Goal: Task Accomplishment & Management: Complete application form

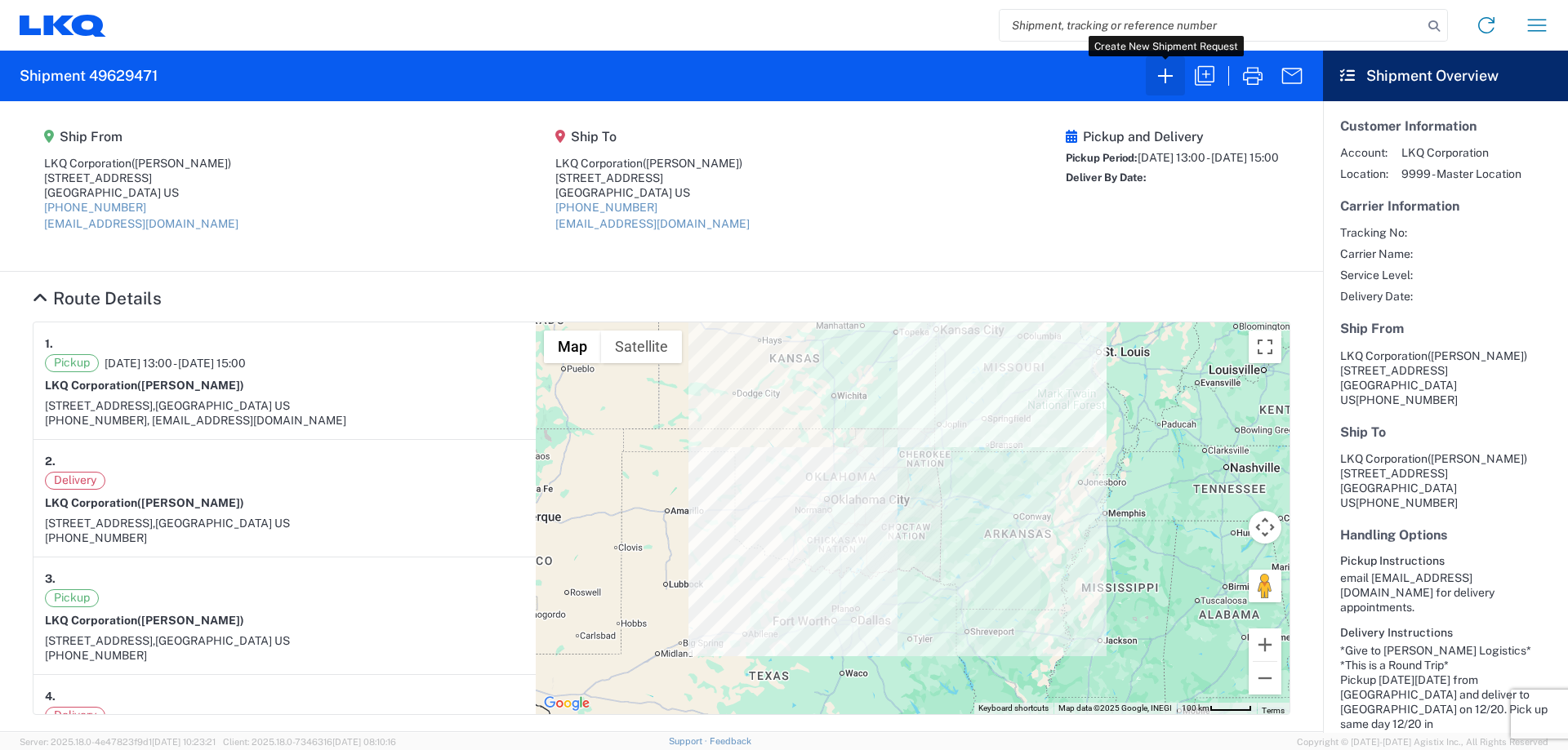
click at [1170, 66] on icon "button" at bounding box center [1165, 76] width 26 height 26
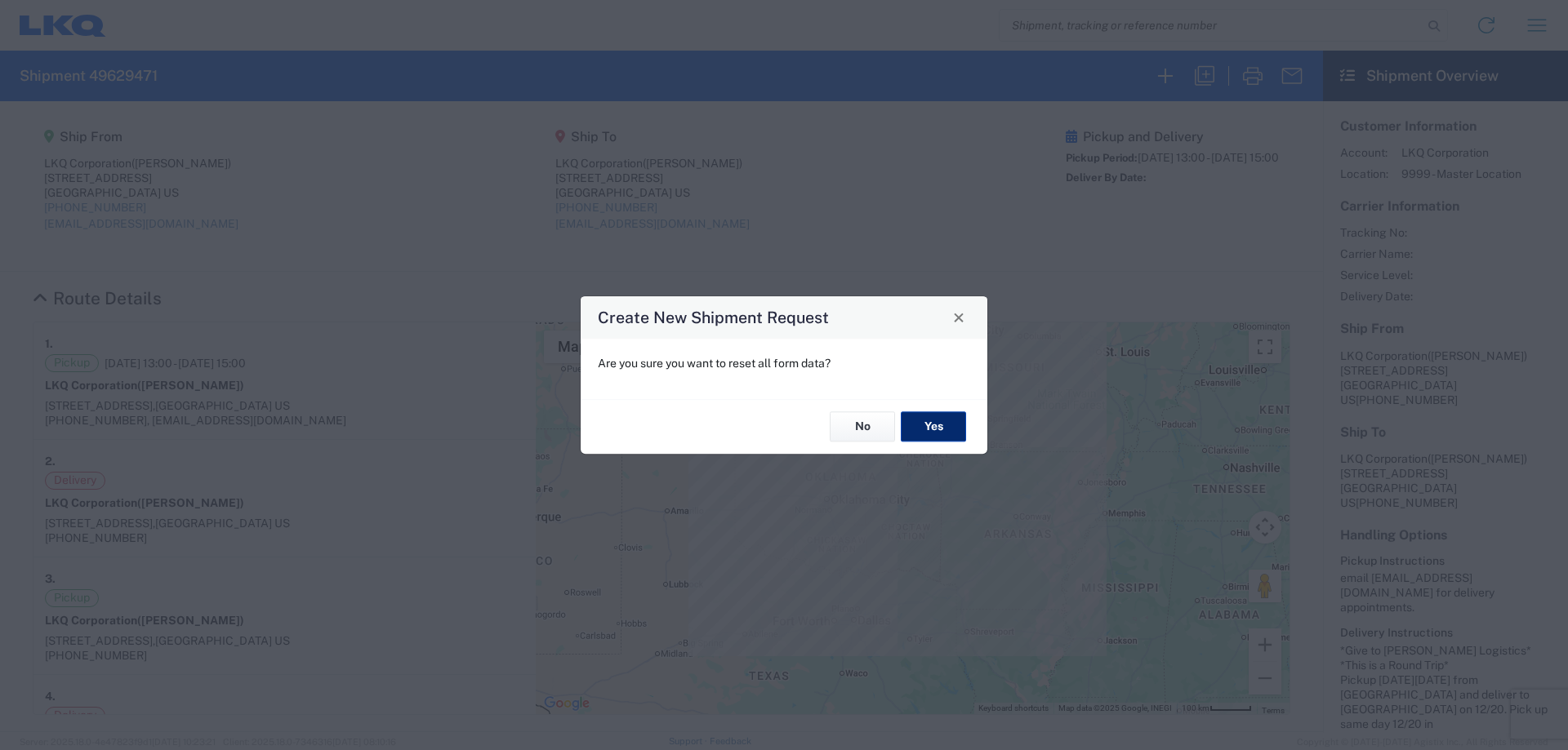
click at [914, 425] on button "Yes" at bounding box center [933, 427] width 65 height 30
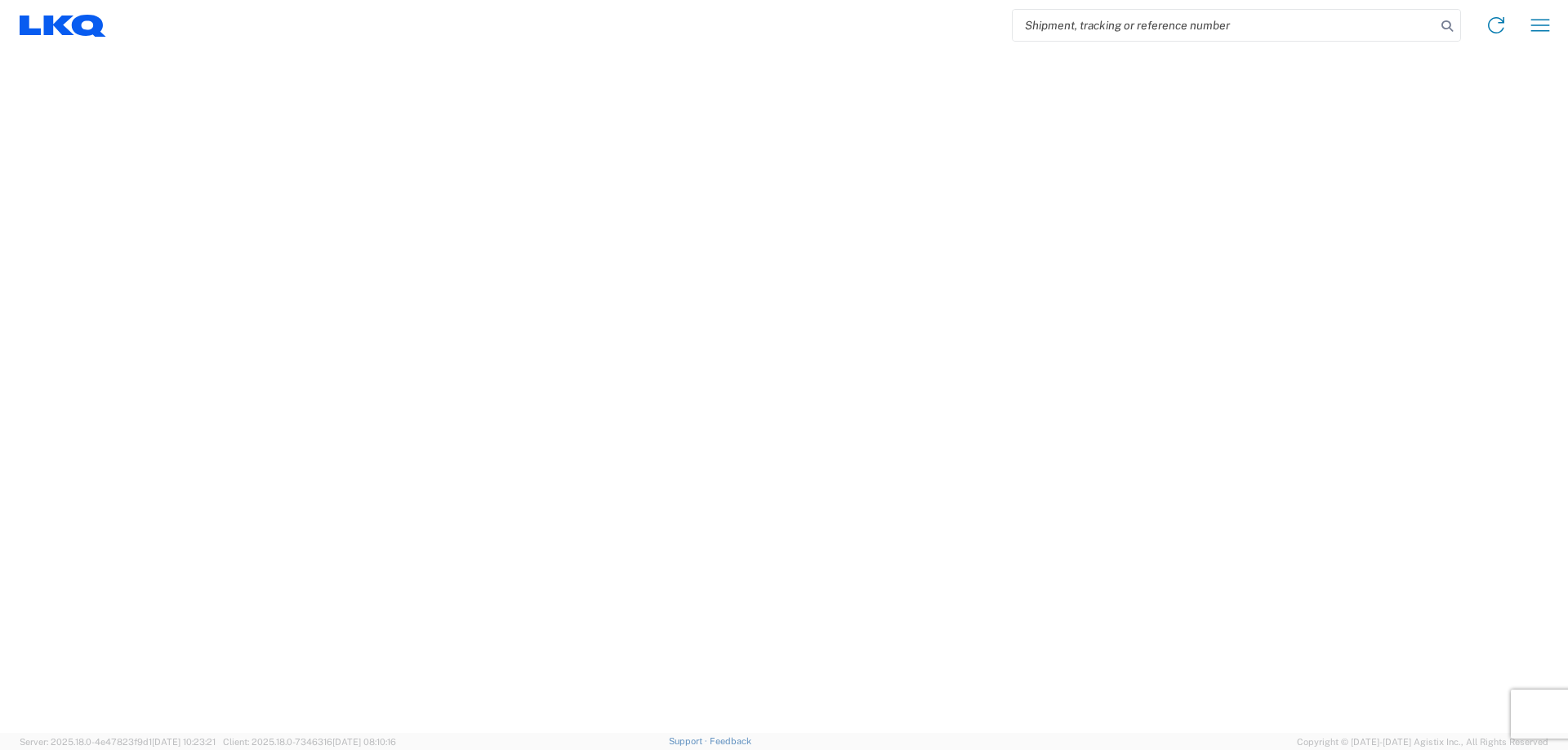
select select "FULL"
select select "LBS"
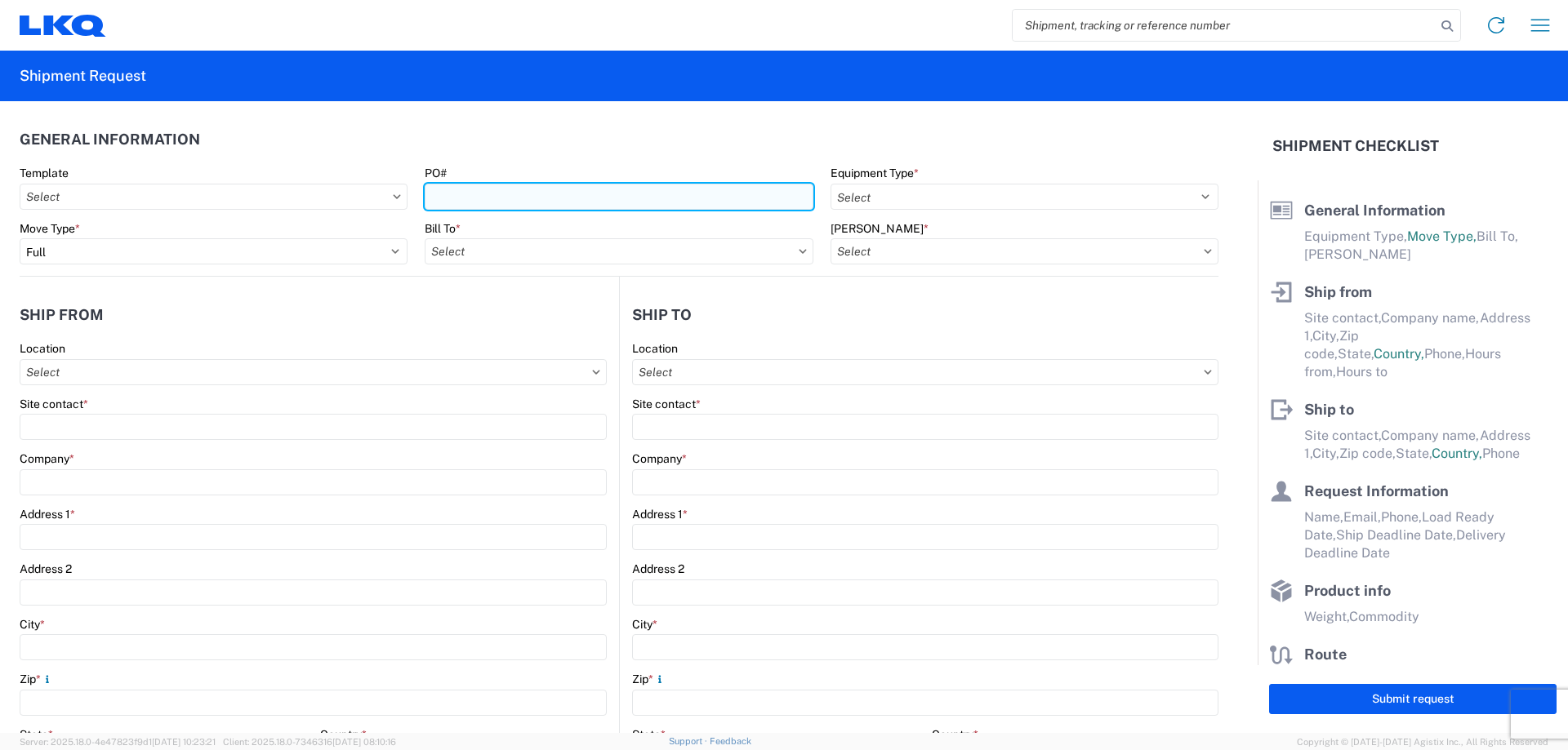
click at [549, 192] on input "PO#" at bounding box center [618, 196] width 388 height 26
type input "MMMLakeland090225"
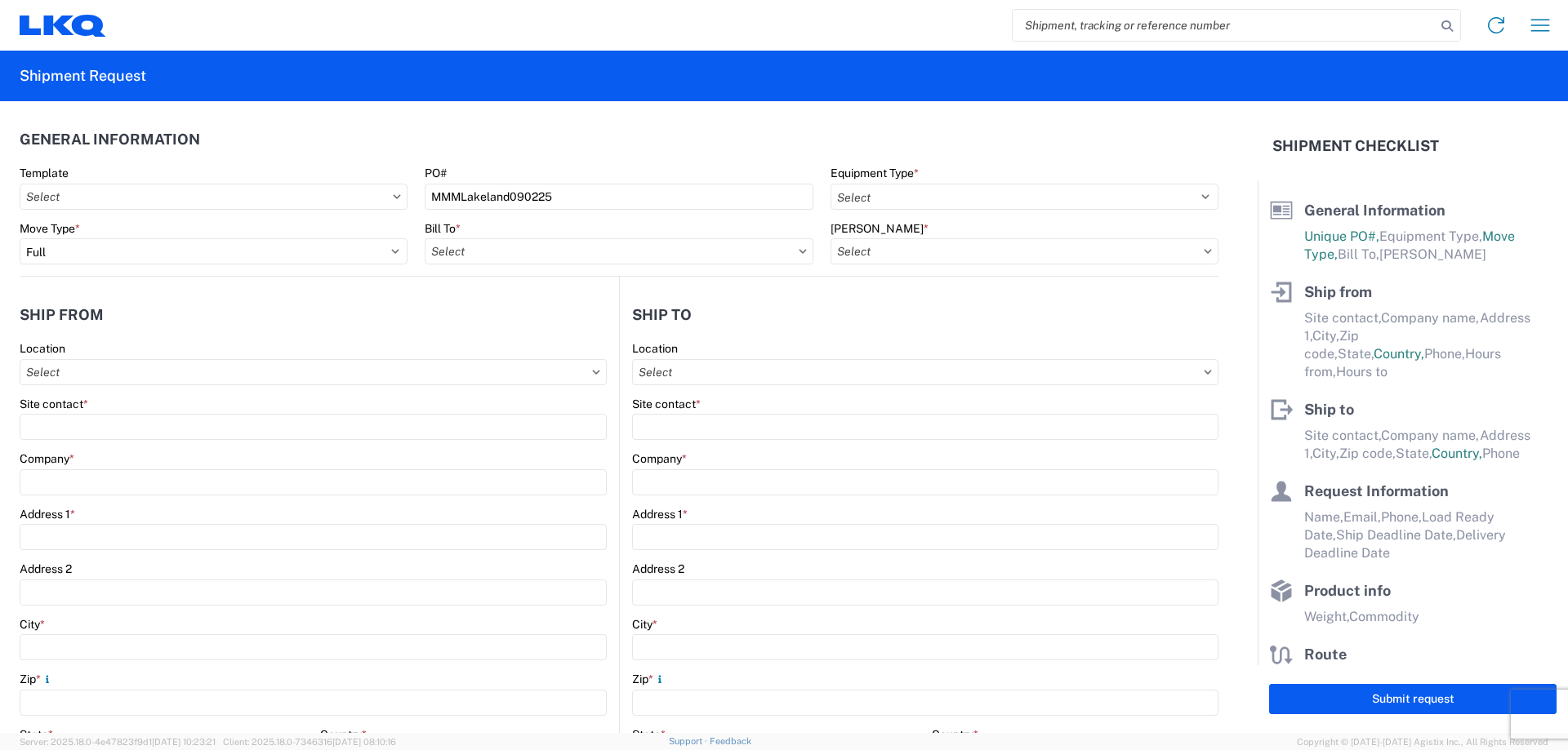
click at [664, 135] on header "General Information" at bounding box center [618, 139] width 1198 height 36
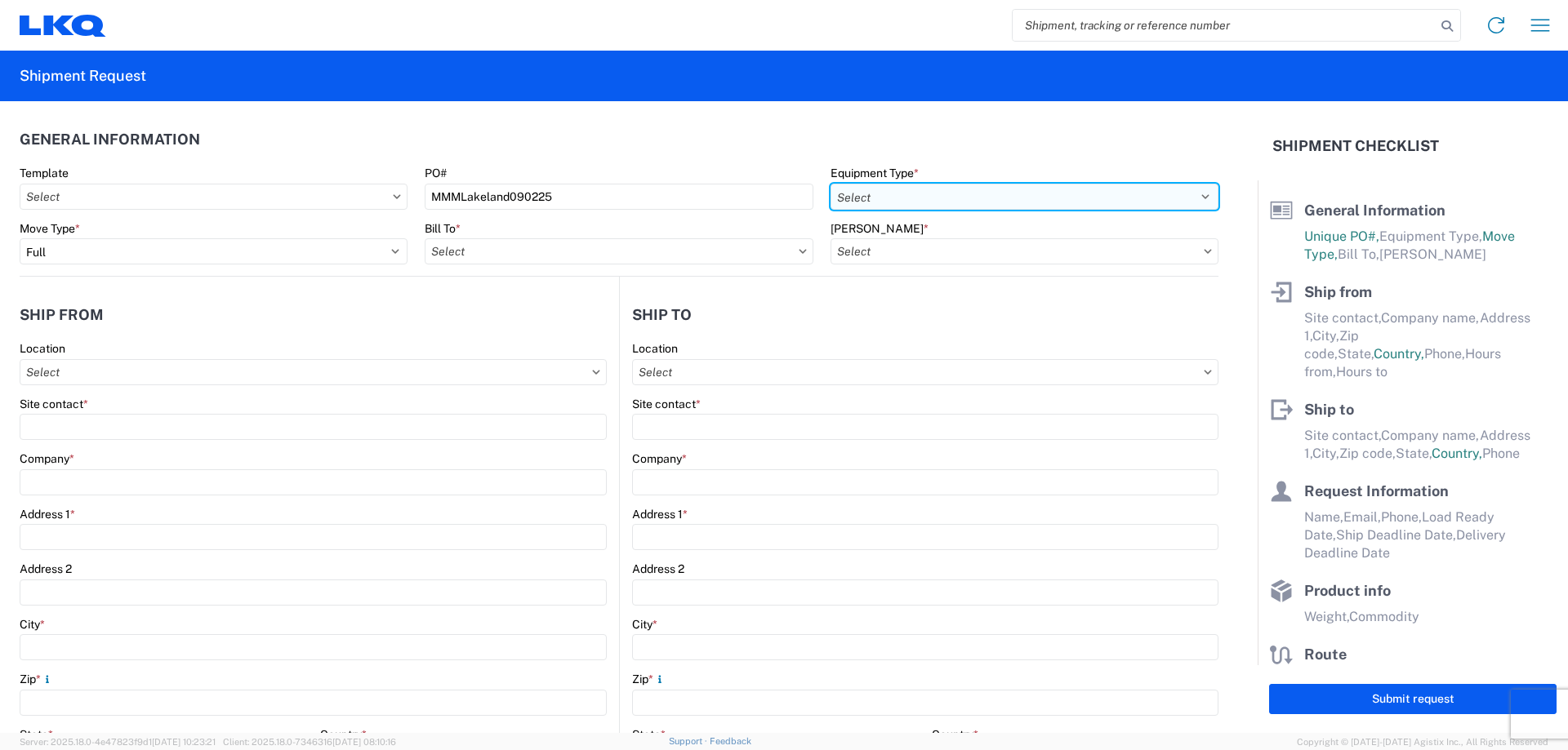
click at [907, 193] on select "Select 53’ Dry Van Flatbed Dropdeck (van) Lowboy (flatbed) Rail" at bounding box center [1024, 196] width 388 height 26
select select "STDV"
click at [831, 183] on select "Select 53’ Dry Van Flatbed Dropdeck (van) Lowboy (flatbed) Rail" at bounding box center [1024, 196] width 388 height 26
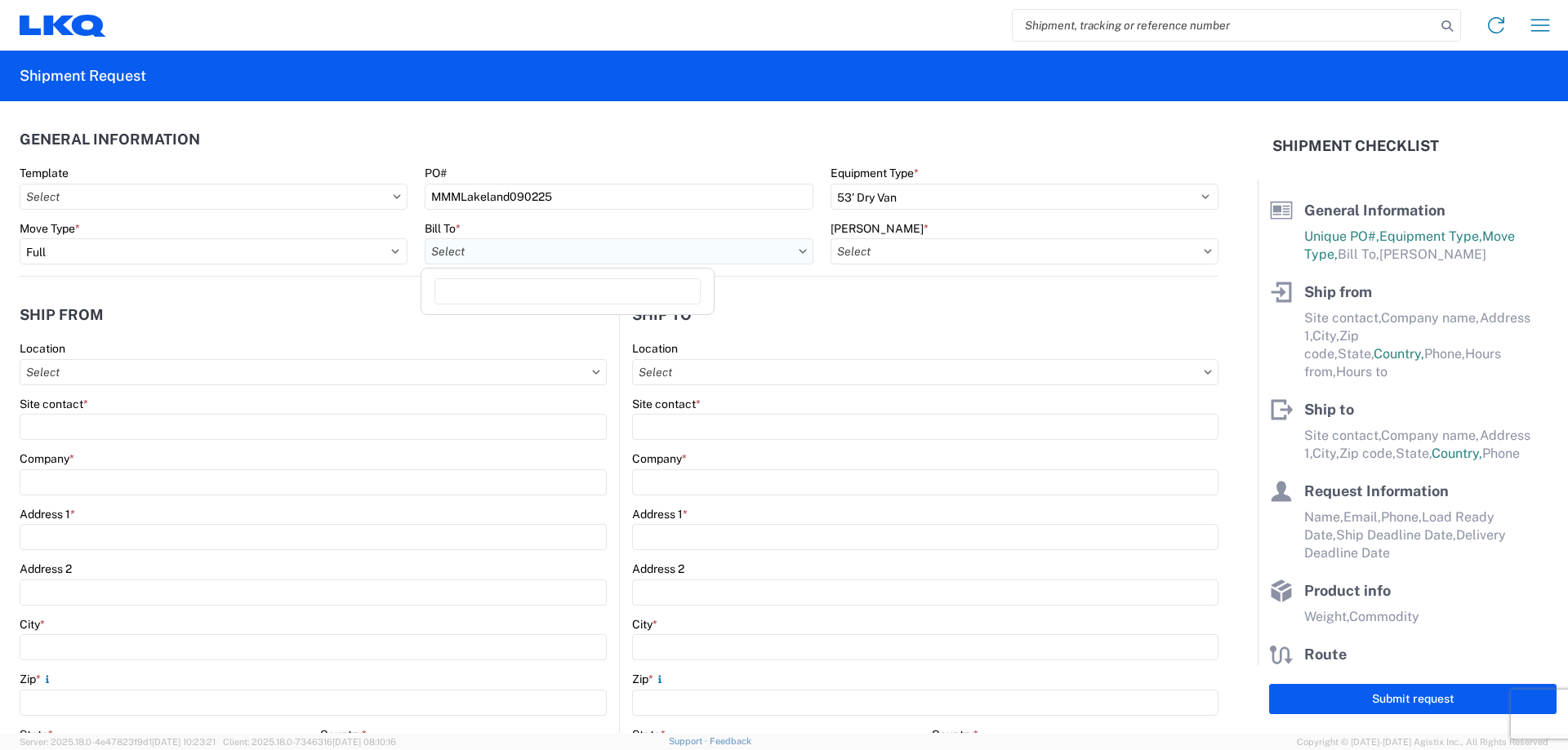
click at [485, 251] on input "Bill To *" at bounding box center [618, 251] width 388 height 26
type input "1760"
click at [559, 326] on div "1760 - LKQ Best Core" at bounding box center [567, 324] width 286 height 26
type input "1760 - LKQ Best Core"
click at [929, 254] on input "[PERSON_NAME] *" at bounding box center [1024, 251] width 388 height 26
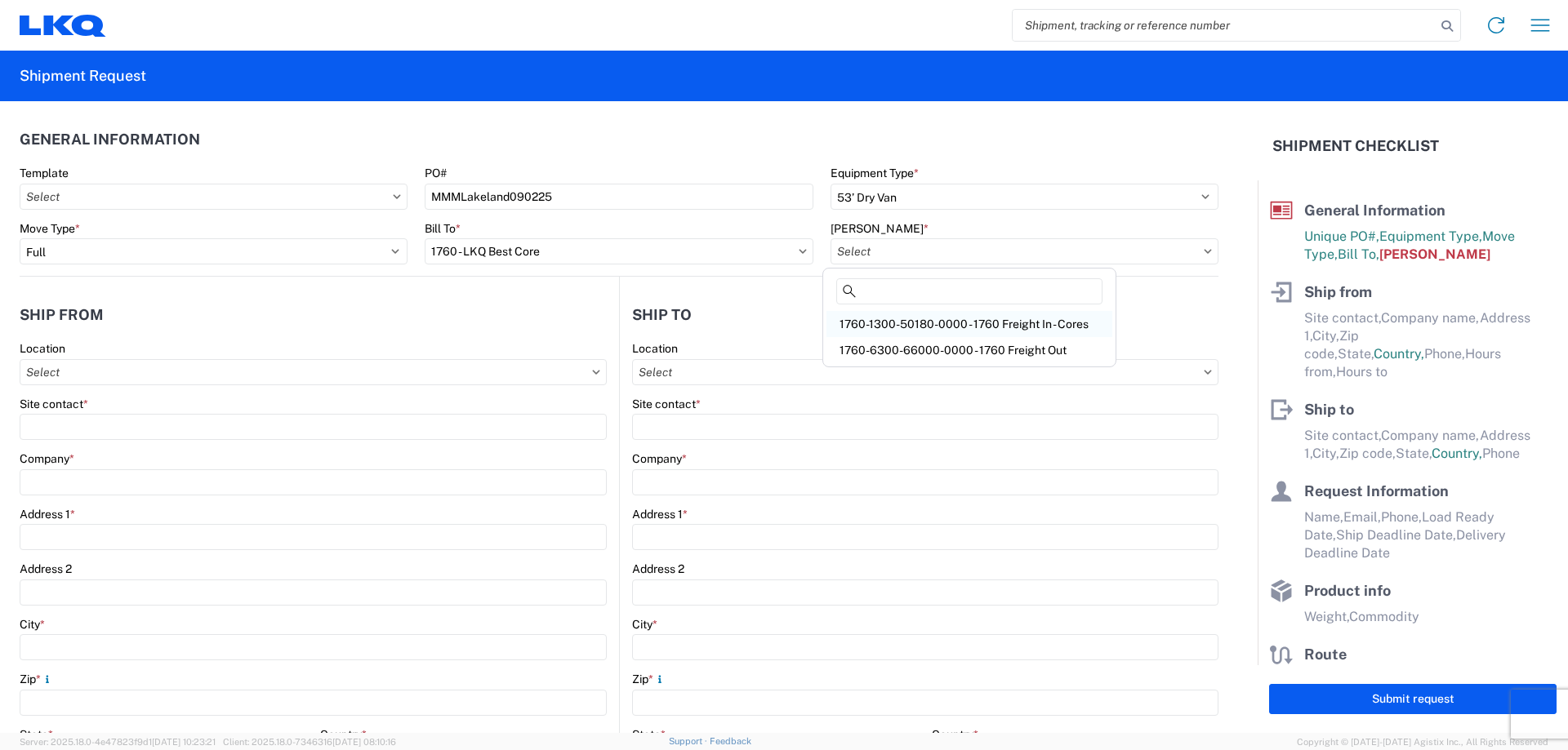
click at [973, 322] on div "1760-1300-50180-0000 - 1760 Freight In - Cores" at bounding box center [969, 324] width 286 height 26
type input "1760-1300-50180-0000 - 1760 Freight In - Cores"
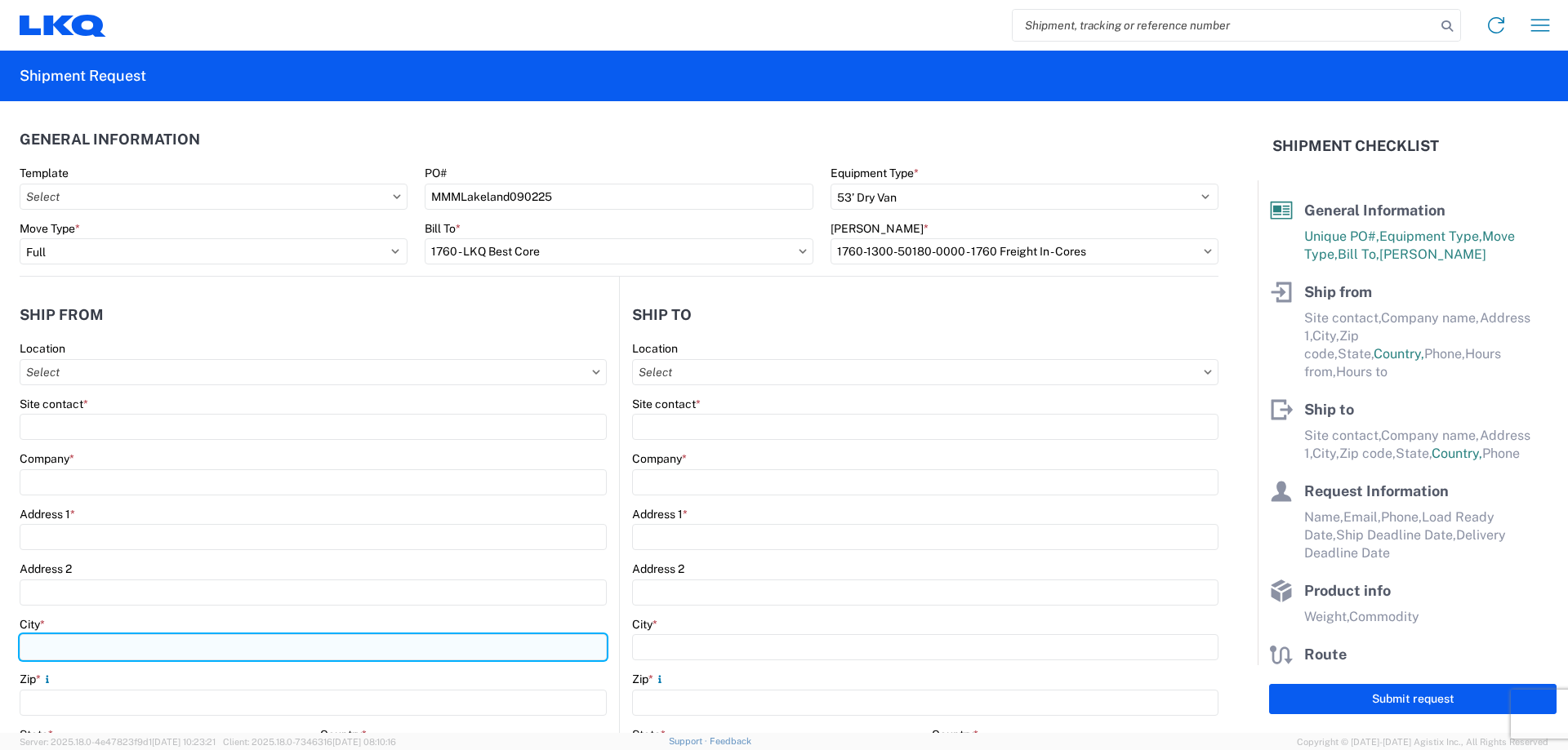
click at [95, 647] on input "City *" at bounding box center [313, 647] width 588 height 26
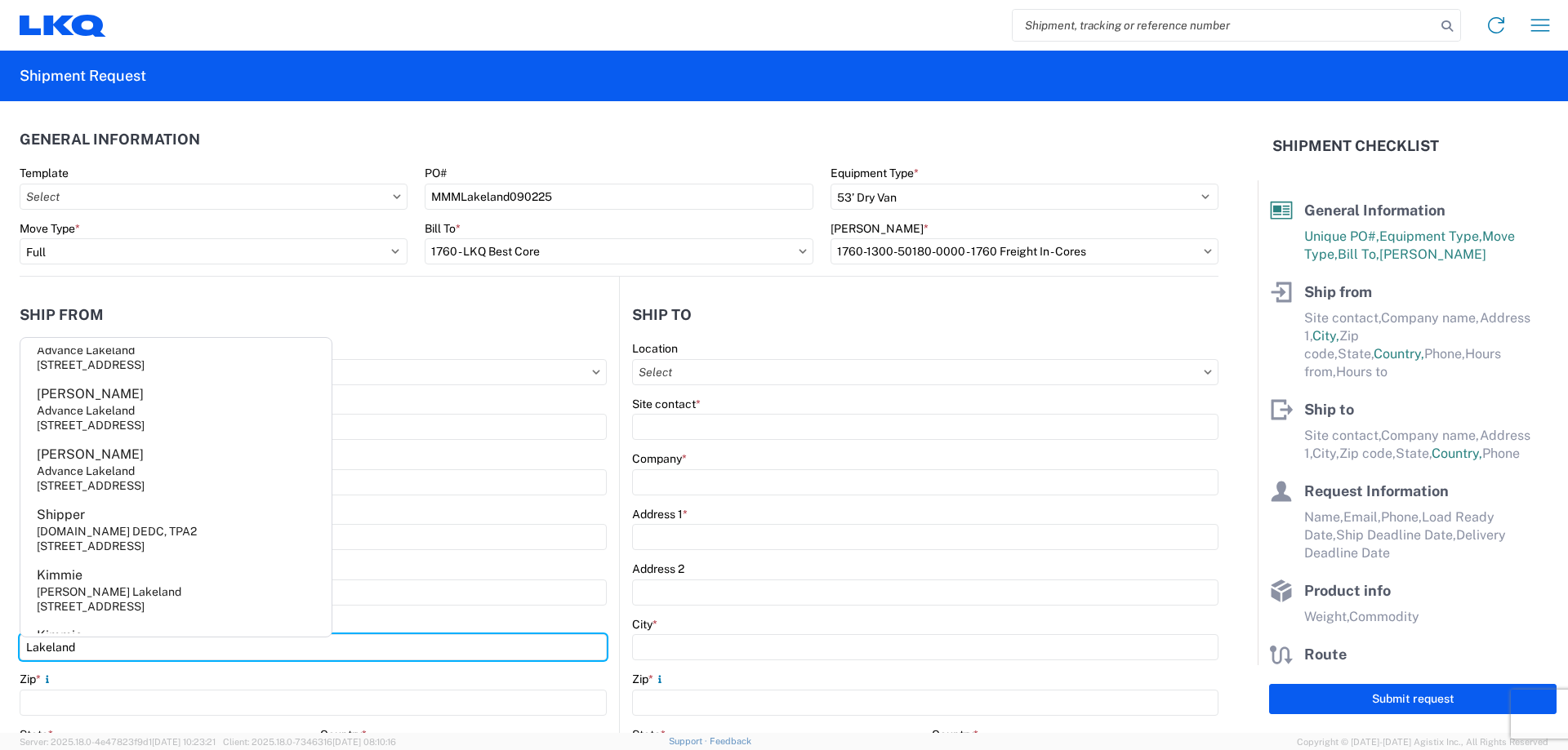
scroll to position [318, 0]
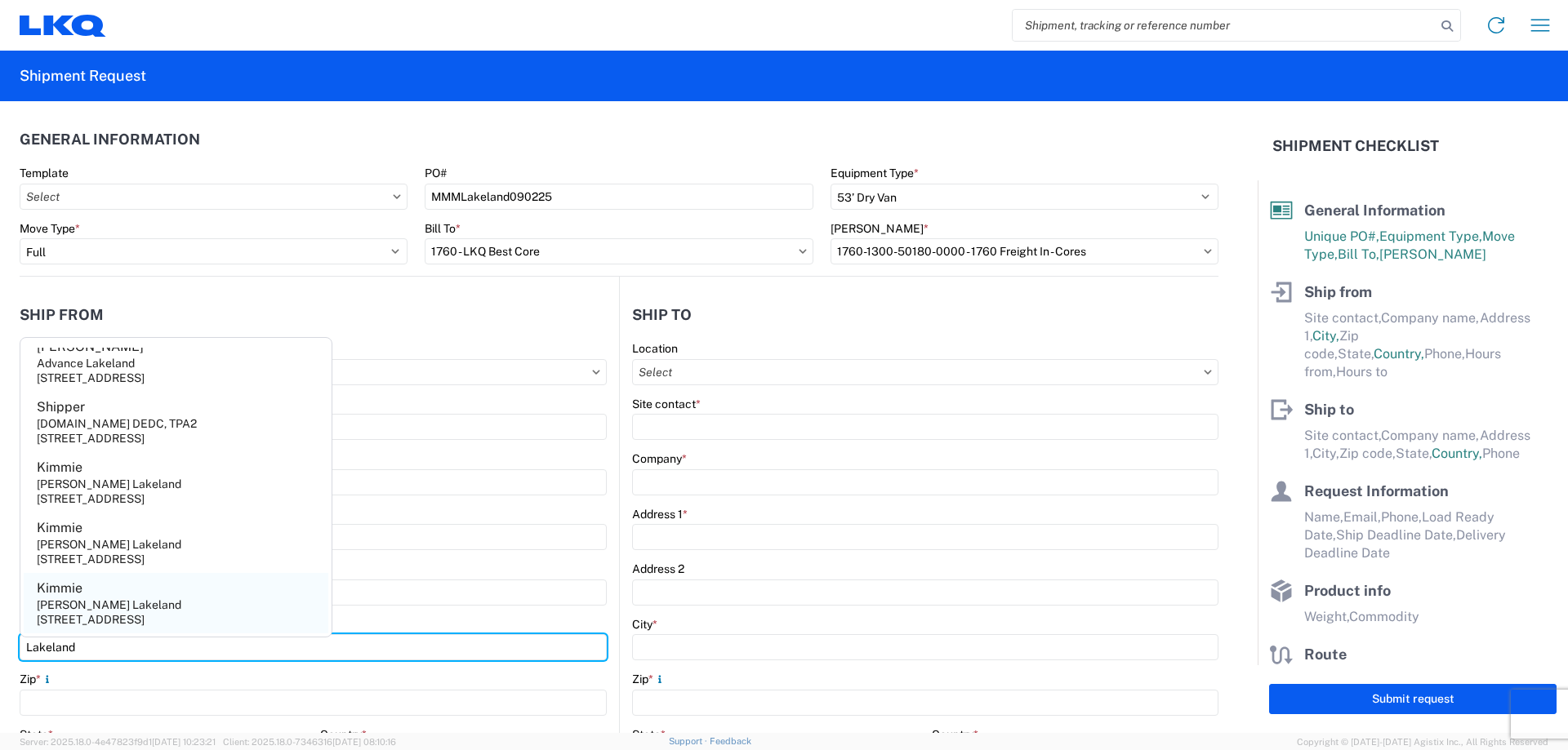
type input "Lakeland"
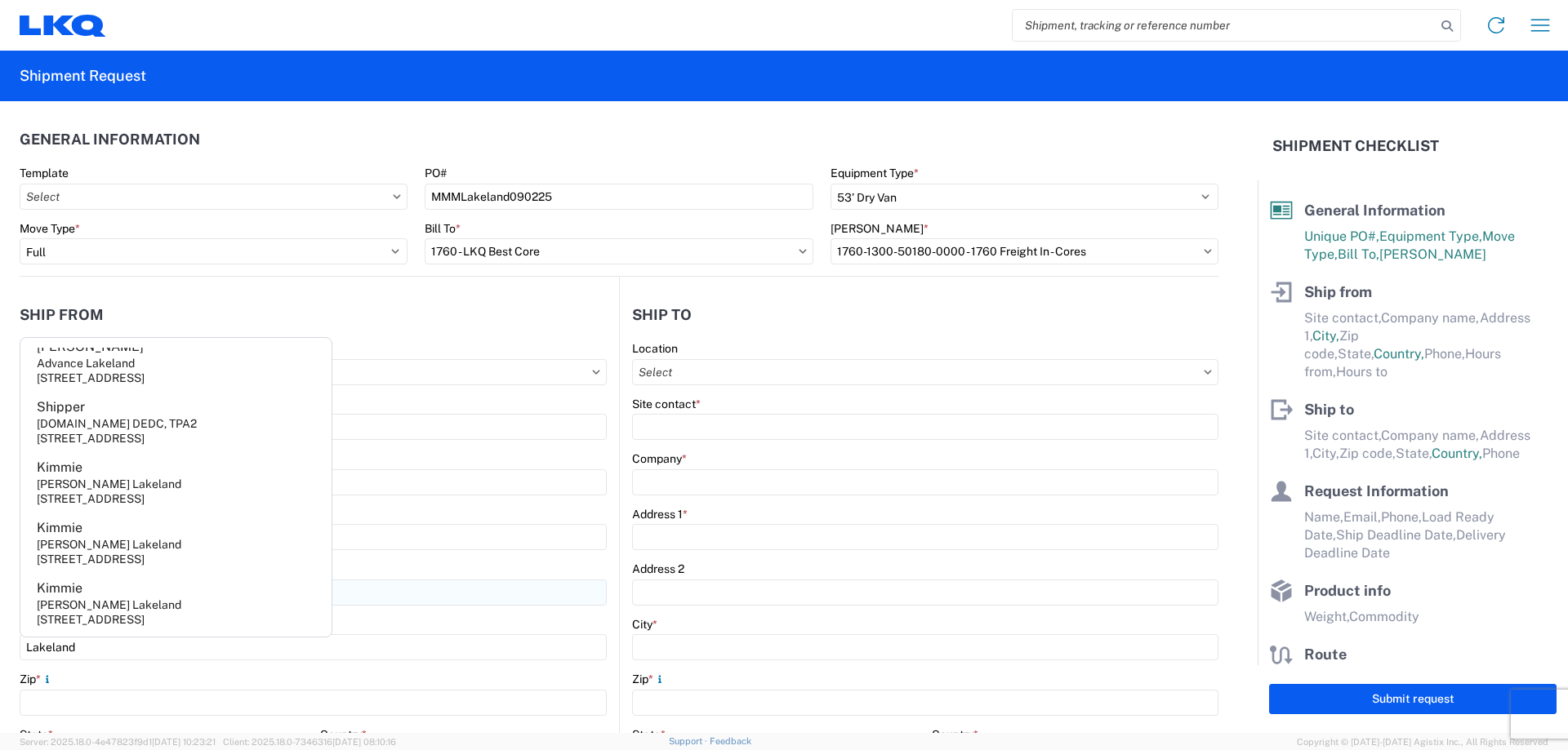
click at [140, 604] on agx-address-suggestion-item "[PERSON_NAME] Lakeland [STREET_ADDRESS]" at bounding box center [175, 603] width 304 height 60
type input "Kimmie"
type input "[PERSON_NAME] Lakeland"
type input "[STREET_ADDRESS]"
type input "33811"
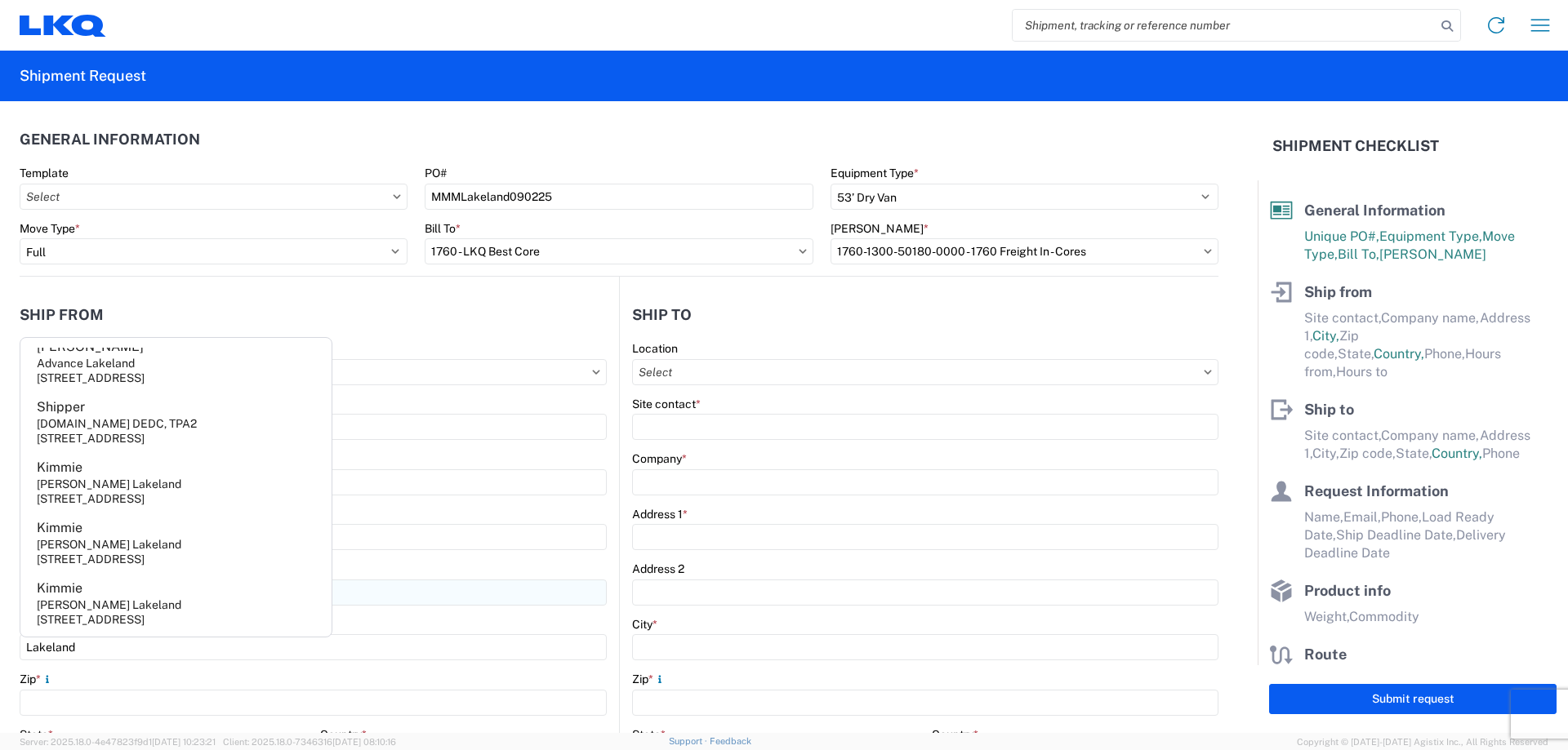
select select "FL"
select select "US"
type input "[PHONE_NUMBER]"
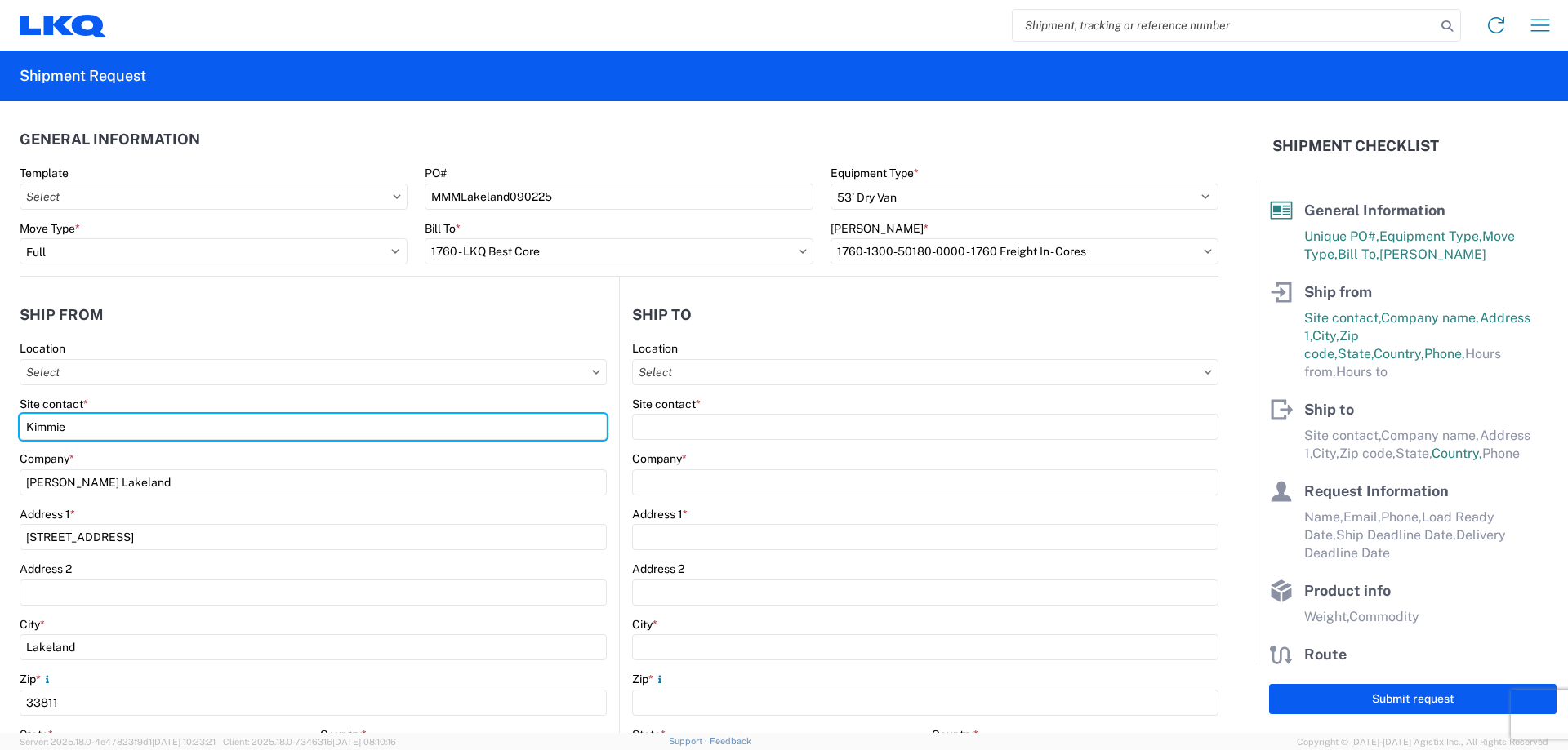
drag, startPoint x: 104, startPoint y: 428, endPoint x: 0, endPoint y: 449, distance: 106.1
click at [0, 449] on form "General Information Template PO# MMMLakeland090225 Equipment Type * Select 53’ …" at bounding box center [629, 417] width 1258 height 632
type input "[PERSON_NAME]"
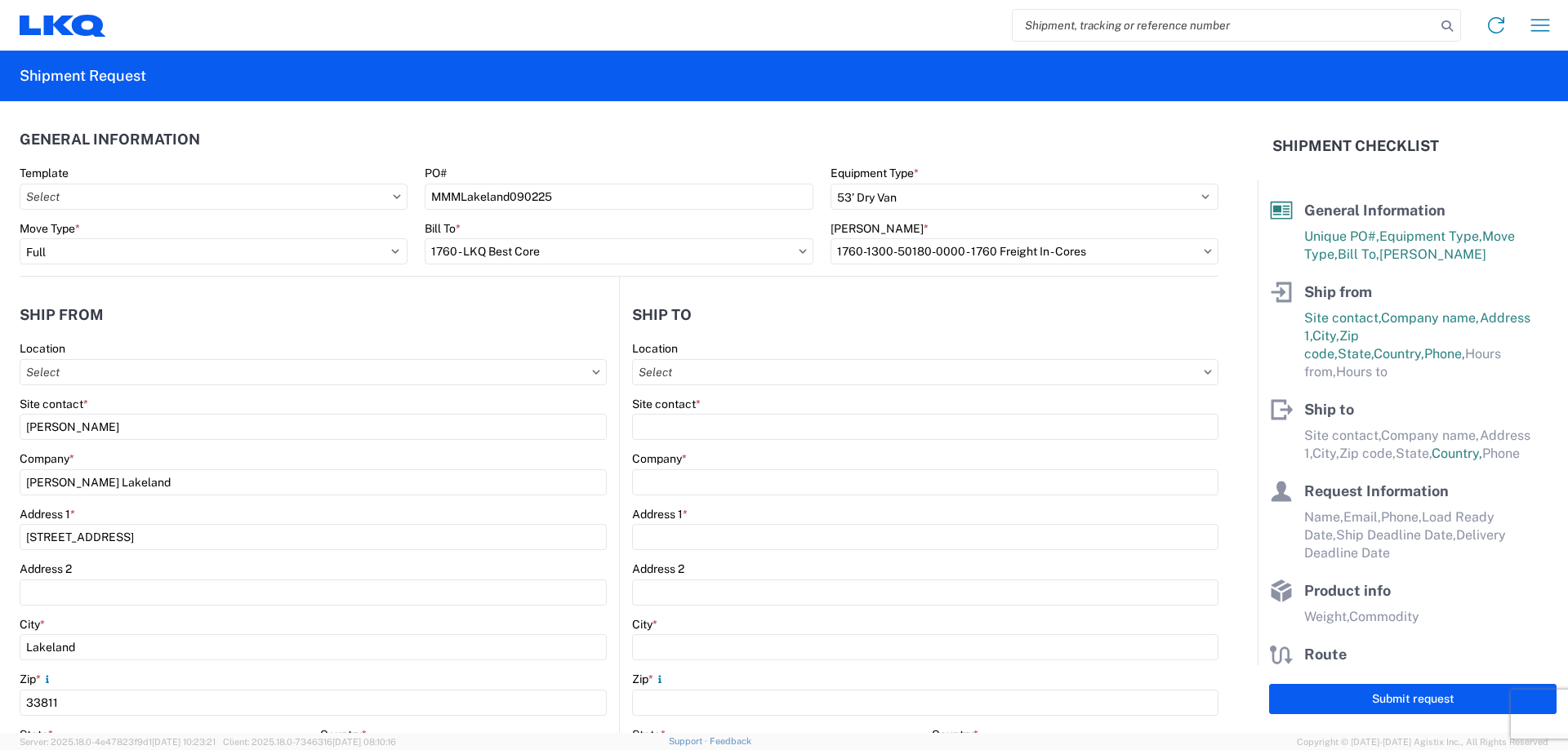
click at [213, 323] on header "Ship from" at bounding box center [319, 314] width 600 height 36
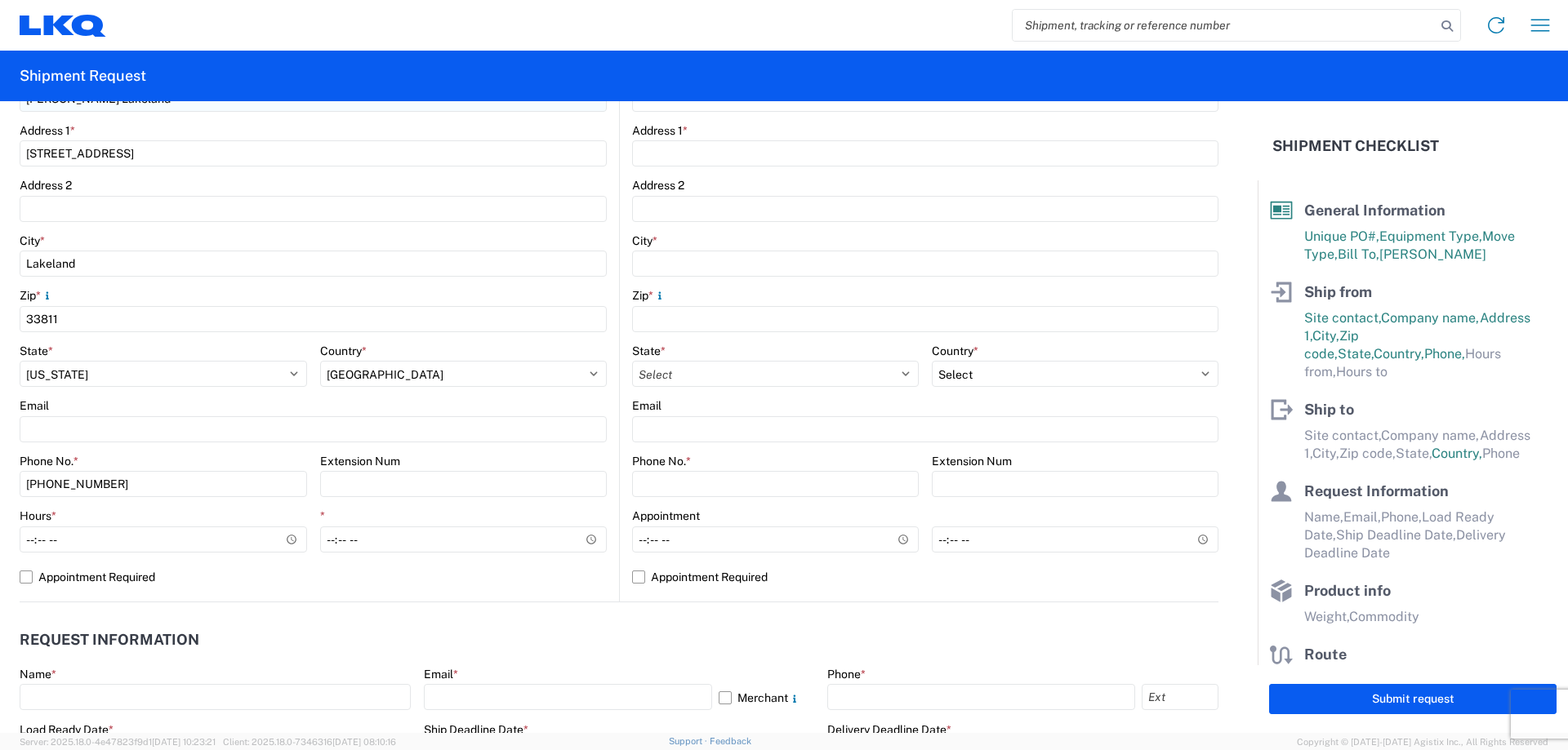
scroll to position [435, 0]
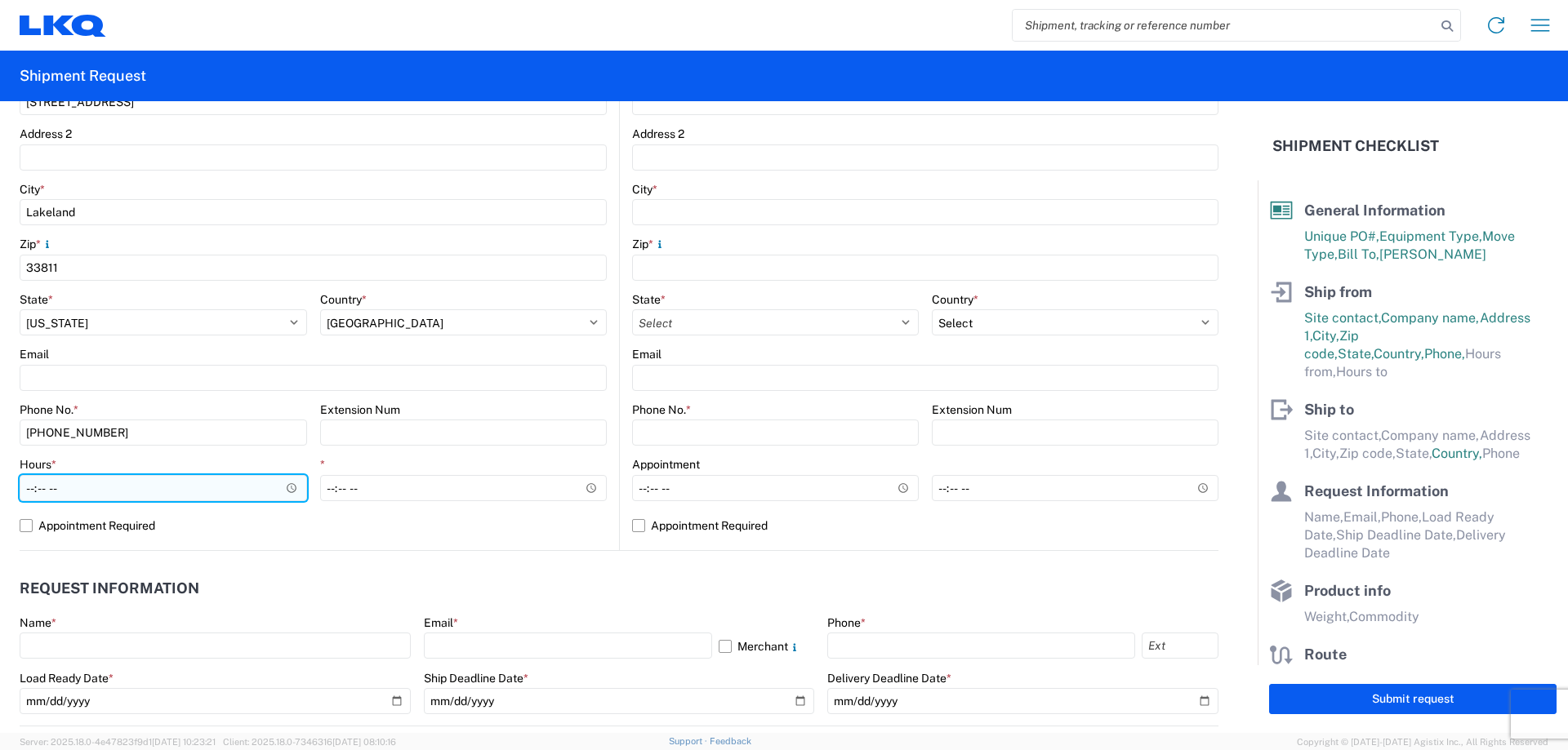
click at [27, 493] on input "Hours *" at bounding box center [163, 488] width 288 height 26
type input "08:00"
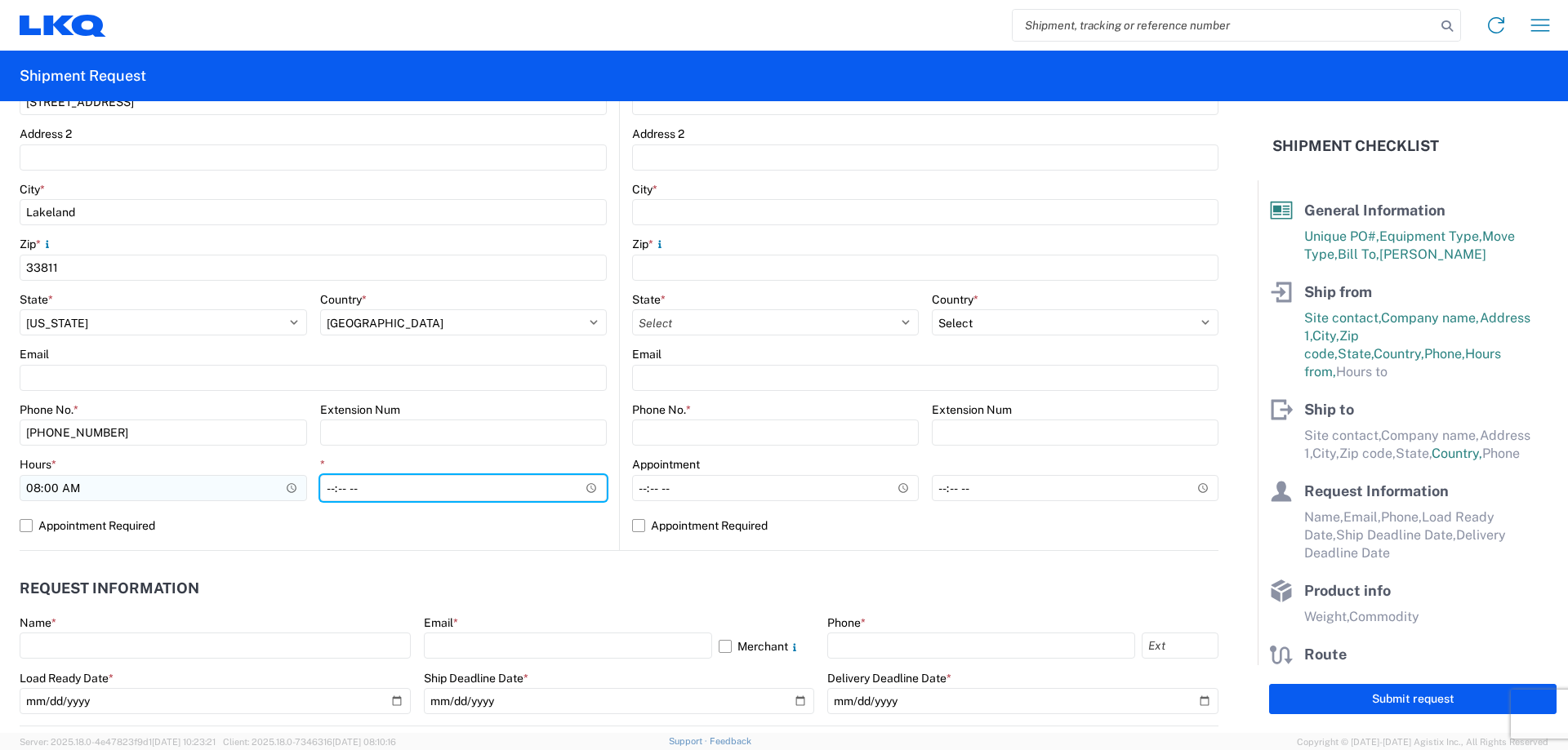
type input "14:00"
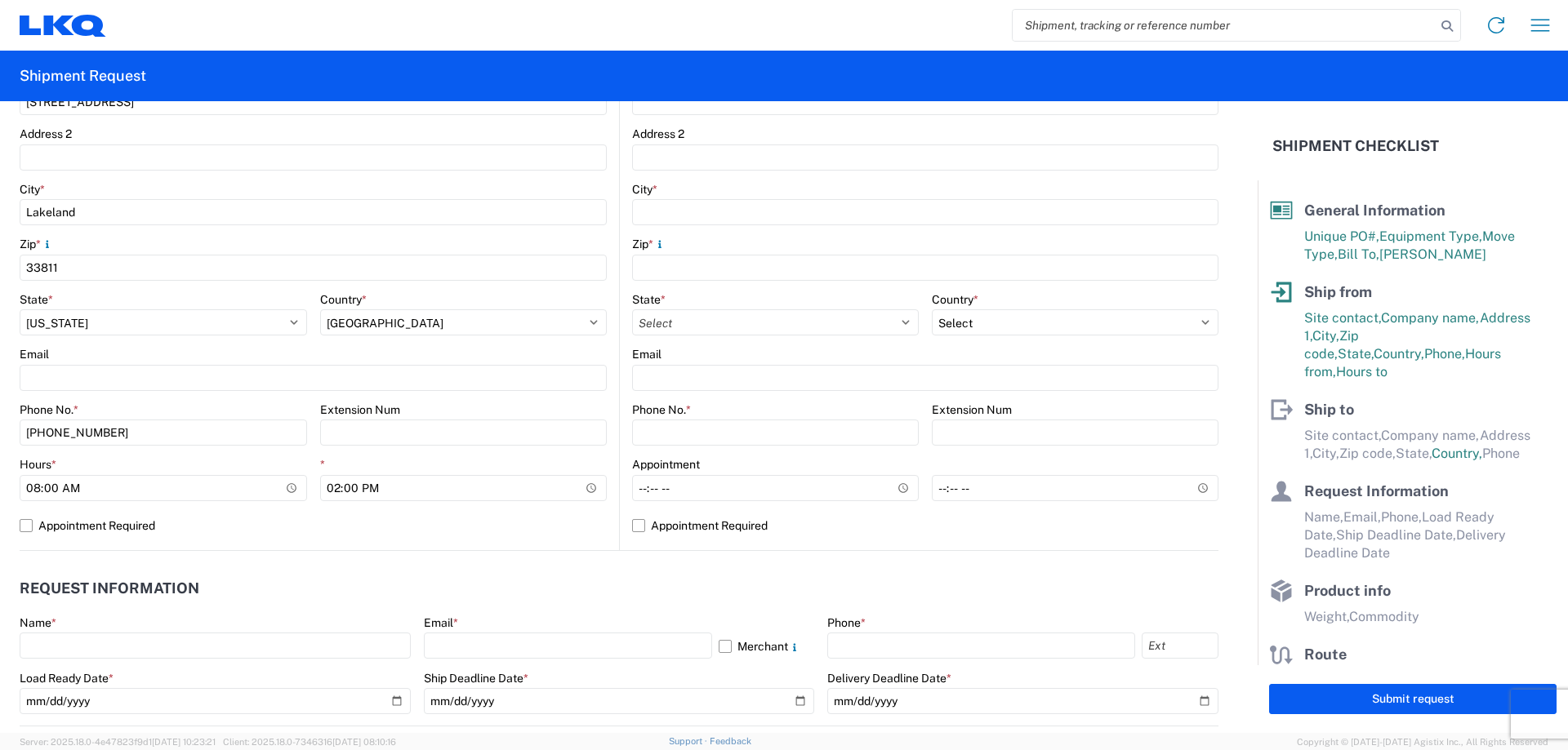
click at [864, 581] on header "Request Information" at bounding box center [618, 588] width 1198 height 36
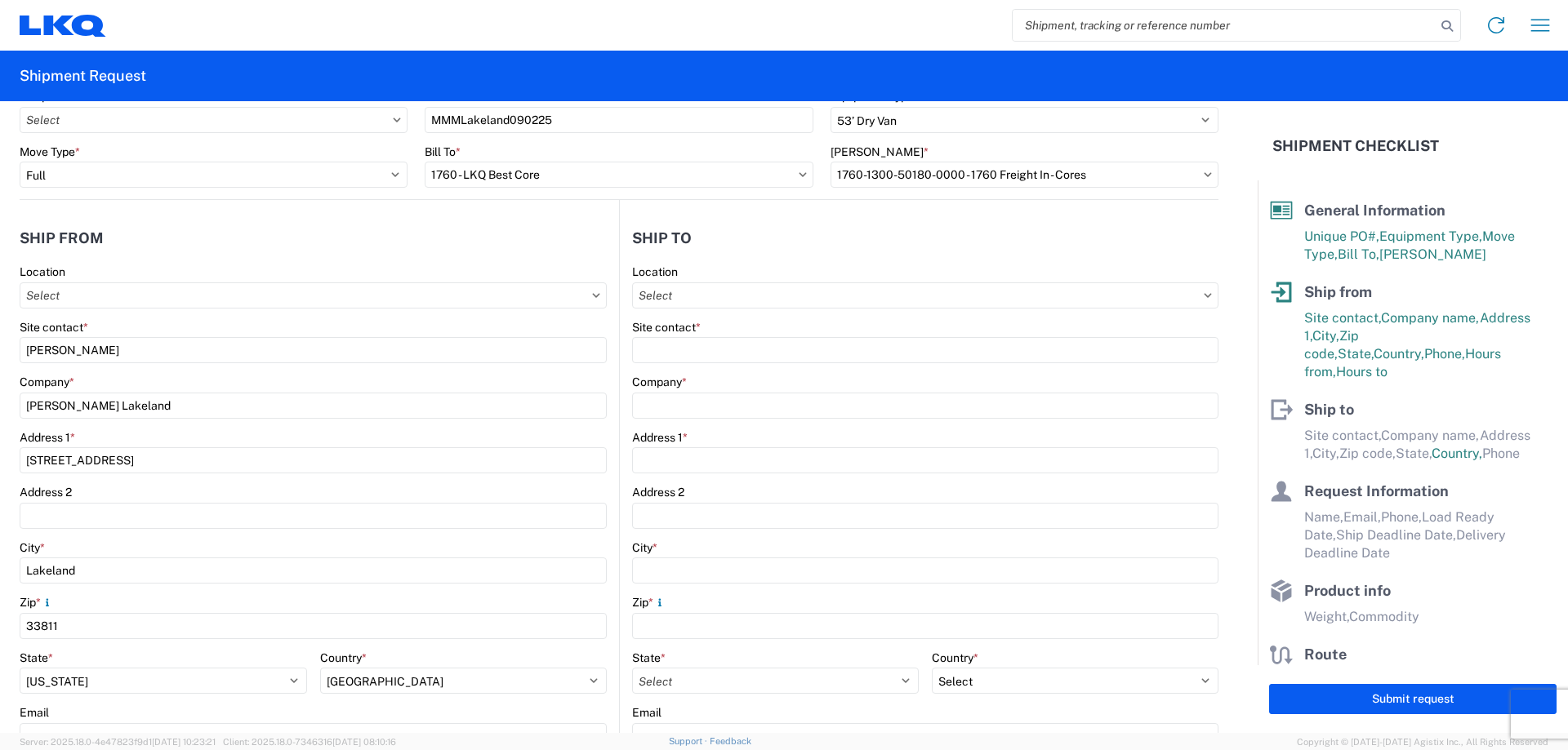
scroll to position [0, 0]
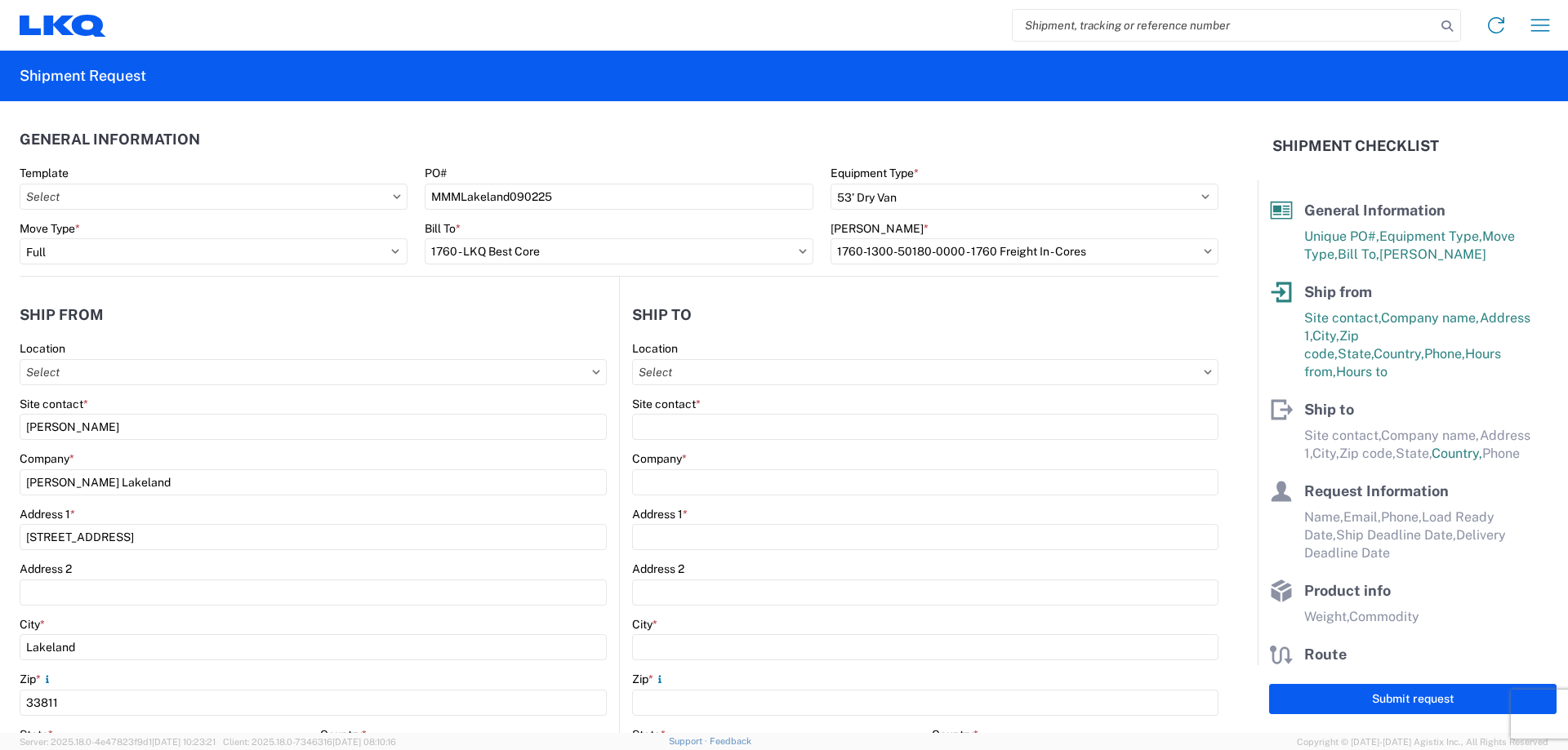
click at [740, 355] on div "Location" at bounding box center [926, 349] width 587 height 15
click at [745, 367] on input "Location" at bounding box center [926, 372] width 587 height 26
type input "1634"
click at [793, 450] on div "1634 - [GEOGRAPHIC_DATA] - [PERSON_NAME] - Boat Rock" at bounding box center [791, 445] width 321 height 26
type input "1634 - [GEOGRAPHIC_DATA] - [PERSON_NAME] - Boat Rock"
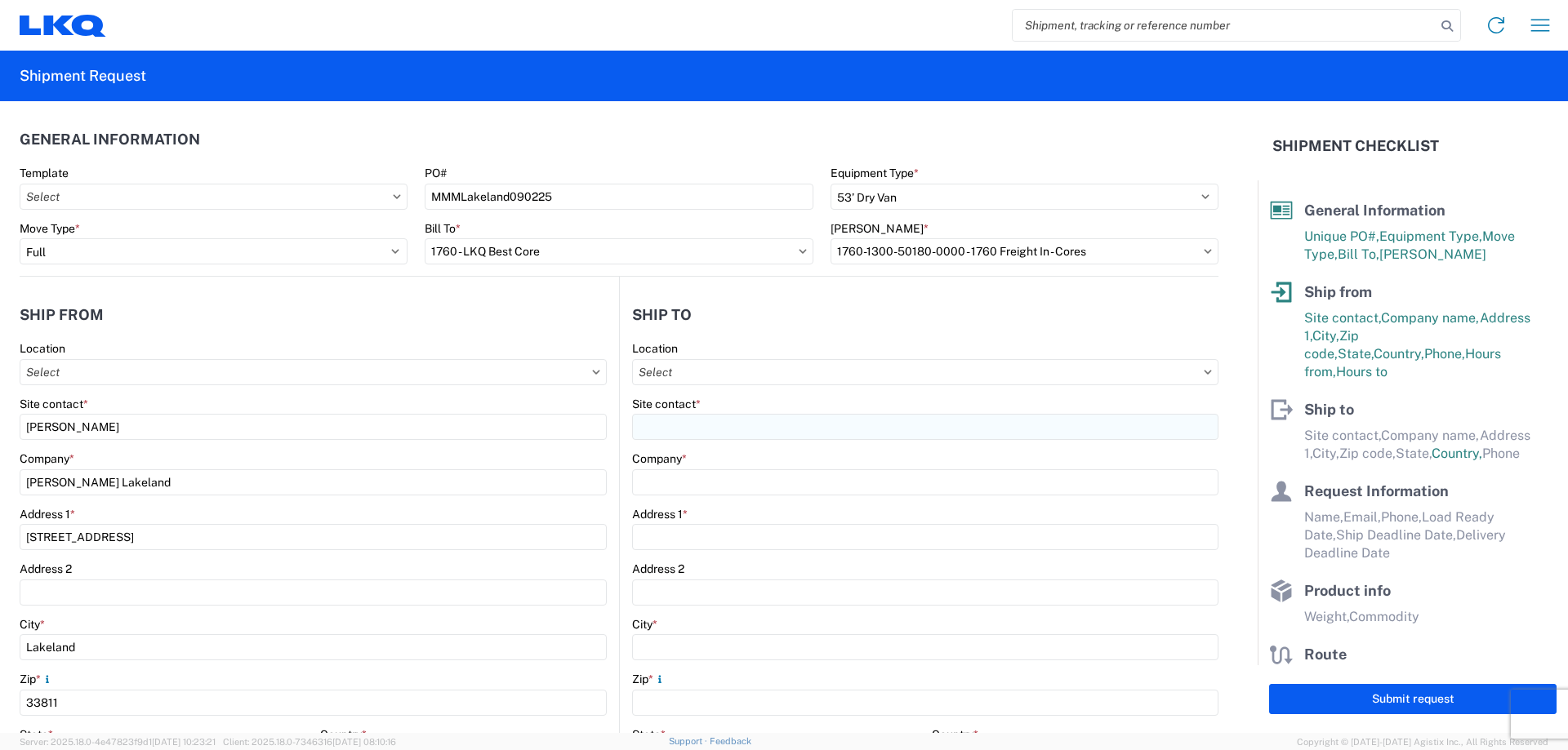
type input "LKQ Corporation"
type input "[STREET_ADDRESS]"
type input "[GEOGRAPHIC_DATA]"
type input "30336"
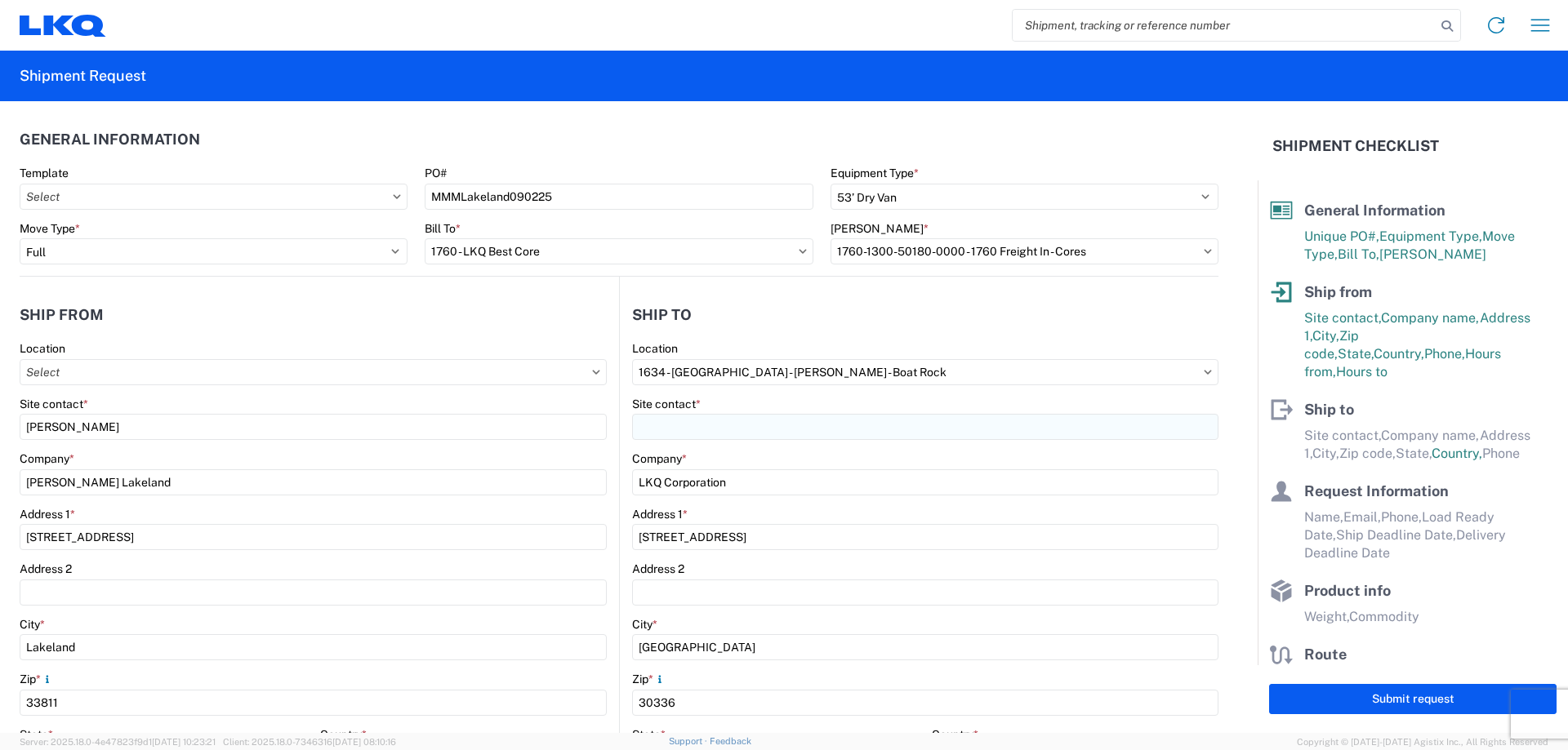
select select "US"
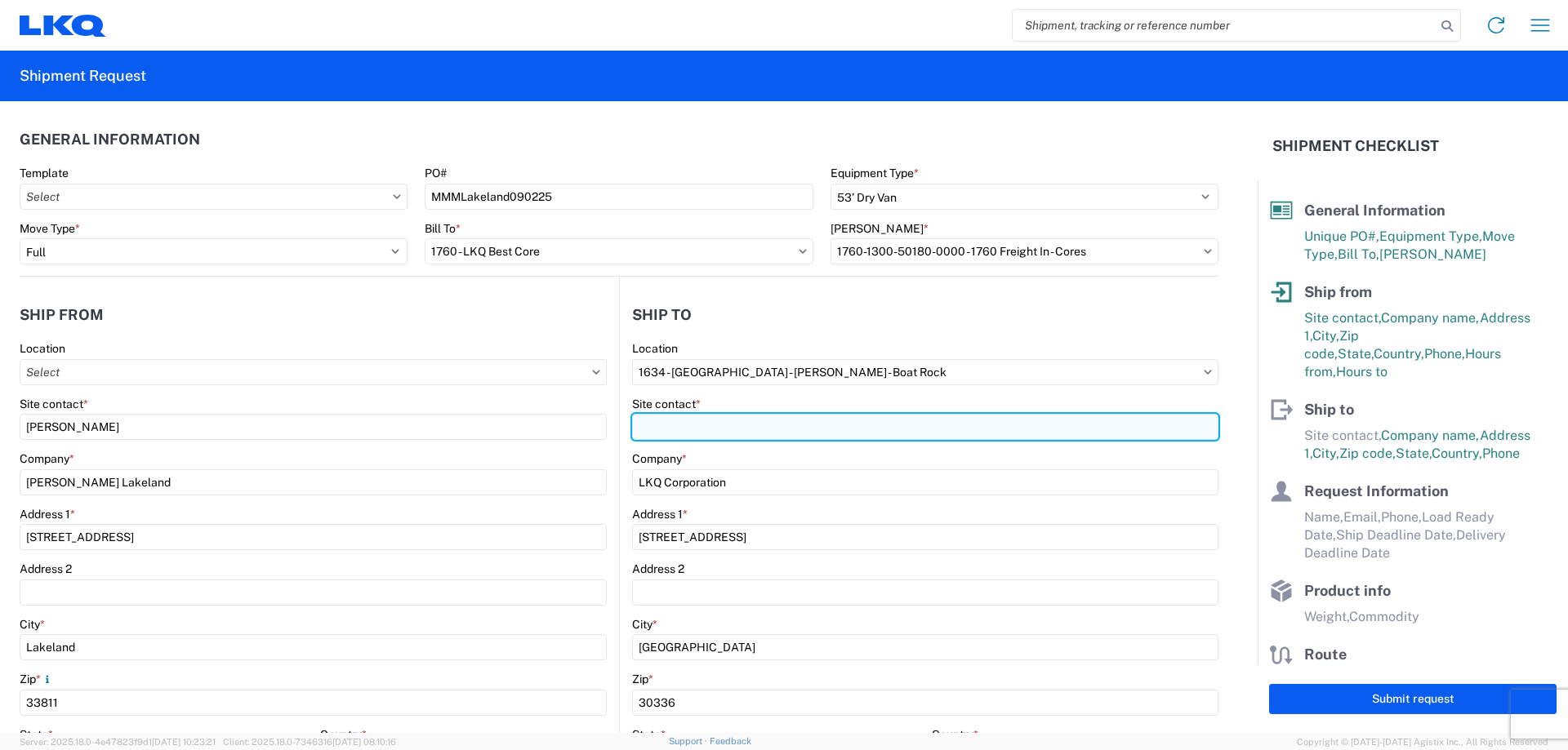
click at [750, 431] on input "Site contact *" at bounding box center [926, 427] width 587 height 26
type input "[PERSON_NAME]"
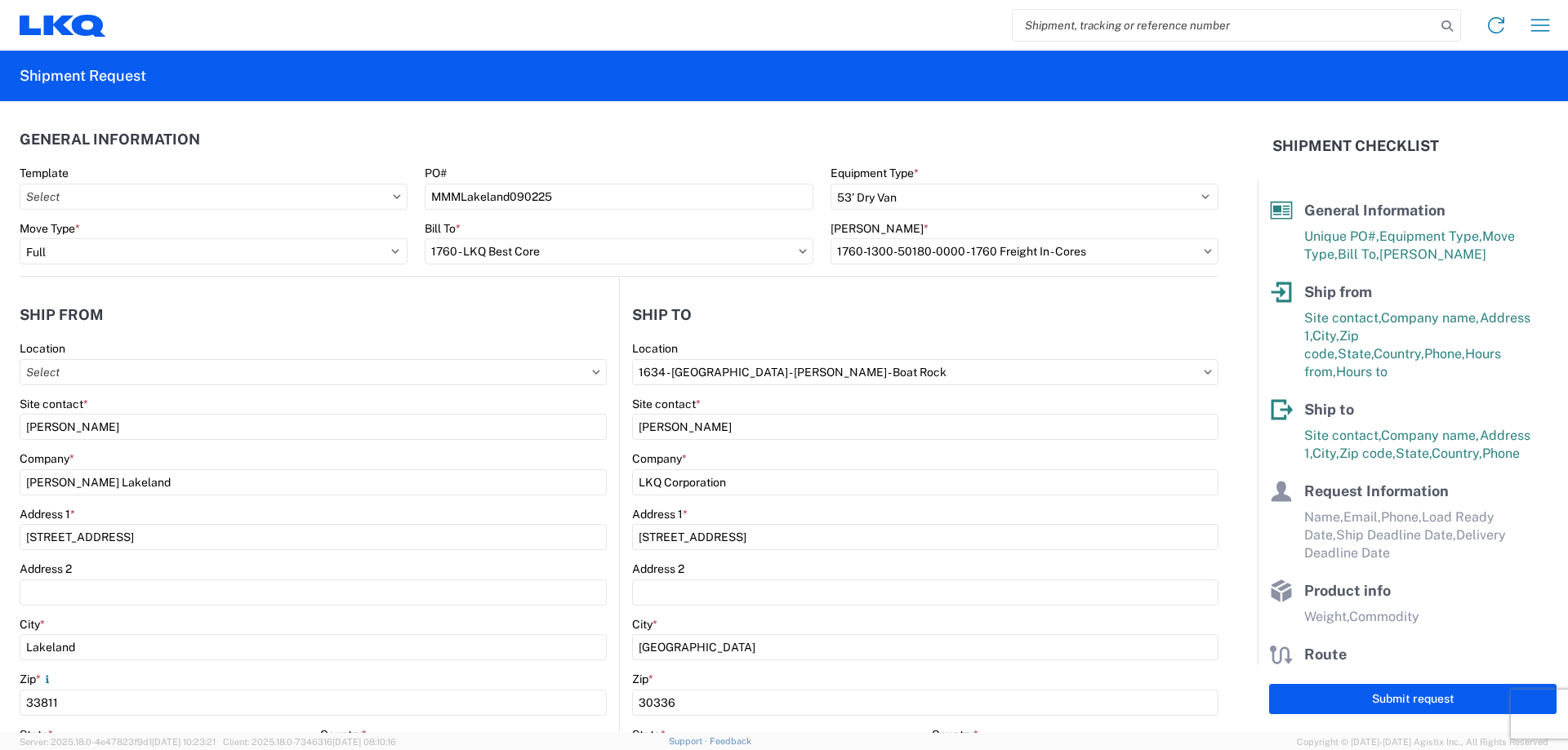
click at [1000, 319] on header "Ship to" at bounding box center [919, 314] width 599 height 36
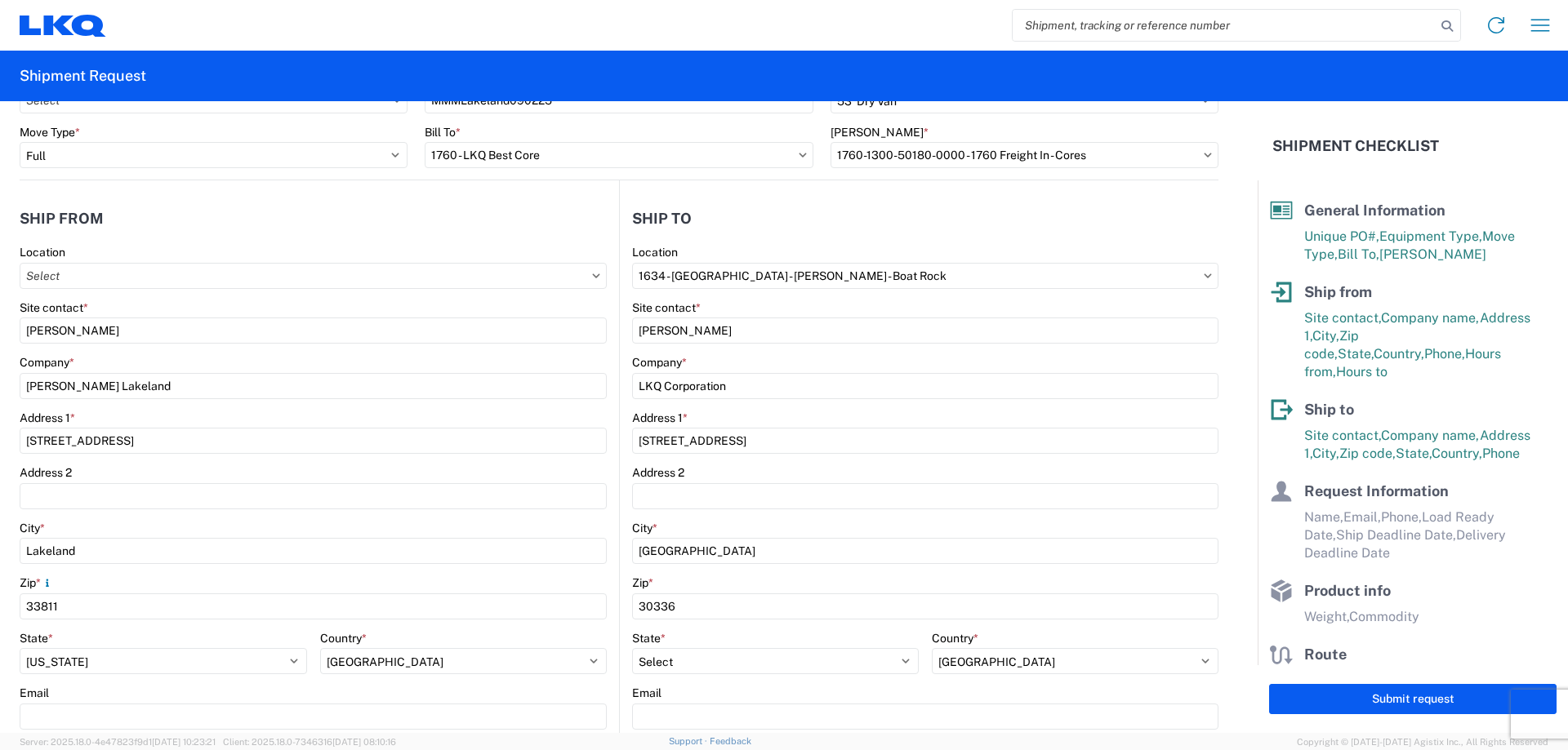
scroll to position [435, 0]
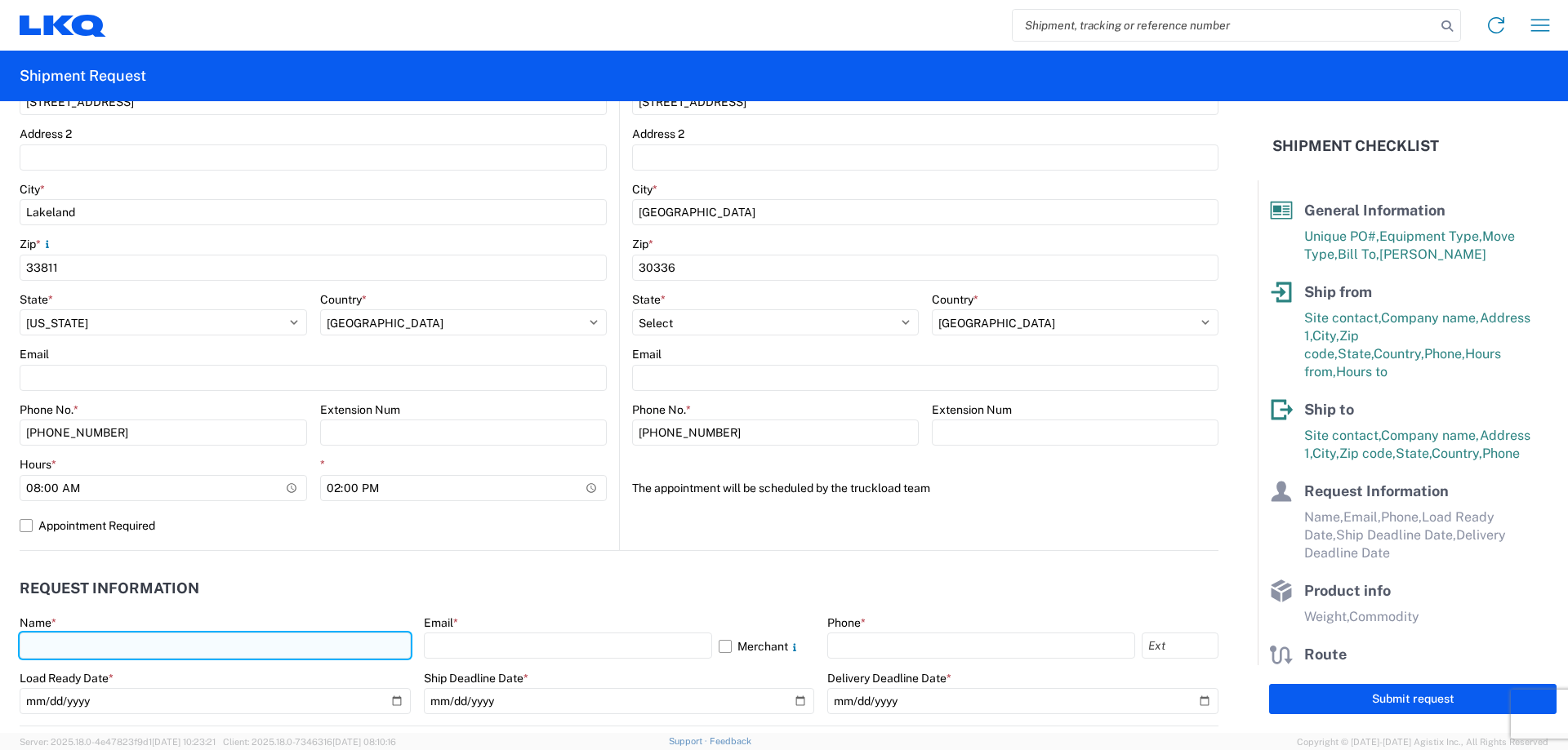
click at [180, 647] on input "text" at bounding box center [215, 646] width 391 height 26
type input "[PERSON_NAME]"
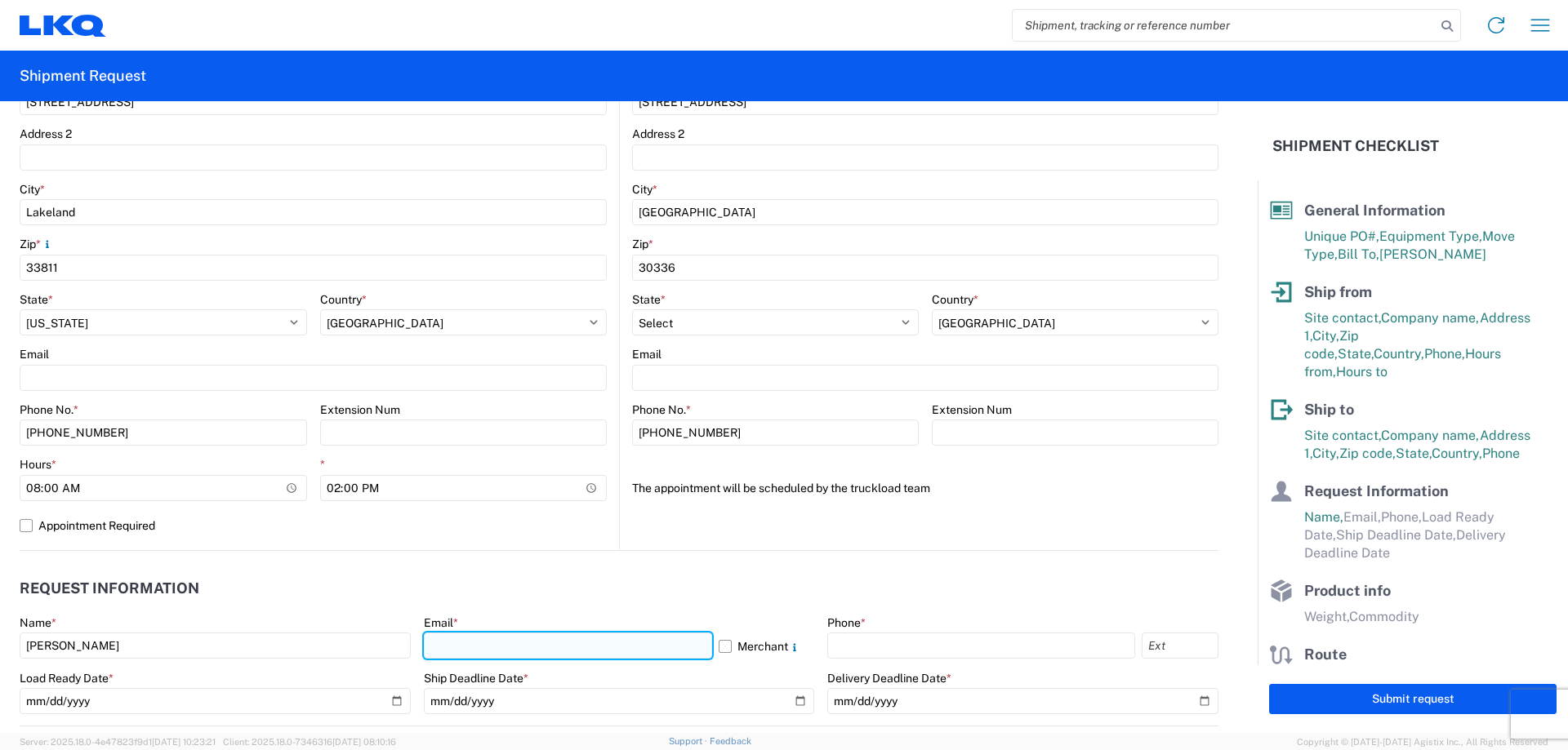
click at [566, 642] on input "text" at bounding box center [568, 646] width 289 height 26
type input "[EMAIL_ADDRESS][DOMAIN_NAME]"
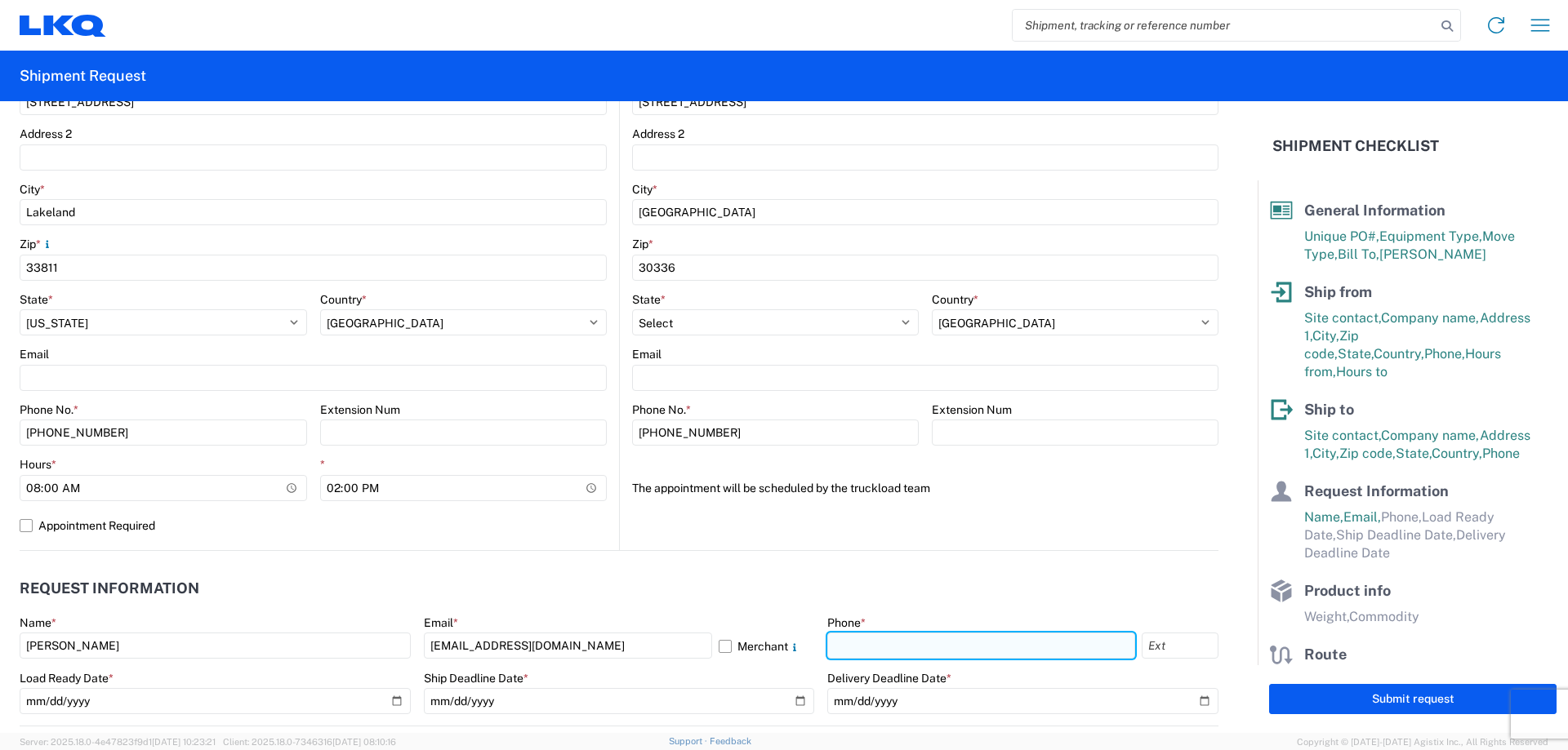
click at [922, 650] on input "text" at bounding box center [980, 646] width 308 height 26
type input "[PHONE_NUMBER]"
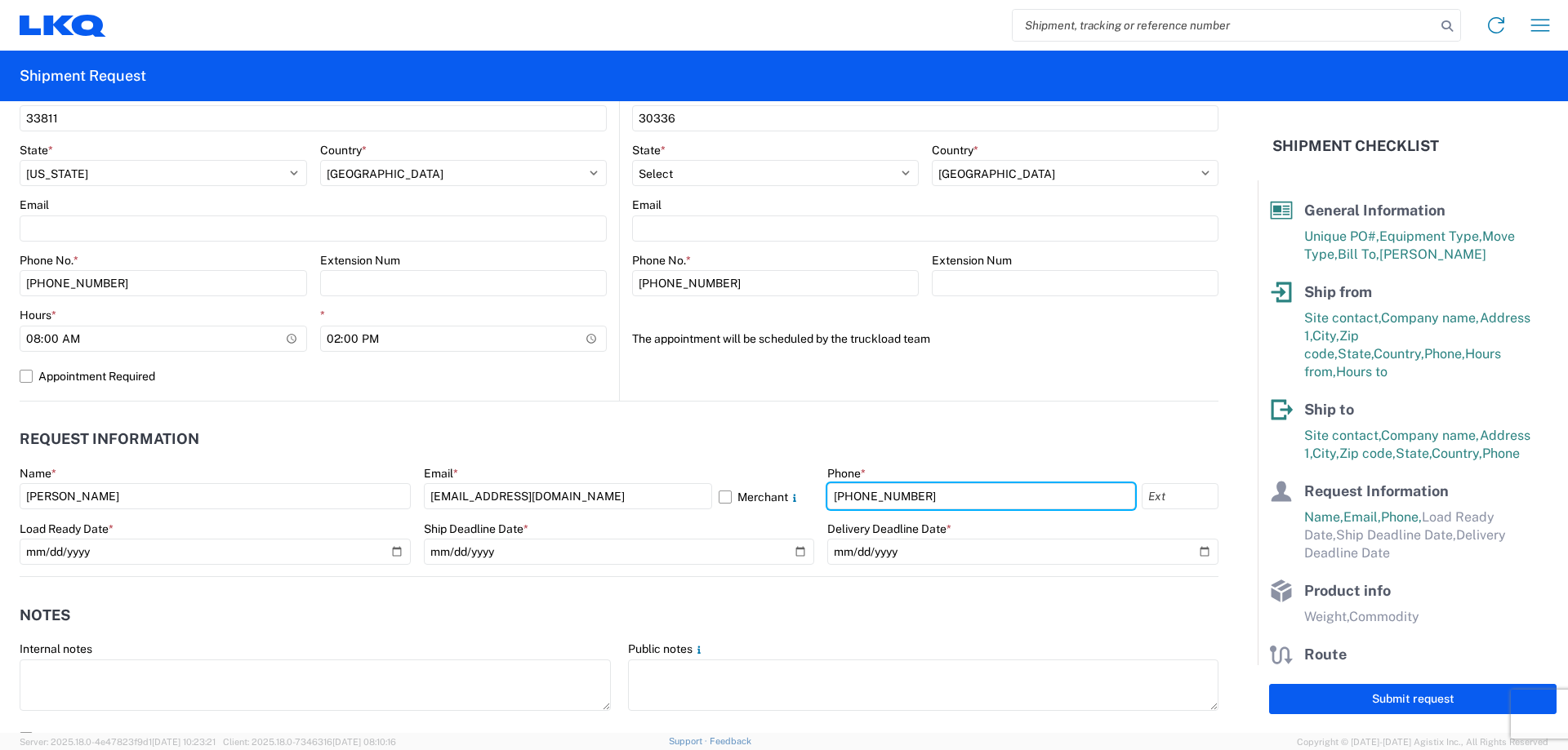
scroll to position [761, 0]
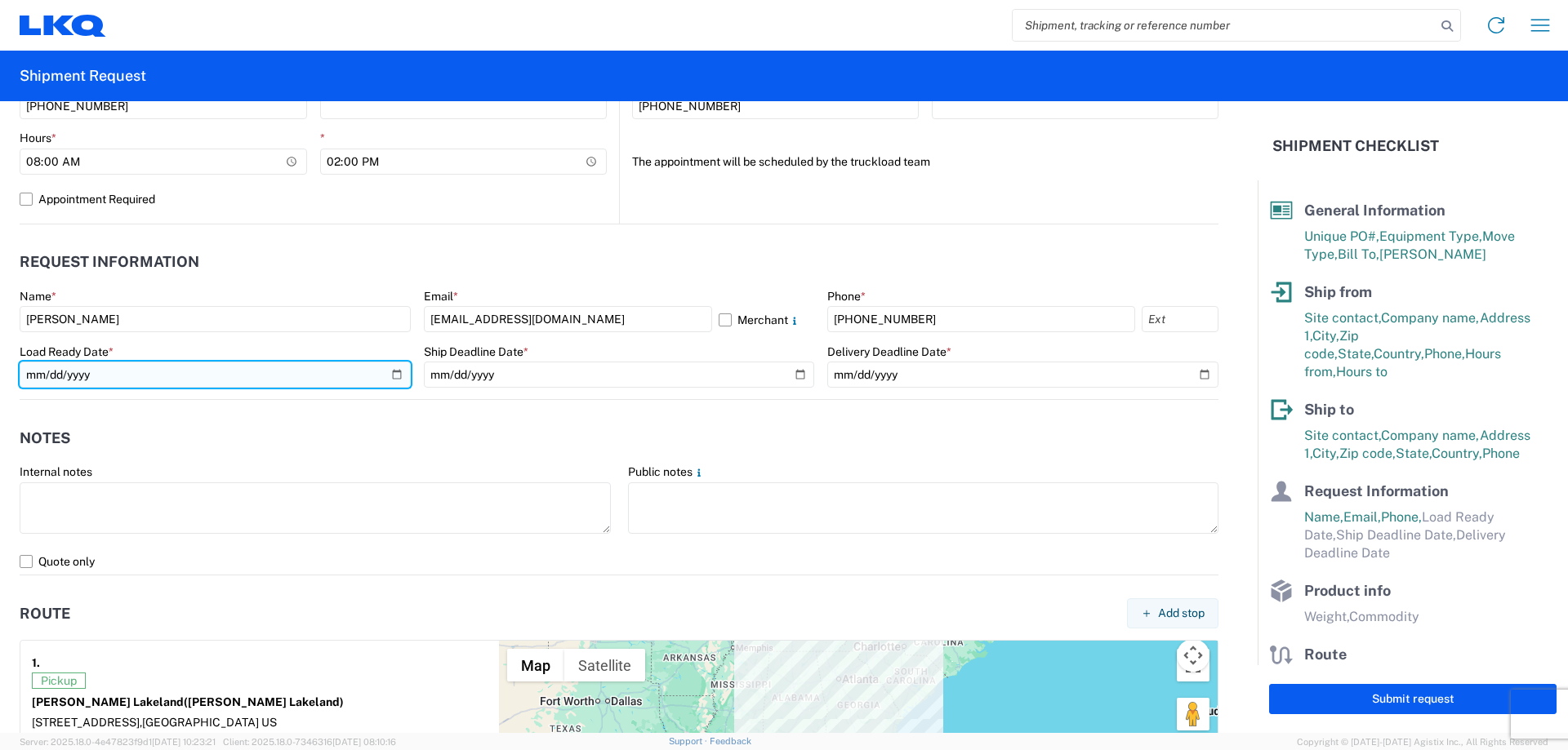
click at [388, 374] on input "date" at bounding box center [215, 375] width 391 height 26
type input "[DATE]"
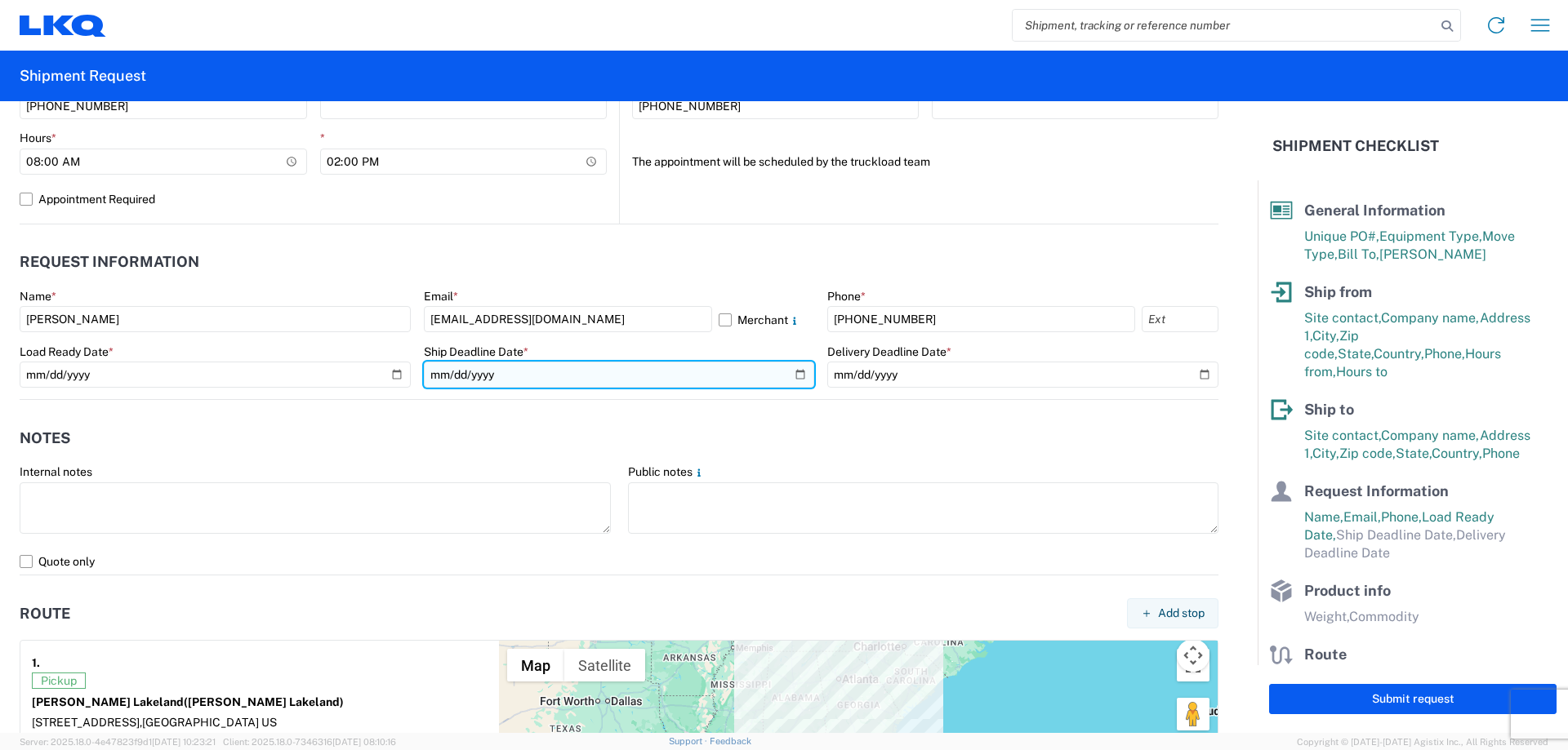
click at [794, 370] on input "date" at bounding box center [619, 375] width 391 height 26
type input "[DATE]"
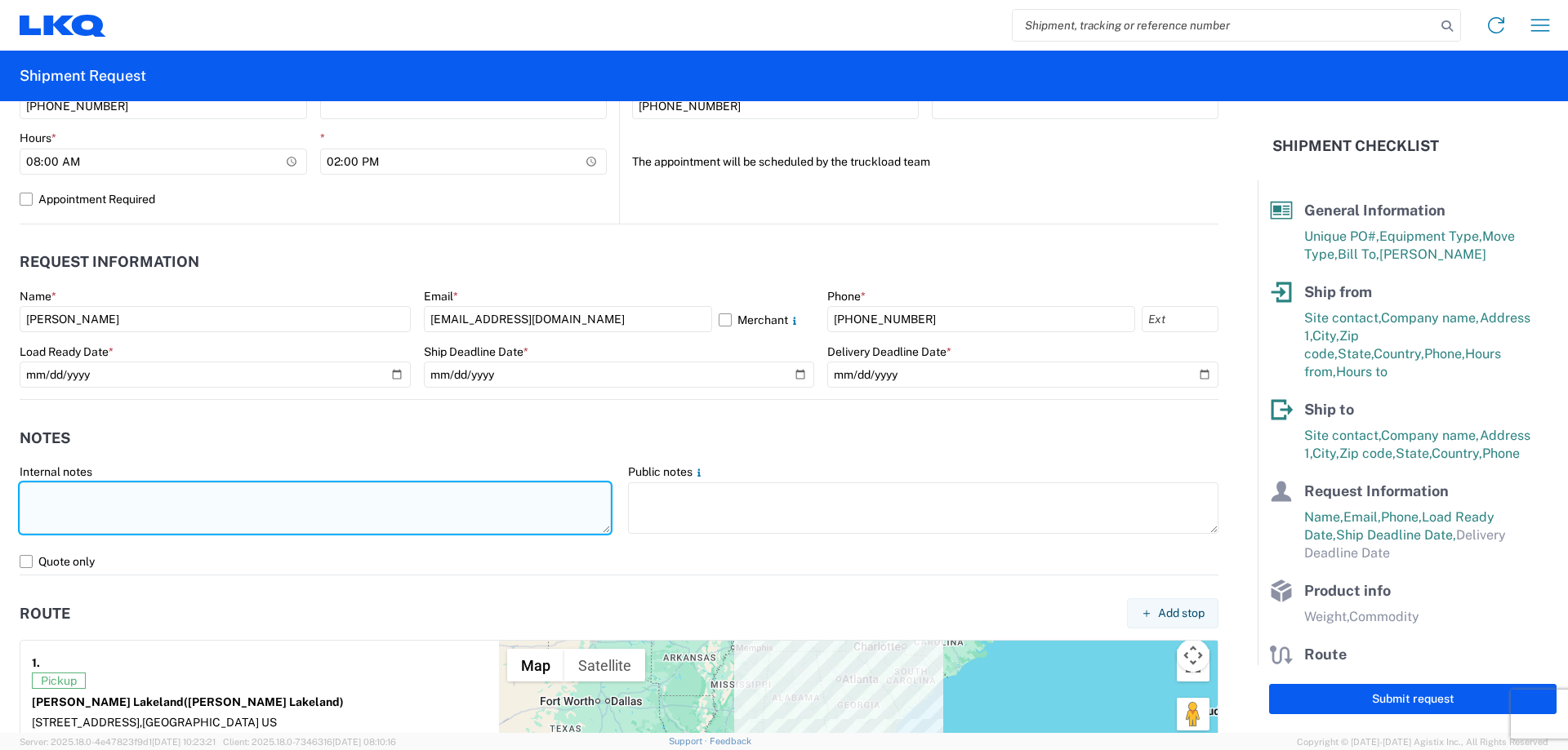
click at [149, 512] on textarea at bounding box center [315, 507] width 591 height 51
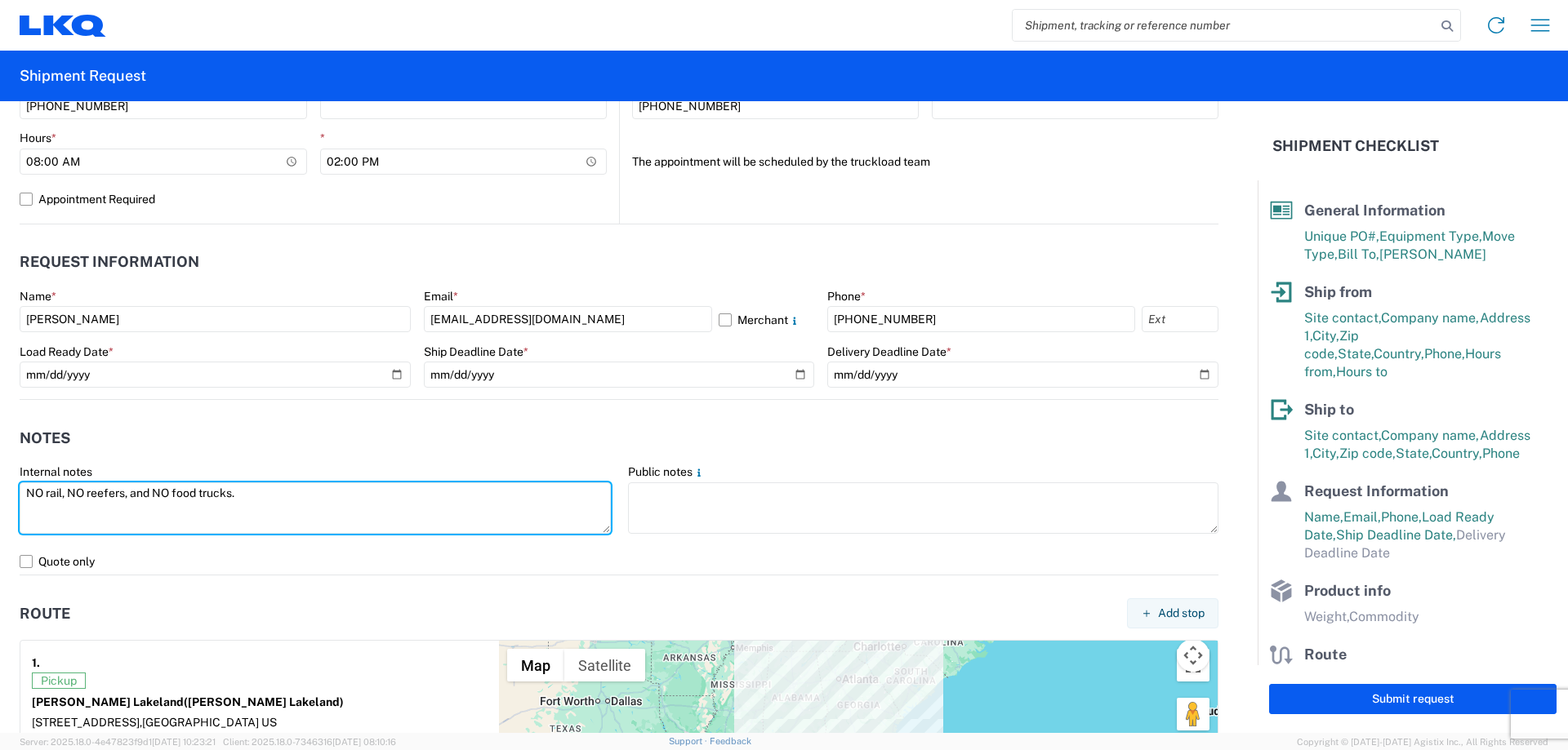
drag, startPoint x: 48, startPoint y: 489, endPoint x: 0, endPoint y: 494, distance: 48.3
click at [0, 494] on form "General Information Template PO# MMMLakeland090225 Equipment Type * Select 53’ …" at bounding box center [629, 417] width 1258 height 632
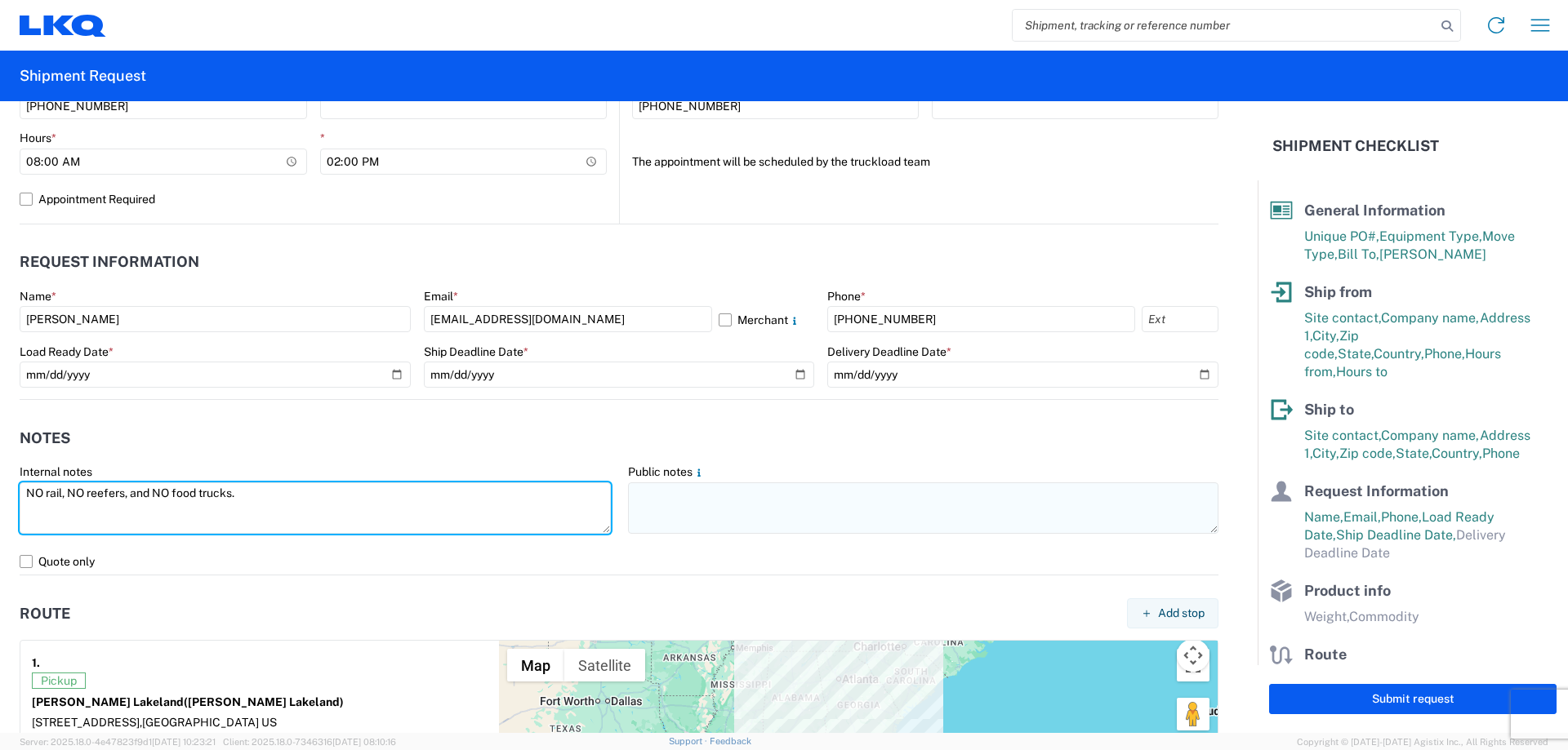
type textarea "NO rail, NO reefers, and NO food trucks."
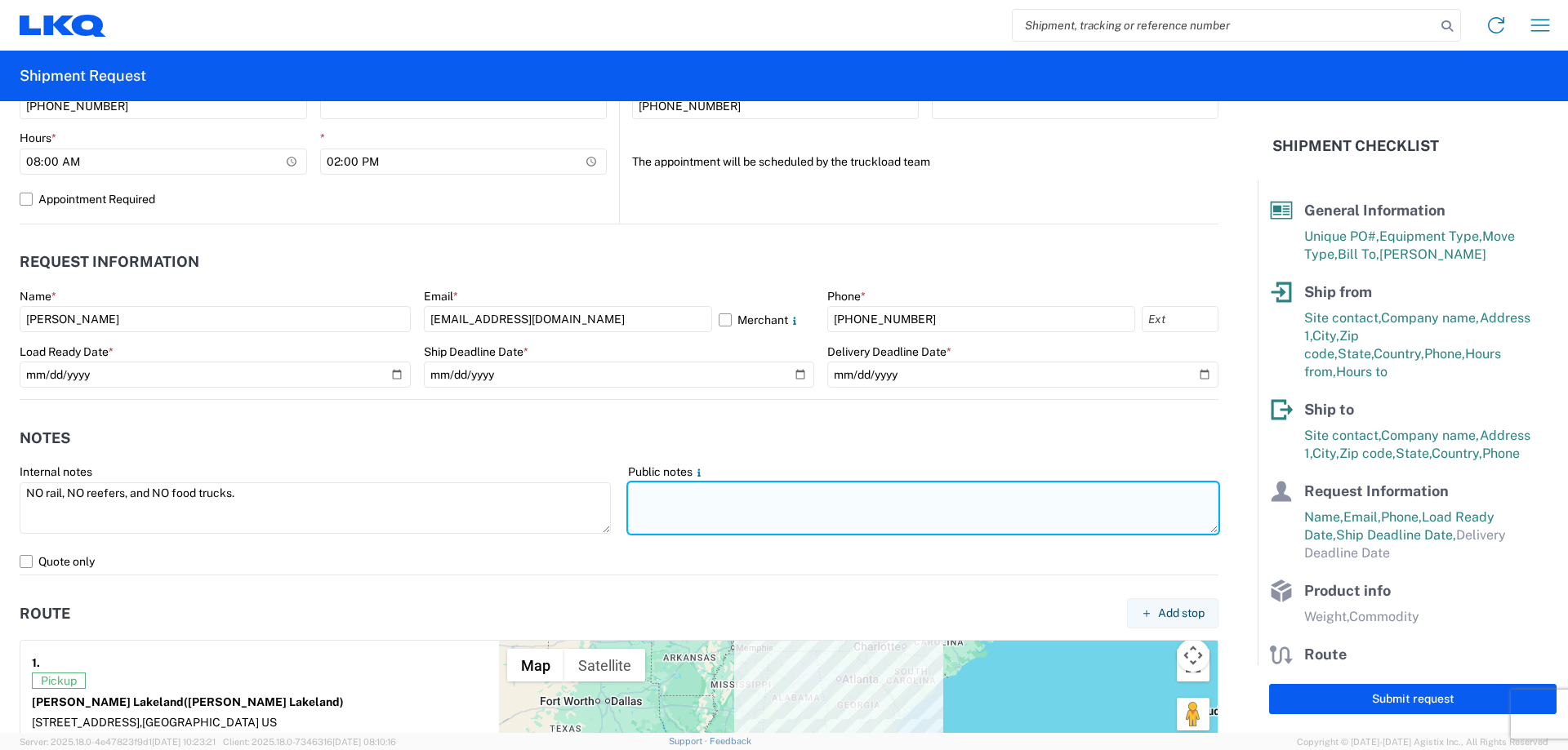
click at [735, 506] on textarea at bounding box center [923, 507] width 591 height 51
paste textarea "NO rail, NO reefers, and NO food trucks."
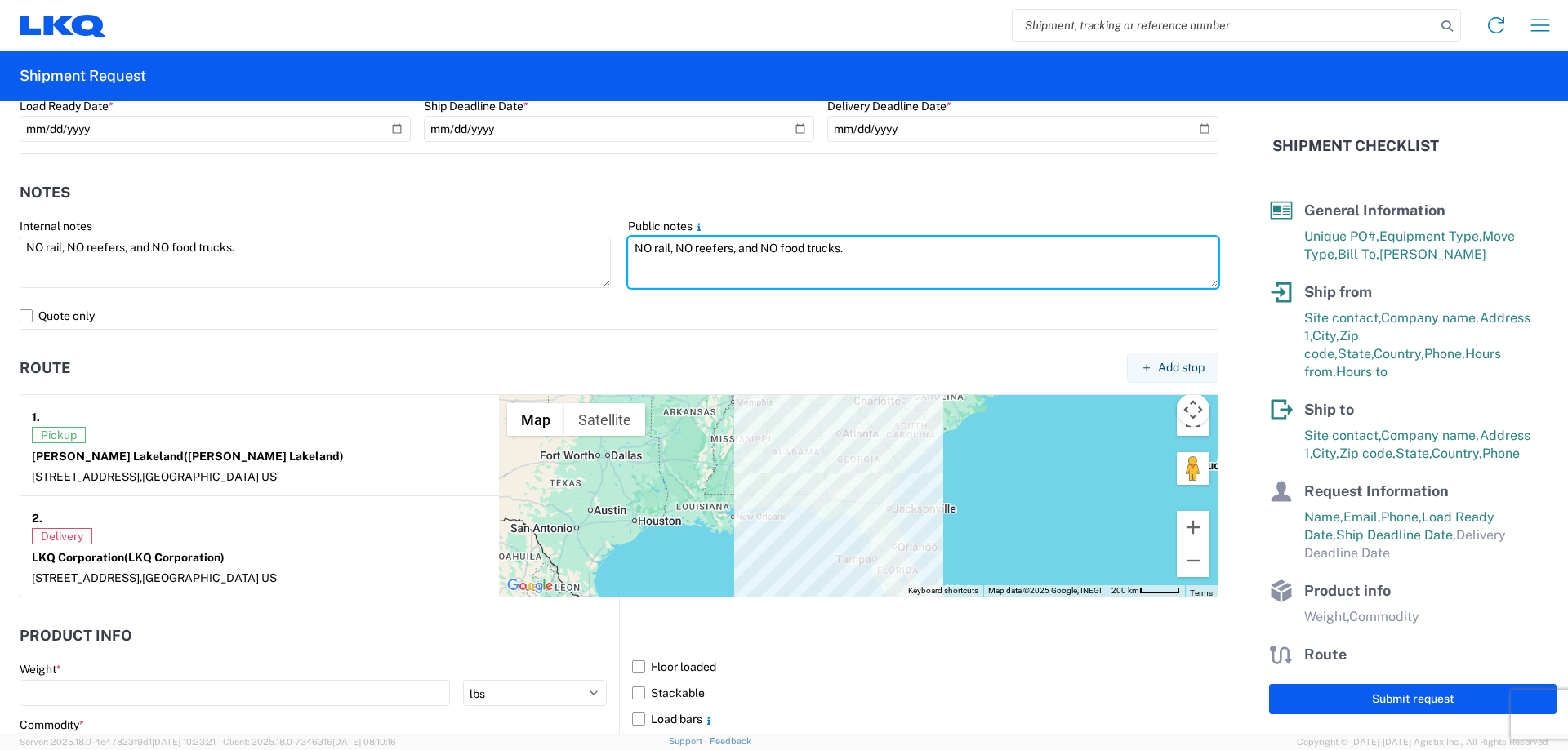
scroll to position [1326, 0]
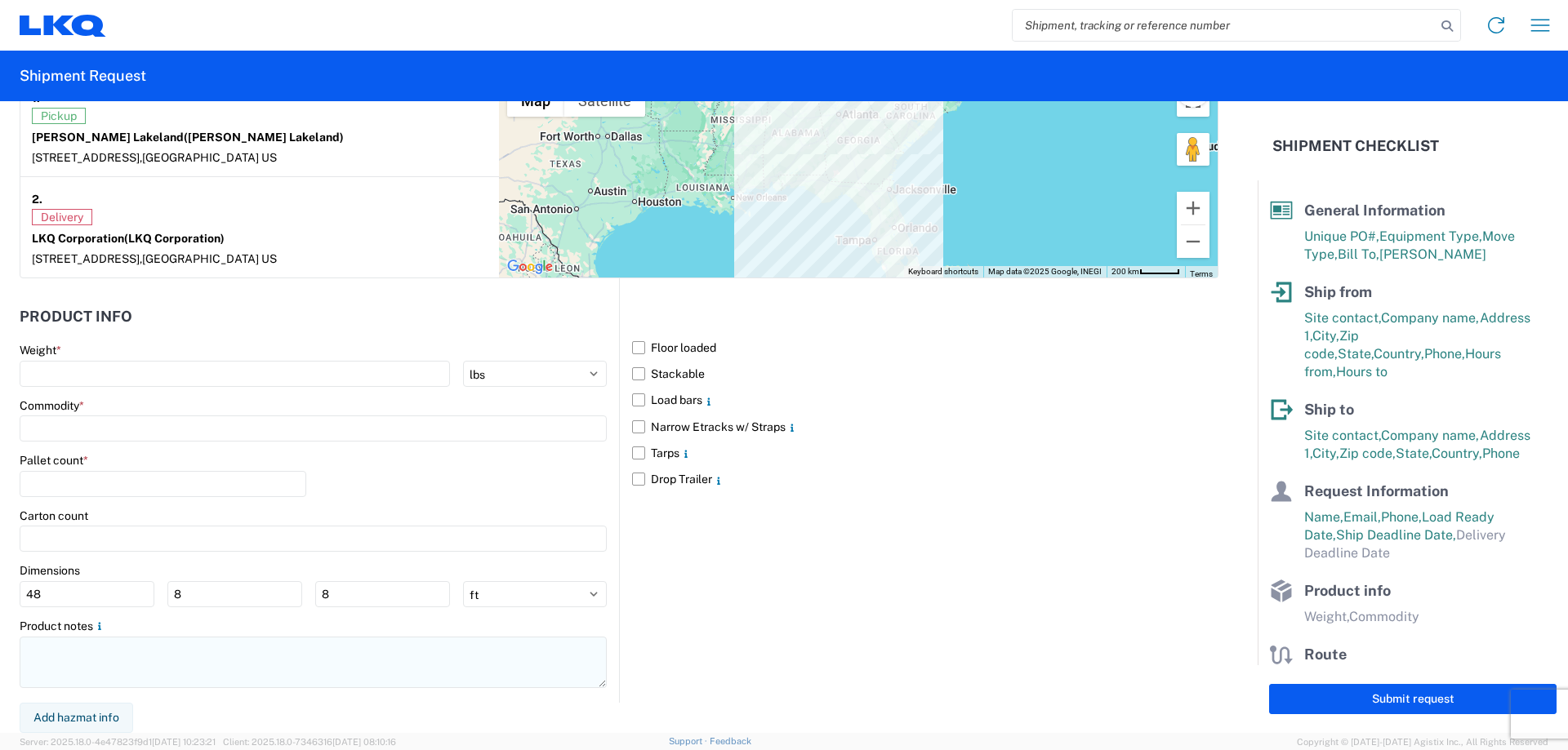
type textarea "NO rail, NO reefers, and NO food trucks."
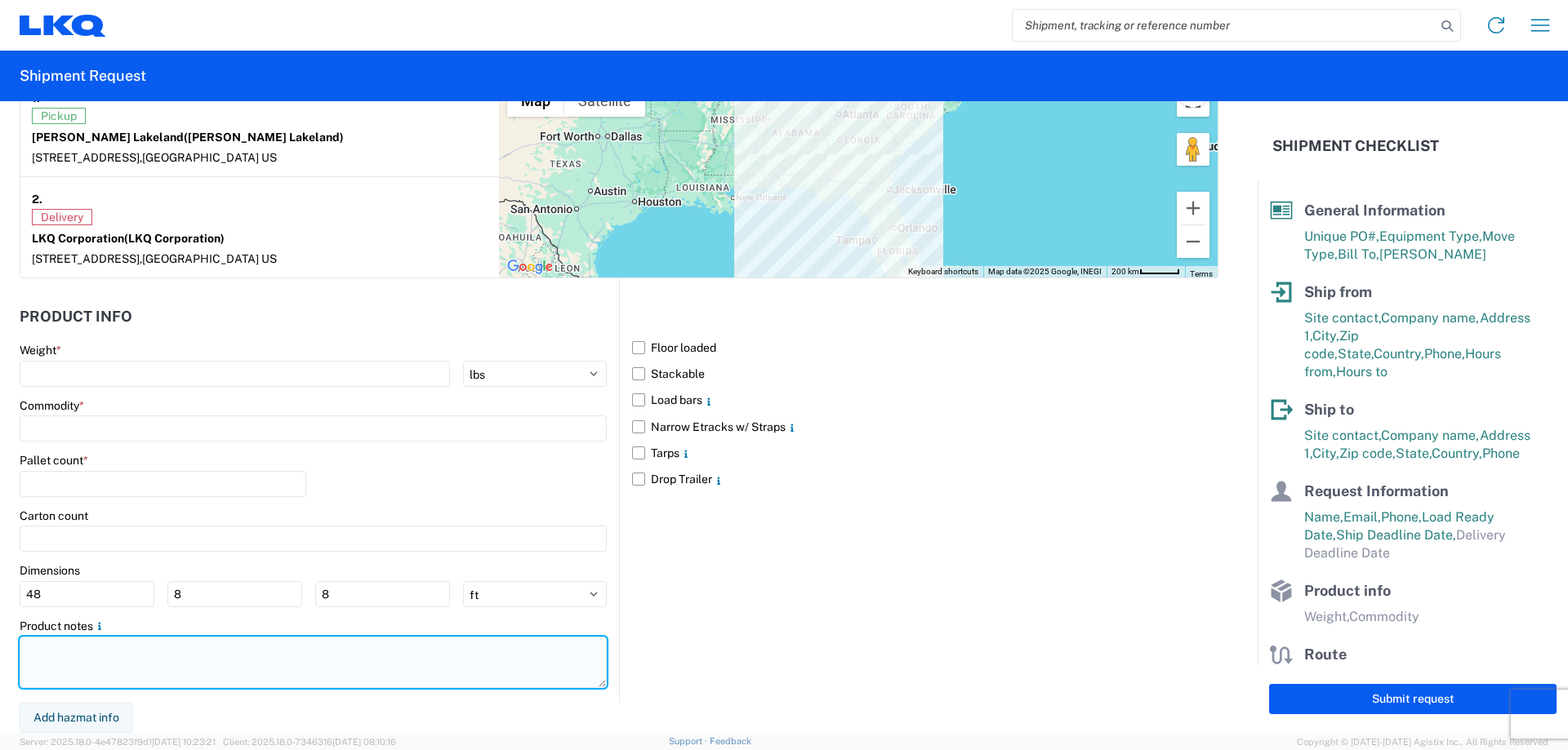
click at [145, 671] on textarea at bounding box center [313, 662] width 588 height 51
paste textarea "NO rail, NO reefers, and NO food trucks."
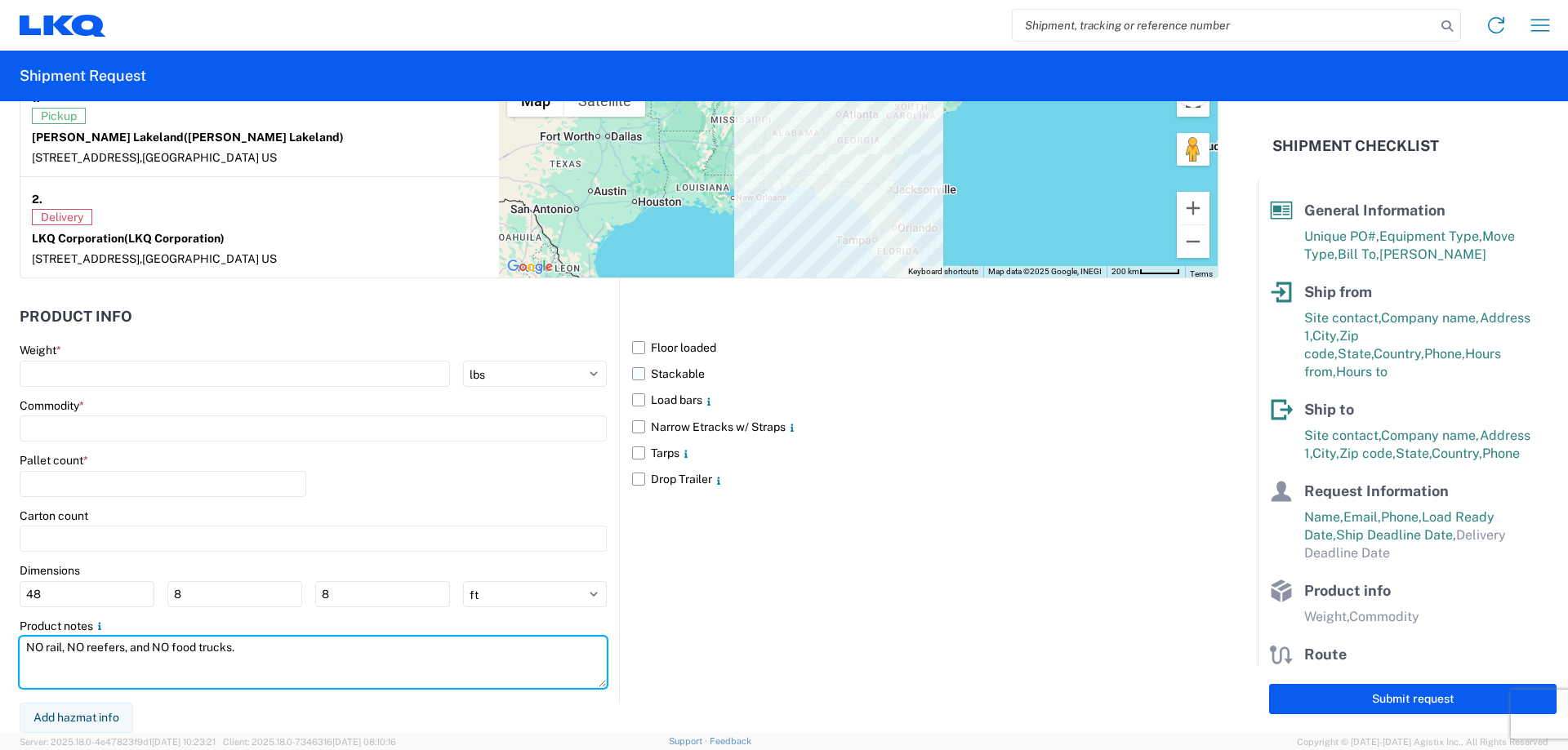
type textarea "NO rail, NO reefers, and NO food trucks."
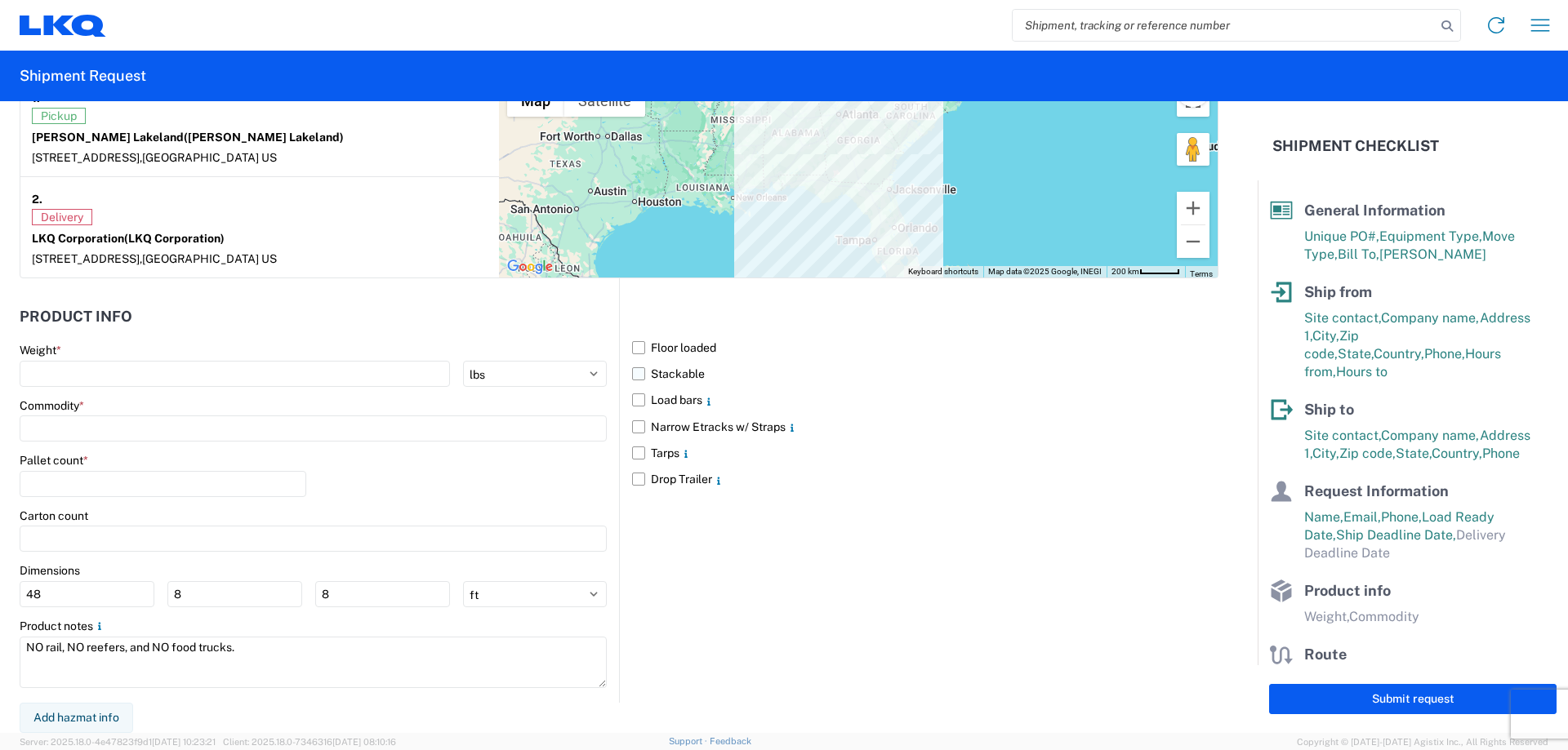
click at [634, 364] on label "Stackable" at bounding box center [926, 374] width 587 height 26
click at [0, 0] on input "Stackable" at bounding box center [0, 0] width 0 height 0
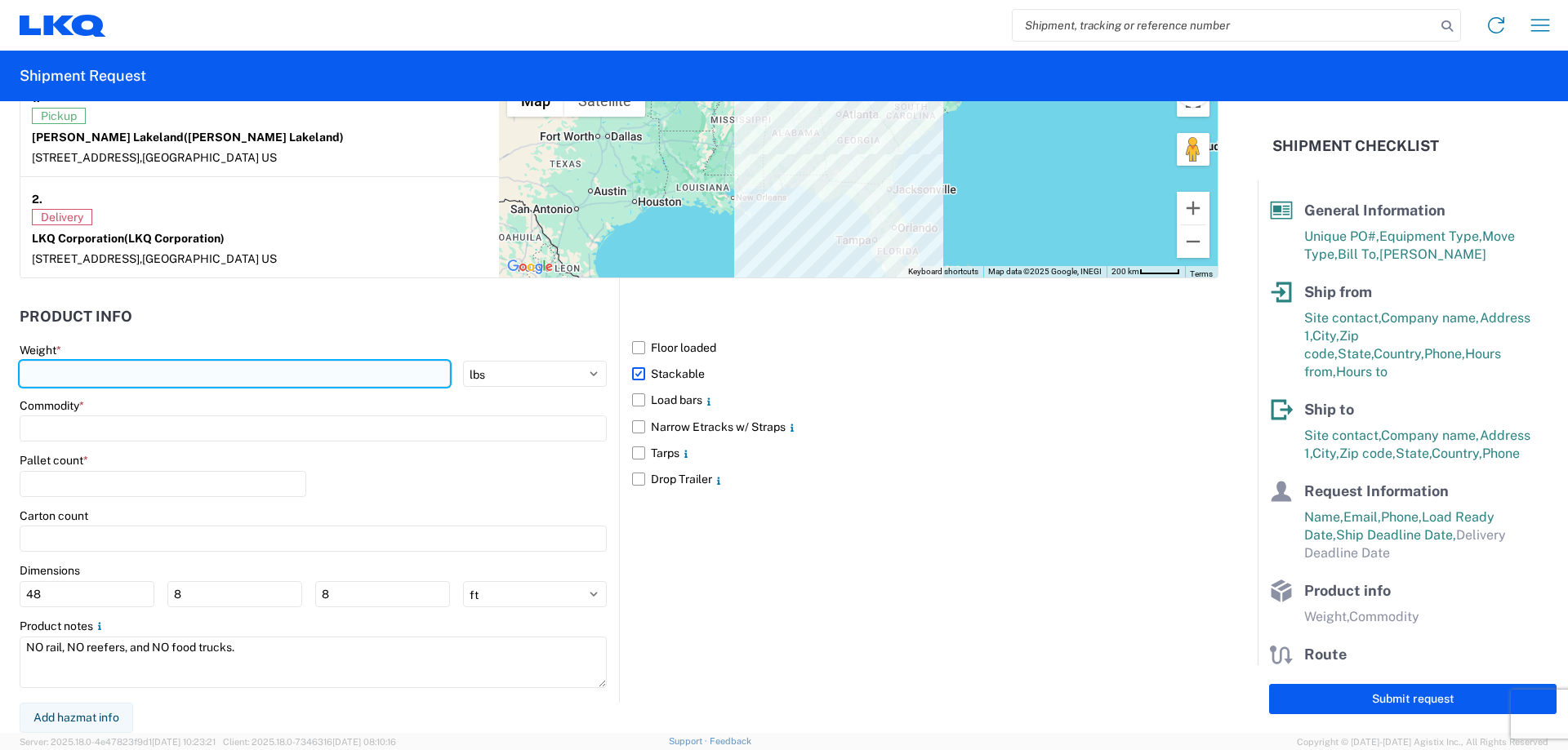
click at [163, 368] on input "number" at bounding box center [235, 374] width 430 height 26
type input "25407"
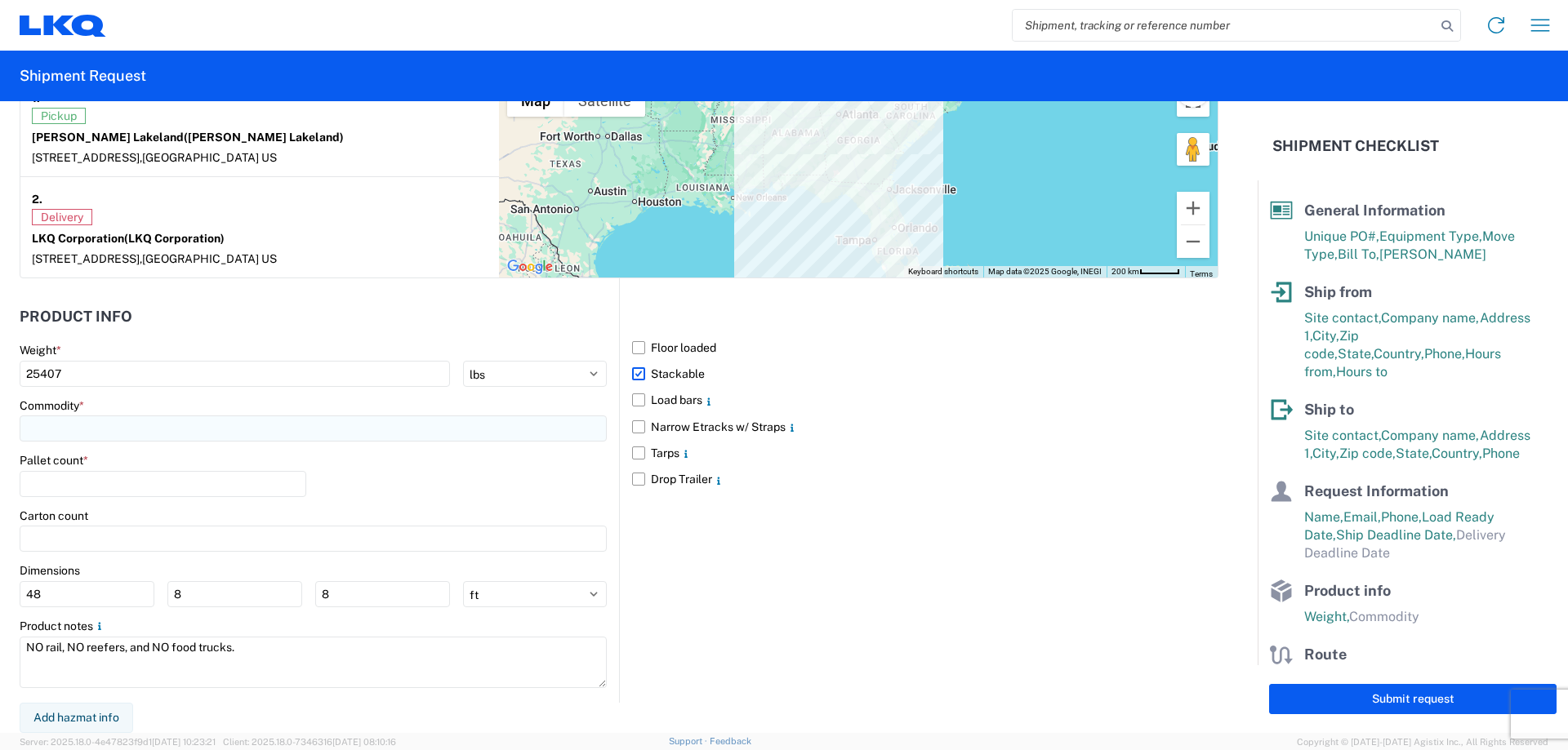
click at [135, 427] on input at bounding box center [313, 428] width 588 height 26
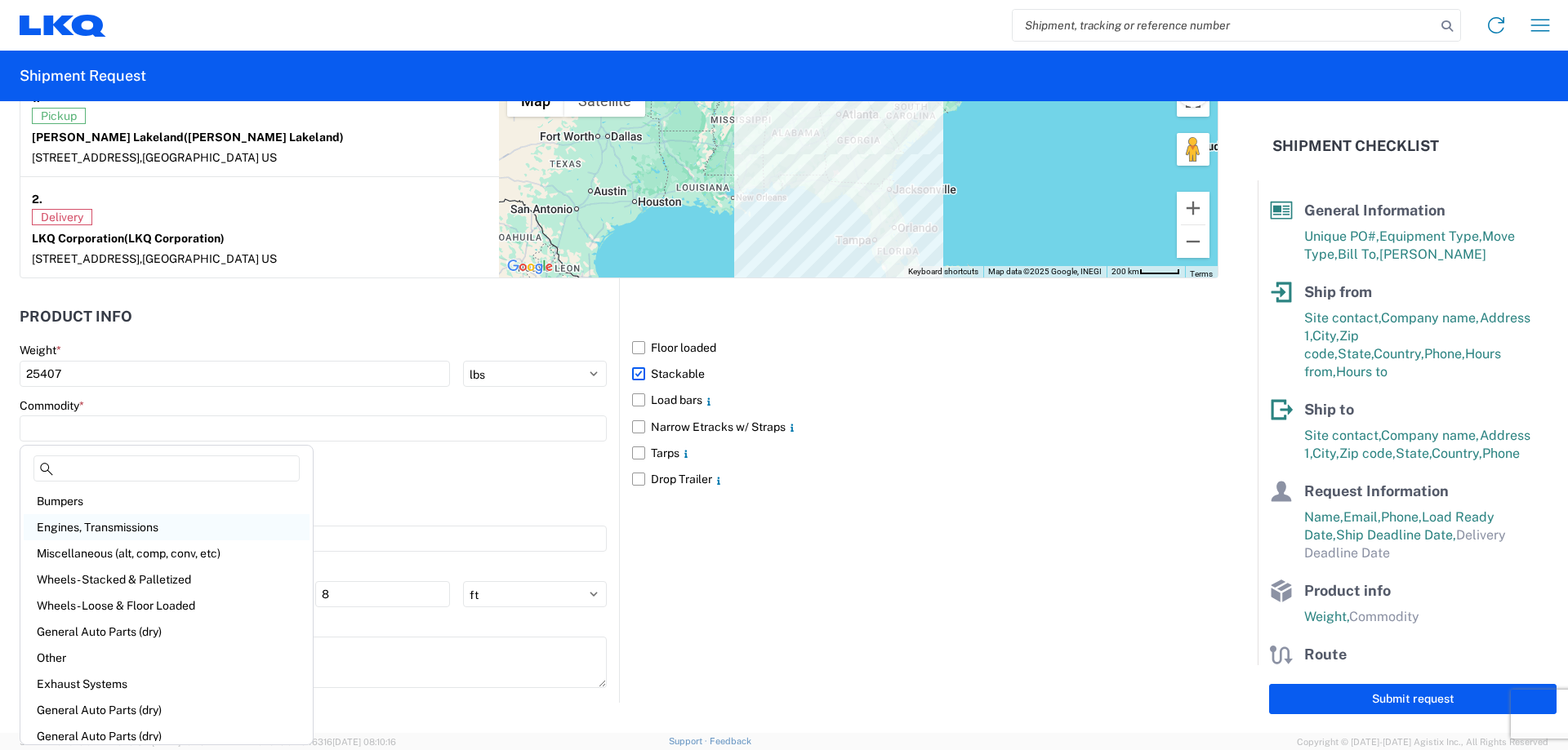
click at [161, 533] on div "Engines, Transmissions" at bounding box center [166, 528] width 286 height 26
type input "Engines, Transmissions"
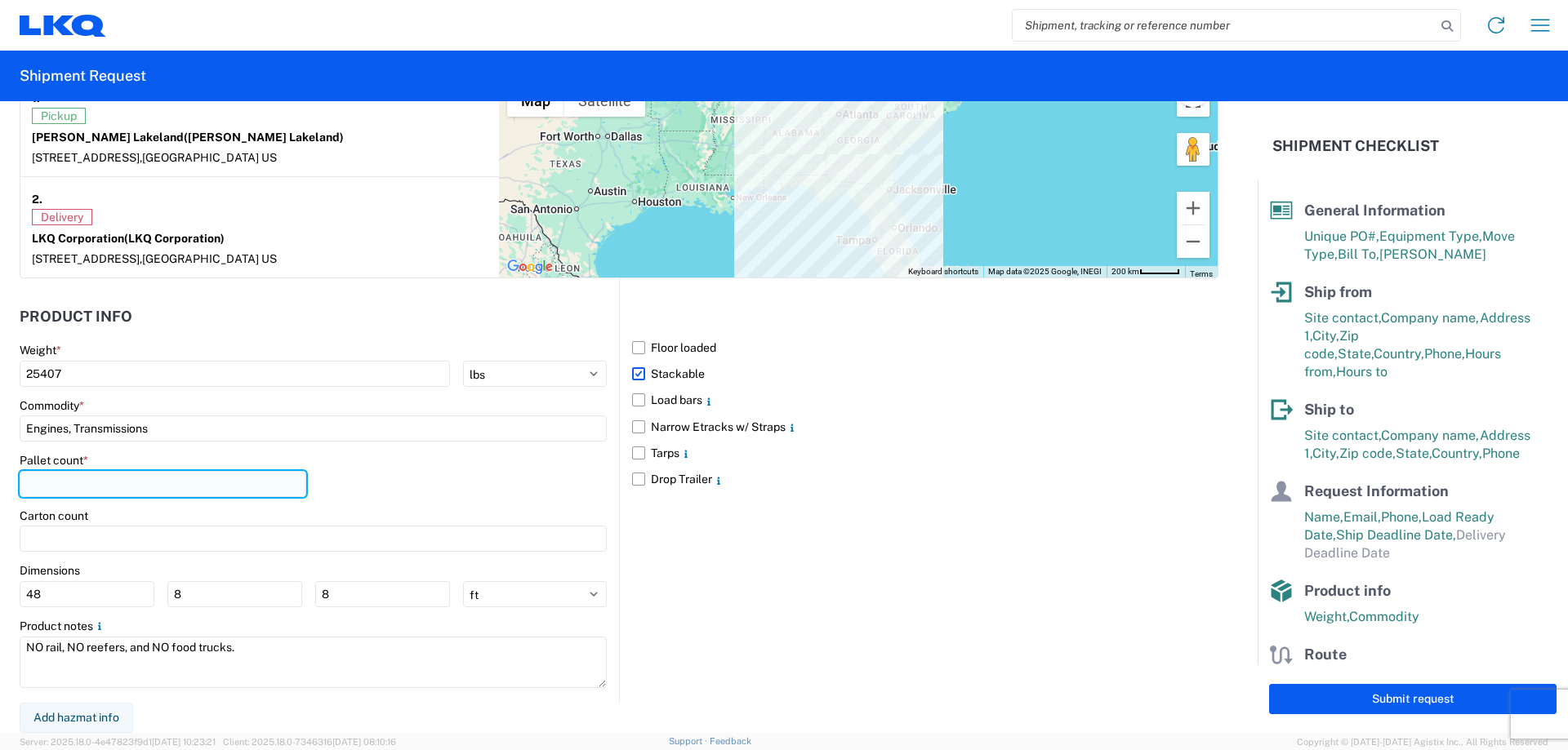
click at [112, 482] on input "number" at bounding box center [163, 484] width 287 height 26
type input "36"
click at [548, 473] on div "Pallet count * 36" at bounding box center [313, 481] width 588 height 56
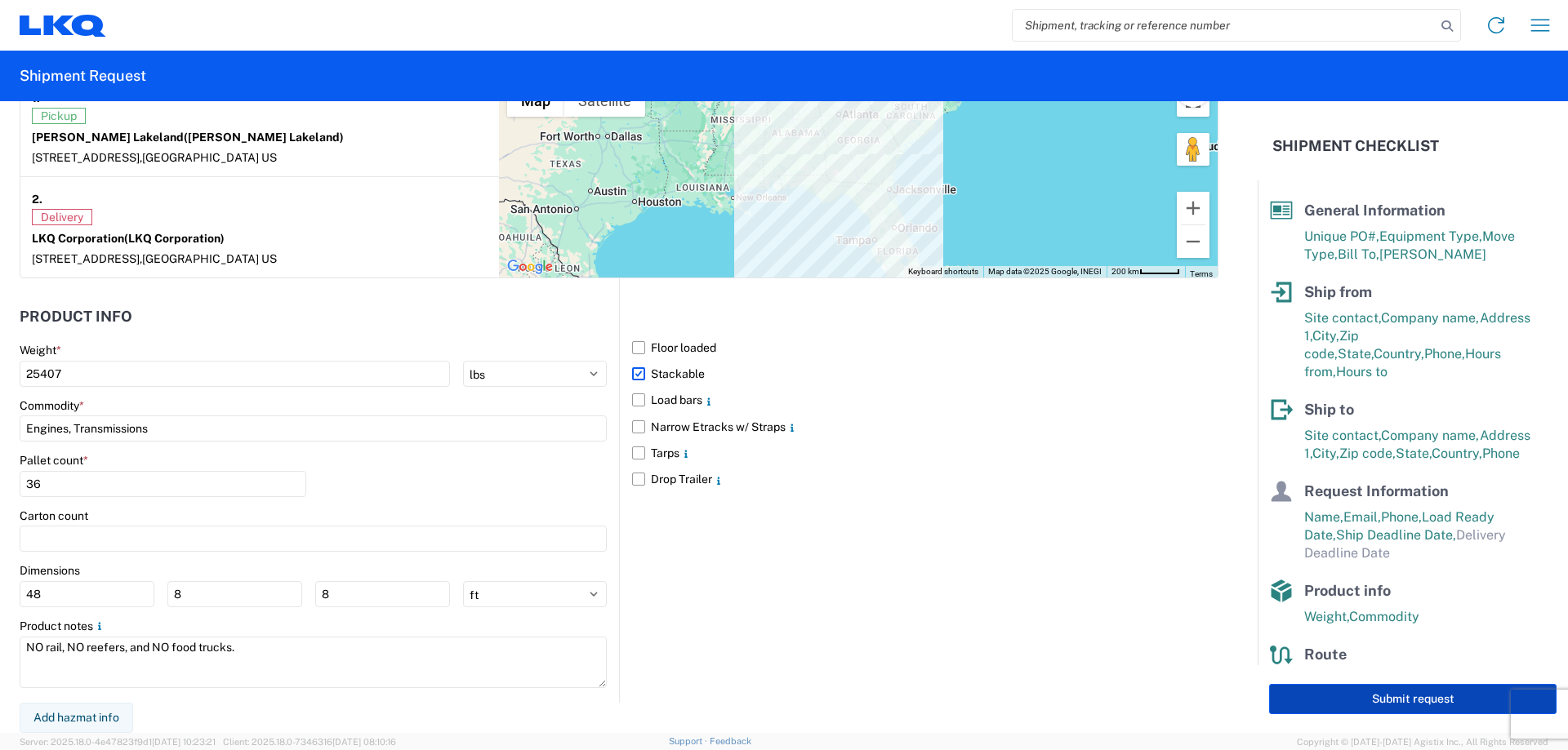
click at [1379, 700] on button "Submit request" at bounding box center [1413, 699] width 288 height 30
select select "FL"
select select "US"
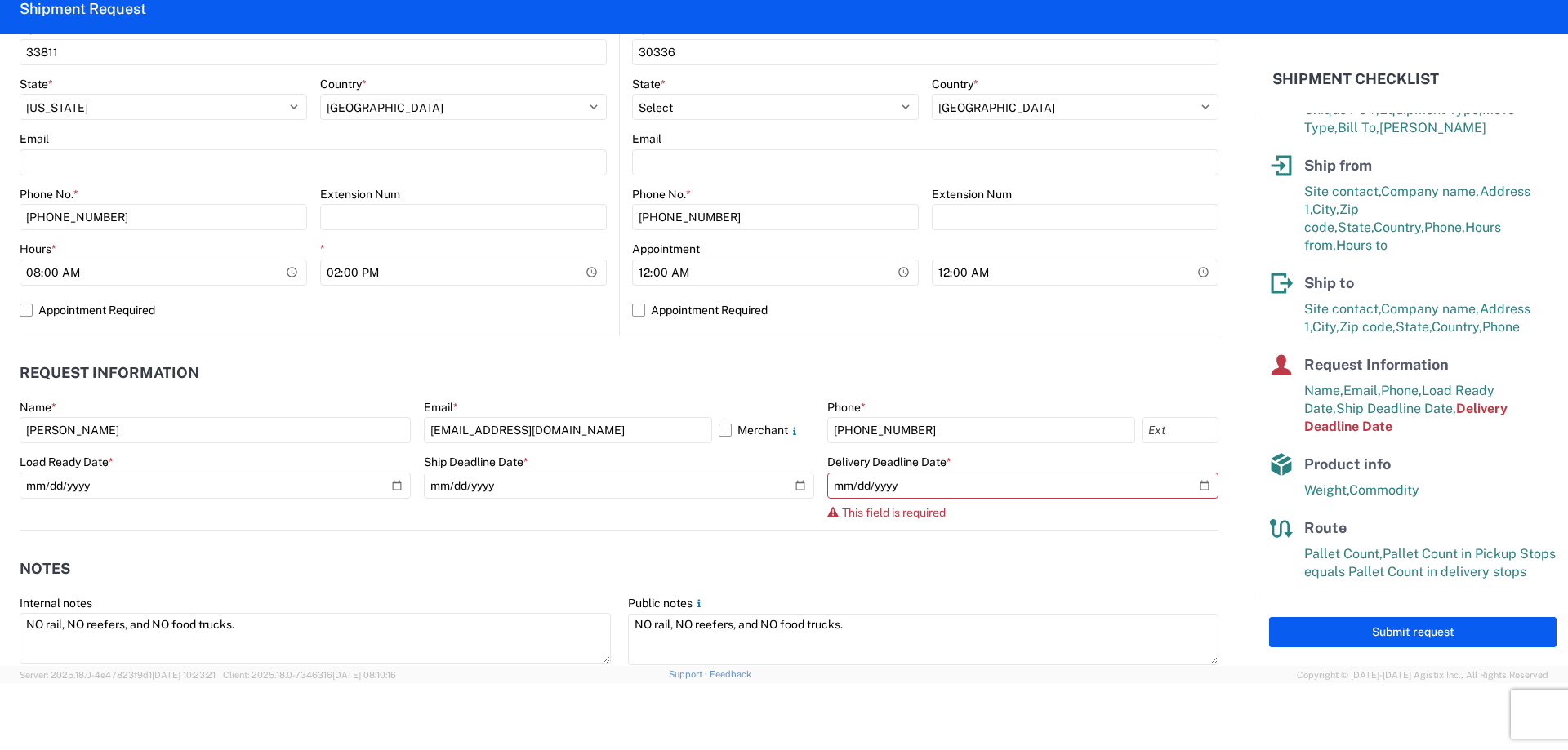
scroll to position [584, 0]
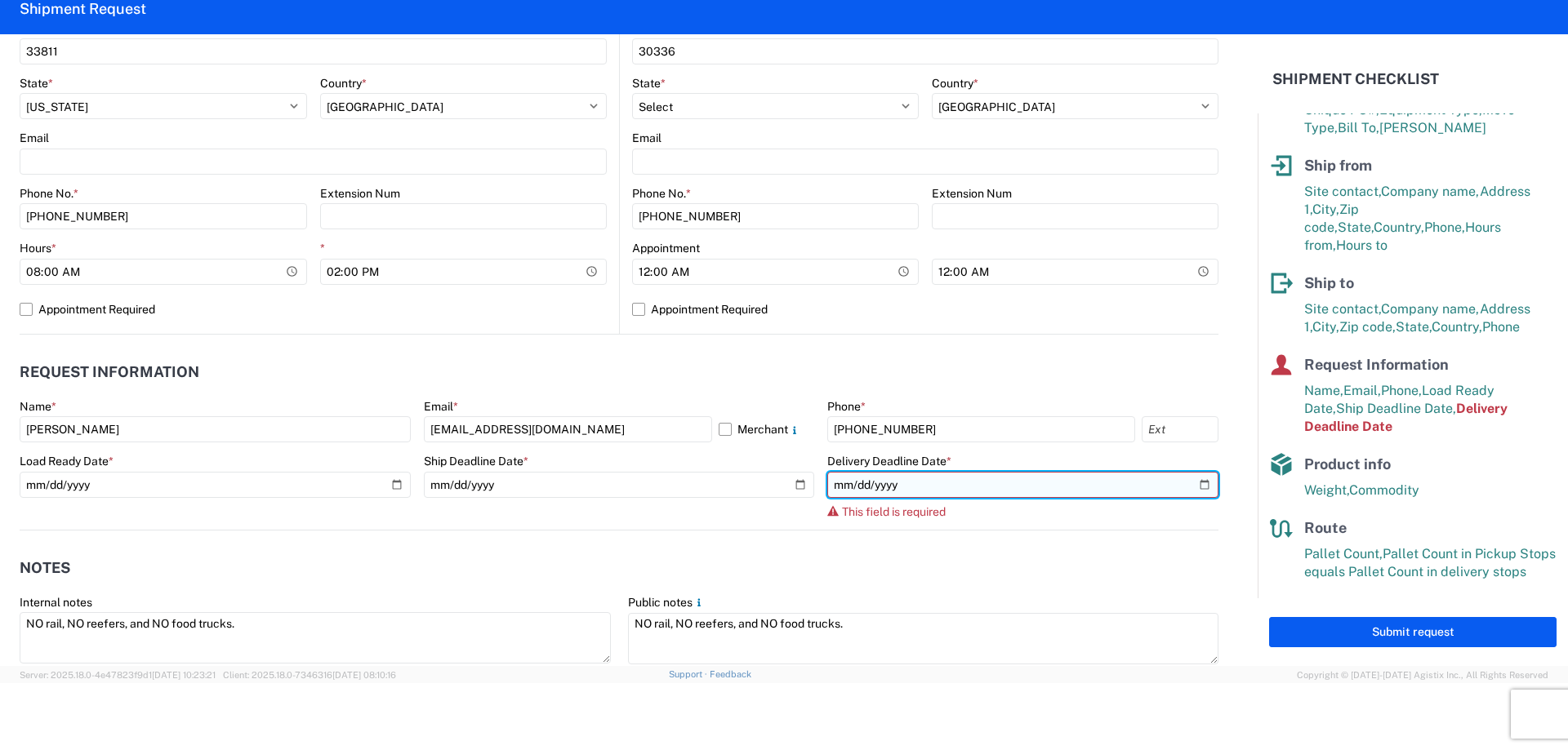
click at [1190, 488] on input "date" at bounding box center [1022, 485] width 391 height 26
type input "[DATE]"
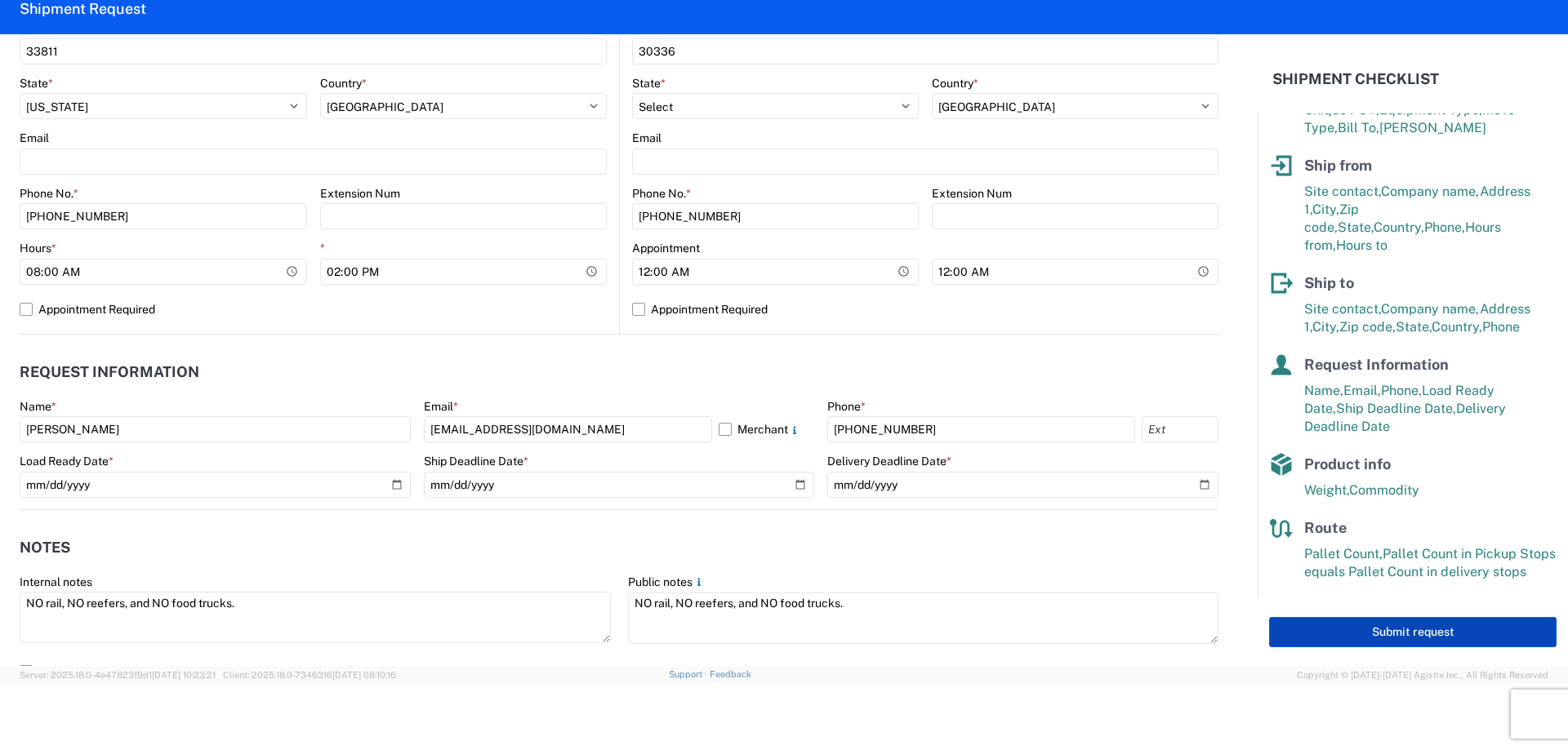
click at [1365, 634] on button "Submit request" at bounding box center [1413, 632] width 288 height 30
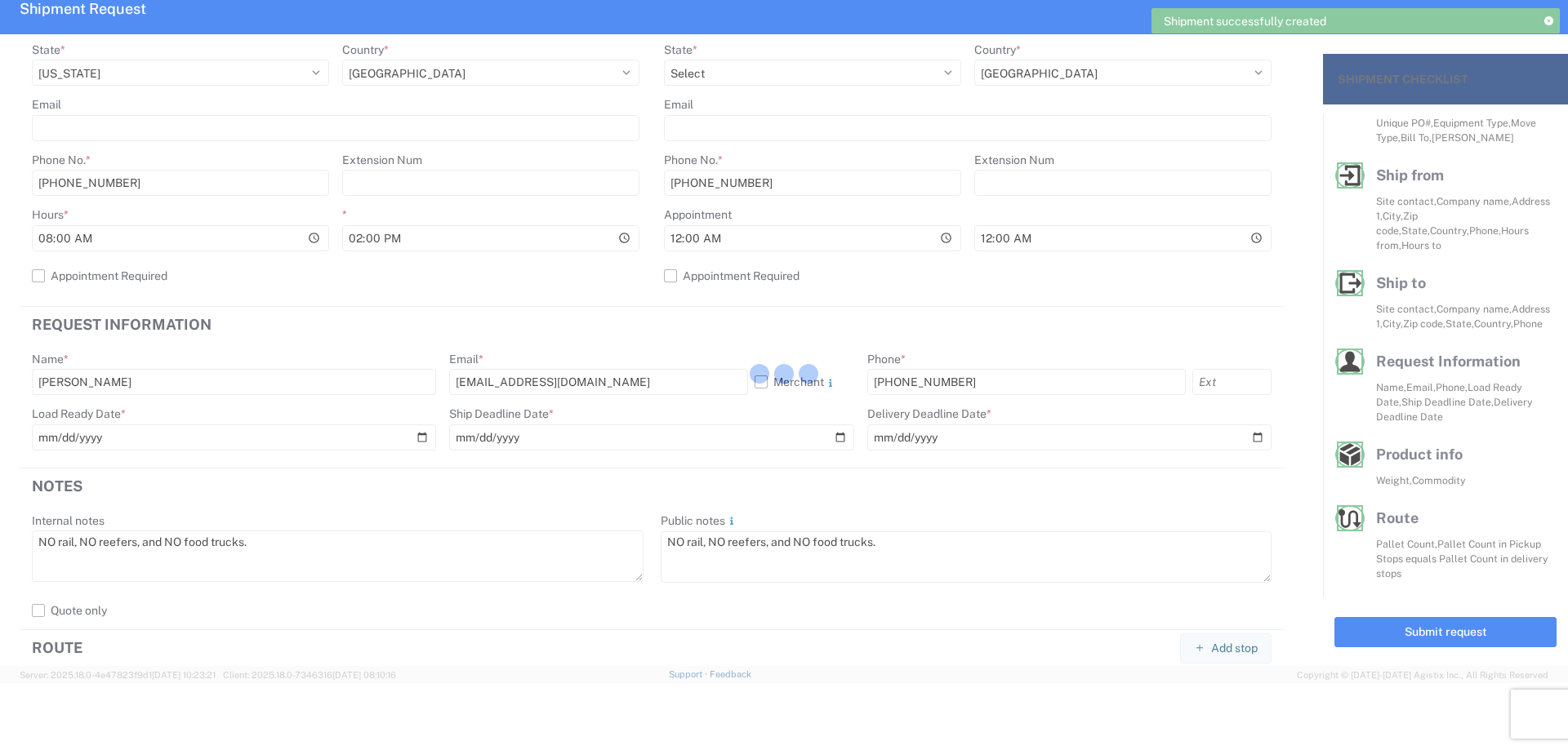
scroll to position [58, 0]
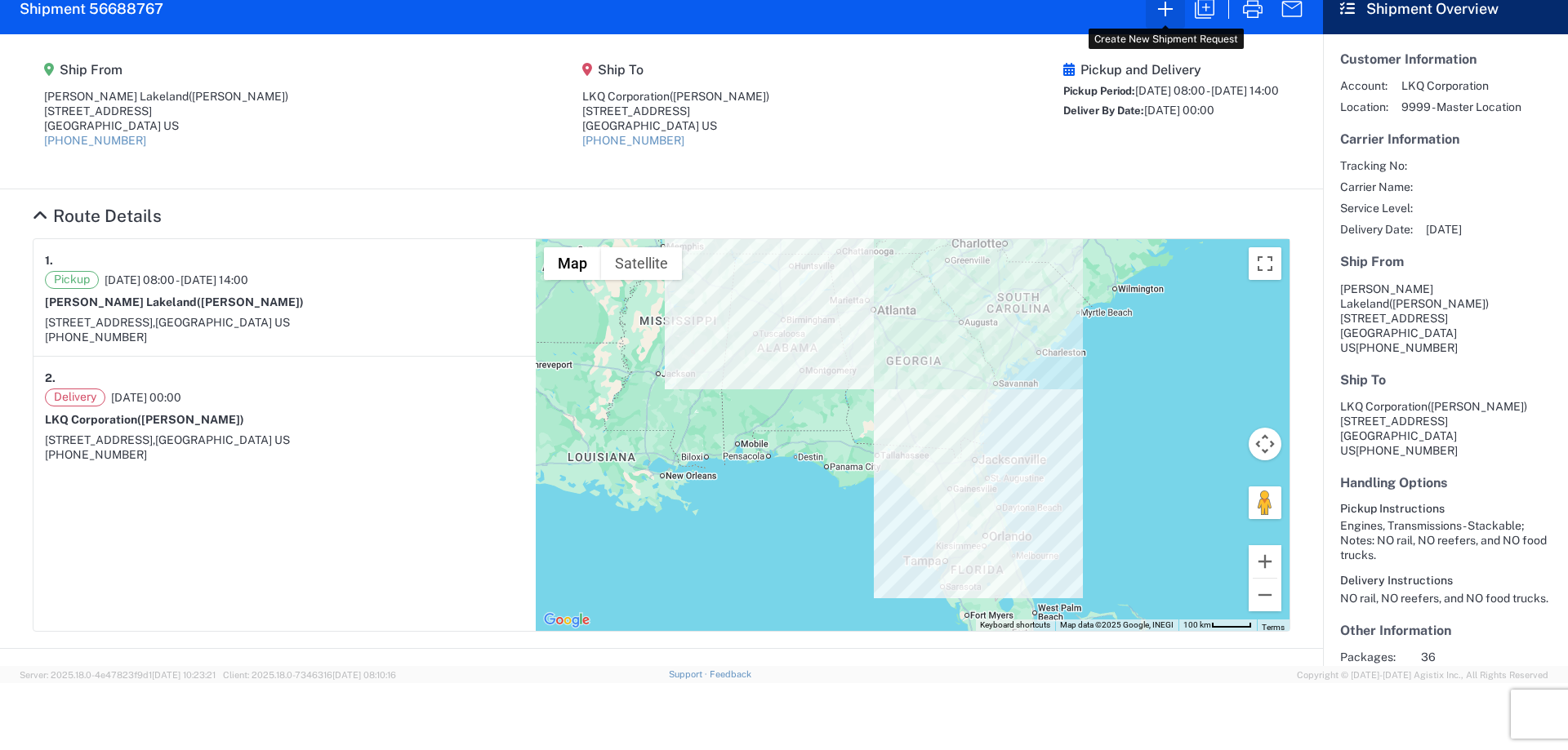
click at [1166, 4] on icon "button" at bounding box center [1165, 9] width 26 height 26
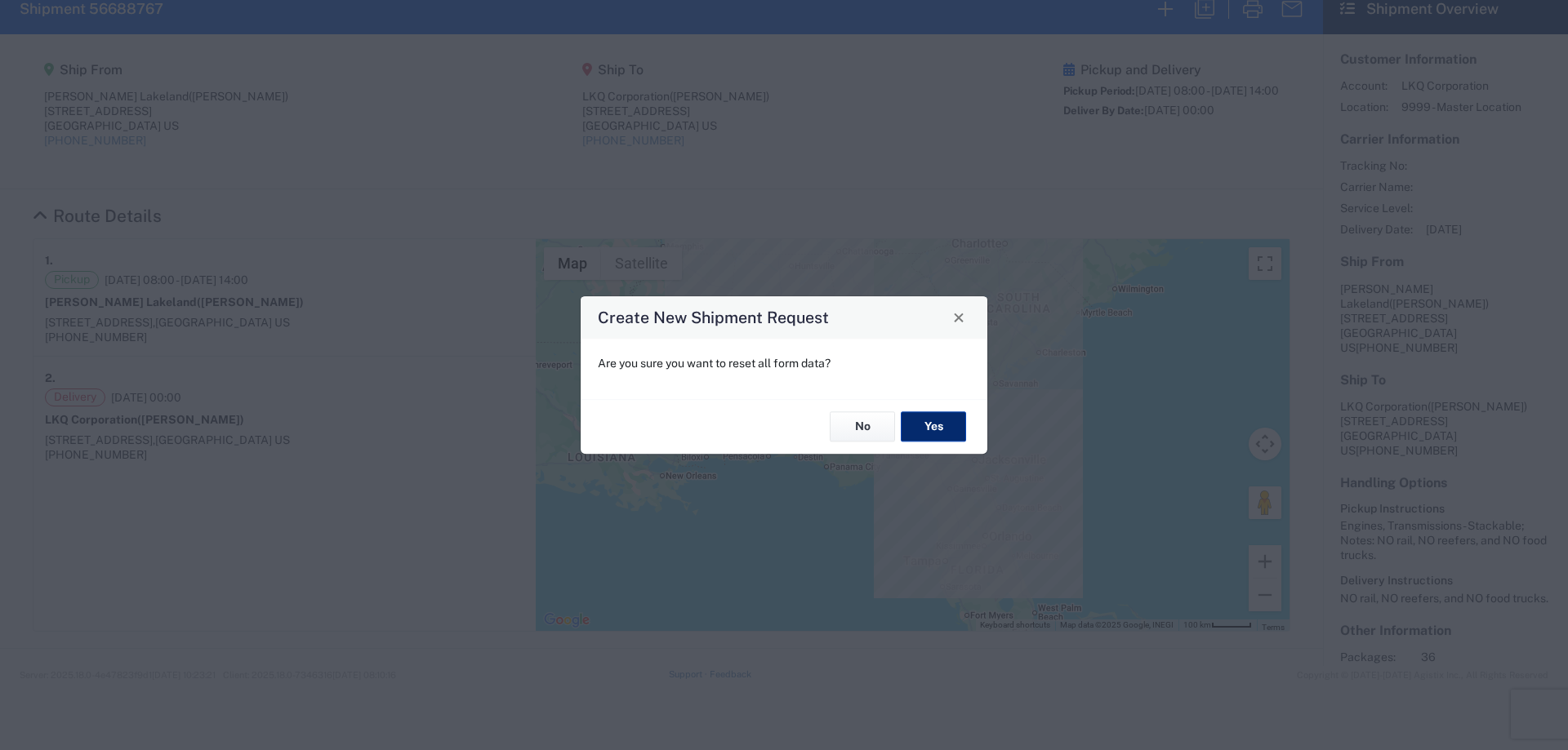
click at [933, 435] on button "Yes" at bounding box center [933, 427] width 65 height 30
select select "FULL"
select select "US"
select select "LBS"
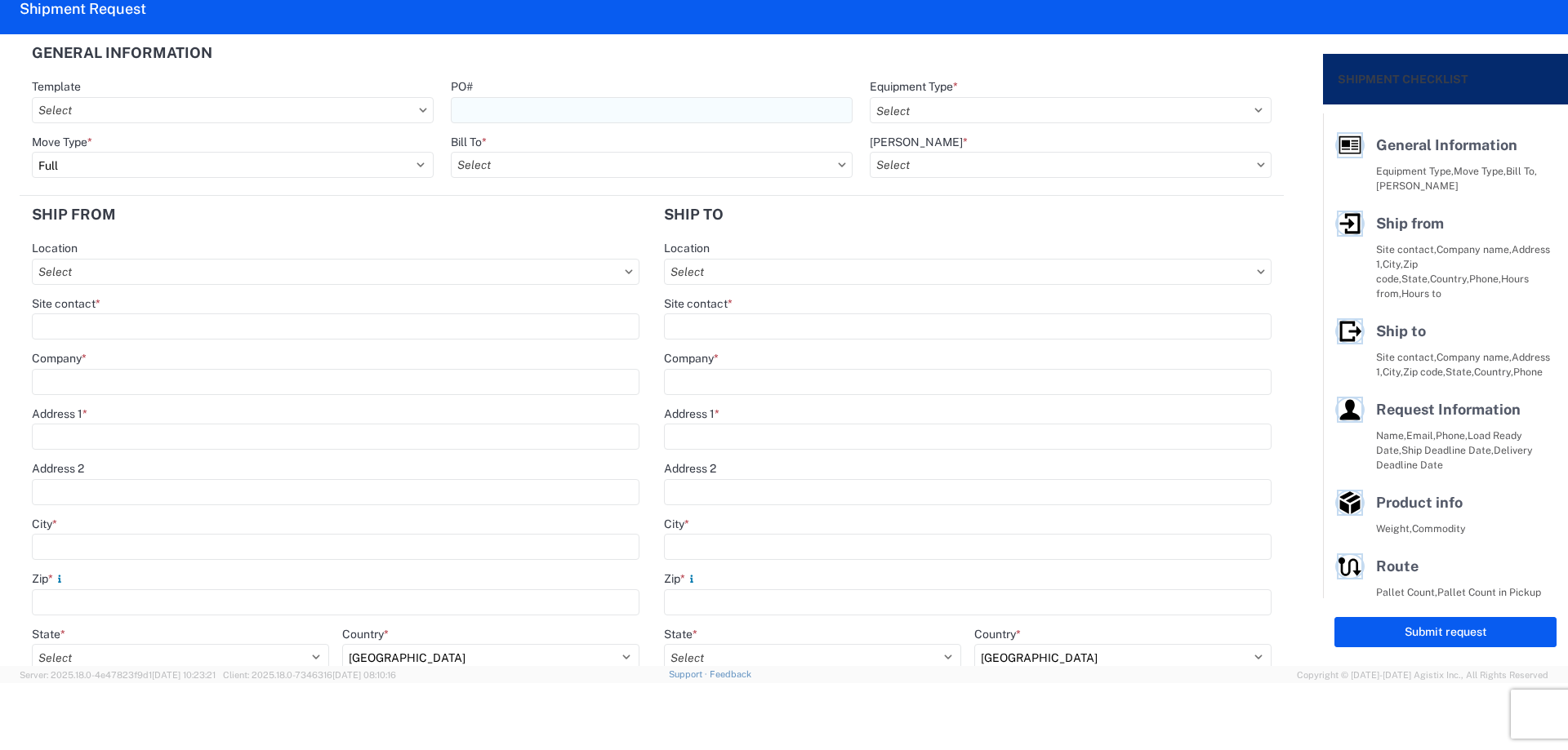
click at [501, 116] on input "PO#" at bounding box center [651, 110] width 401 height 26
click at [631, 72] on agx-form-section "General Information Template PO# MMMAkron090225 Equipment Type * Select 53’ Dry…" at bounding box center [652, 115] width 1264 height 162
click at [517, 109] on input "MMMAkron090225" at bounding box center [651, 110] width 401 height 26
type input "MMMTwinsburg090225"
click at [934, 103] on select "Select 53’ Dry Van Flatbed Dropdeck (van) Lowboy (flatbed) Rail" at bounding box center [1070, 110] width 401 height 26
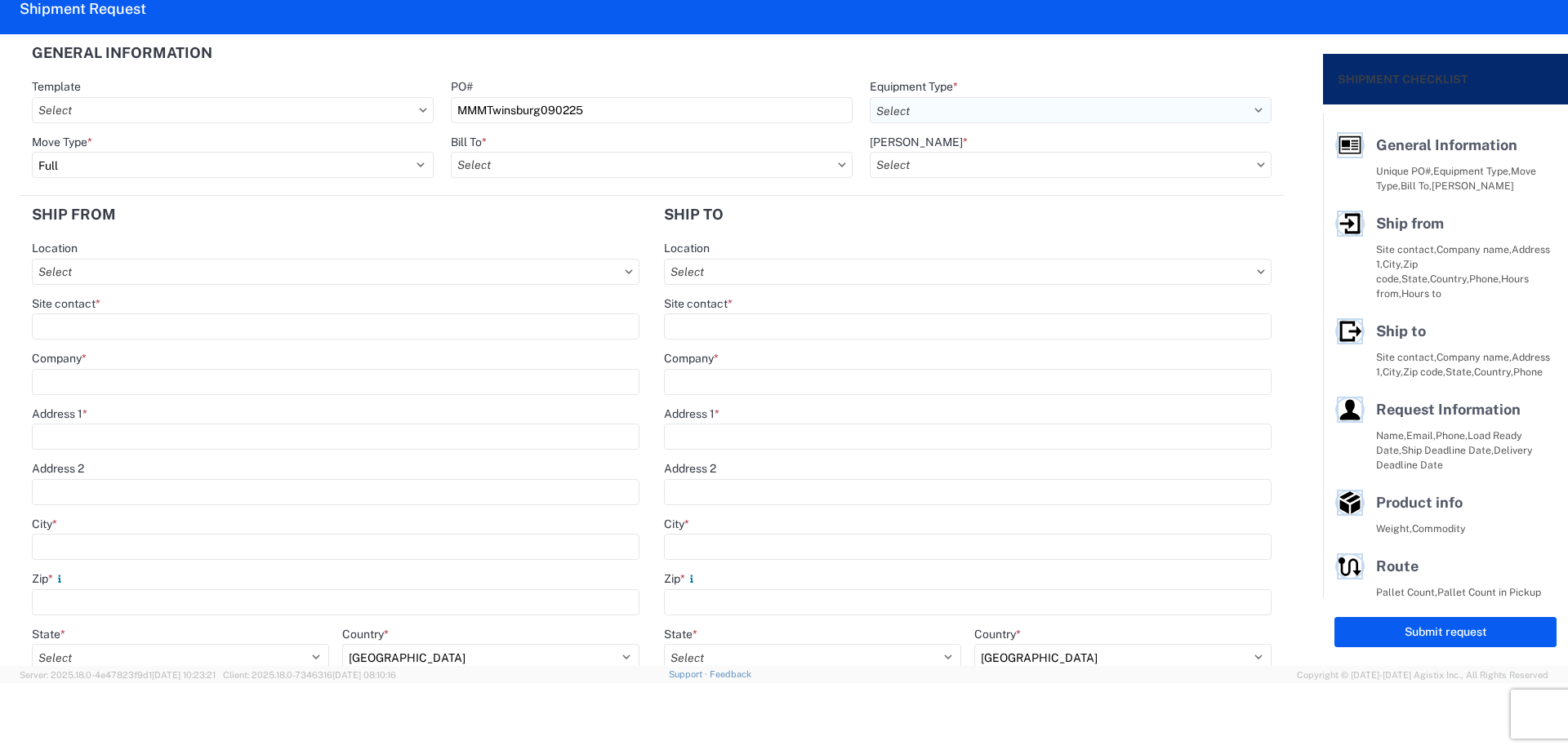
select select "STDV"
click at [870, 97] on select "Select 53’ Dry Van Flatbed Dropdeck (van) Lowboy (flatbed) Rail" at bounding box center [1070, 110] width 401 height 26
click at [505, 163] on input "Bill To *" at bounding box center [651, 165] width 401 height 26
type input "1760"
click at [544, 241] on div "1760 - LKQ Best Core" at bounding box center [593, 237] width 286 height 26
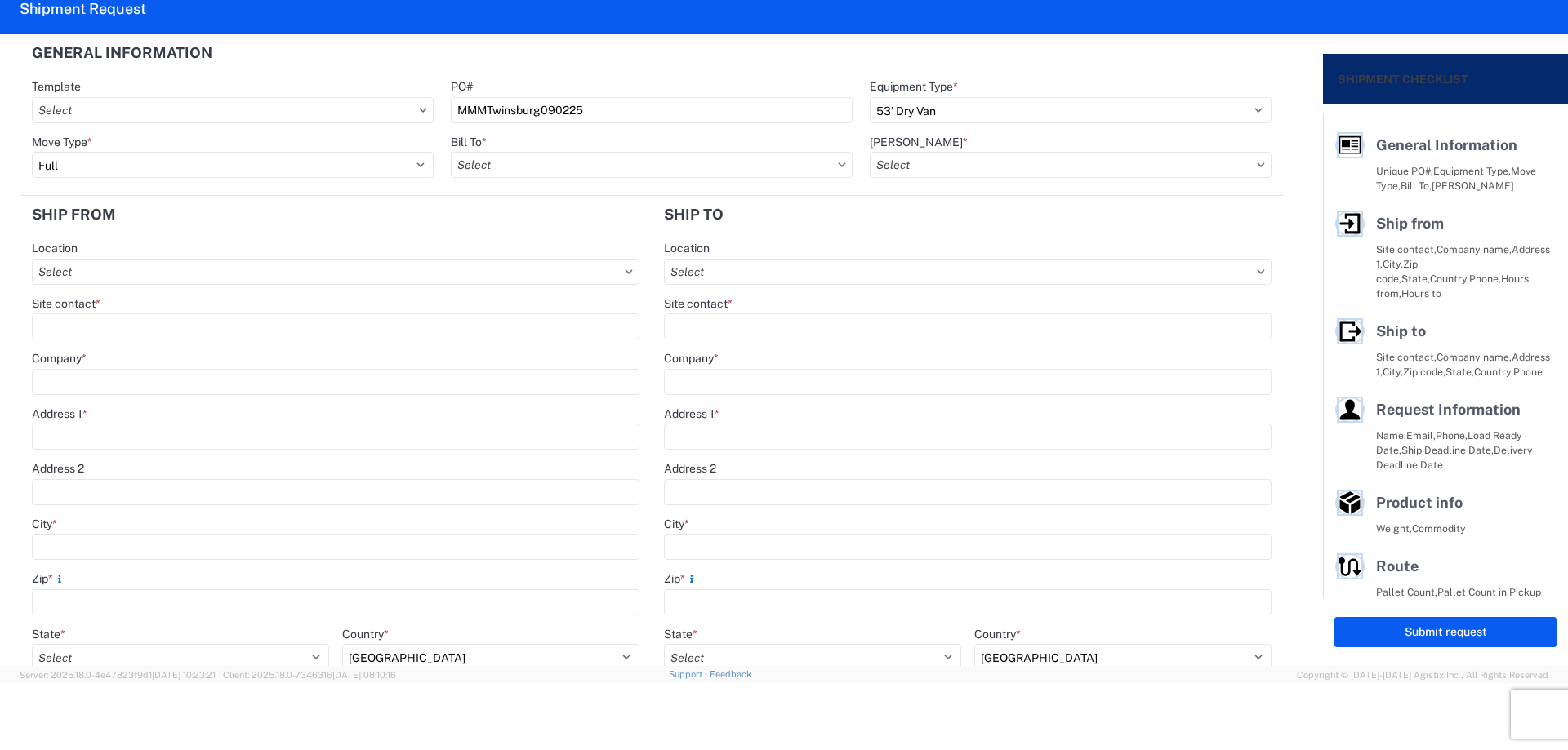
type input "1760 - LKQ Best Core"
click at [959, 166] on input "[PERSON_NAME] *" at bounding box center [1070, 165] width 401 height 26
click at [969, 227] on div "1760-1300-50180-0000 - 1760 Freight In - Cores" at bounding box center [1008, 237] width 286 height 26
type input "1760-1300-50180-0000 - 1760 Freight In - Cores"
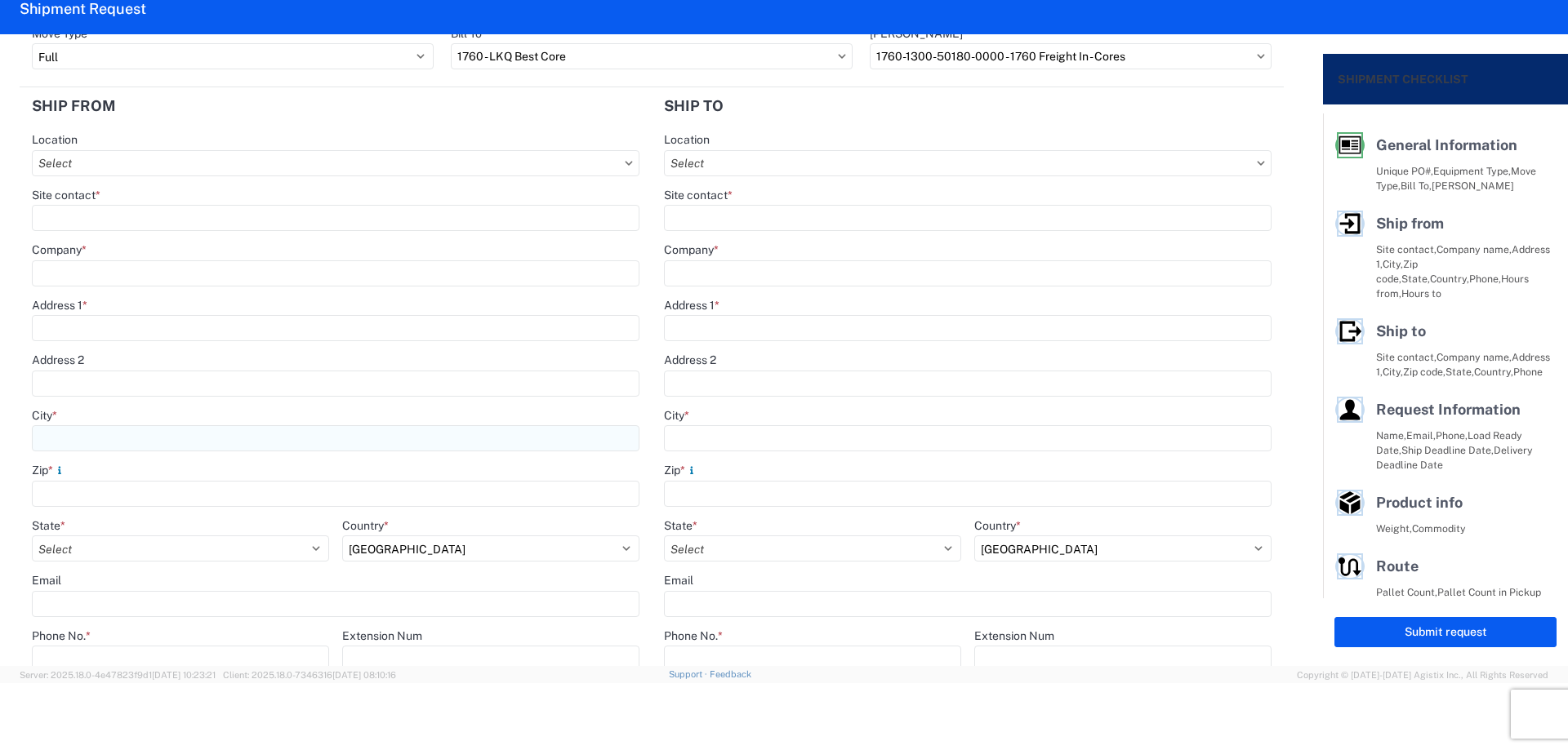
click at [102, 434] on input "City *" at bounding box center [335, 438] width 607 height 26
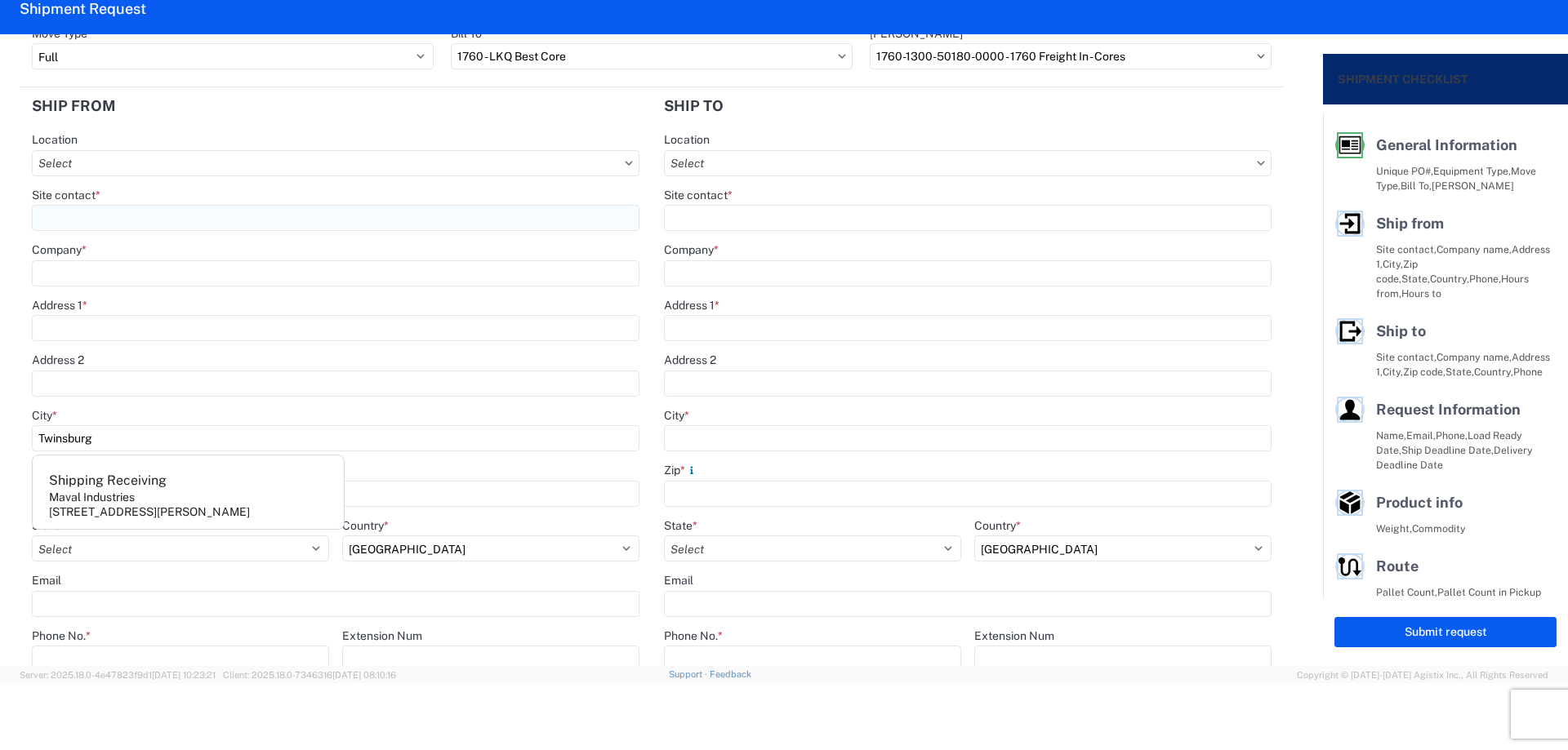
type input "Twinsburg"
click at [138, 209] on input "Site contact *" at bounding box center [335, 218] width 607 height 26
type input "[PERSON_NAME]"
type input "[PERSON_NAME] Twinsburg"
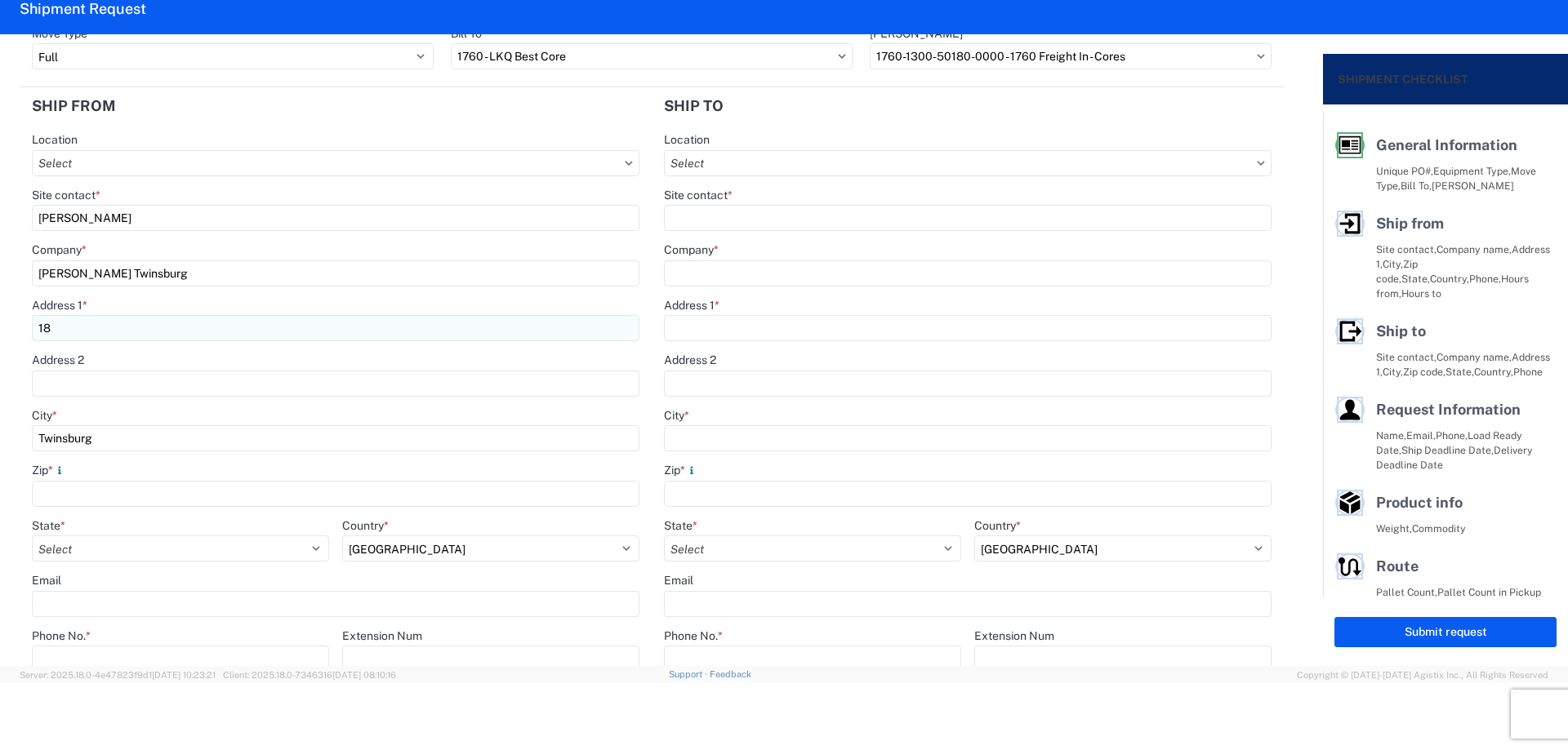
type input "1888 Connerstone Pkwy"
click at [106, 493] on input "Zip *" at bounding box center [335, 494] width 607 height 26
type input "44087"
click at [112, 545] on select "Select [US_STATE] [US_STATE] [US_STATE] [US_STATE] Armed Forces Americas Armed …" at bounding box center [180, 548] width 297 height 26
select select "OH"
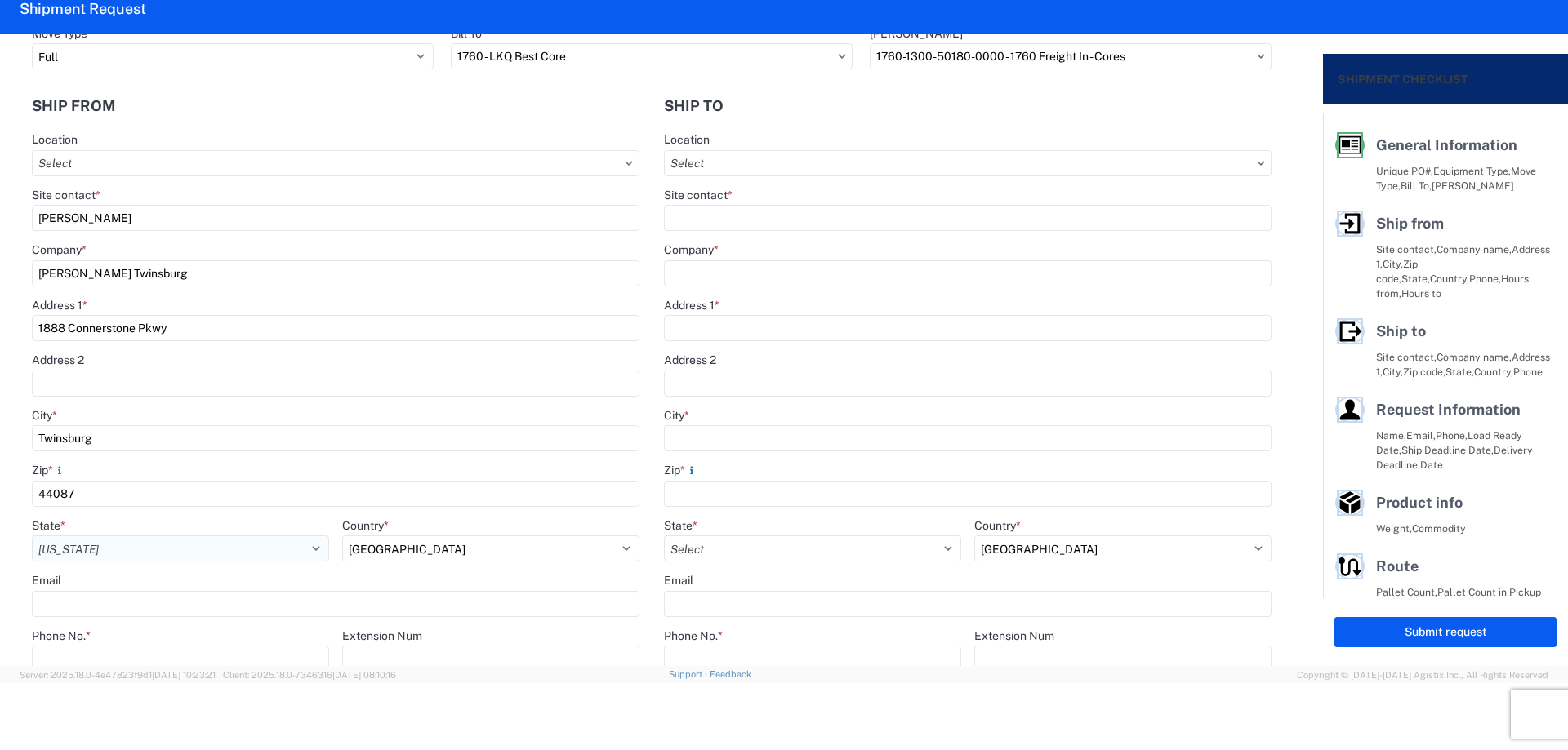
click at [32, 535] on select "Select [US_STATE] [US_STATE] [US_STATE] [US_STATE] Armed Forces Americas Armed …" at bounding box center [180, 548] width 297 height 26
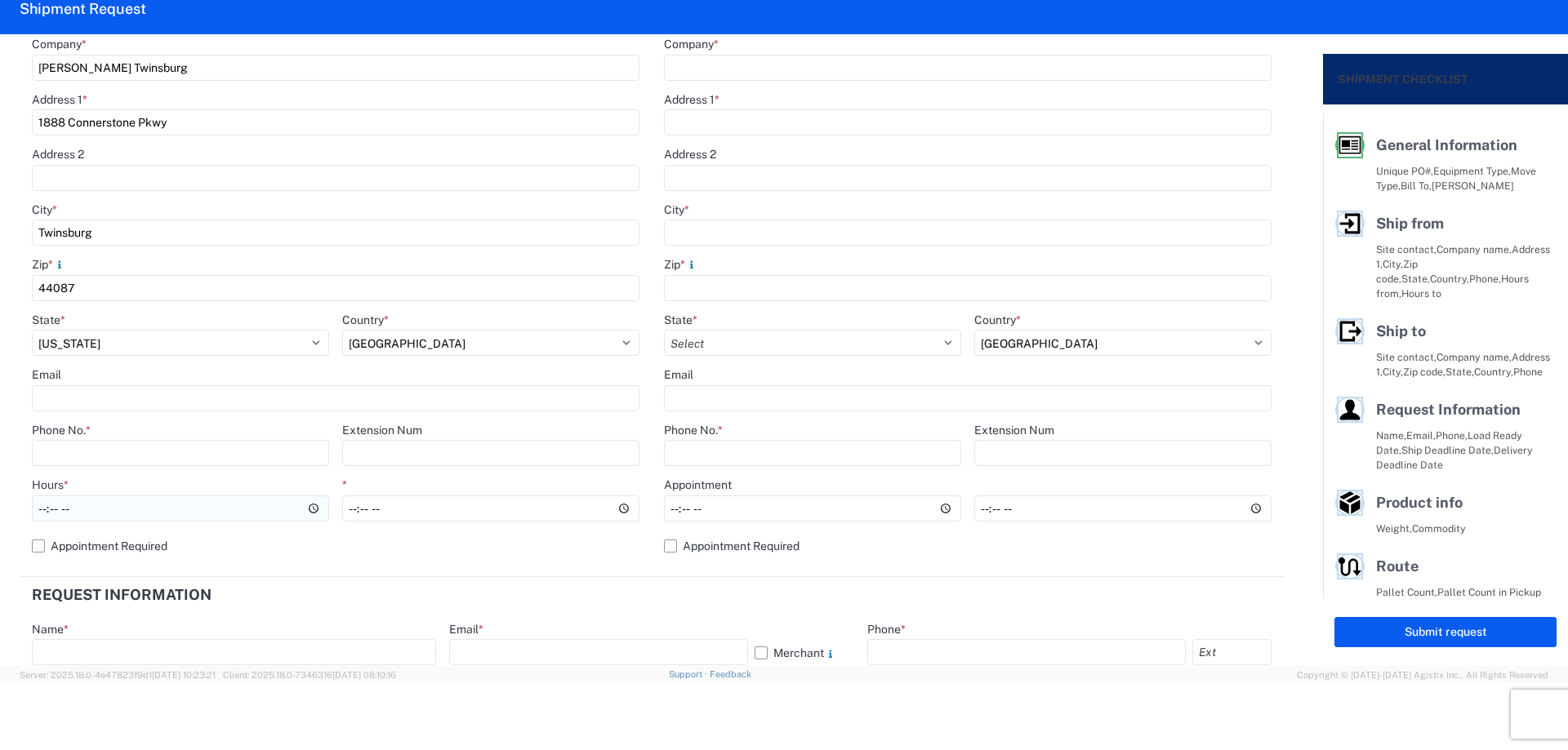
scroll to position [327, 0]
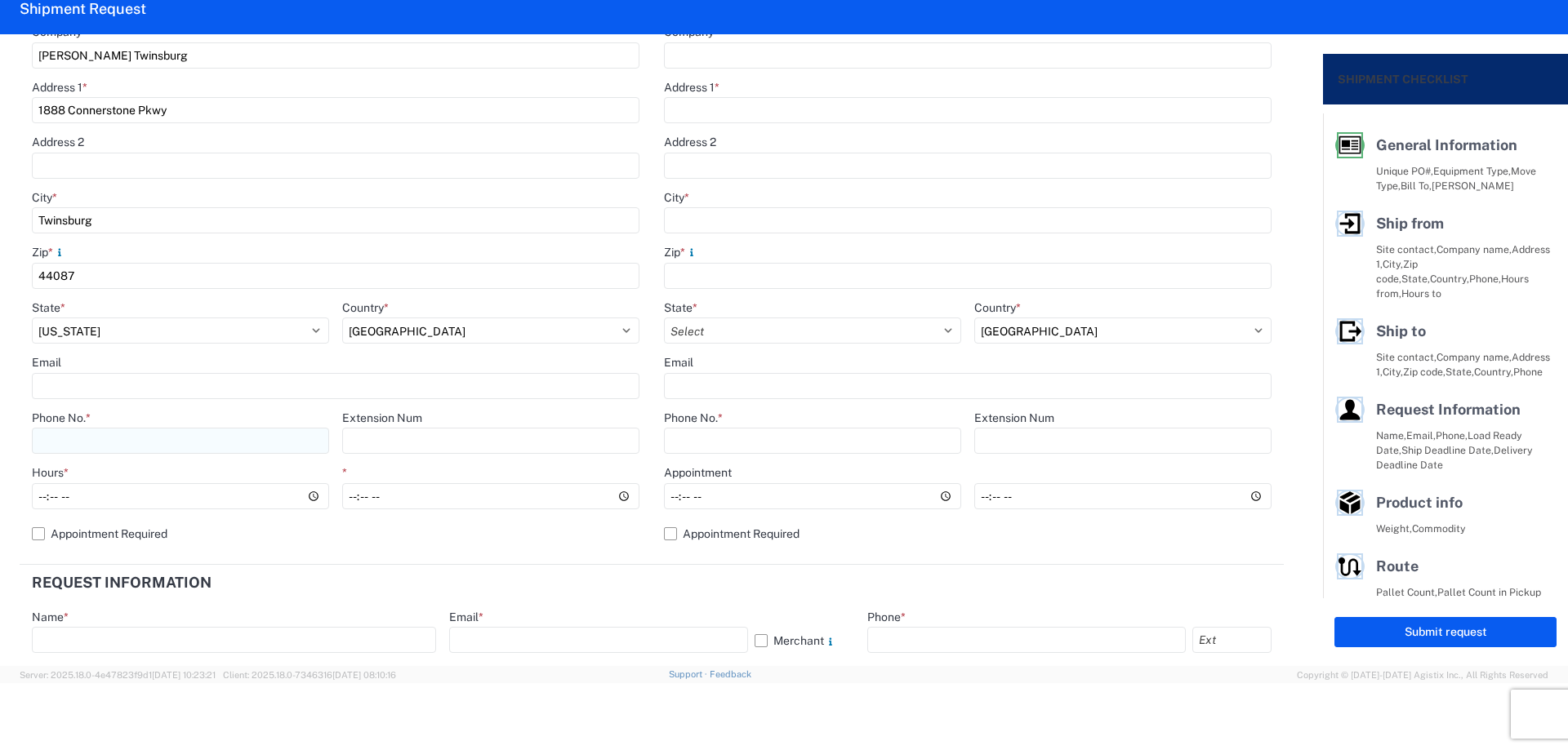
click at [114, 441] on input "Phone No. *" at bounding box center [180, 441] width 297 height 26
type input "[PHONE_NUMBER]"
click at [43, 501] on input "Hours *" at bounding box center [180, 496] width 297 height 26
type input "08:00"
click at [349, 494] on input "*" at bounding box center [490, 496] width 297 height 26
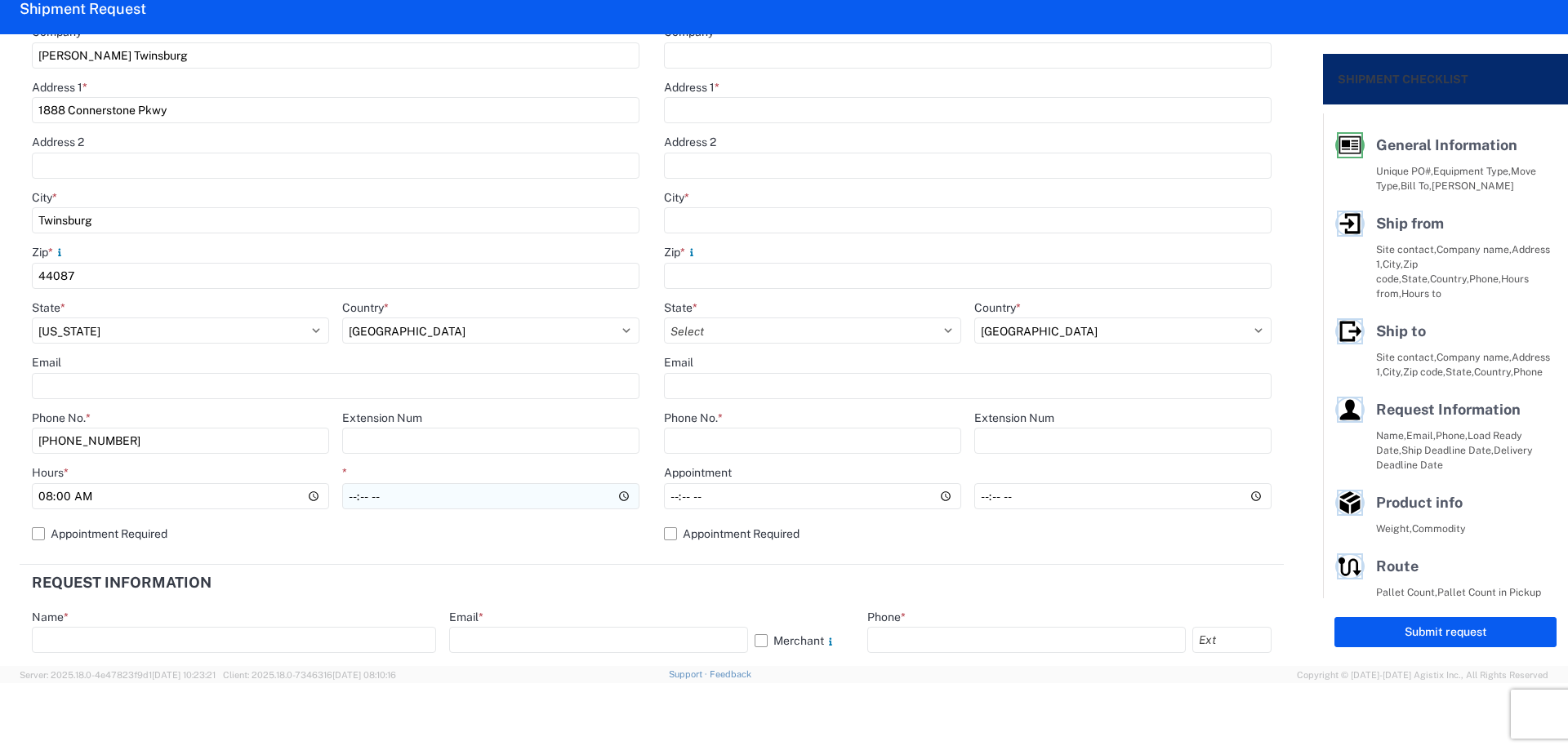
type input "14:00"
click at [716, 566] on header "Request Information" at bounding box center [652, 583] width 1264 height 36
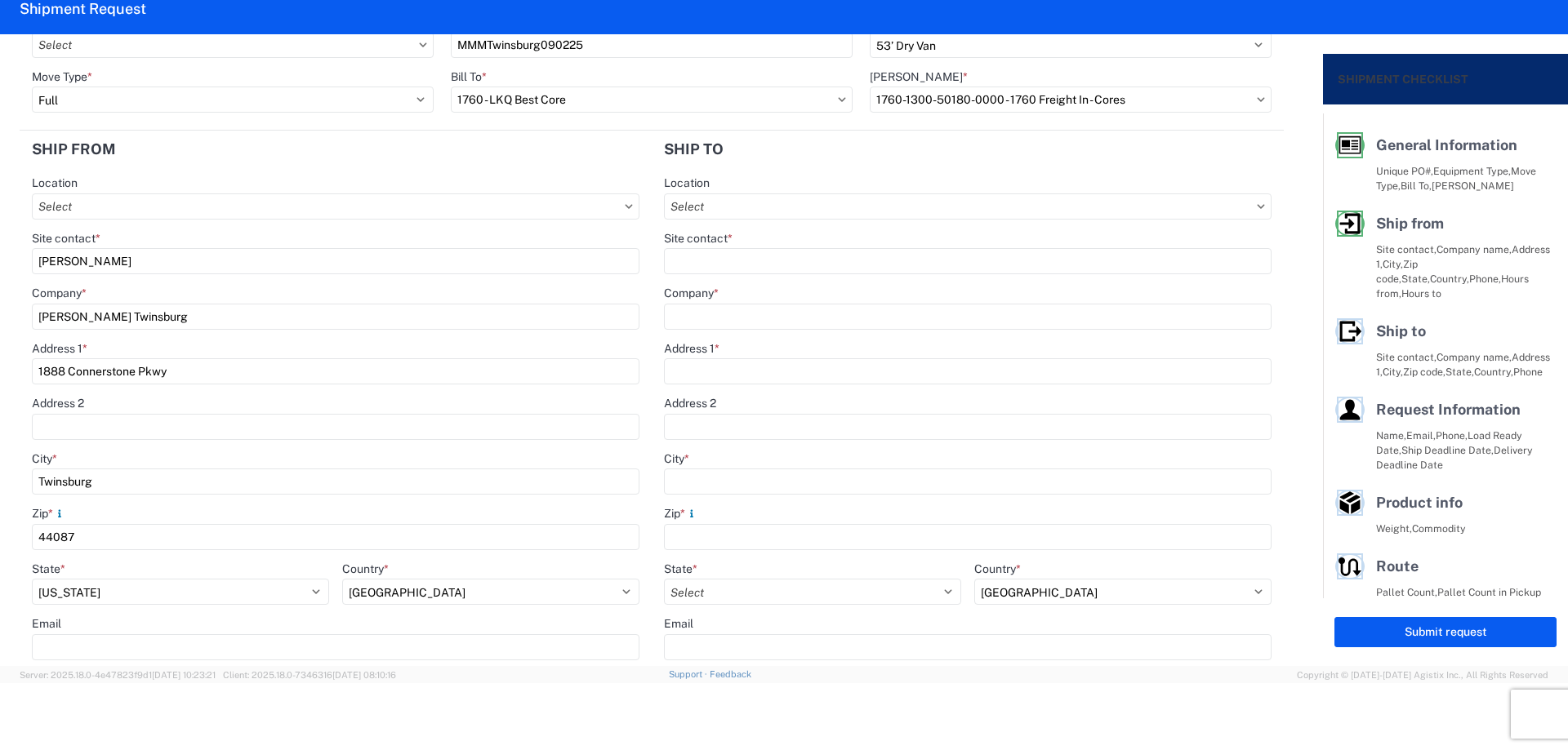
scroll to position [0, 0]
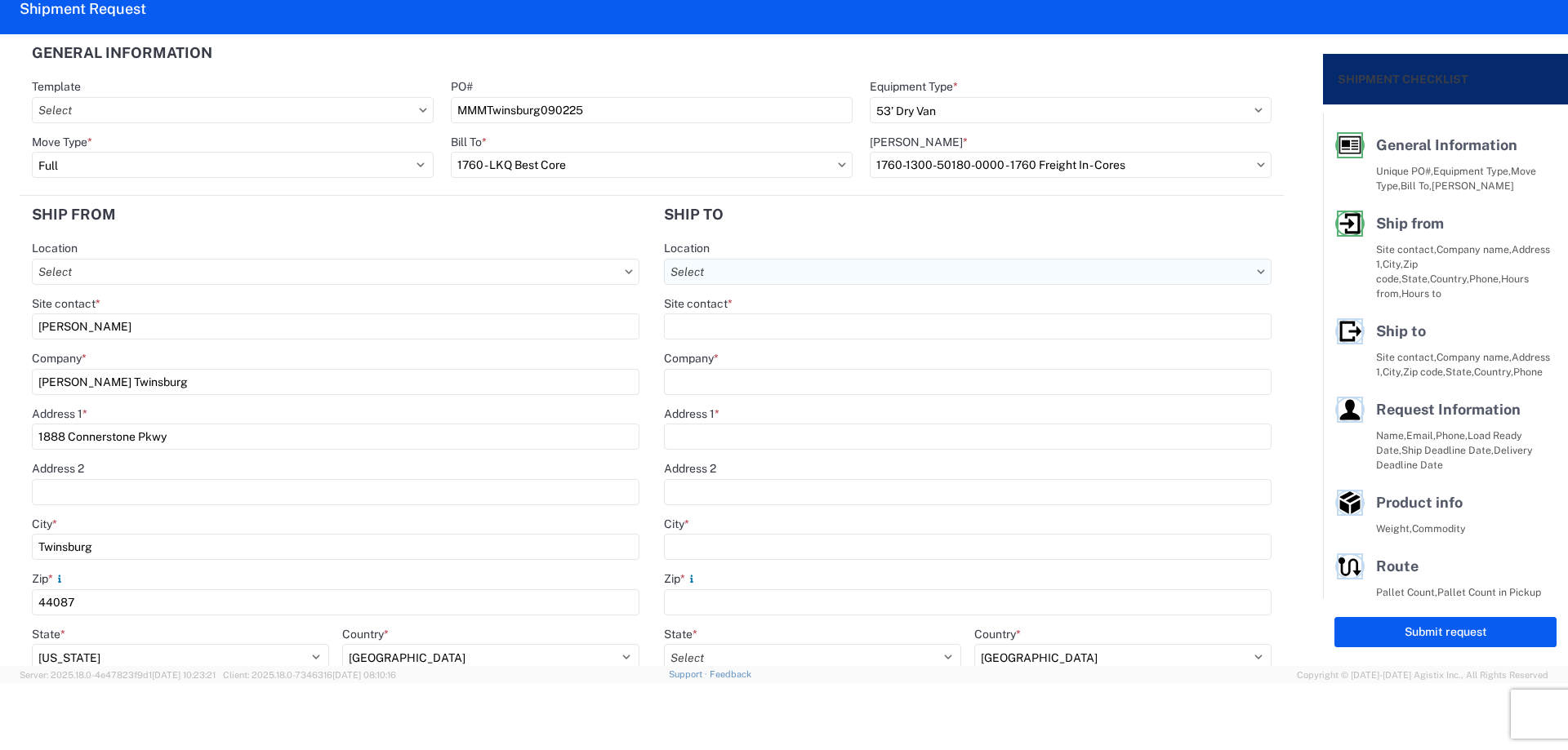
click at [794, 269] on input "Location" at bounding box center [967, 272] width 607 height 26
type input "1635"
click at [789, 340] on div "1635 - [PERSON_NAME]" at bounding box center [804, 344] width 286 height 26
type input "1635 - [PERSON_NAME]"
type input "[PERSON_NAME]"
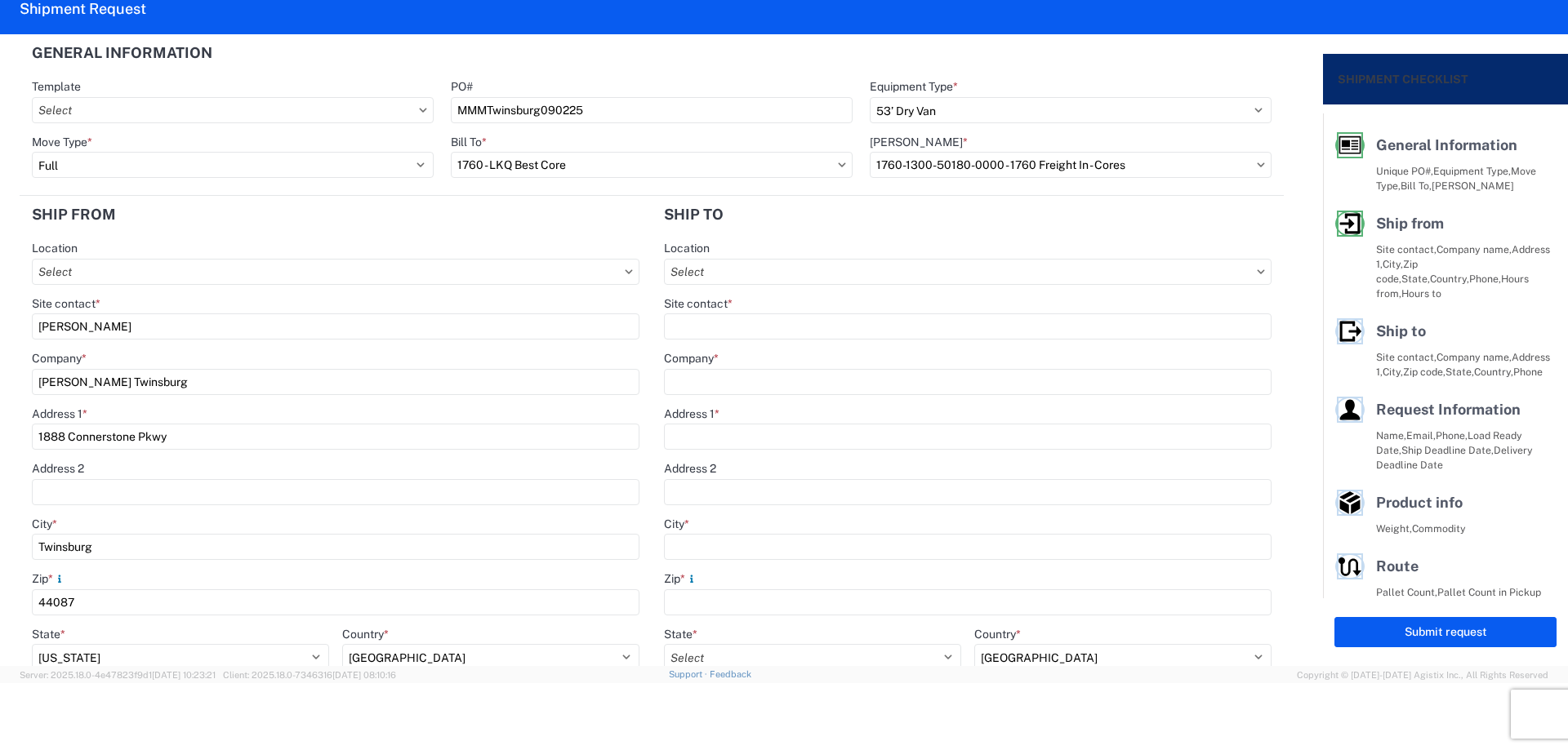
type input "LKQ Corporation"
type input "[STREET_ADDRESS][PERSON_NAME]"
type input "Suite C"
type input "Alsip"
type input "60803"
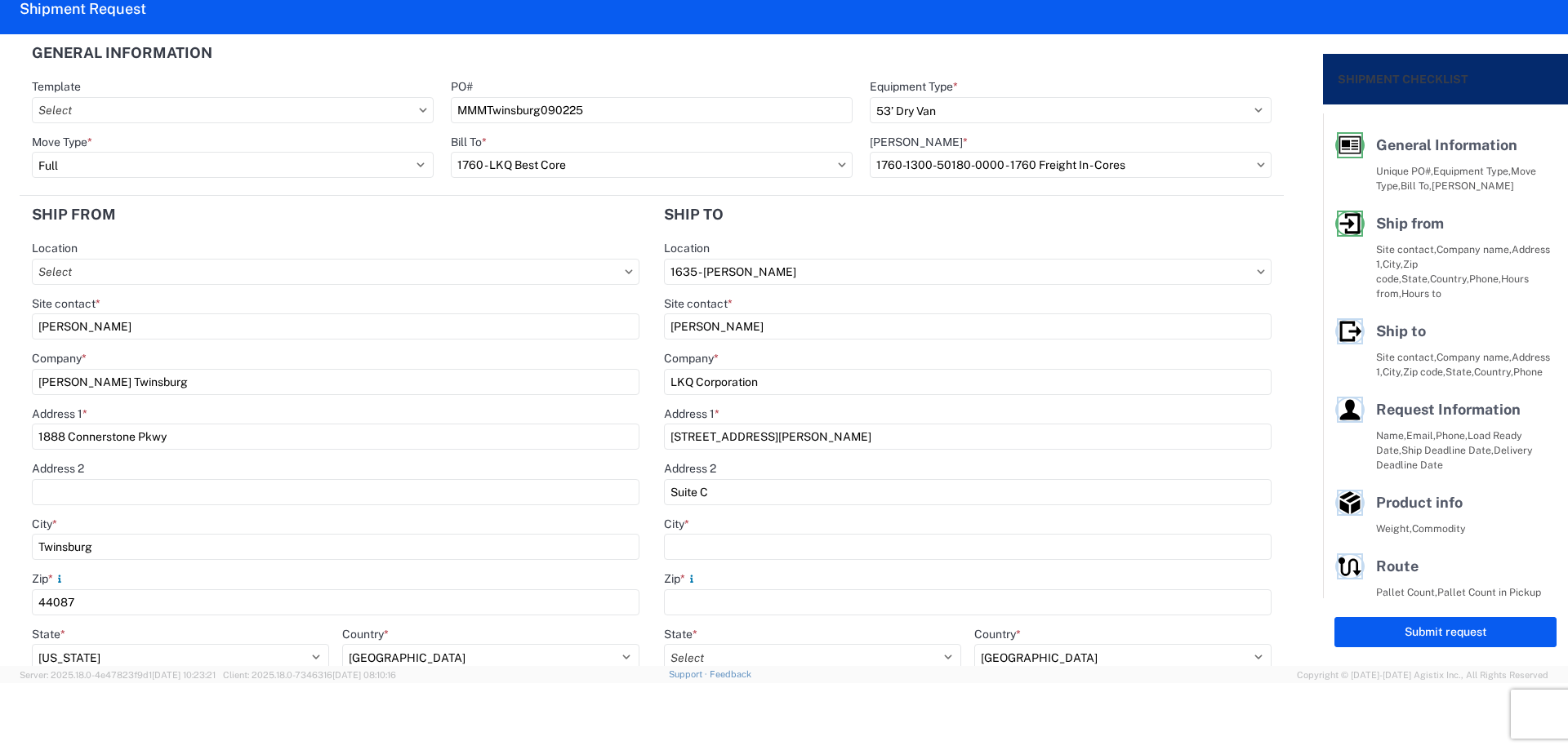
type input "[EMAIL_ADDRESS][DOMAIN_NAME]"
select select "US"
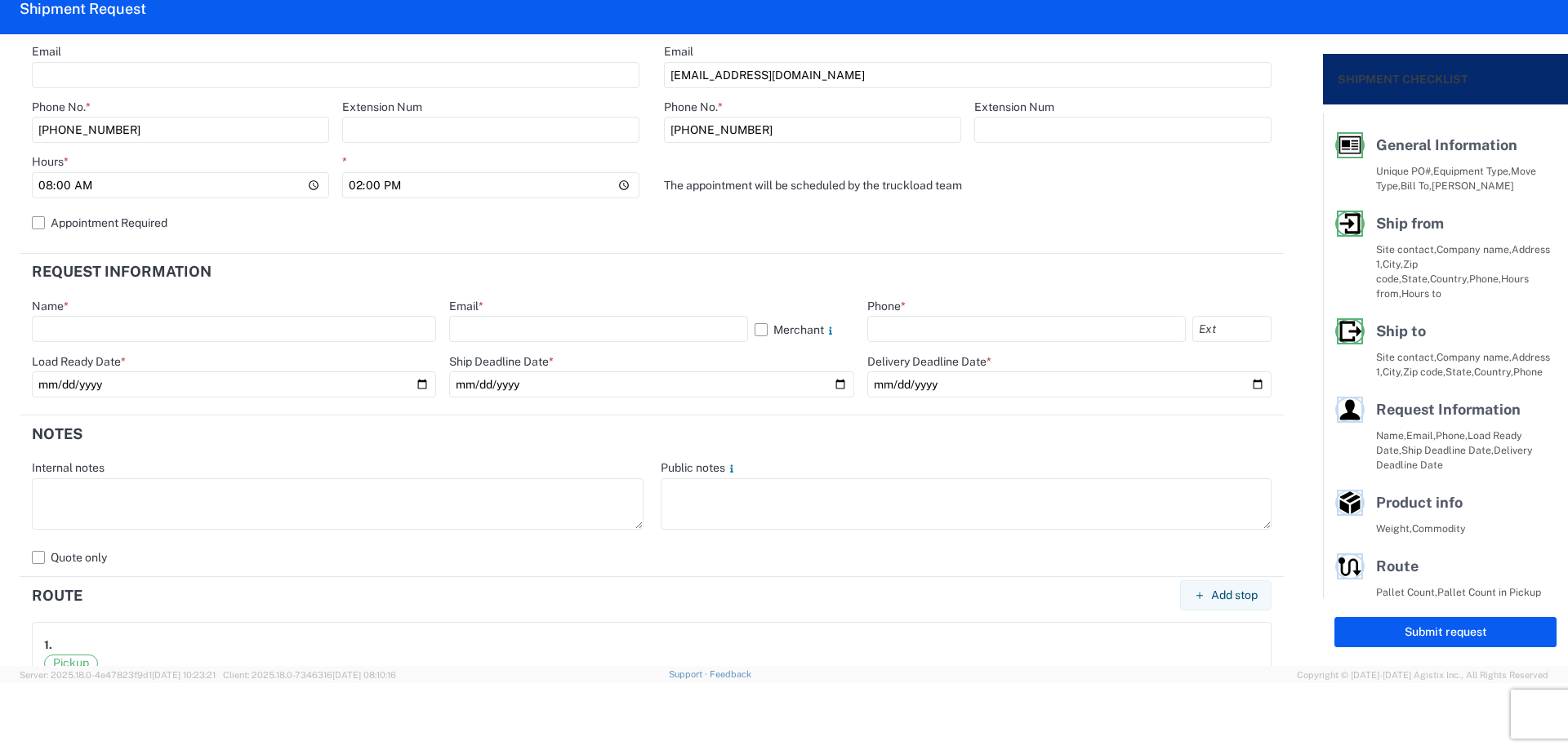
scroll to position [653, 0]
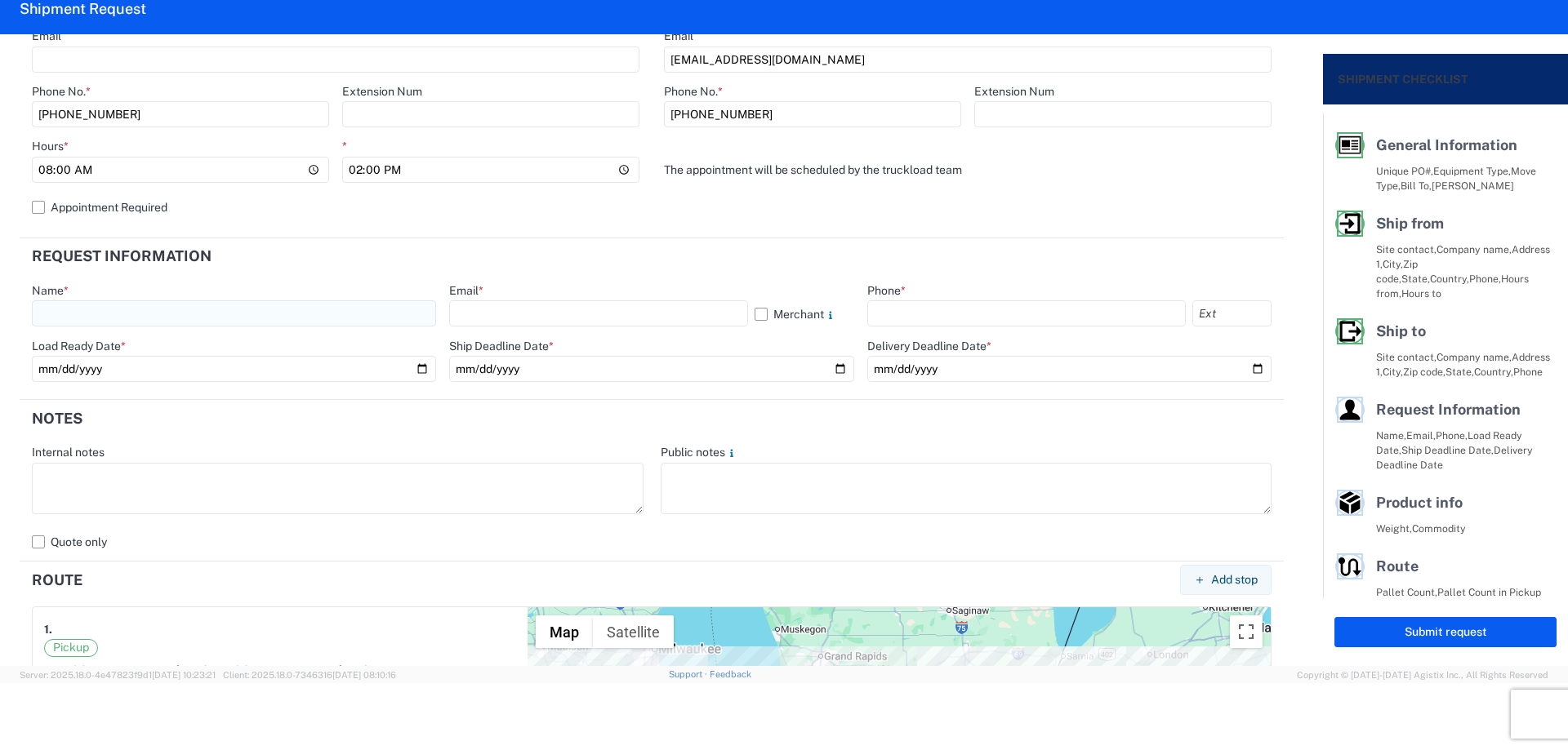
click at [182, 310] on input "text" at bounding box center [234, 314] width 404 height 26
type input "[PERSON_NAME]"
click at [542, 309] on input "text" at bounding box center [598, 314] width 298 height 26
type input "[EMAIL_ADDRESS][DOMAIN_NAME]"
click at [892, 304] on input "text" at bounding box center [1026, 314] width 318 height 26
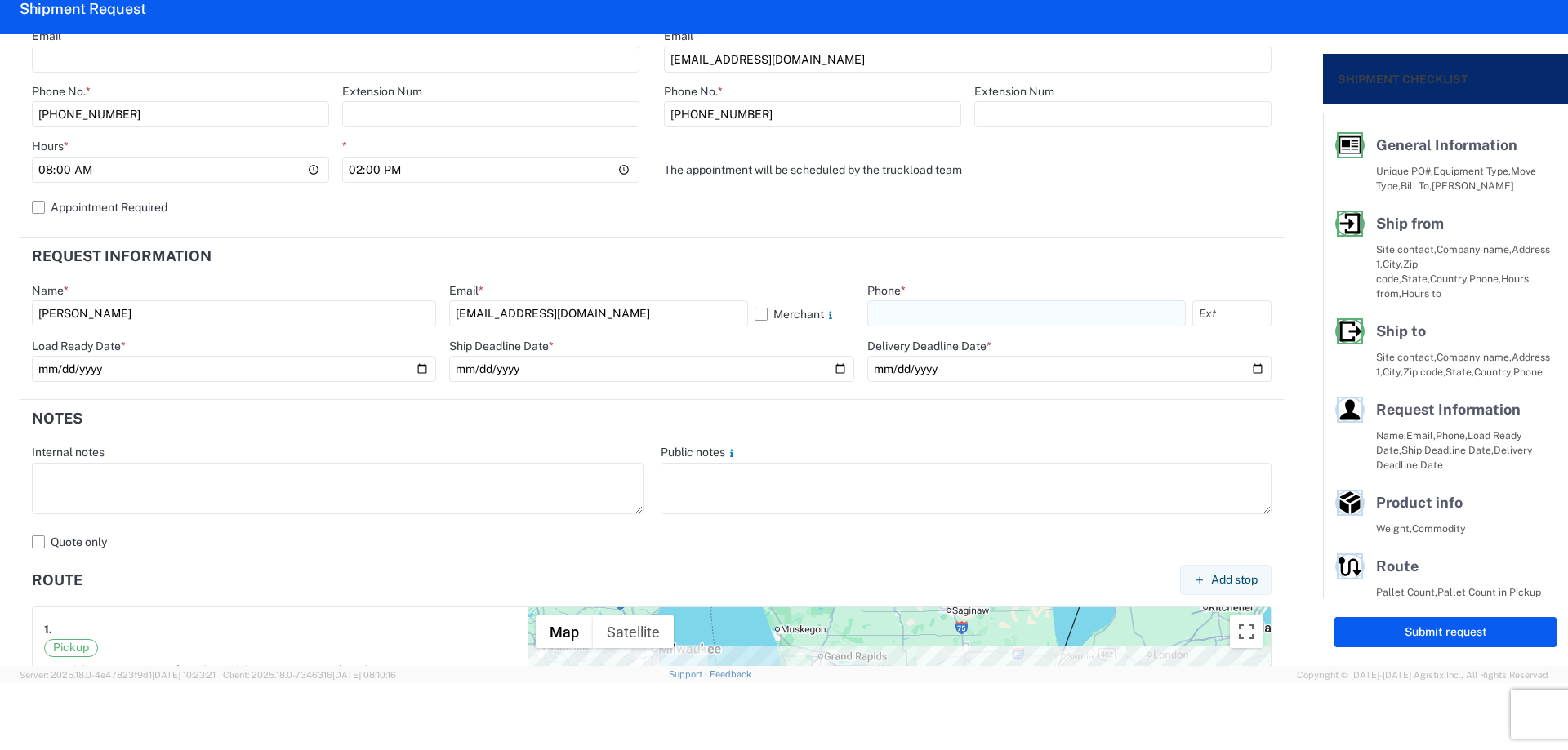
type input "[PHONE_NUMBER]"
click at [415, 368] on input "date" at bounding box center [234, 368] width 404 height 26
click at [833, 370] on input "date" at bounding box center [651, 368] width 404 height 26
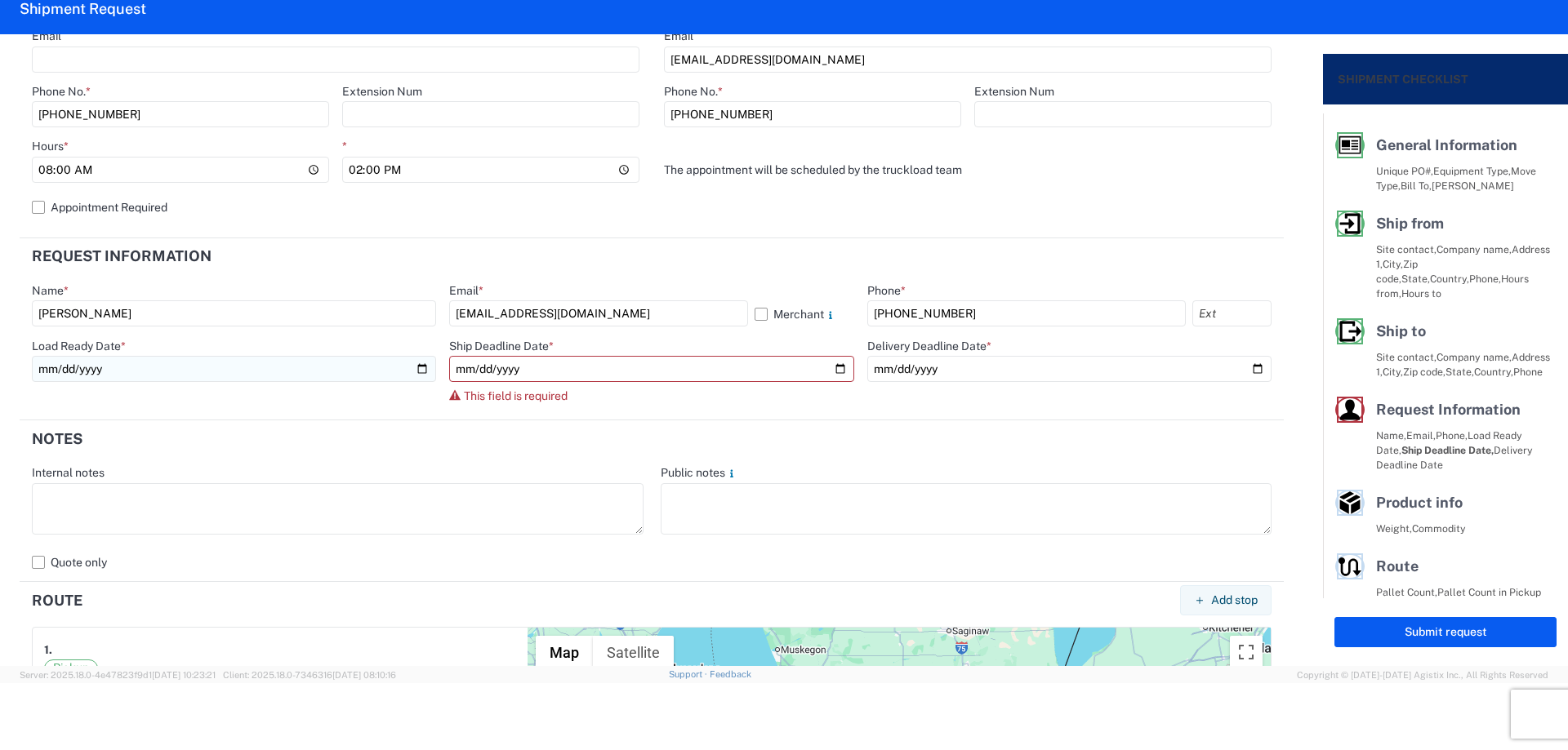
click at [418, 372] on input "[DATE]" at bounding box center [234, 368] width 404 height 26
type input "[DATE]"
click at [831, 367] on input "date" at bounding box center [651, 368] width 404 height 26
type input "[DATE]"
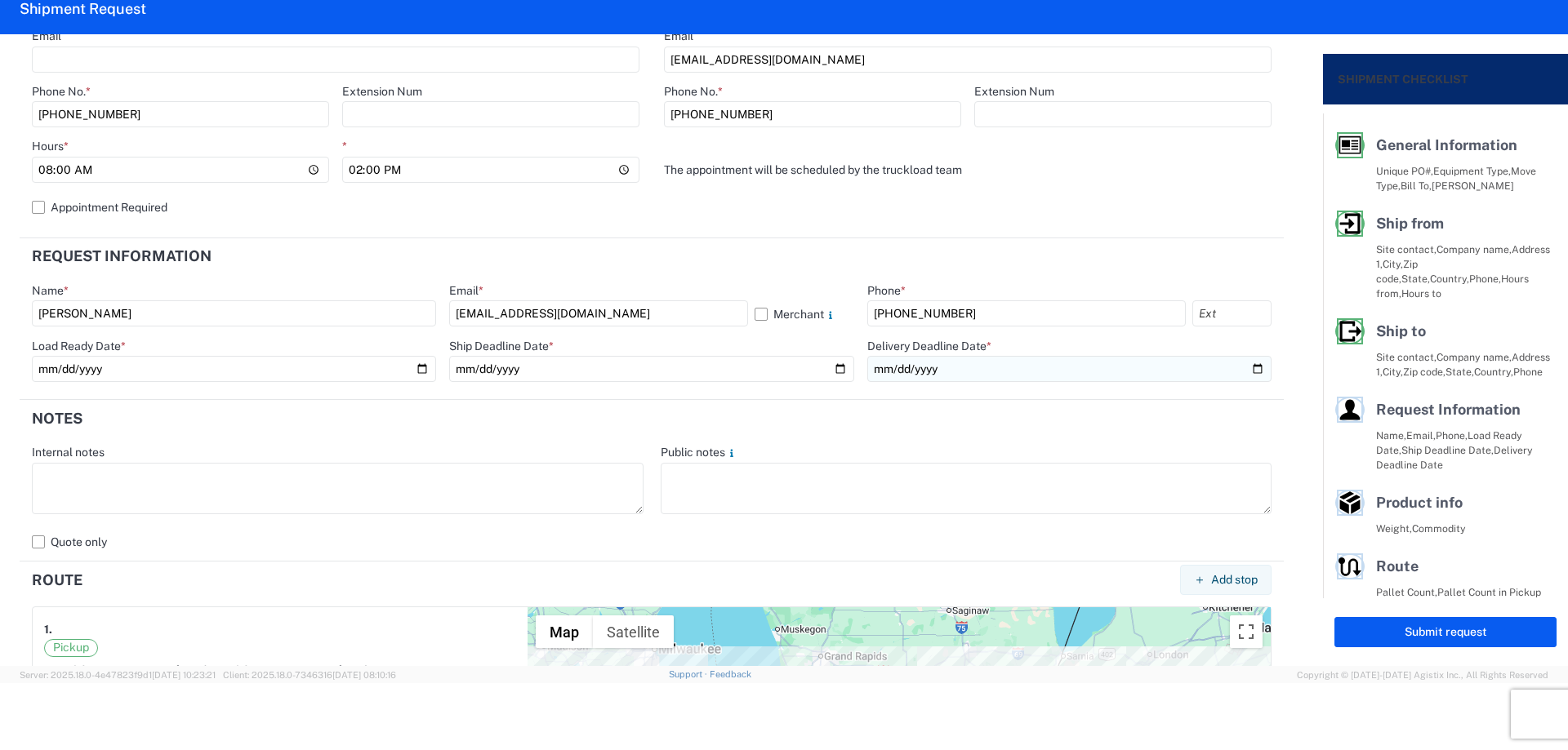
click at [1245, 367] on input "date" at bounding box center [1069, 368] width 404 height 26
type input "[DATE]"
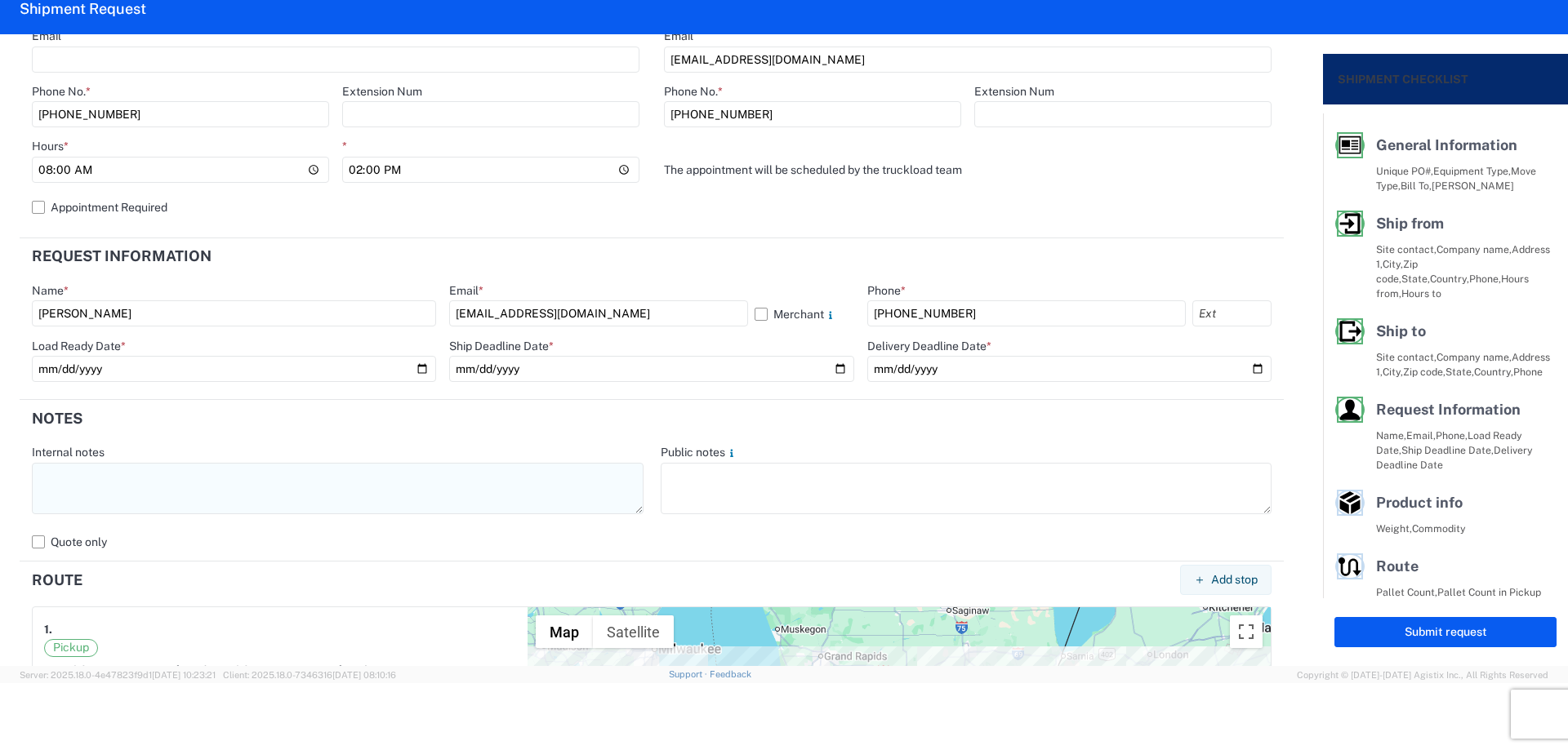
click at [278, 503] on textarea at bounding box center [337, 488] width 612 height 51
paste textarea "NO rail, NO reefers, and NO food trucks."
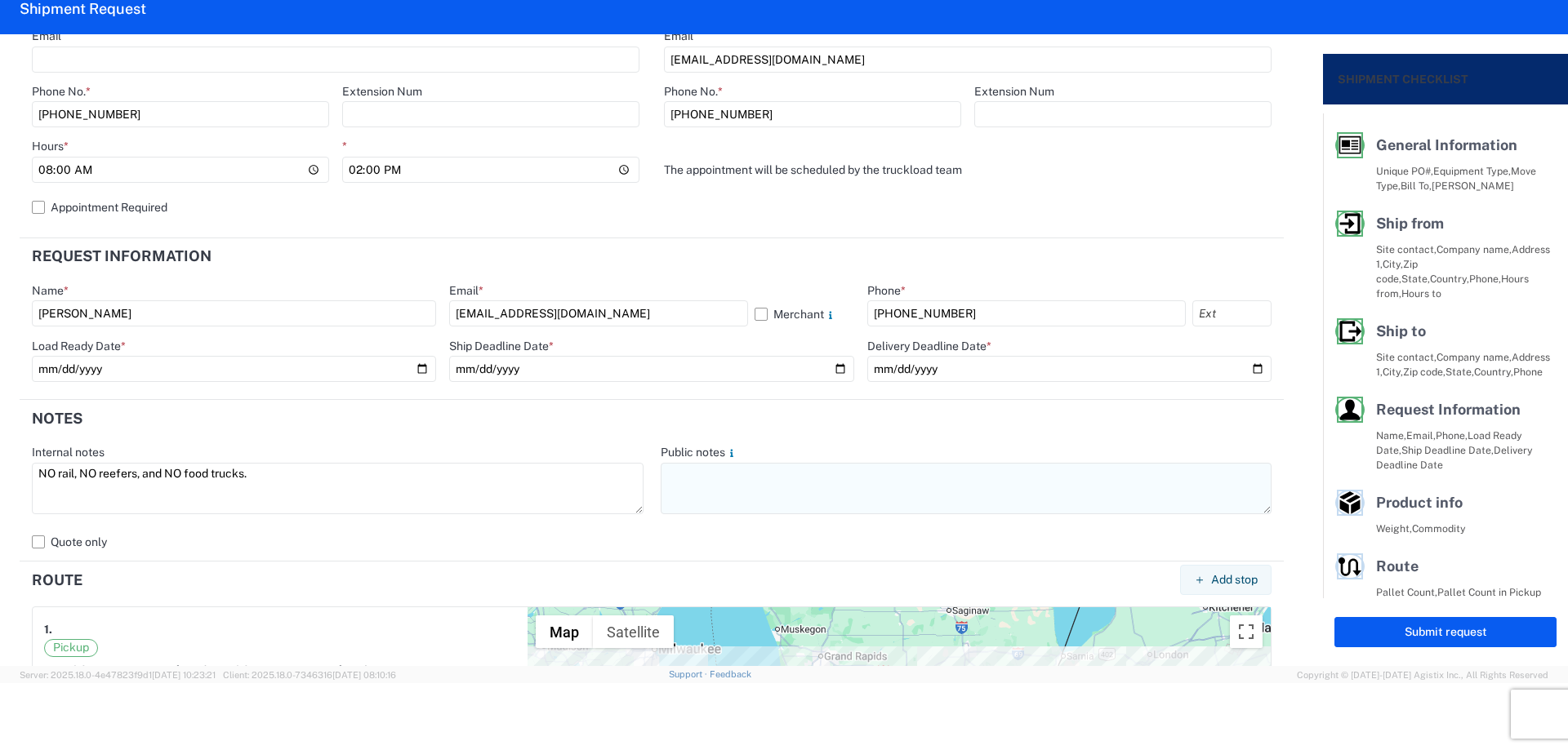
type textarea "NO rail, NO reefers, and NO food trucks."
click at [833, 481] on textarea at bounding box center [966, 488] width 612 height 51
paste textarea "NO rail, NO reefers, and NO food trucks."
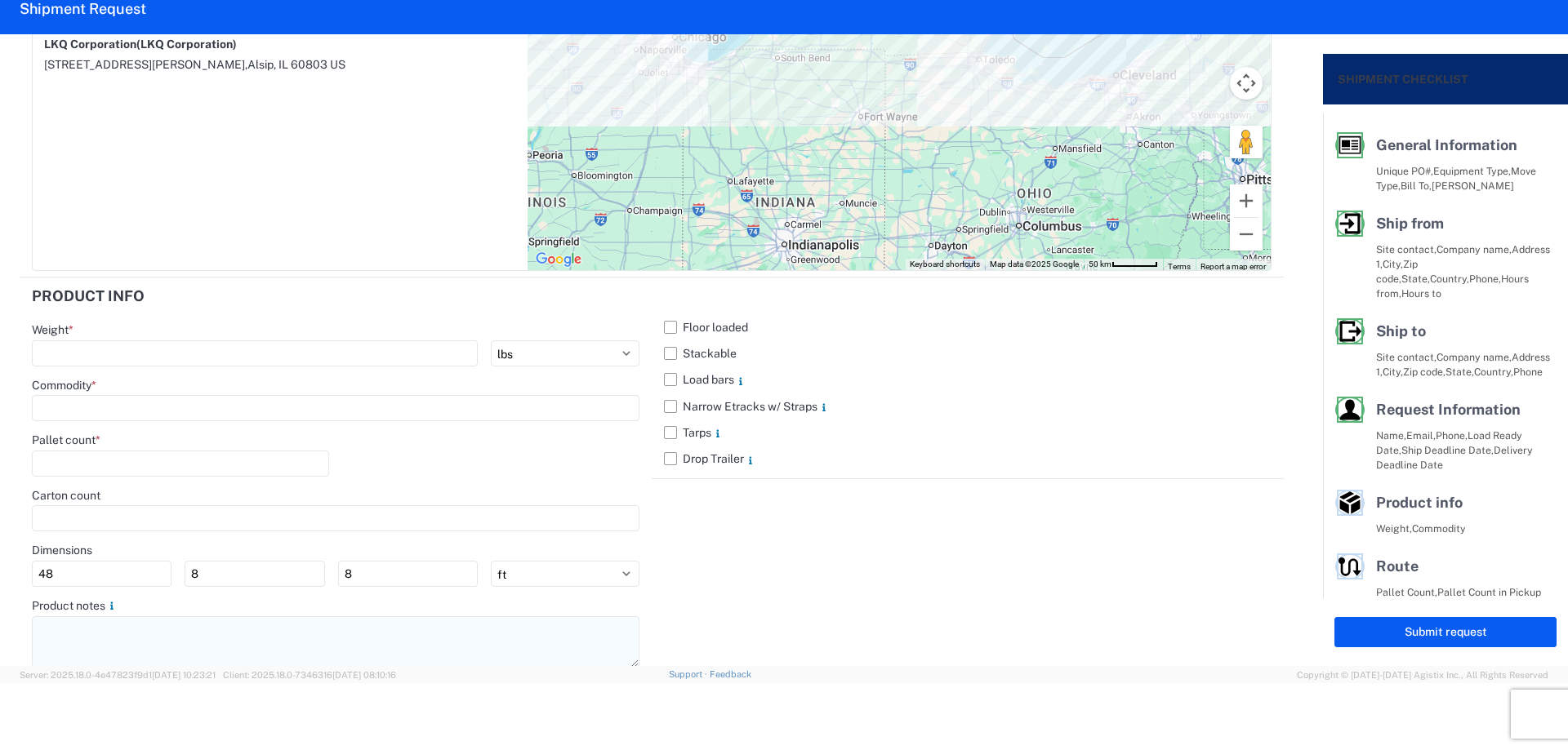
scroll to position [1435, 0]
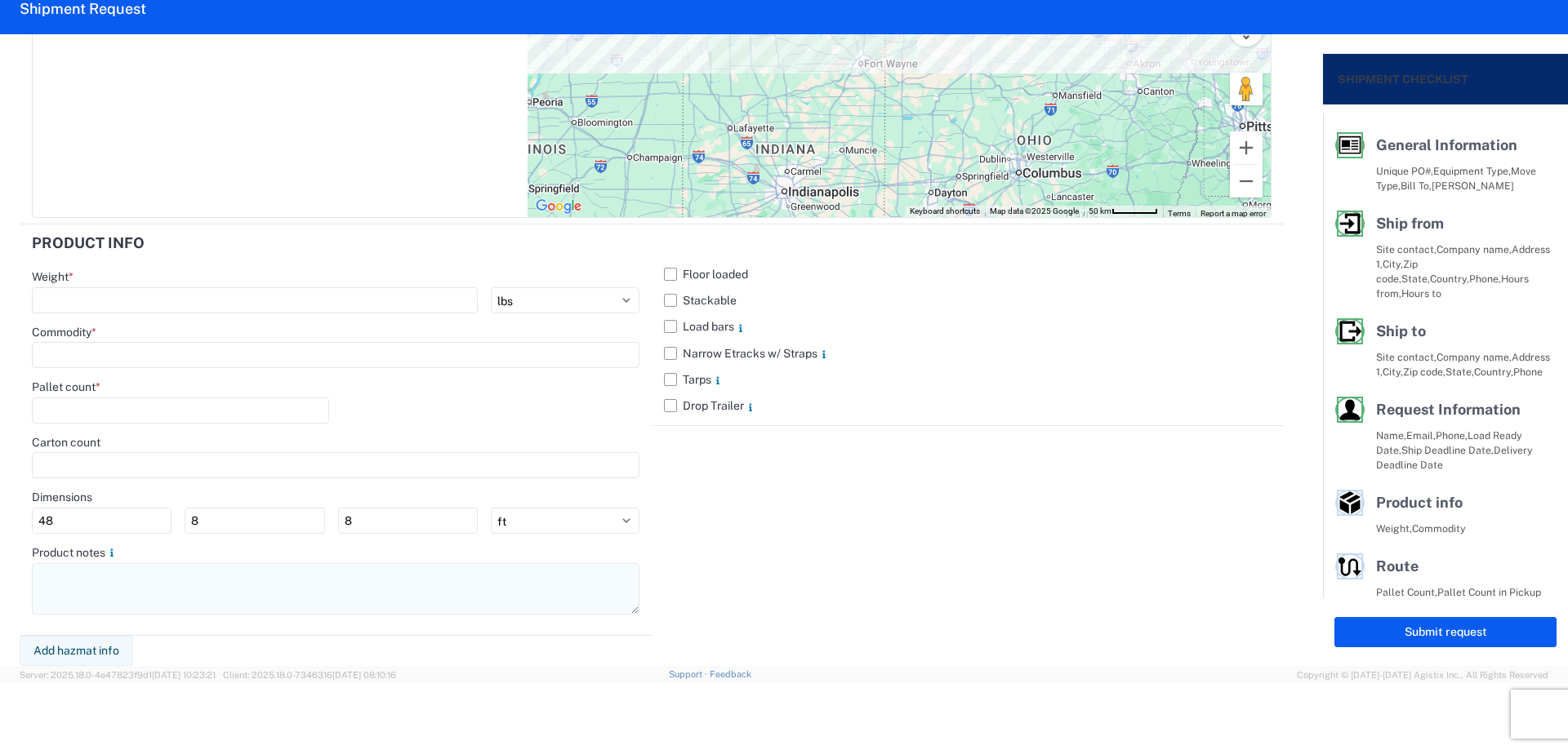
type textarea "NO rail, NO reefers, and NO food trucks."
click at [141, 598] on textarea at bounding box center [335, 588] width 607 height 51
paste textarea "NO rail, NO reefers, and NO food trucks."
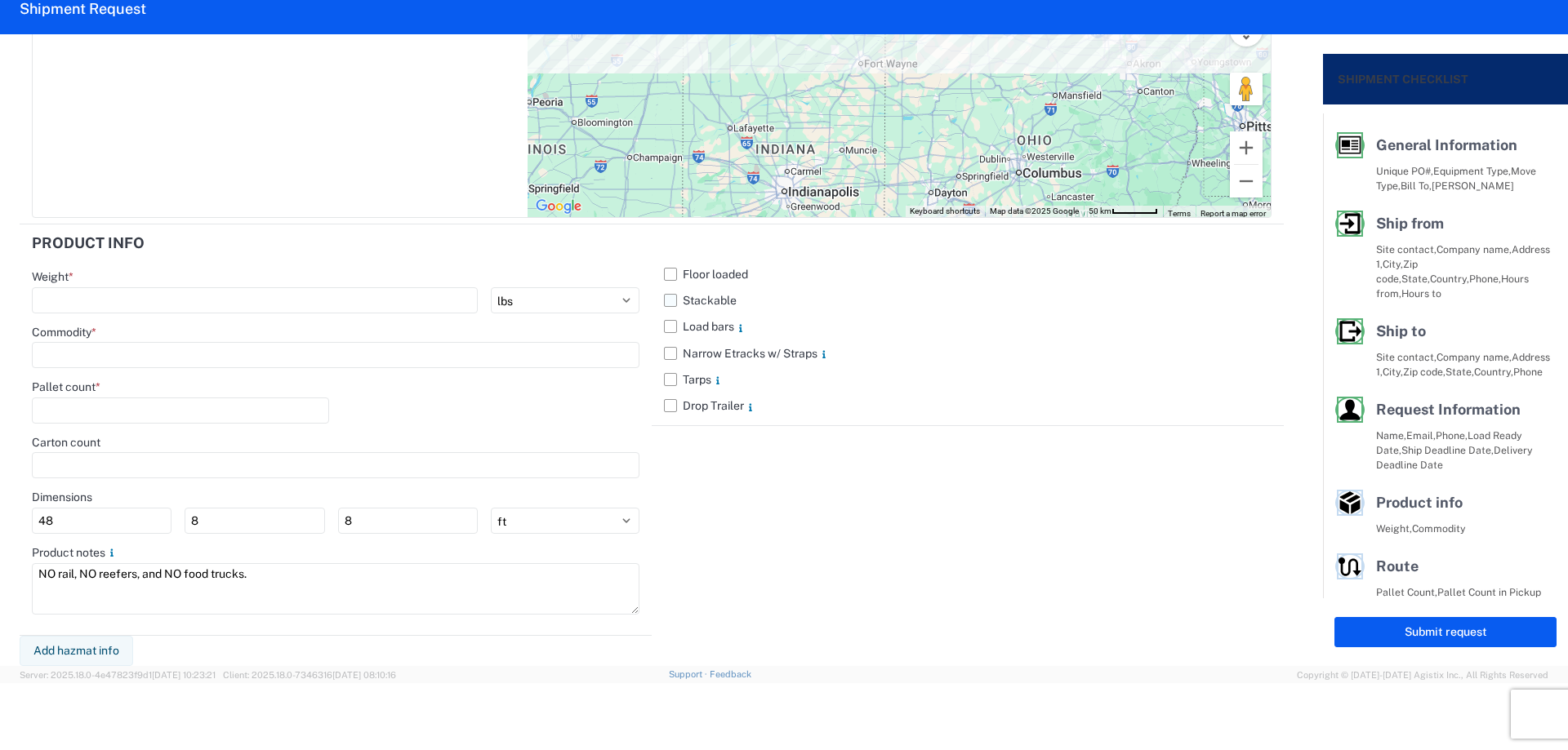
type textarea "NO rail, NO reefers, and NO food trucks."
click at [674, 298] on label "Stackable" at bounding box center [967, 301] width 607 height 26
click at [0, 0] on input "Stackable" at bounding box center [0, 0] width 0 height 0
click at [117, 295] on input "number" at bounding box center [254, 301] width 446 height 26
type input "24277"
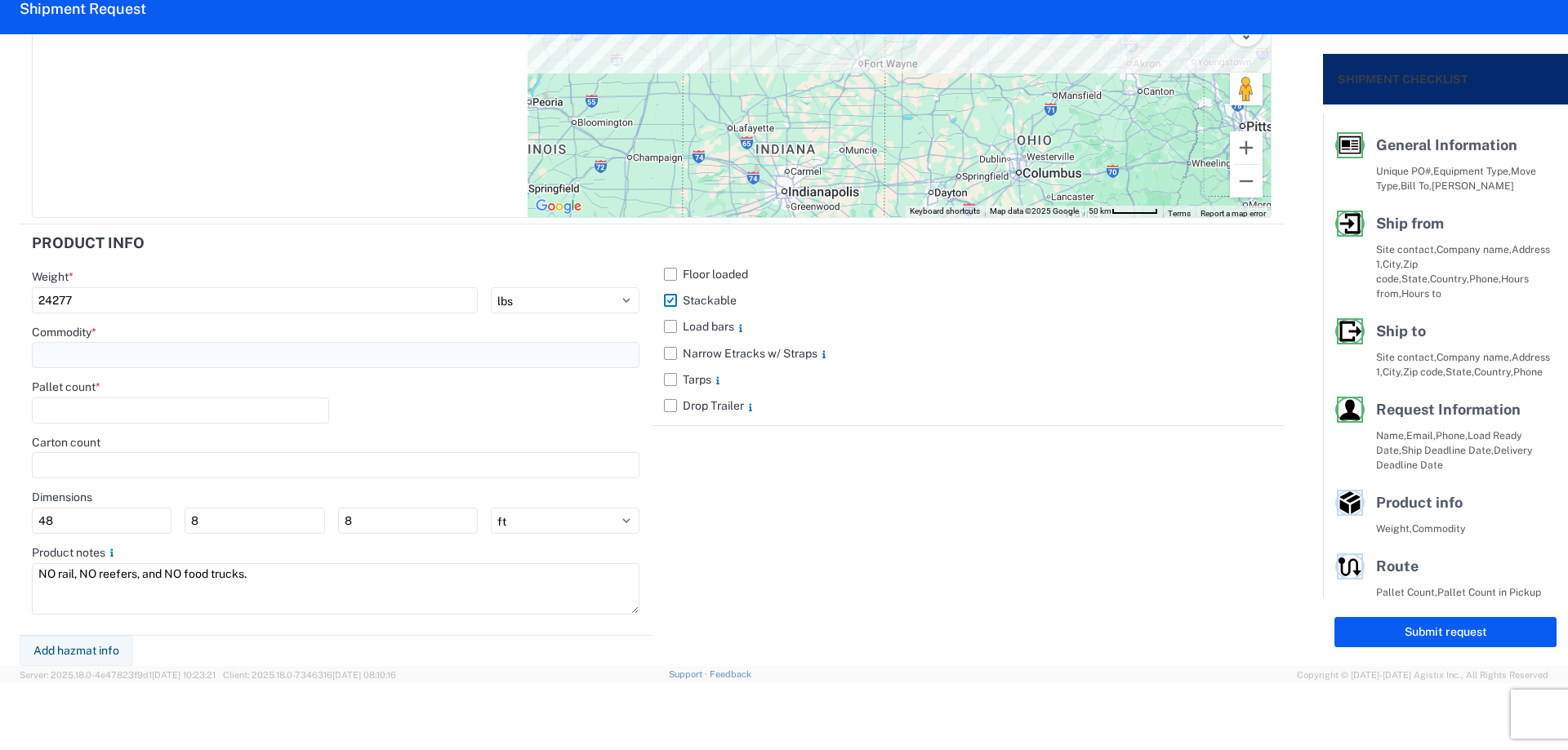
click at [121, 355] on input at bounding box center [335, 355] width 607 height 26
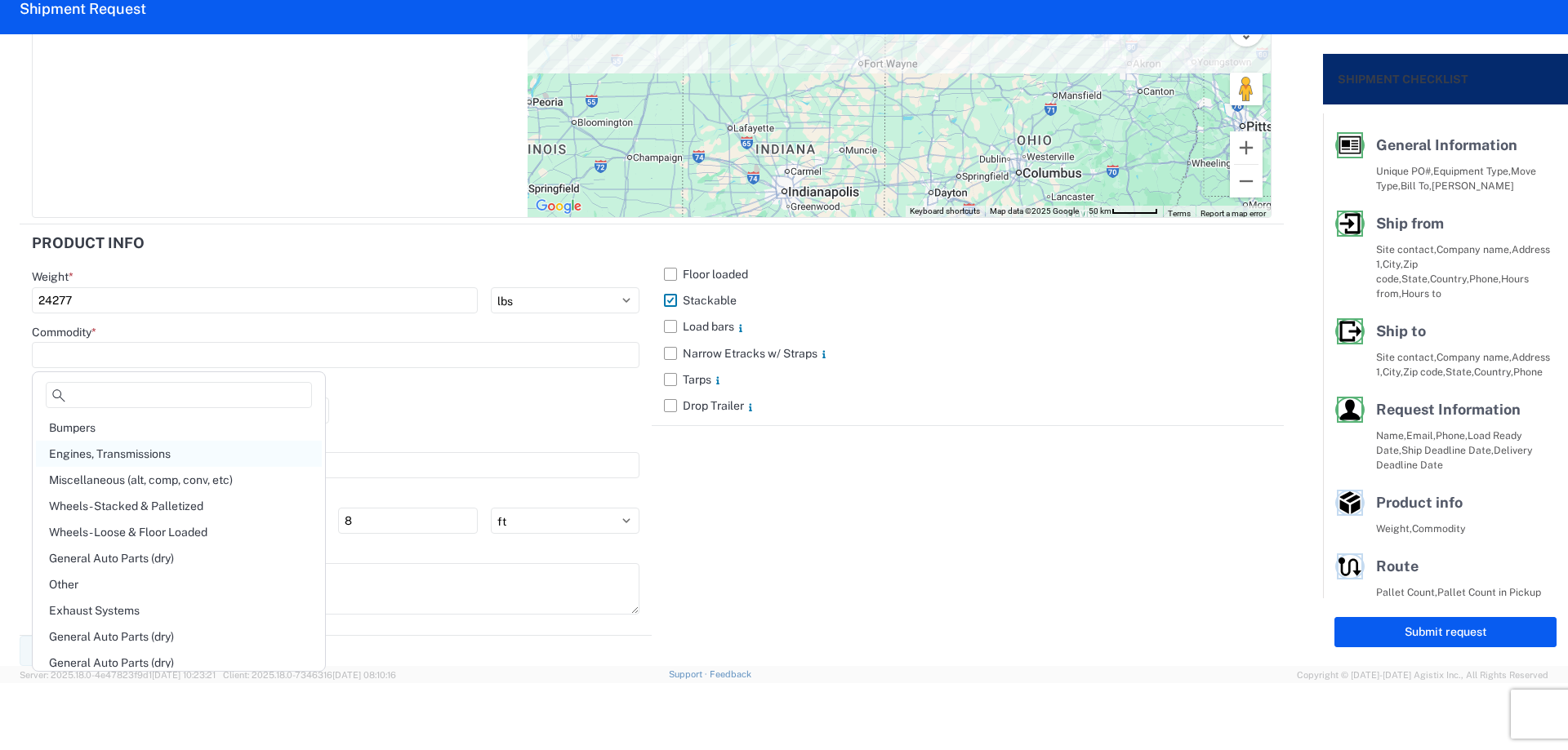
click at [142, 458] on div "Engines, Transmissions" at bounding box center [179, 454] width 286 height 26
type input "Engines, Transmissions"
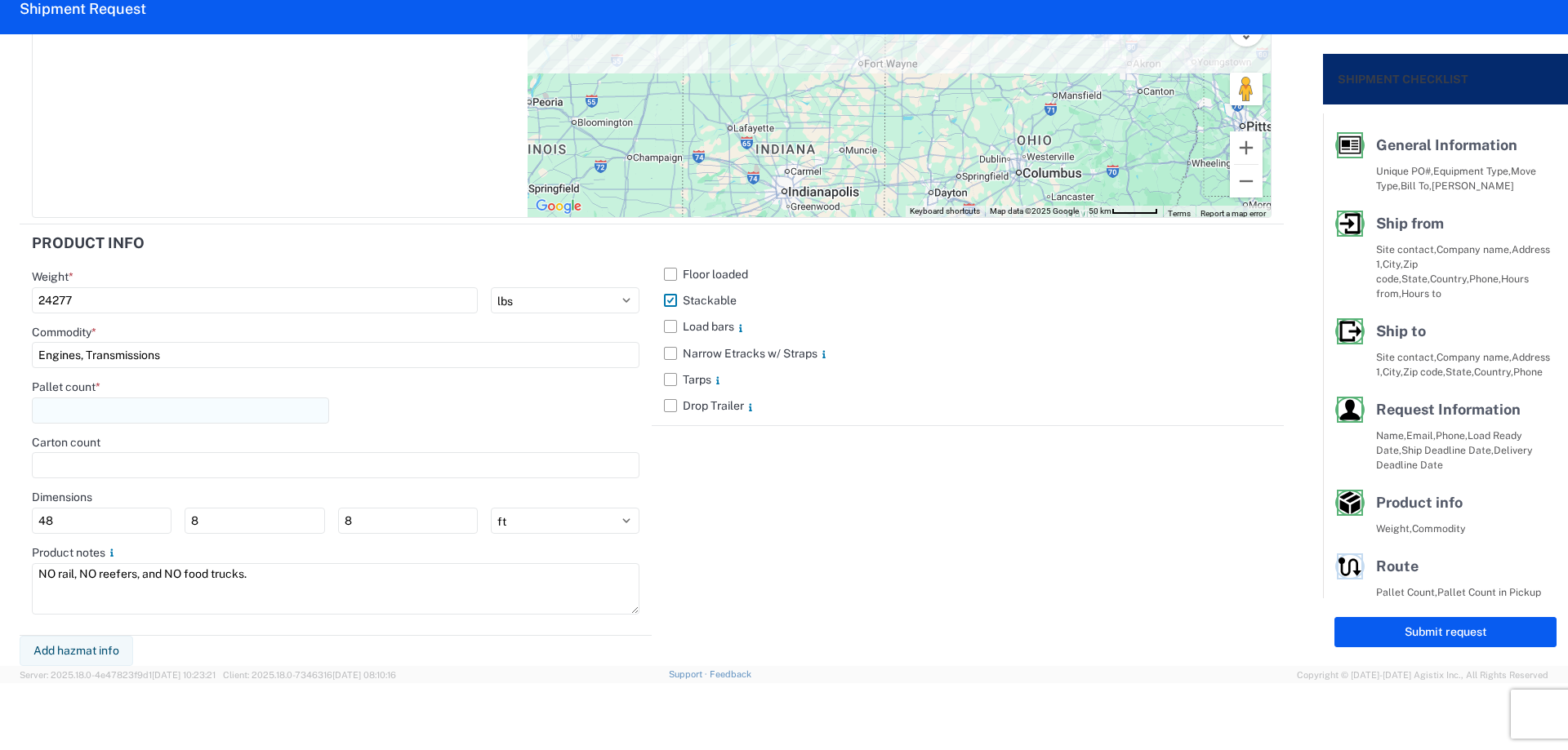
click at [115, 408] on input "number" at bounding box center [180, 410] width 297 height 26
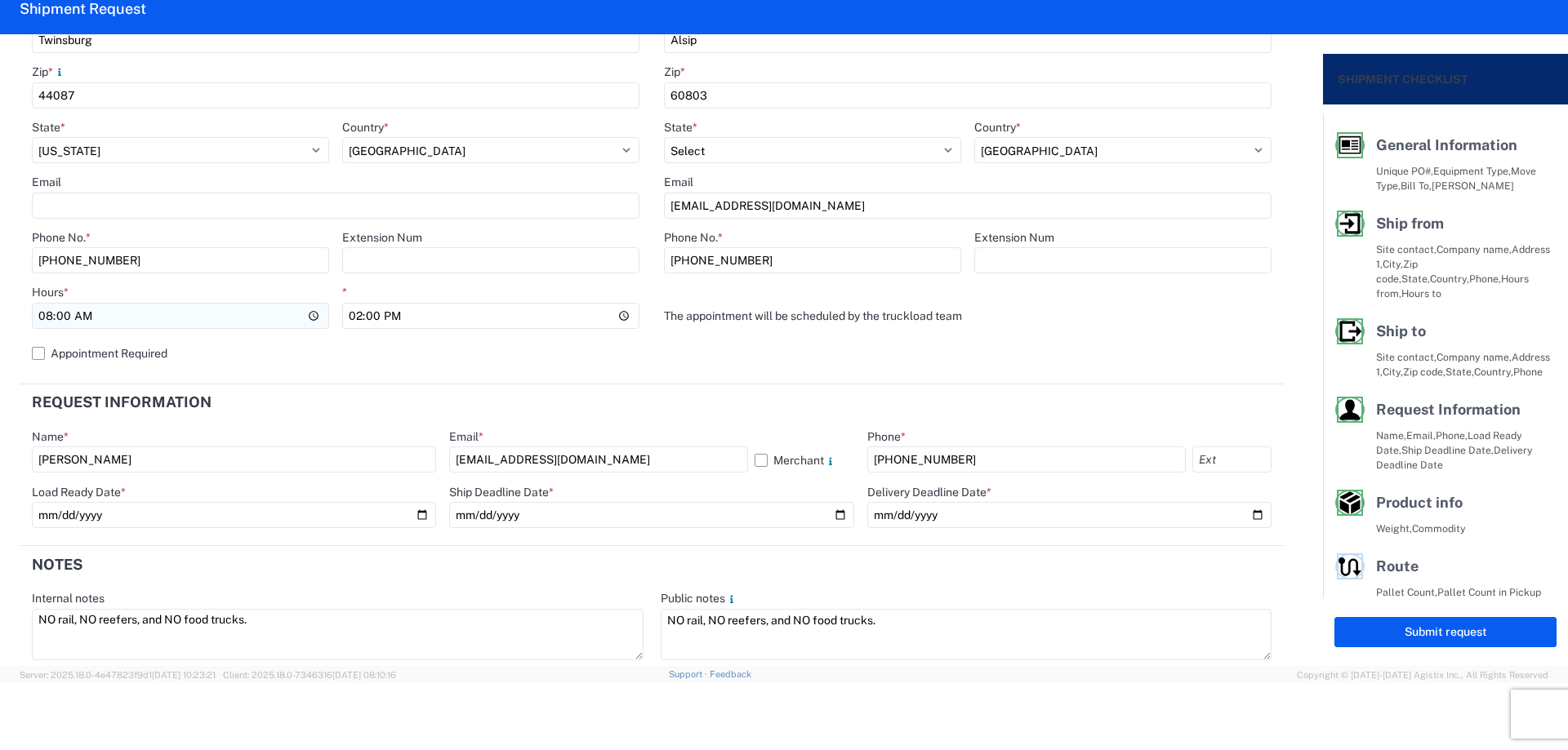
scroll to position [455, 0]
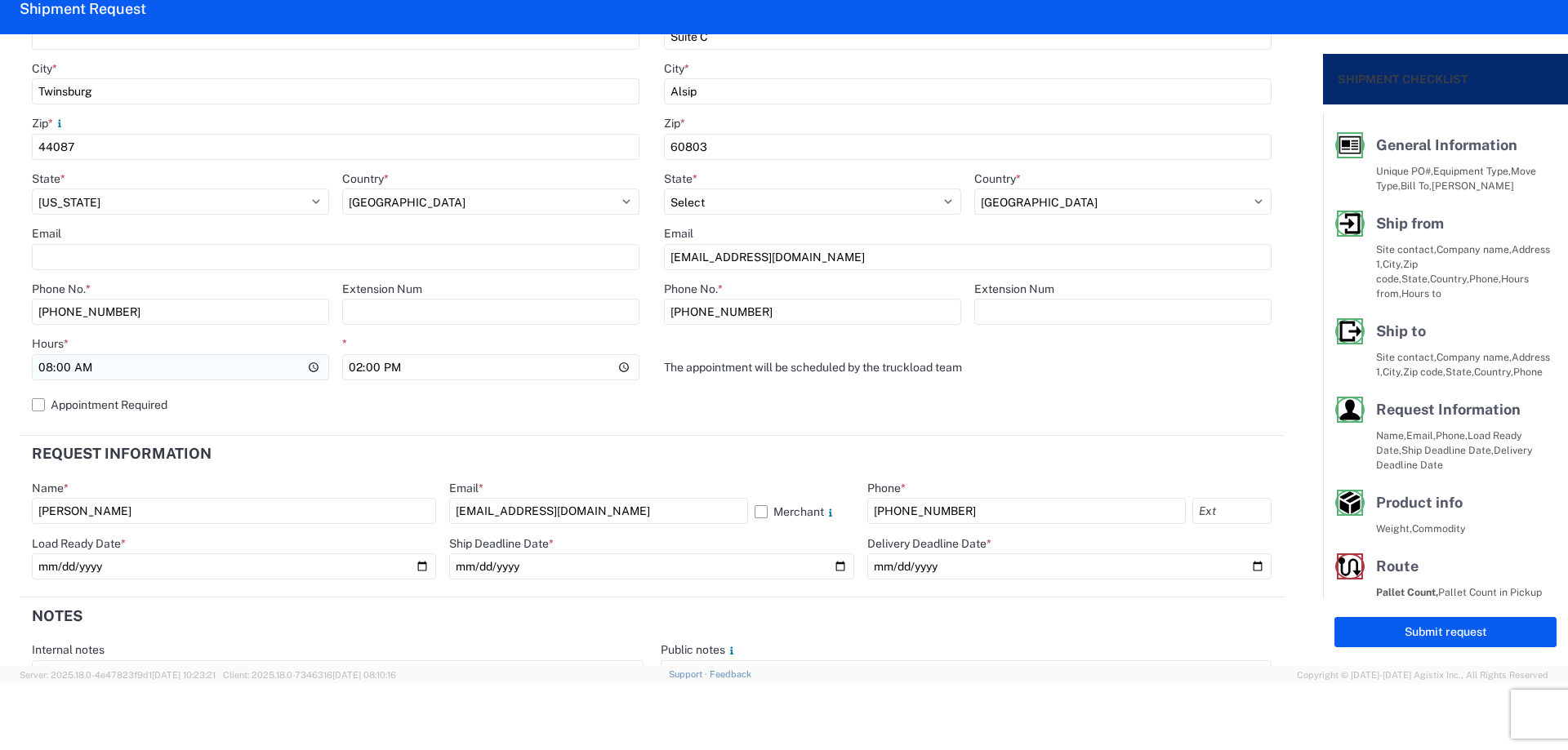
click at [45, 368] on input "08:00" at bounding box center [180, 368] width 297 height 26
type input "05:00"
click at [428, 441] on header "Request Information" at bounding box center [652, 453] width 1264 height 36
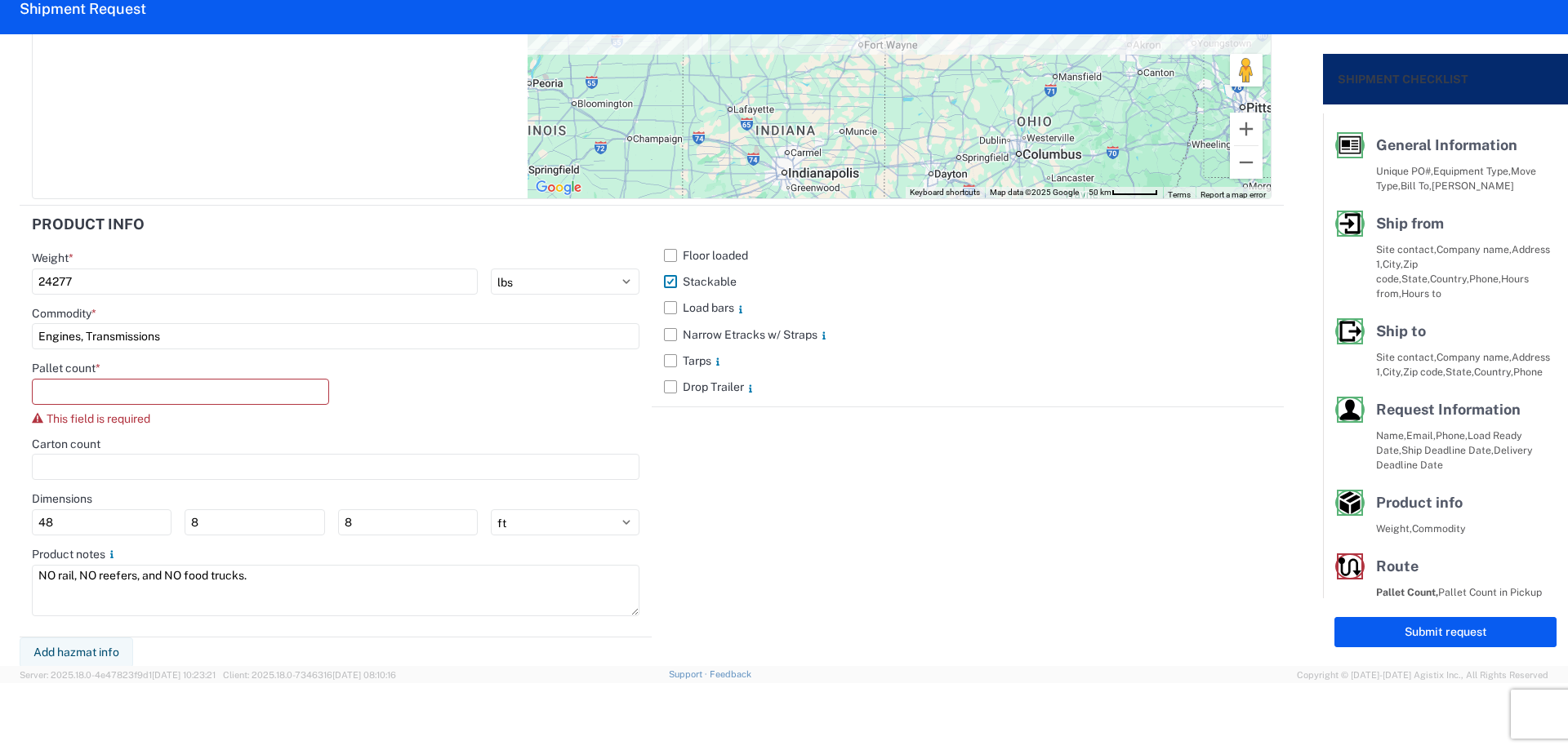
scroll to position [1455, 0]
click at [153, 390] on input "number" at bounding box center [180, 390] width 297 height 26
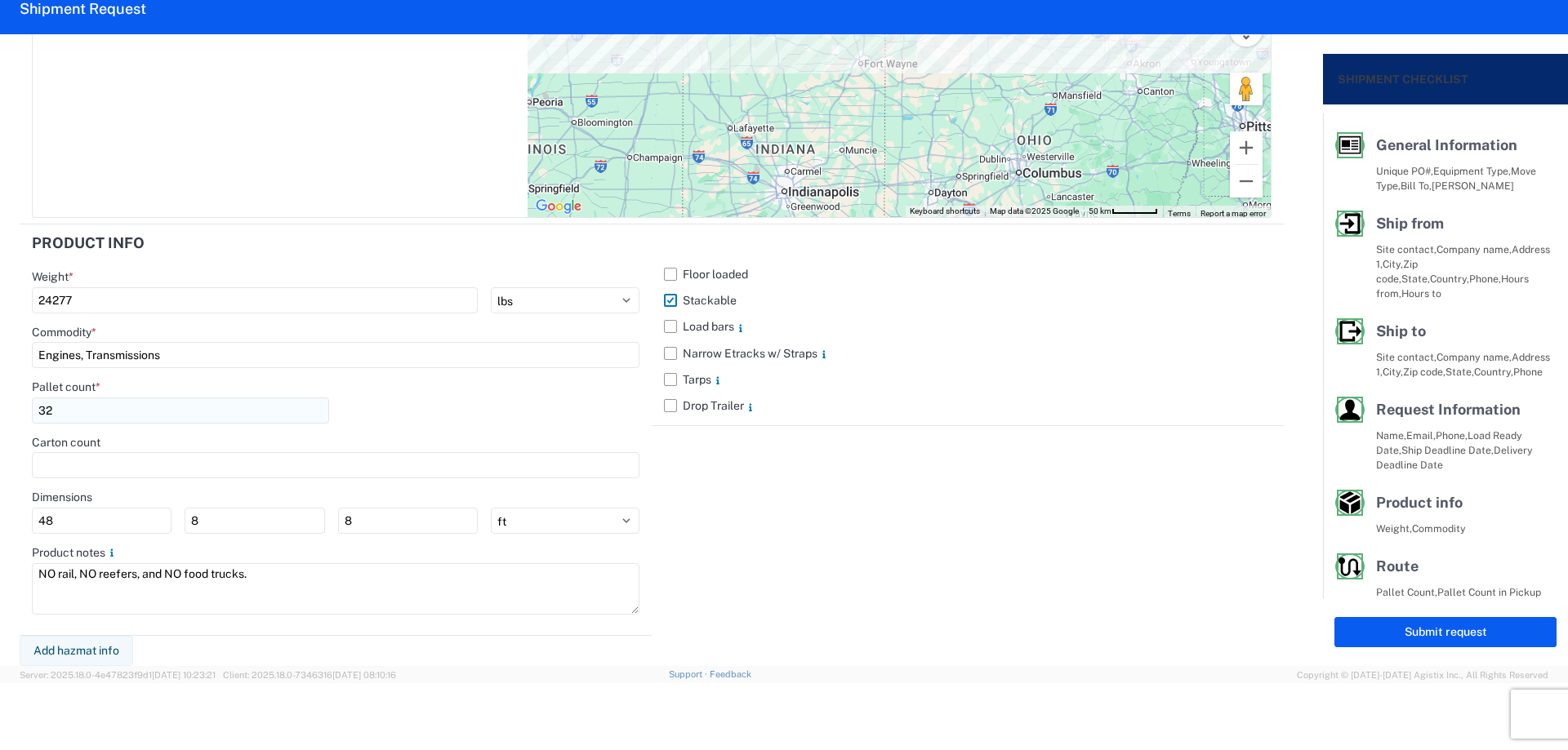
scroll to position [1435, 0]
type input "32"
click at [395, 392] on div "Pallet count * 32" at bounding box center [335, 408] width 607 height 56
click at [1380, 628] on button "Submit request" at bounding box center [1445, 632] width 223 height 30
select select "US"
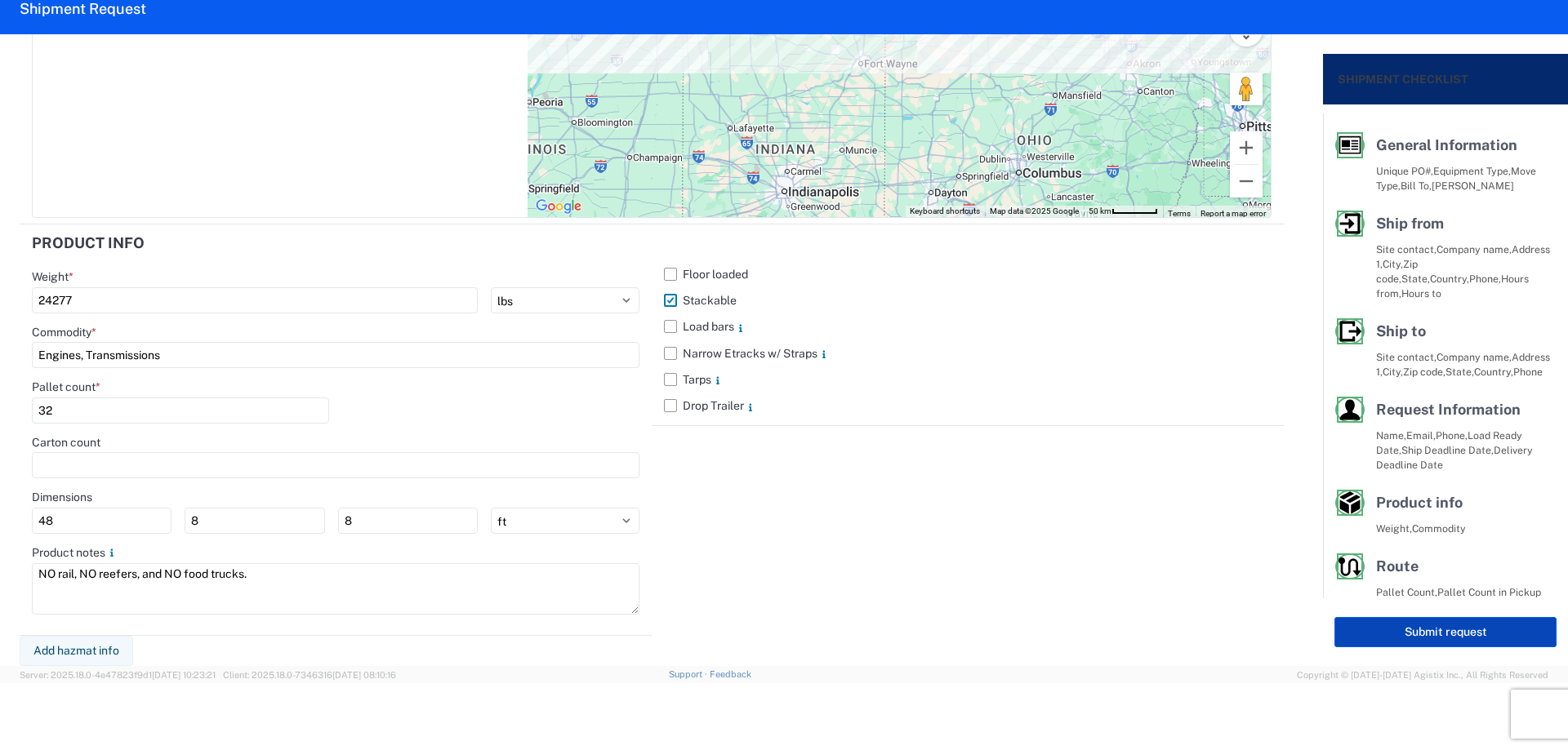
select select "US"
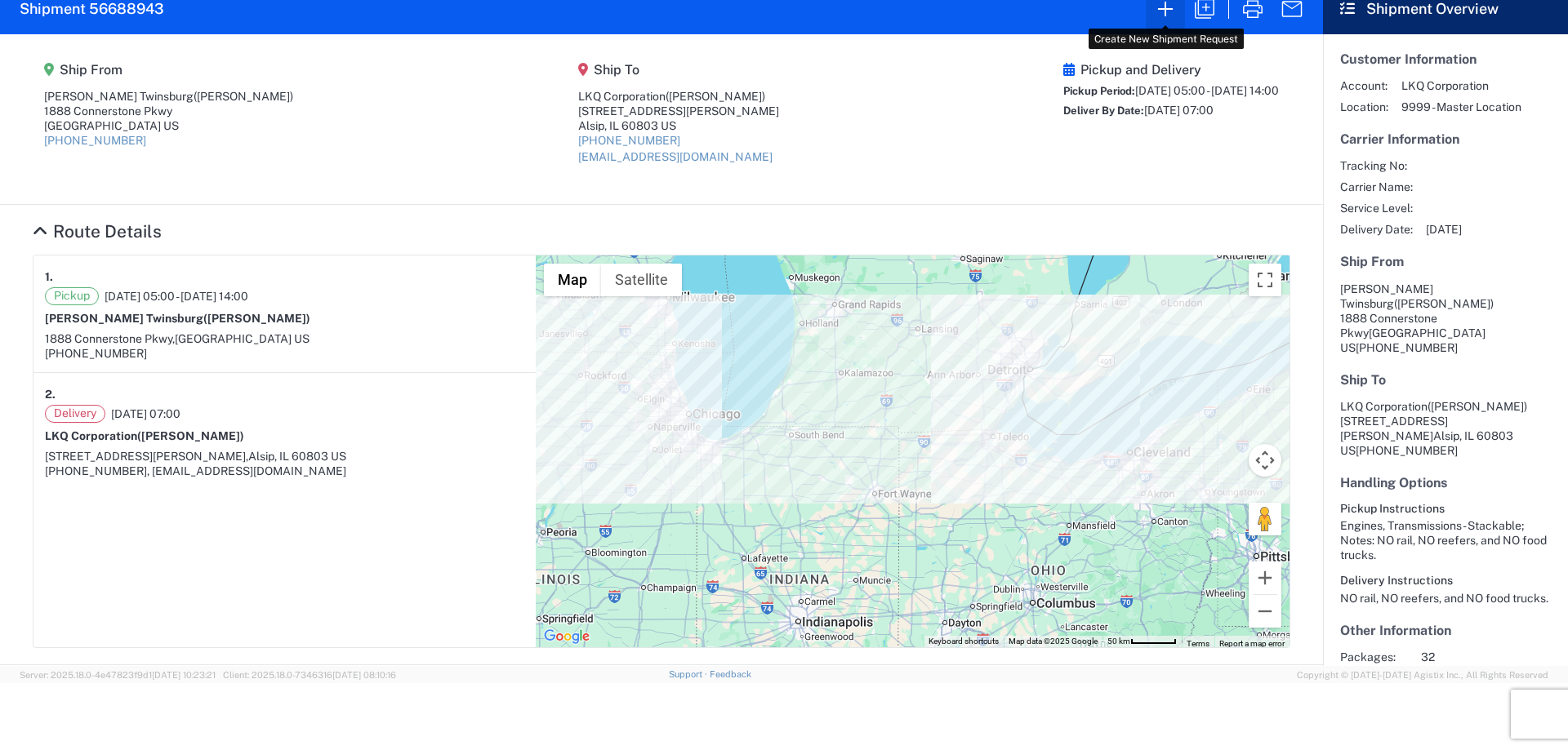
click at [1166, 20] on icon "button" at bounding box center [1165, 9] width 26 height 26
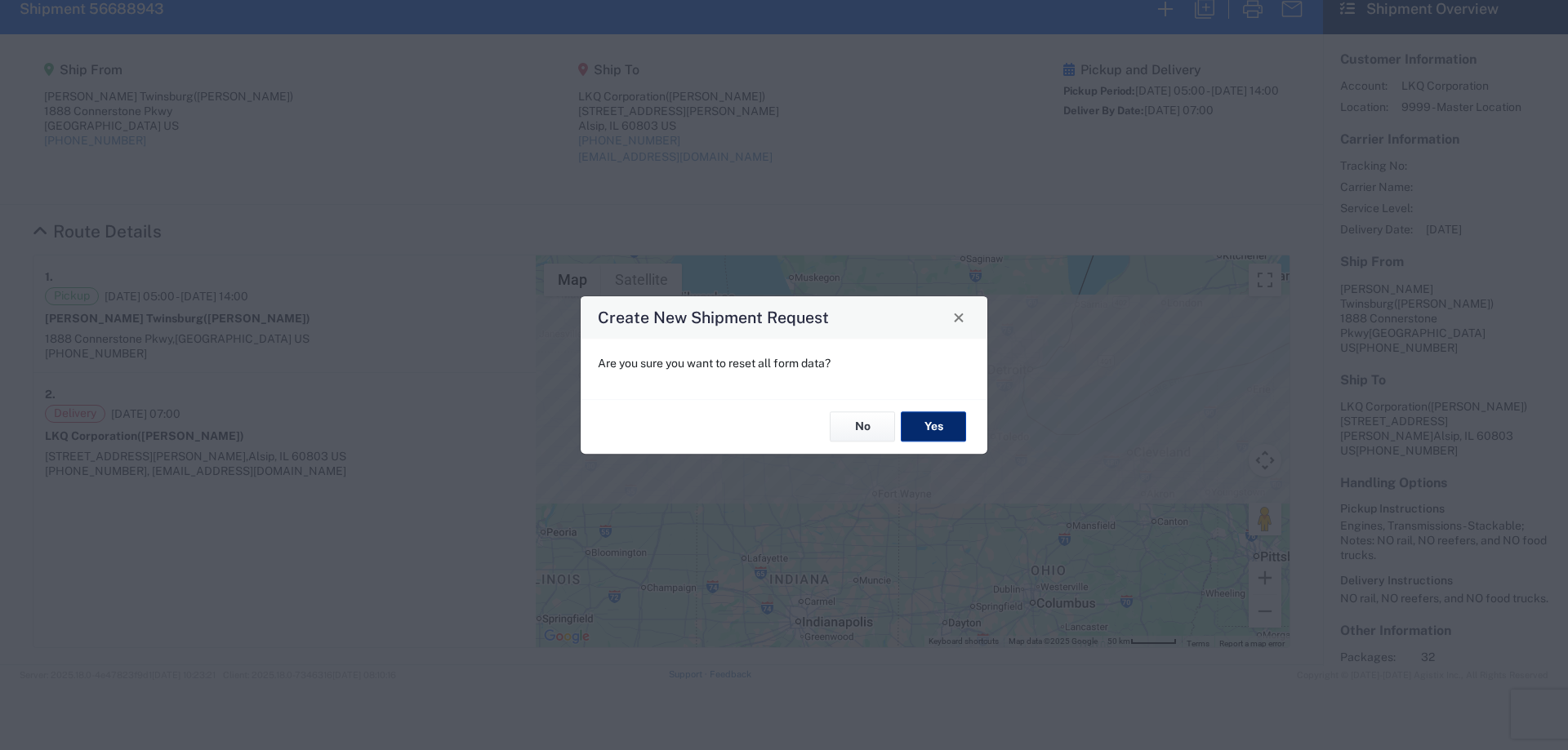
click at [929, 426] on button "Yes" at bounding box center [933, 427] width 65 height 30
select select "FULL"
select select "US"
select select "LBS"
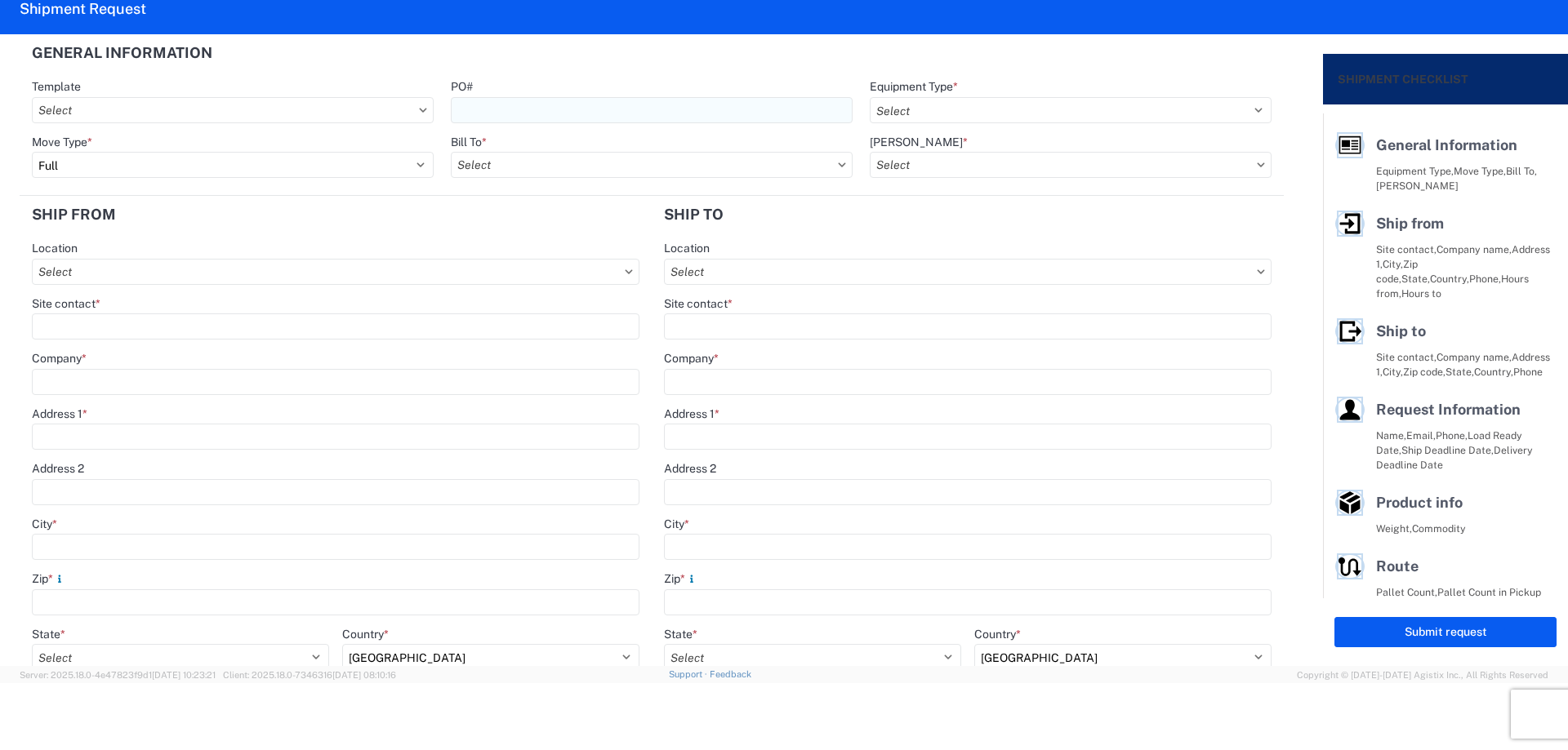
click at [492, 102] on input "PO#" at bounding box center [651, 110] width 401 height 26
type input "T3106"
click at [714, 79] on div "PO#" at bounding box center [651, 87] width 401 height 15
click at [916, 108] on select "Select 53’ Dry Van Flatbed Dropdeck (van) Lowboy (flatbed) Rail" at bounding box center [1070, 110] width 401 height 26
select select "STDV"
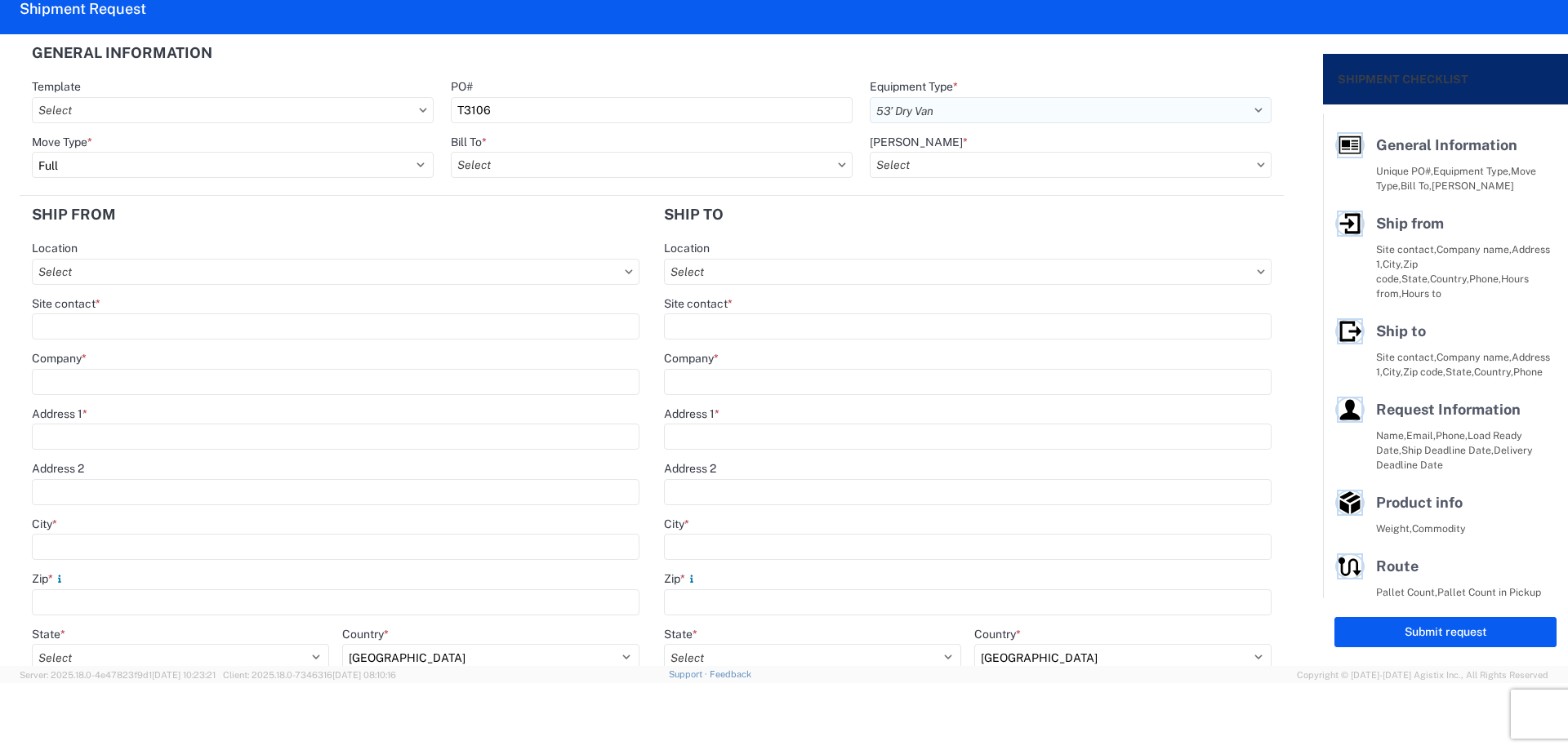
click at [870, 97] on select "Select 53’ Dry Van Flatbed Dropdeck (van) Lowboy (flatbed) Rail" at bounding box center [1070, 110] width 401 height 26
click at [497, 167] on input "Bill To *" at bounding box center [651, 165] width 401 height 26
type input "1882"
click at [554, 243] on div "1882 - North American ATK Corporation" at bounding box center [593, 237] width 286 height 26
type input "1882 - North American ATK Corporation"
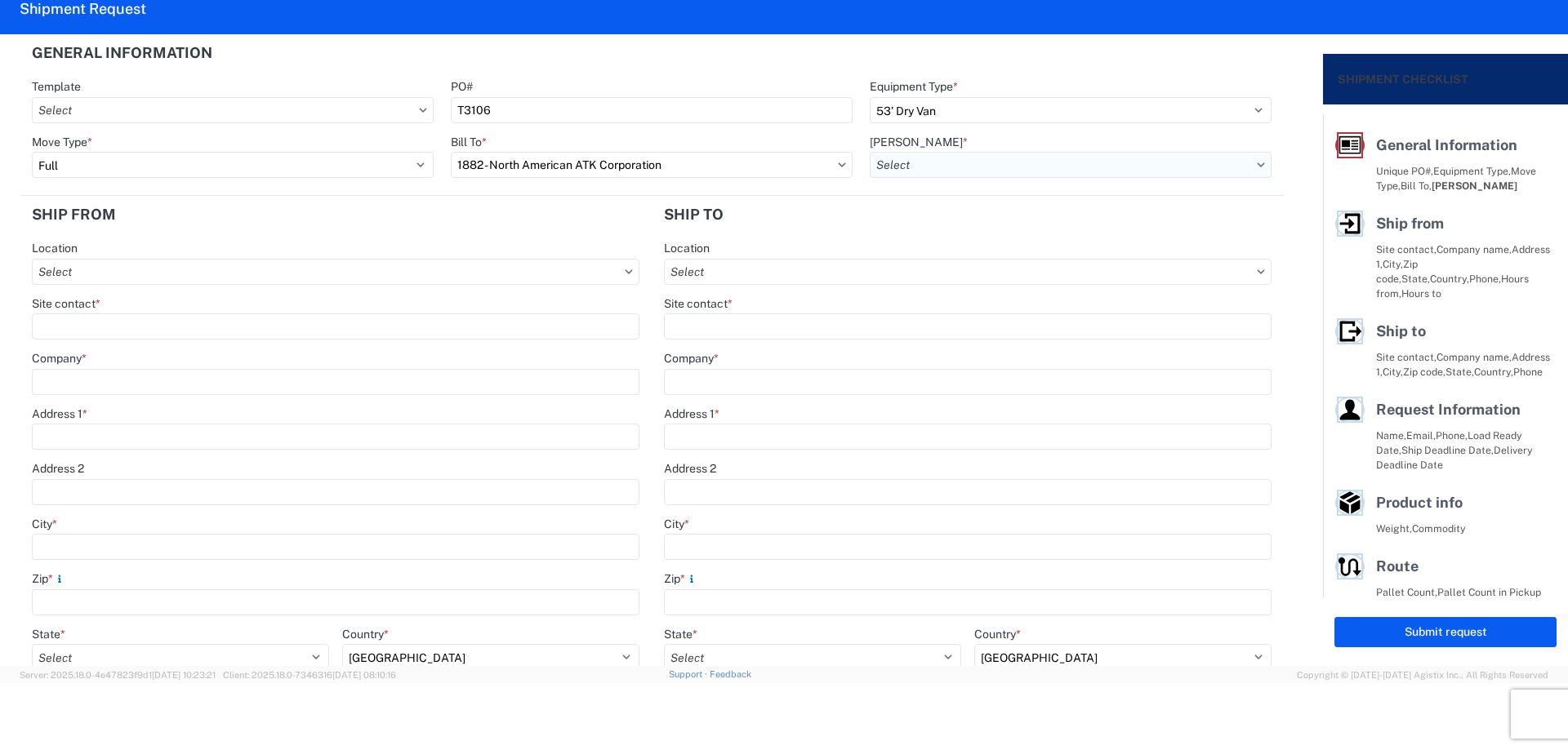
click at [976, 162] on input "[PERSON_NAME] *" at bounding box center [1070, 165] width 401 height 26
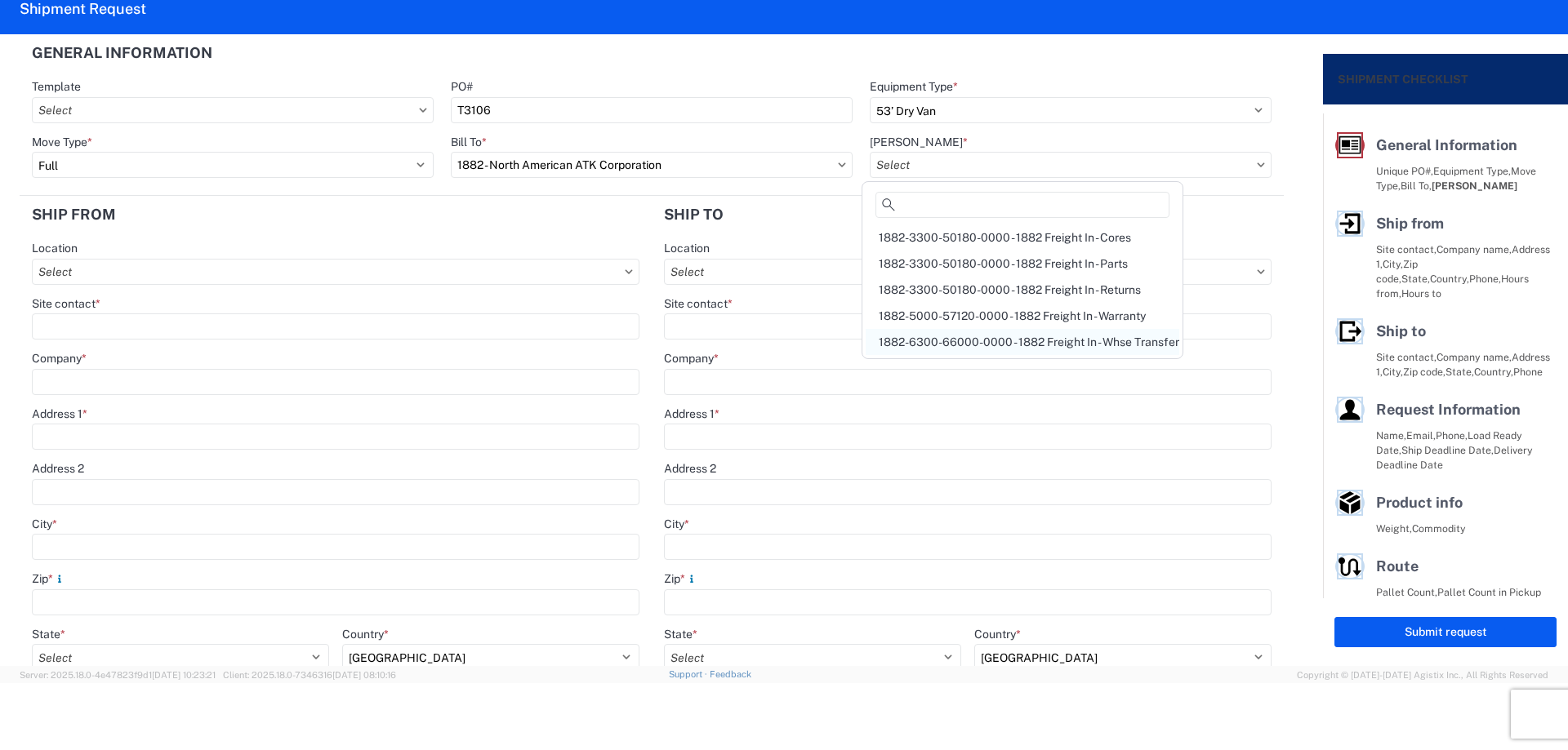
click at [1066, 335] on div "1882-6300-66000-0000 - 1882 Freight In - Whse Transfer" at bounding box center [1022, 342] width 314 height 26
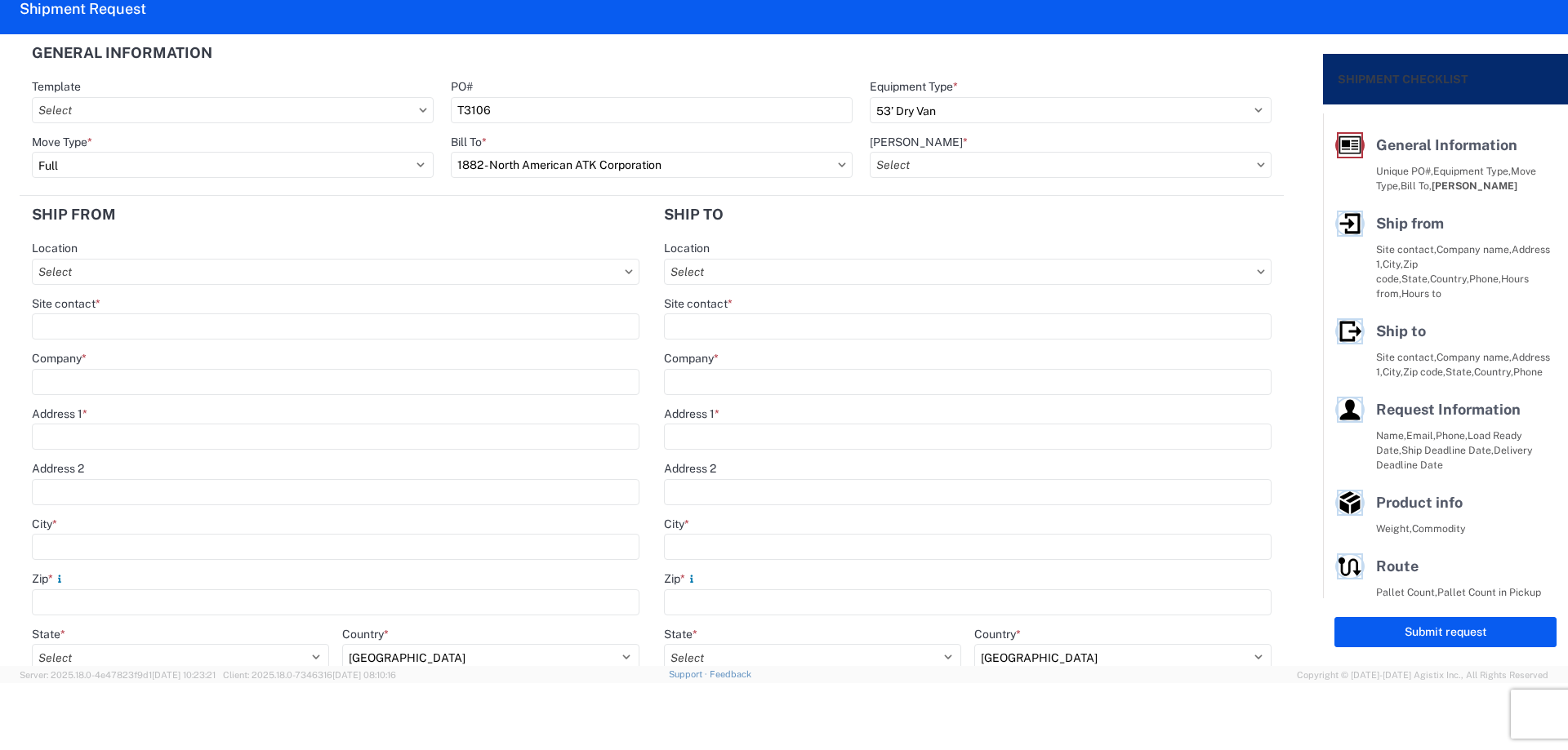
type input "1882-6300-66000-0000 - 1882 Freight In - Whse Transfer"
click at [118, 267] on input "Location" at bounding box center [335, 272] width 607 height 26
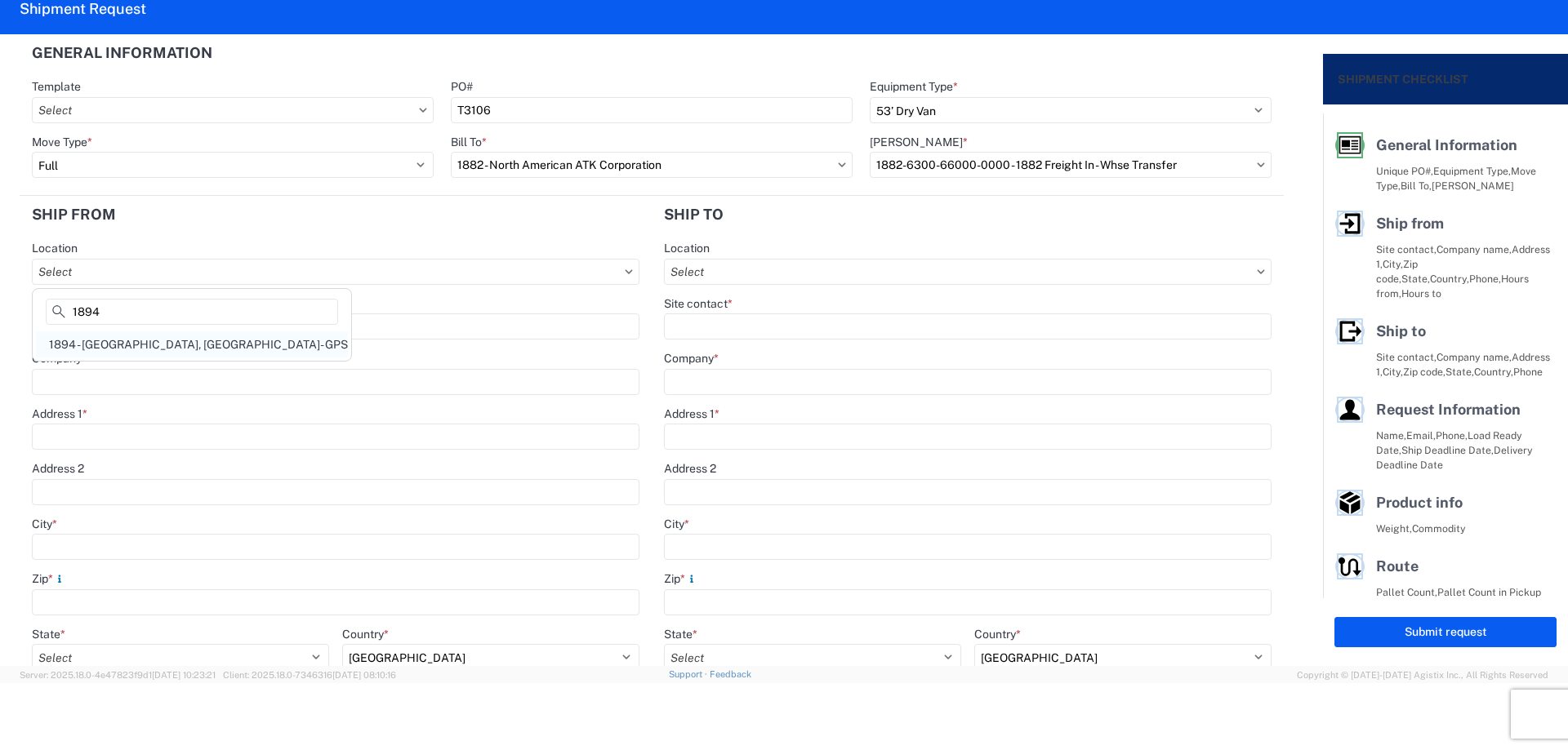
type input "1894"
click at [141, 341] on div "1894 - [GEOGRAPHIC_DATA], [GEOGRAPHIC_DATA]- GPS" at bounding box center [192, 344] width 312 height 26
type input "1894 - [GEOGRAPHIC_DATA], [GEOGRAPHIC_DATA]- GPS"
type input "LKQ Corporation"
type input "[STREET_ADDRESS]"
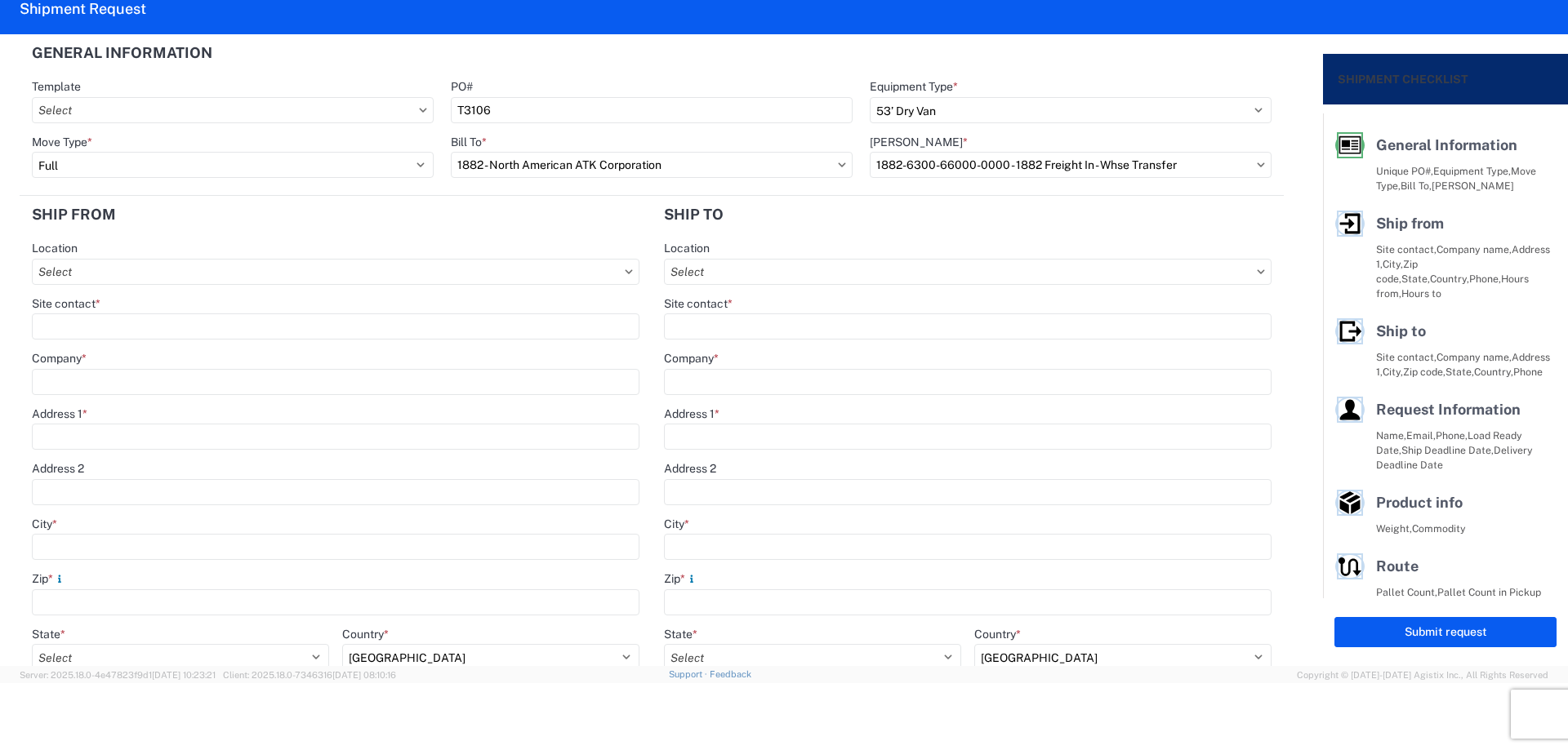
type input "Newnan"
type input "30265"
select select "GA"
type input "[PHONE_NUMBER]"
type input "07:00"
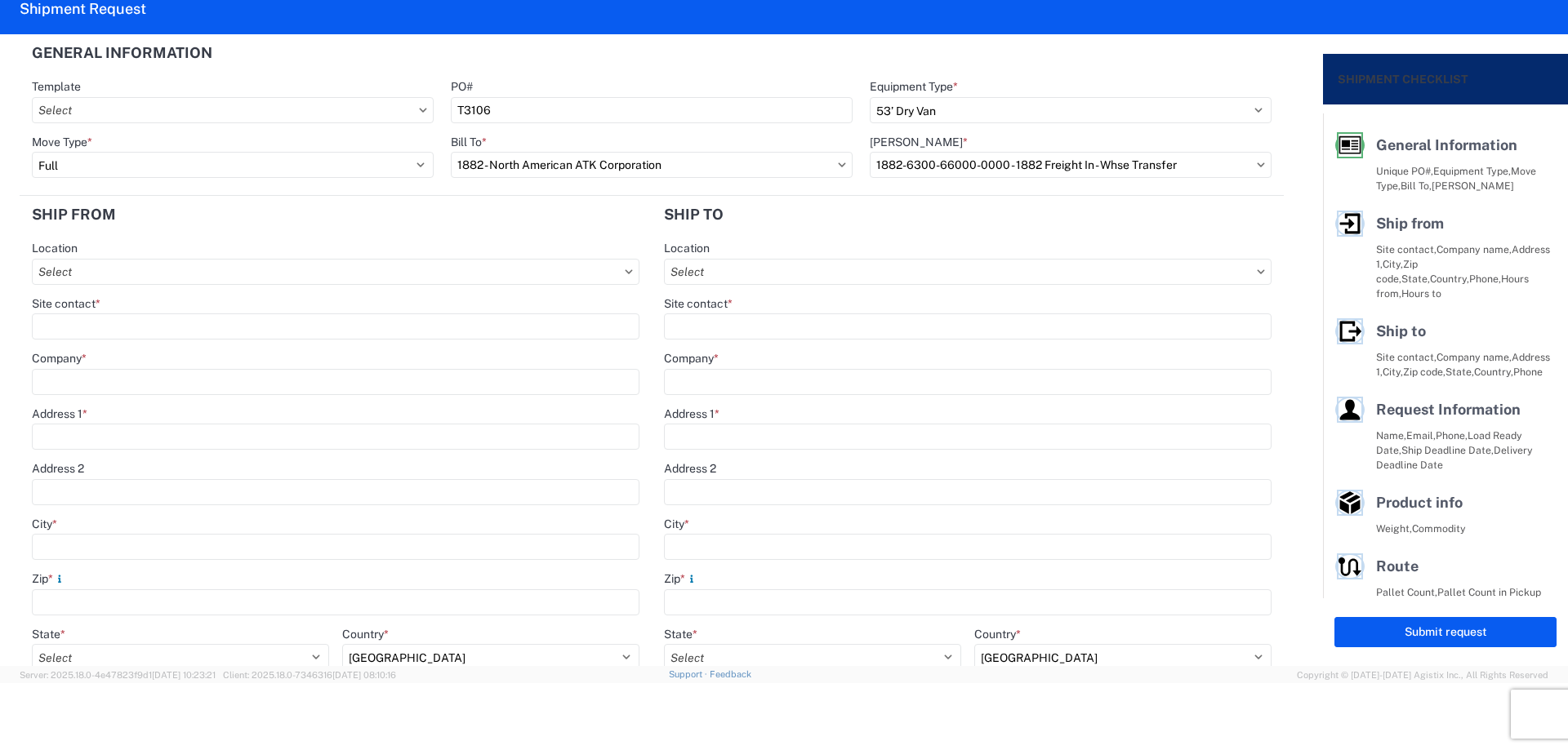
type input "15:00"
click at [125, 326] on input "Site contact *" at bounding box center [335, 327] width 607 height 26
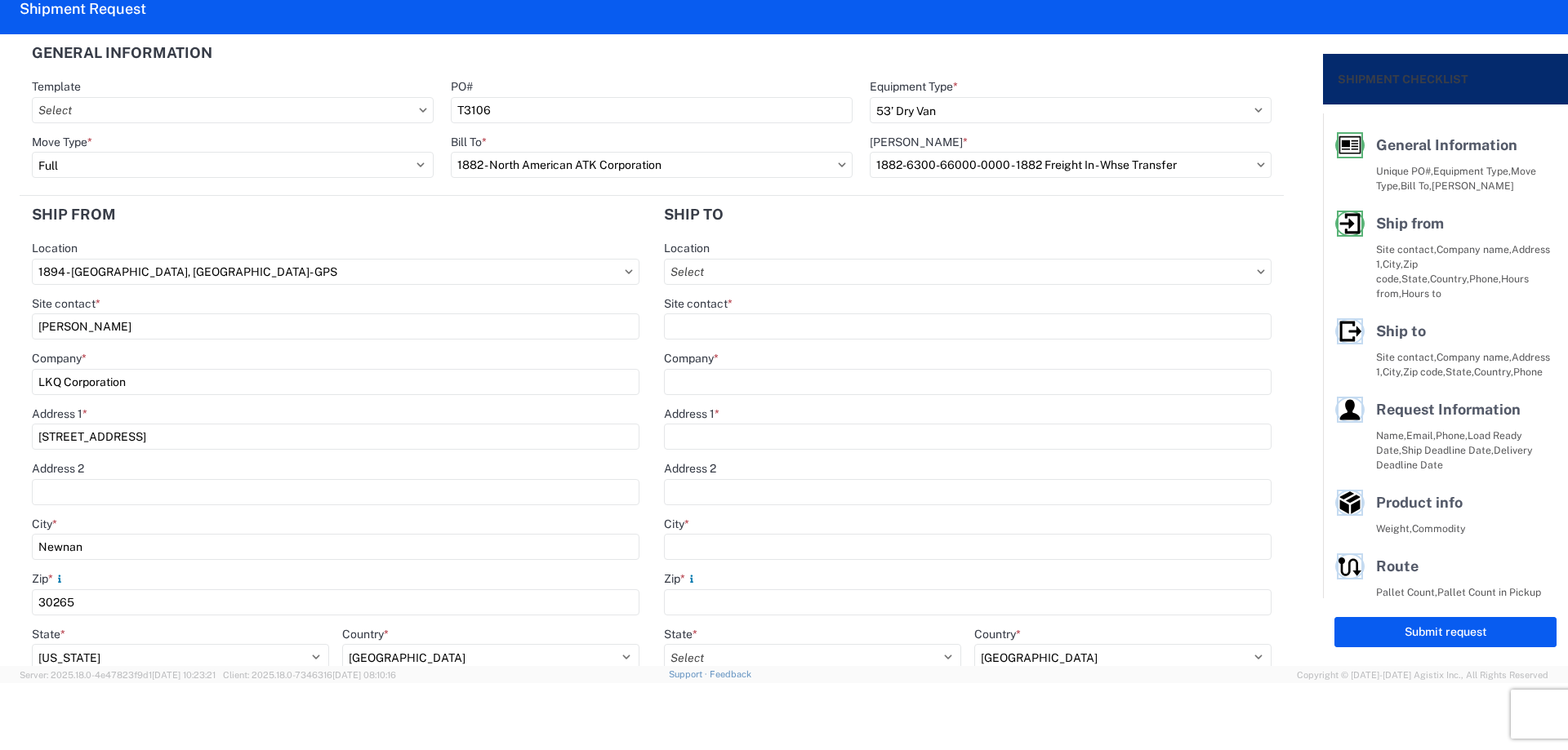
type input "[PERSON_NAME]"
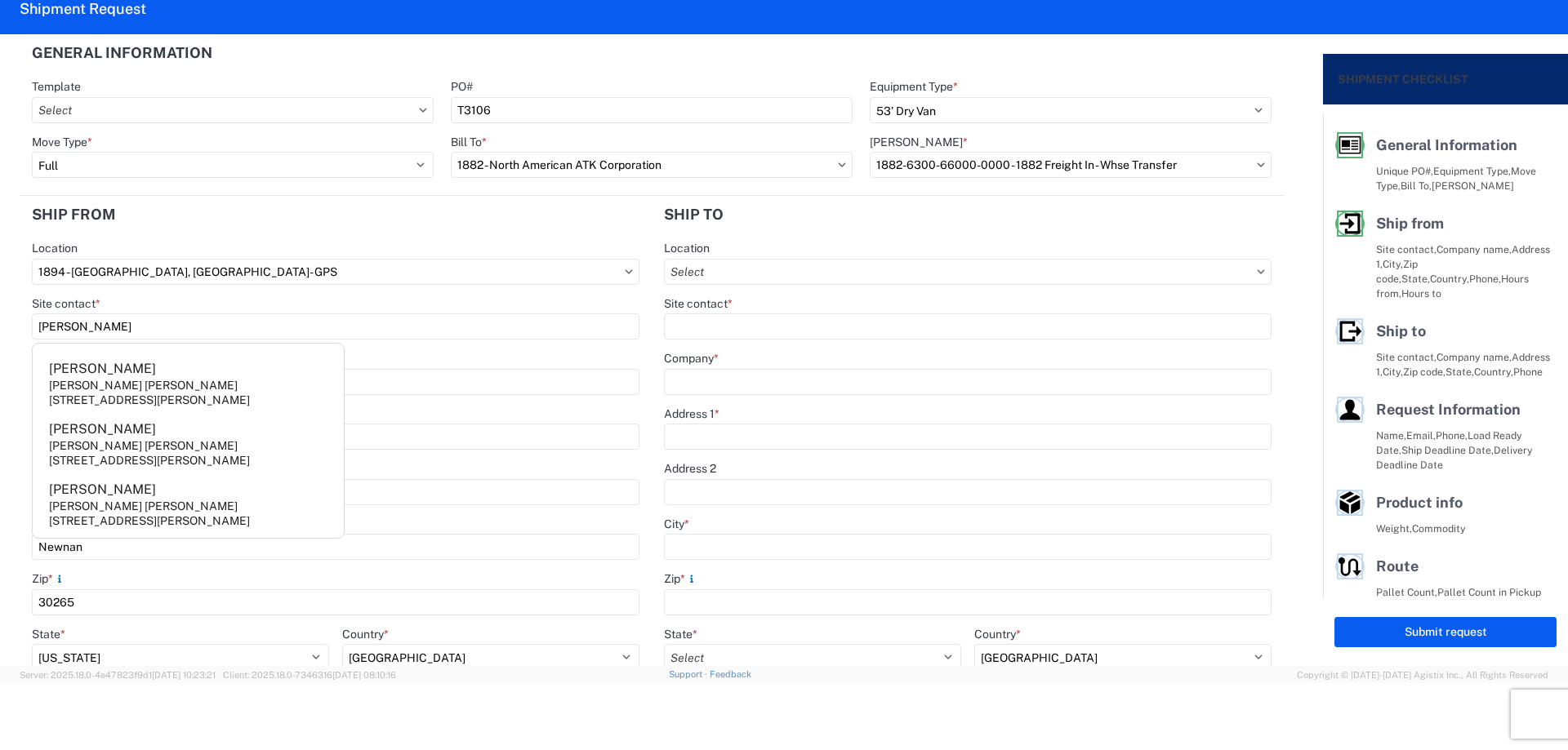
click at [151, 211] on header "Ship from" at bounding box center [335, 213] width 632 height 36
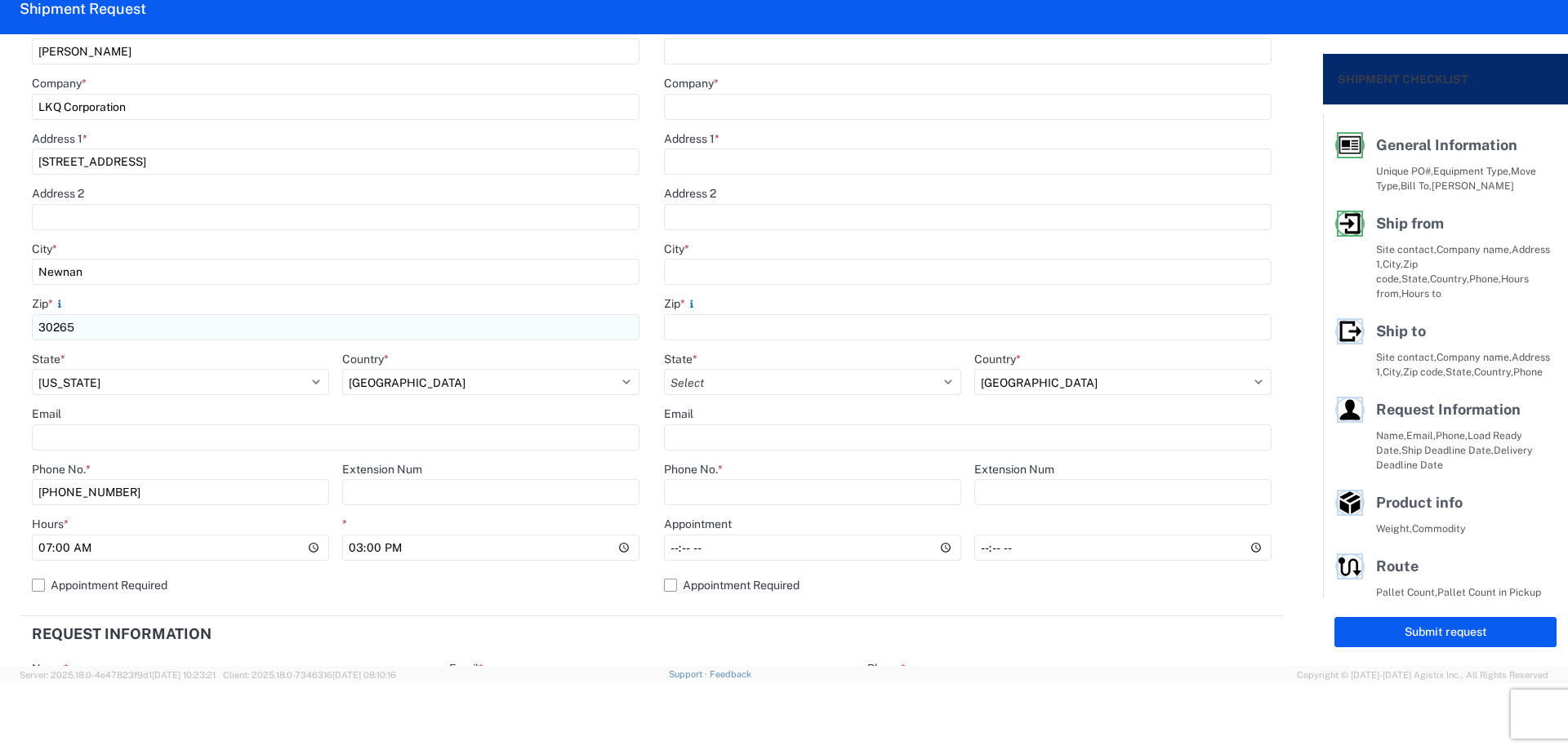
scroll to position [327, 0]
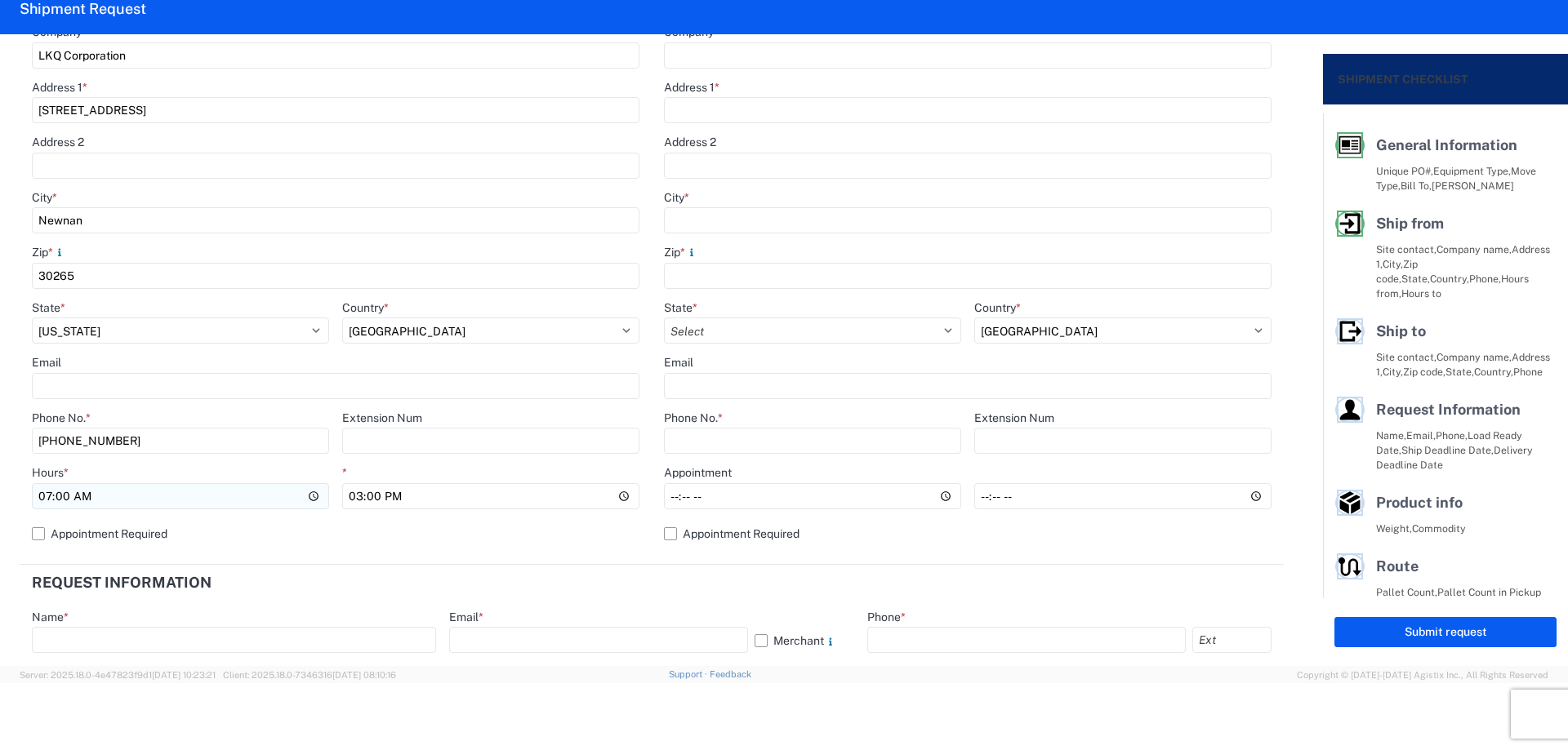
click at [44, 495] on input "07:00" at bounding box center [180, 496] width 297 height 26
type input "06:00"
type input "10:00"
click at [734, 587] on header "Request Information" at bounding box center [652, 583] width 1264 height 36
click at [721, 446] on input "Phone No. *" at bounding box center [812, 441] width 297 height 26
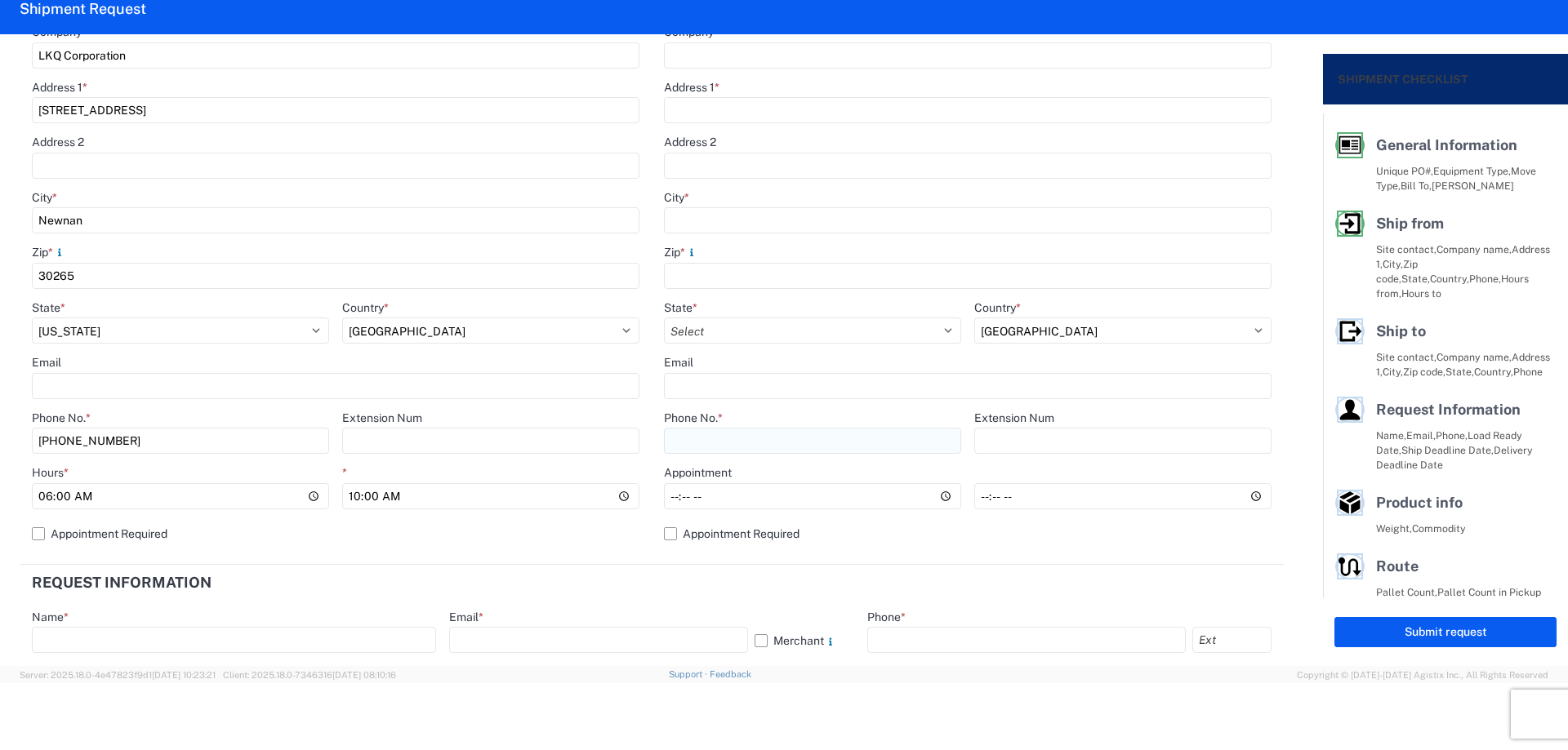
paste input "[PHONE_NUMBER]"
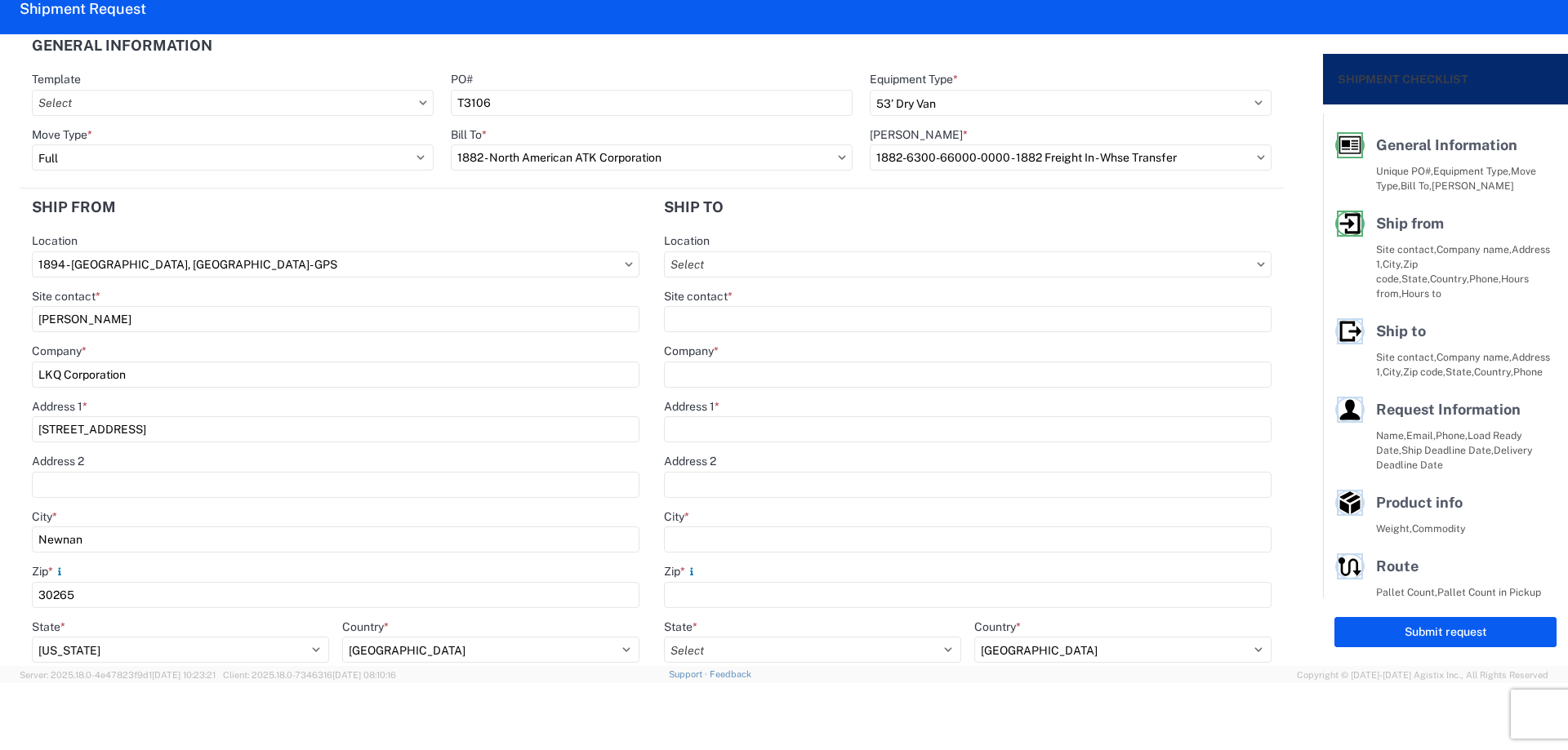
scroll to position [0, 0]
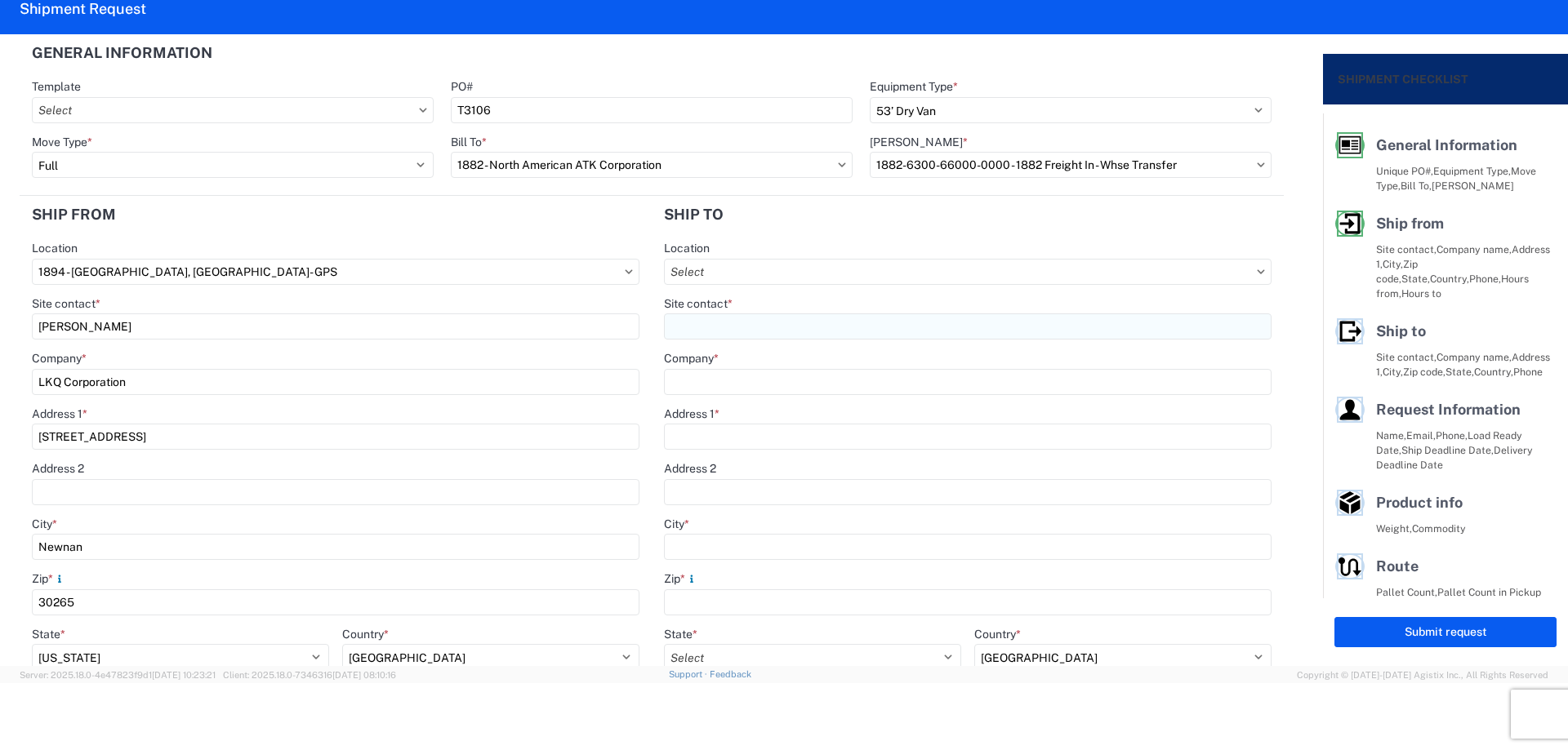
type input "[PHONE_NUMBER]"
click at [746, 320] on input "Site contact *" at bounding box center [967, 327] width 607 height 26
type input "W"
type input "e"
type input "[PERSON_NAME]"
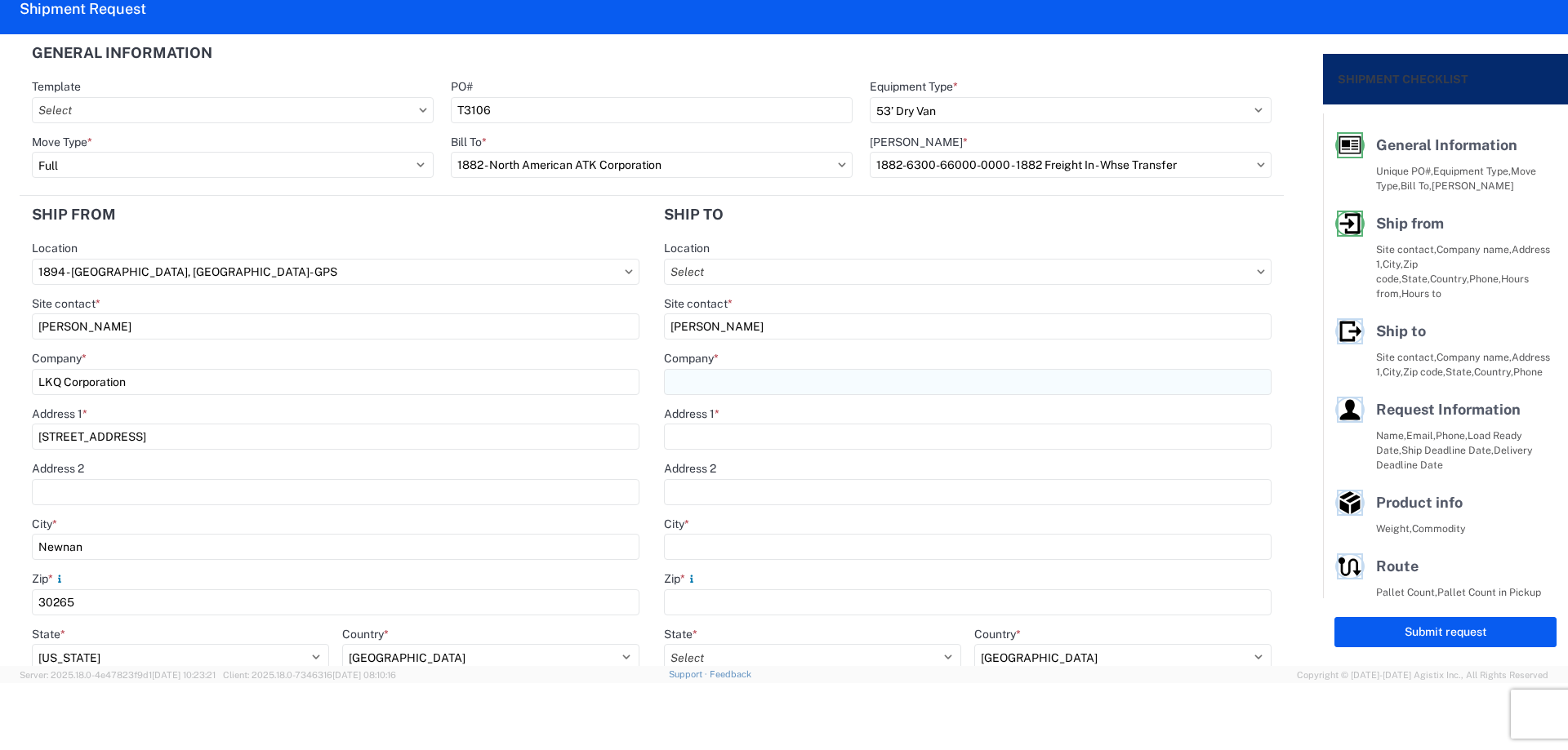
click at [772, 383] on input "Company *" at bounding box center [967, 382] width 607 height 26
type input "LKQ-[GEOGRAPHIC_DATA]"
type input "[STREET_ADDRESS]"
type input "[GEOGRAPHIC_DATA]"
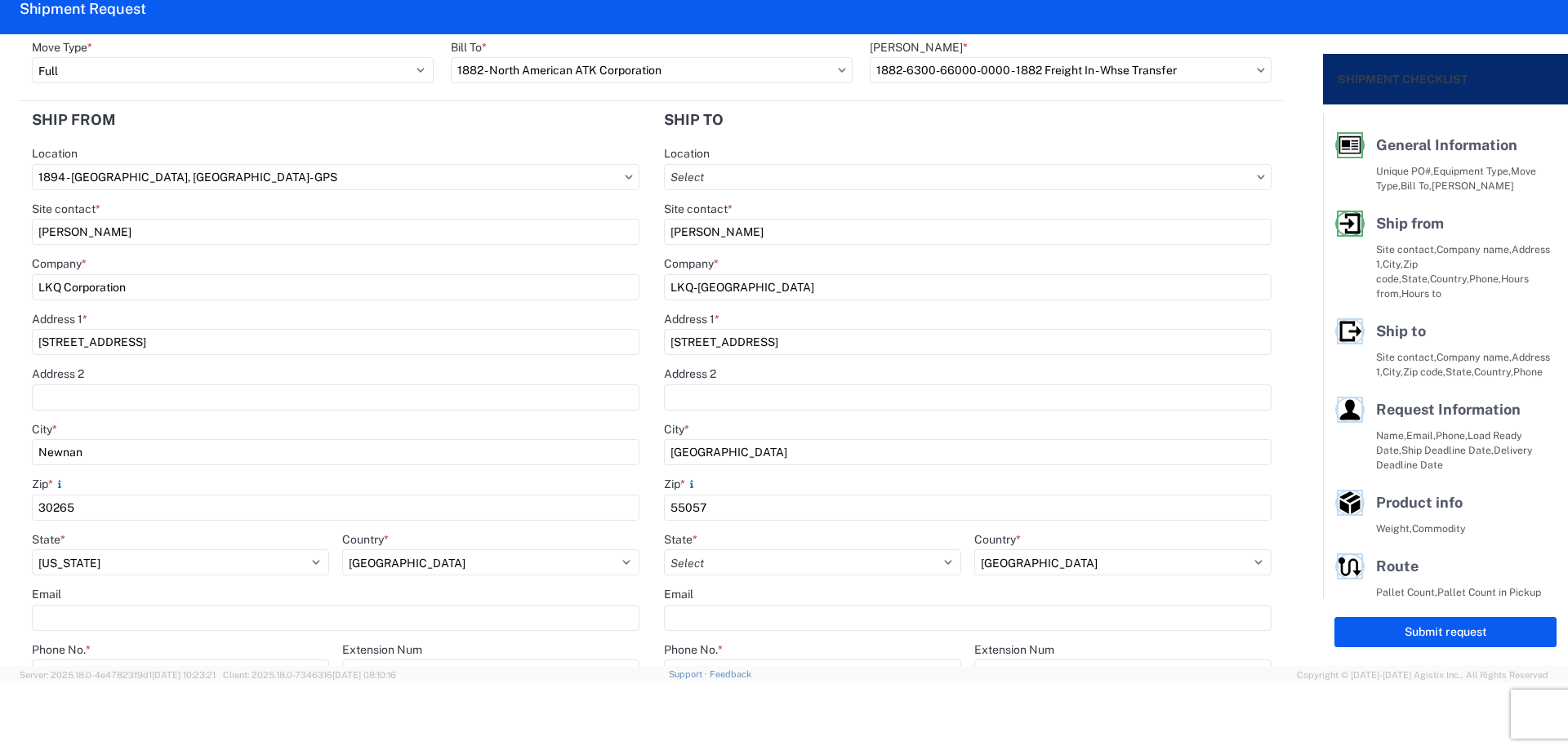
scroll to position [218, 0]
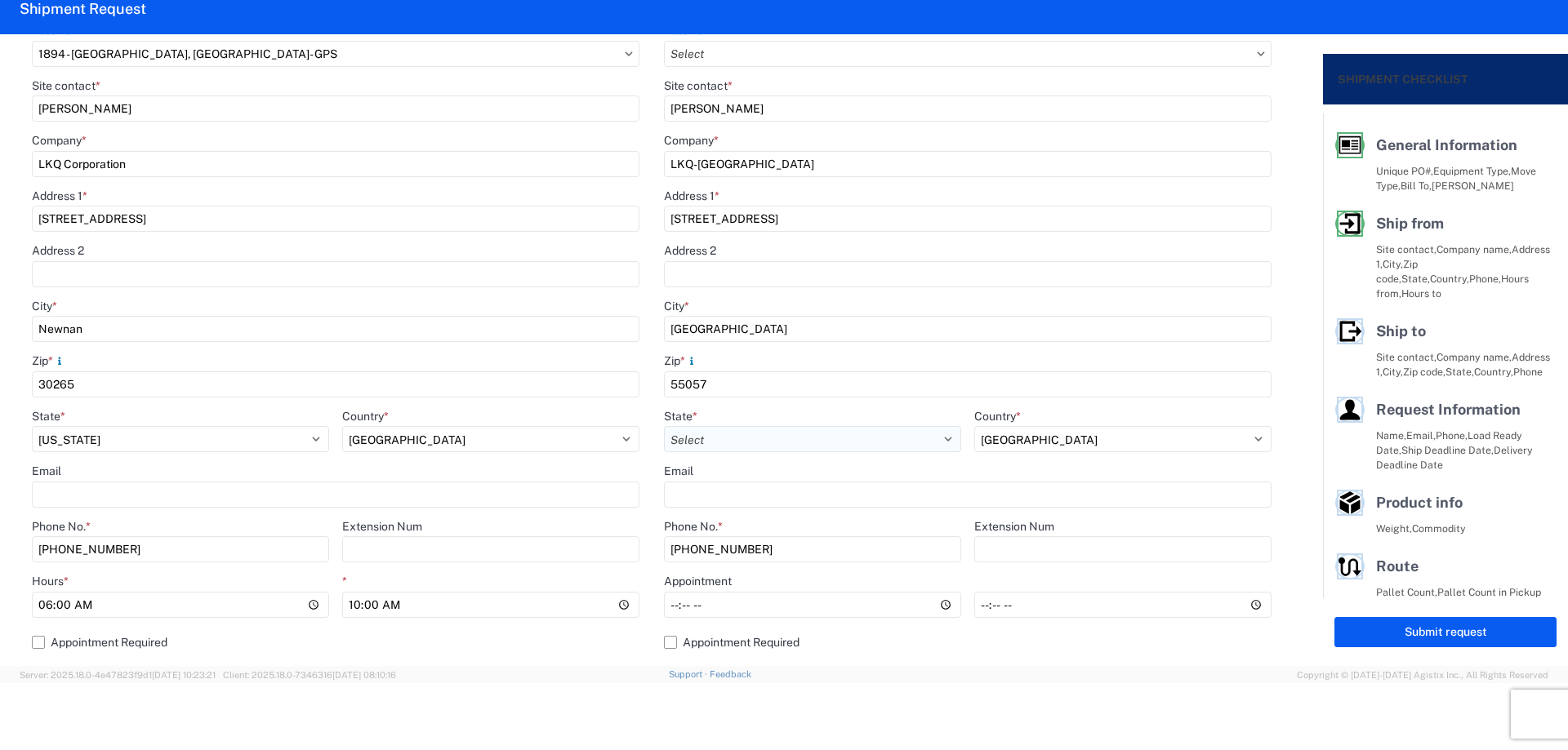
type input "55057"
click at [766, 430] on select "Select [US_STATE] [US_STATE] [US_STATE] [US_STATE] Armed Forces Americas Armed …" at bounding box center [812, 439] width 297 height 26
select select "MN"
click at [664, 426] on select "Select [US_STATE] [US_STATE] [US_STATE] [US_STATE] Armed Forces Americas Armed …" at bounding box center [812, 439] width 297 height 26
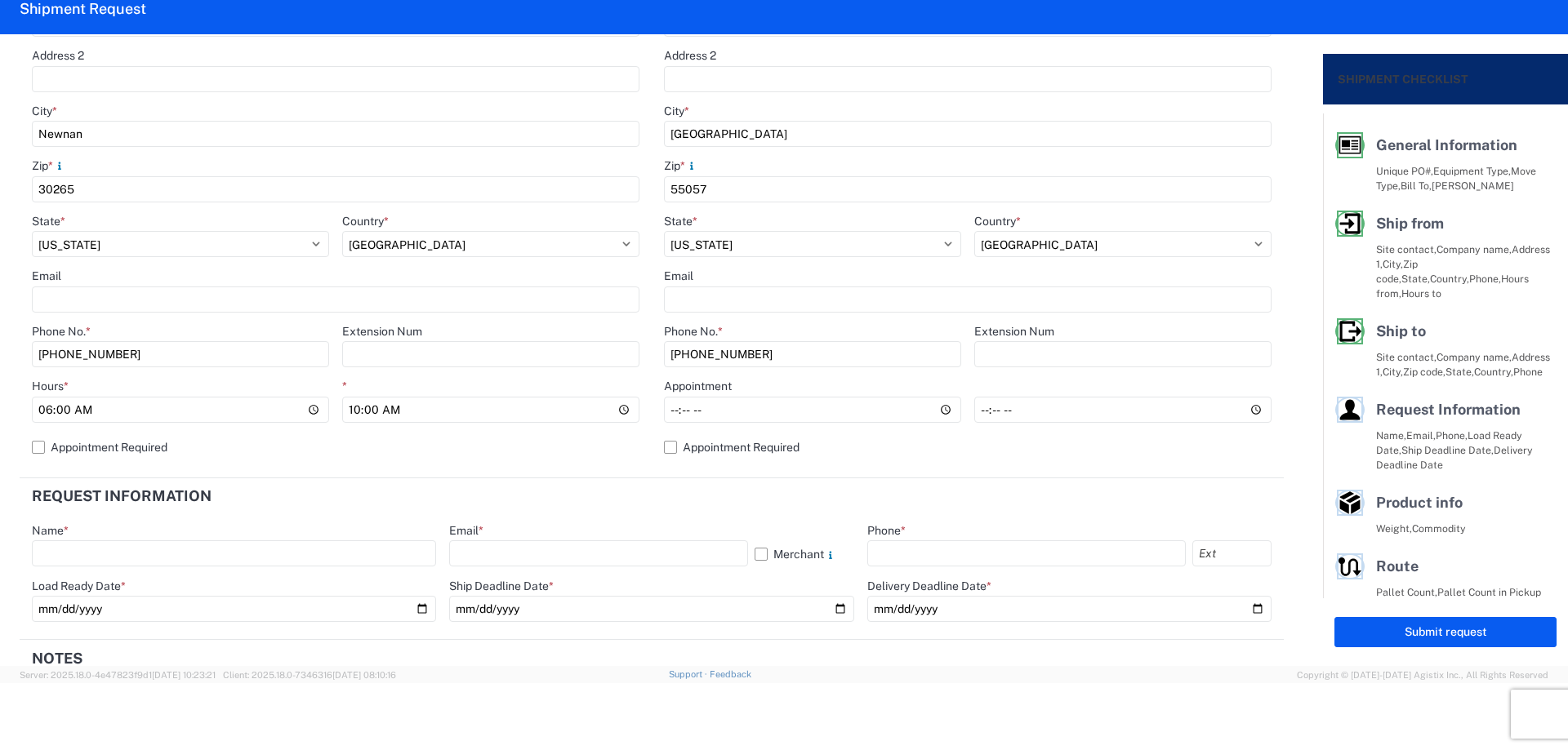
scroll to position [435, 0]
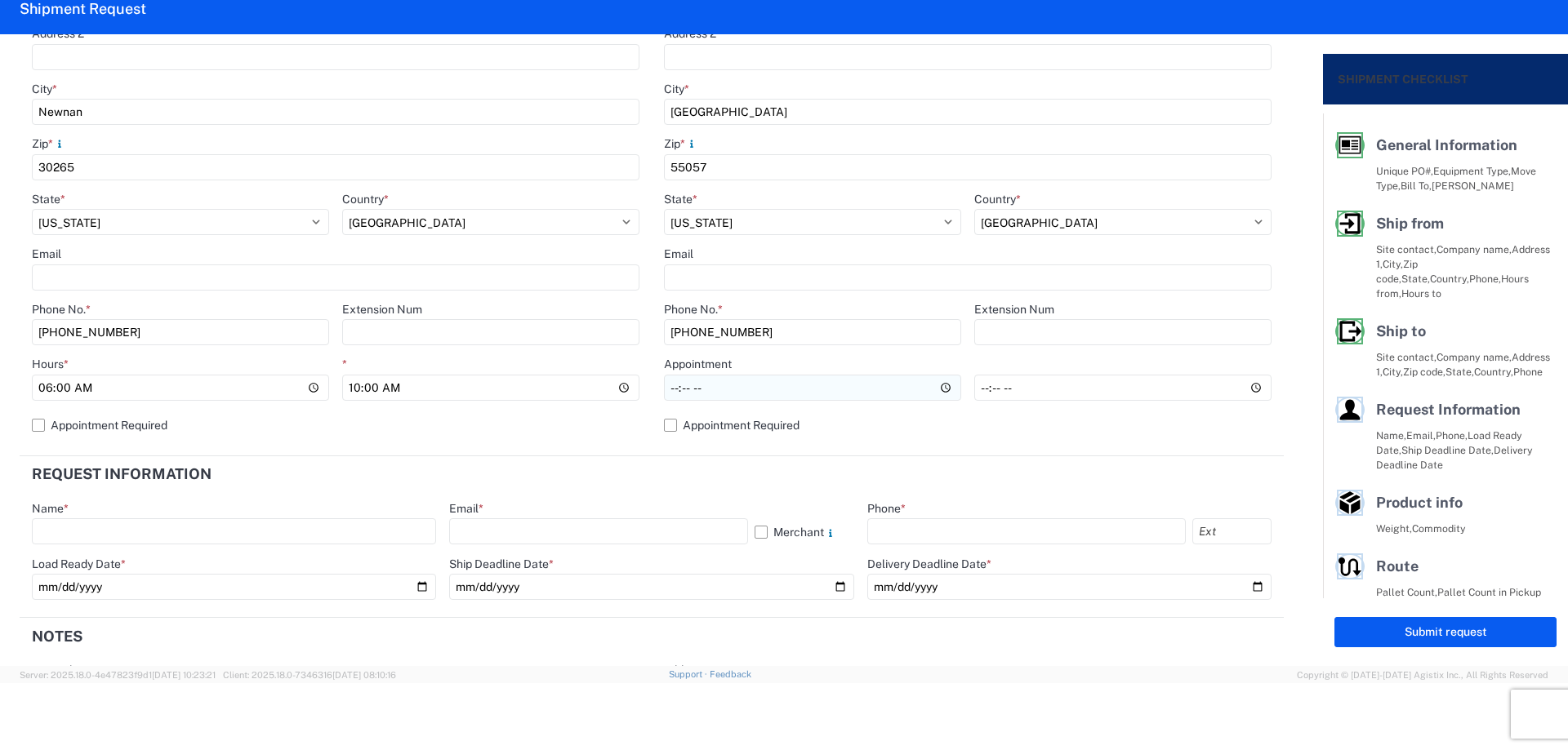
click at [667, 390] on input "Hours *" at bounding box center [812, 388] width 297 height 26
type input "08:00"
type input "14:00"
click at [672, 491] on header "Request Information" at bounding box center [652, 474] width 1264 height 36
click at [114, 526] on input "text" at bounding box center [234, 531] width 404 height 26
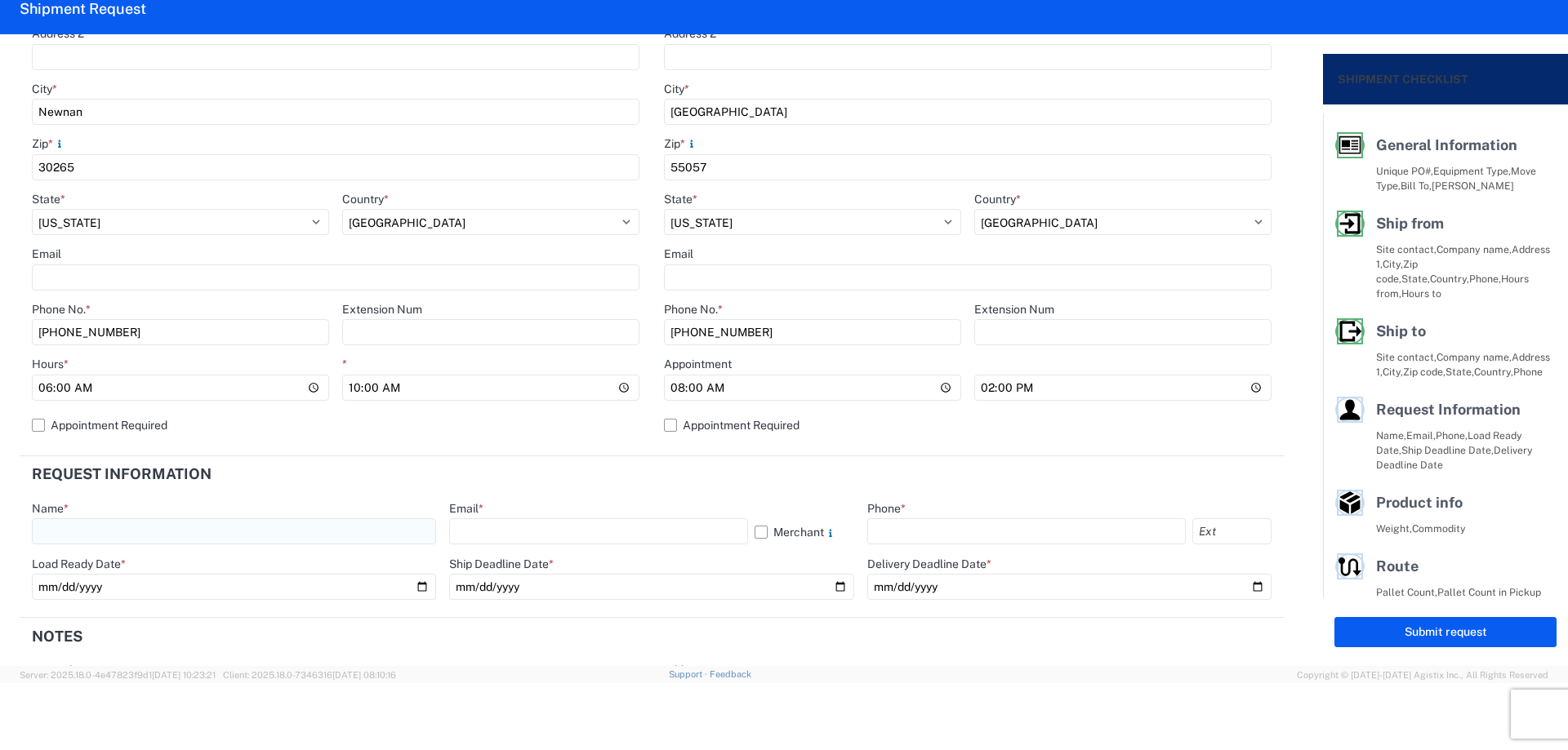
type input "[PERSON_NAME]"
click at [493, 534] on input "text" at bounding box center [598, 531] width 298 height 26
type input "[EMAIL_ADDRESS][DOMAIN_NAME]"
click at [890, 530] on input "text" at bounding box center [1026, 531] width 318 height 26
type input "[PHONE_NUMBER]"
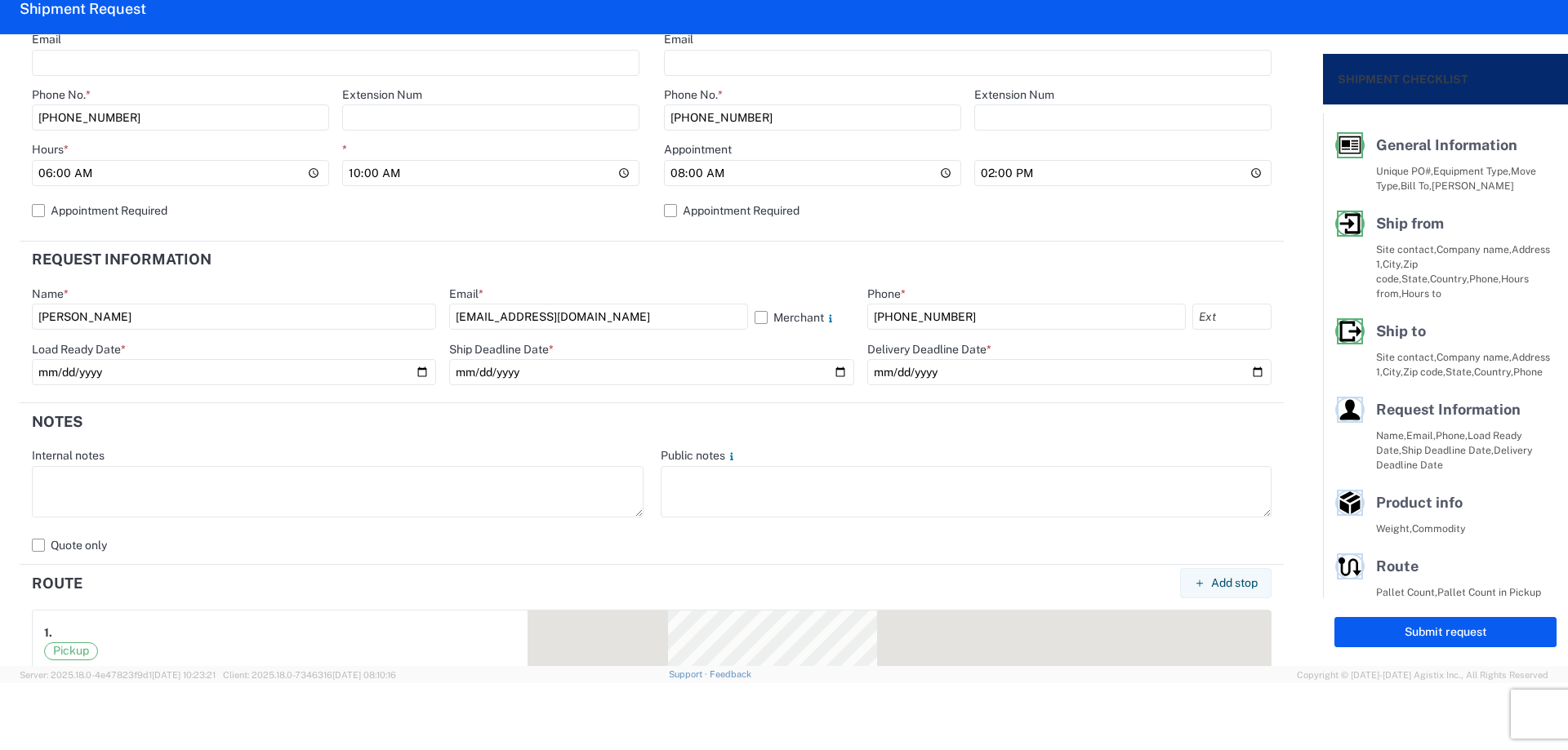
scroll to position [653, 0]
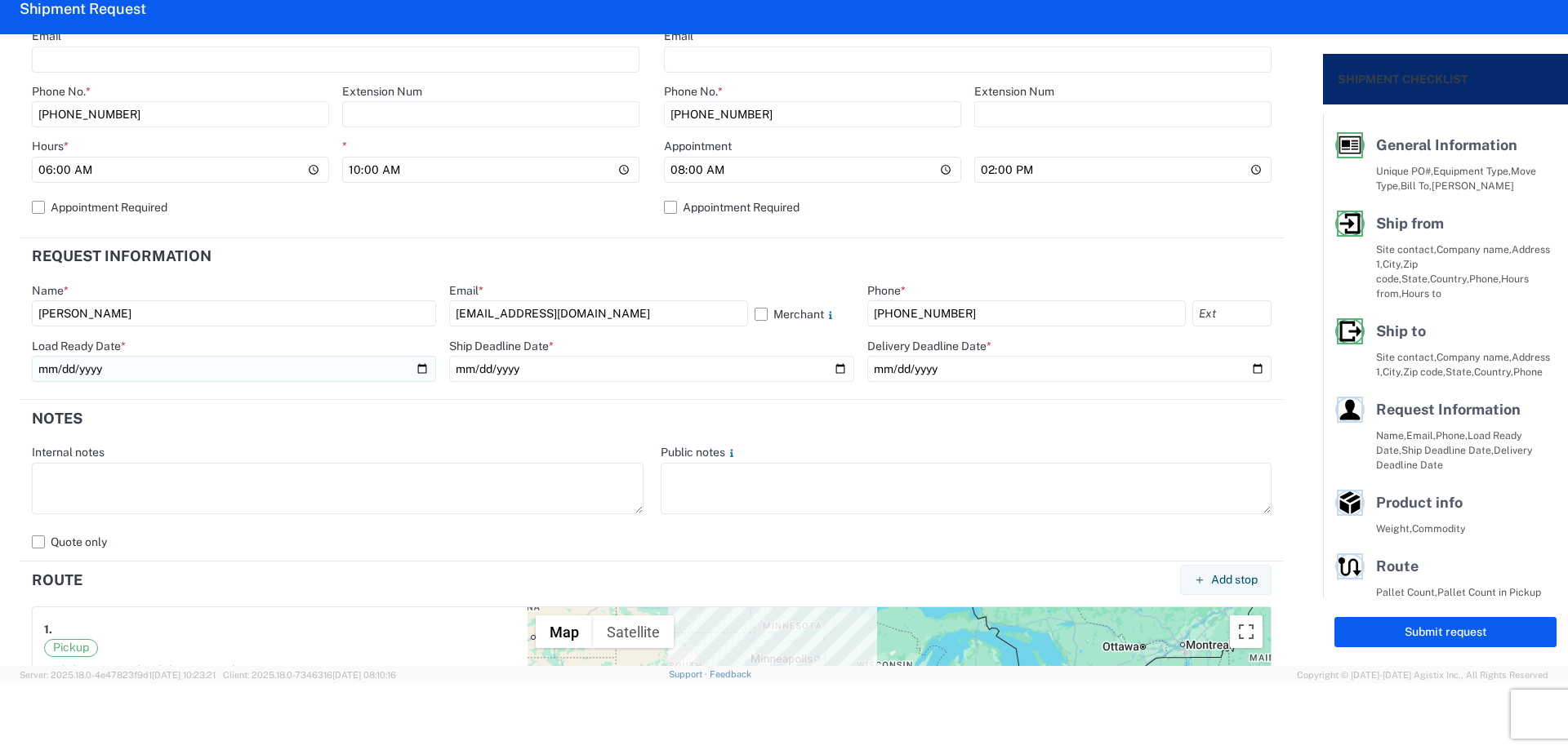
click at [414, 364] on input "date" at bounding box center [234, 368] width 404 height 26
type input "[DATE]"
click at [833, 368] on input "date" at bounding box center [651, 368] width 404 height 26
type input "[DATE]"
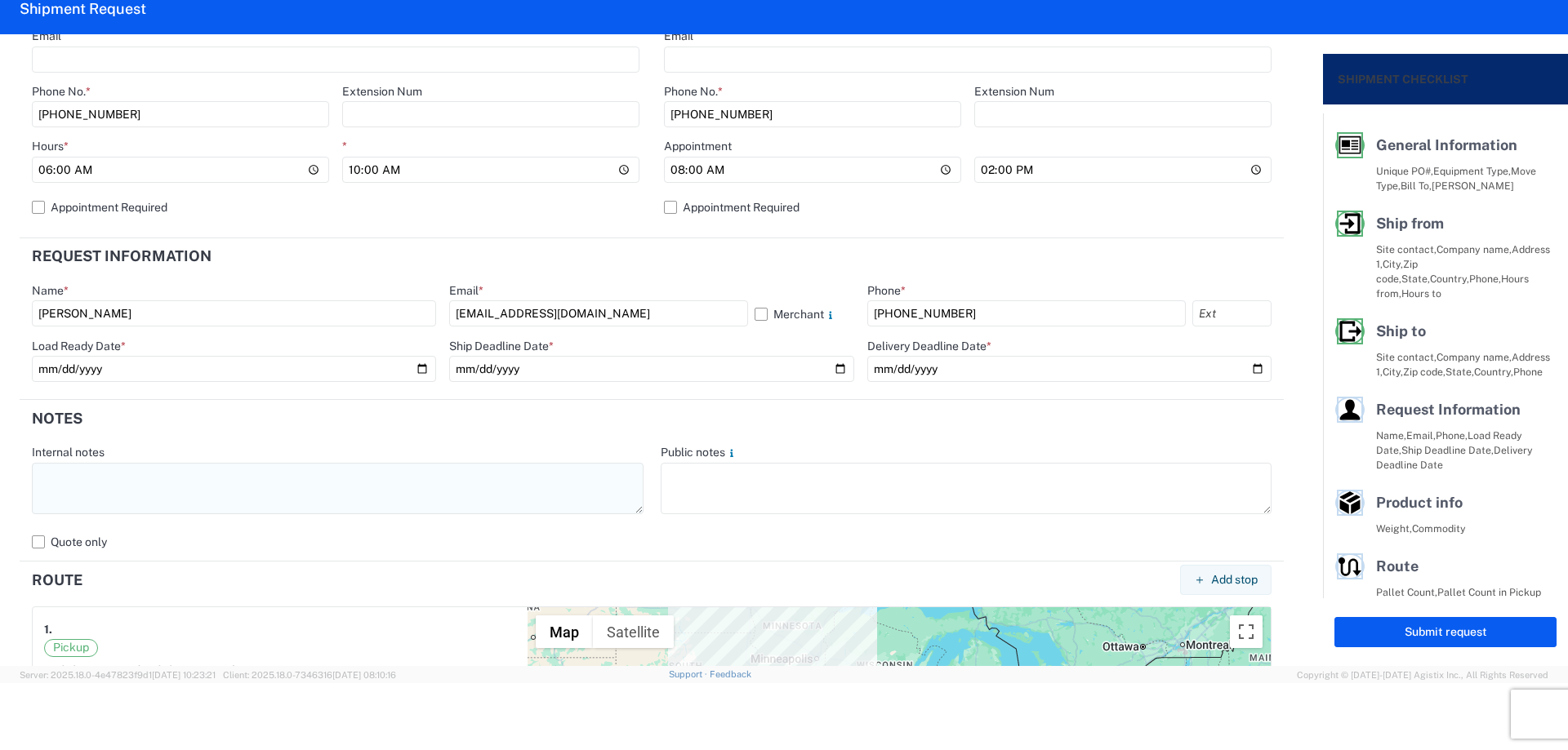
click at [221, 494] on textarea at bounding box center [337, 488] width 612 height 51
type textarea "N"
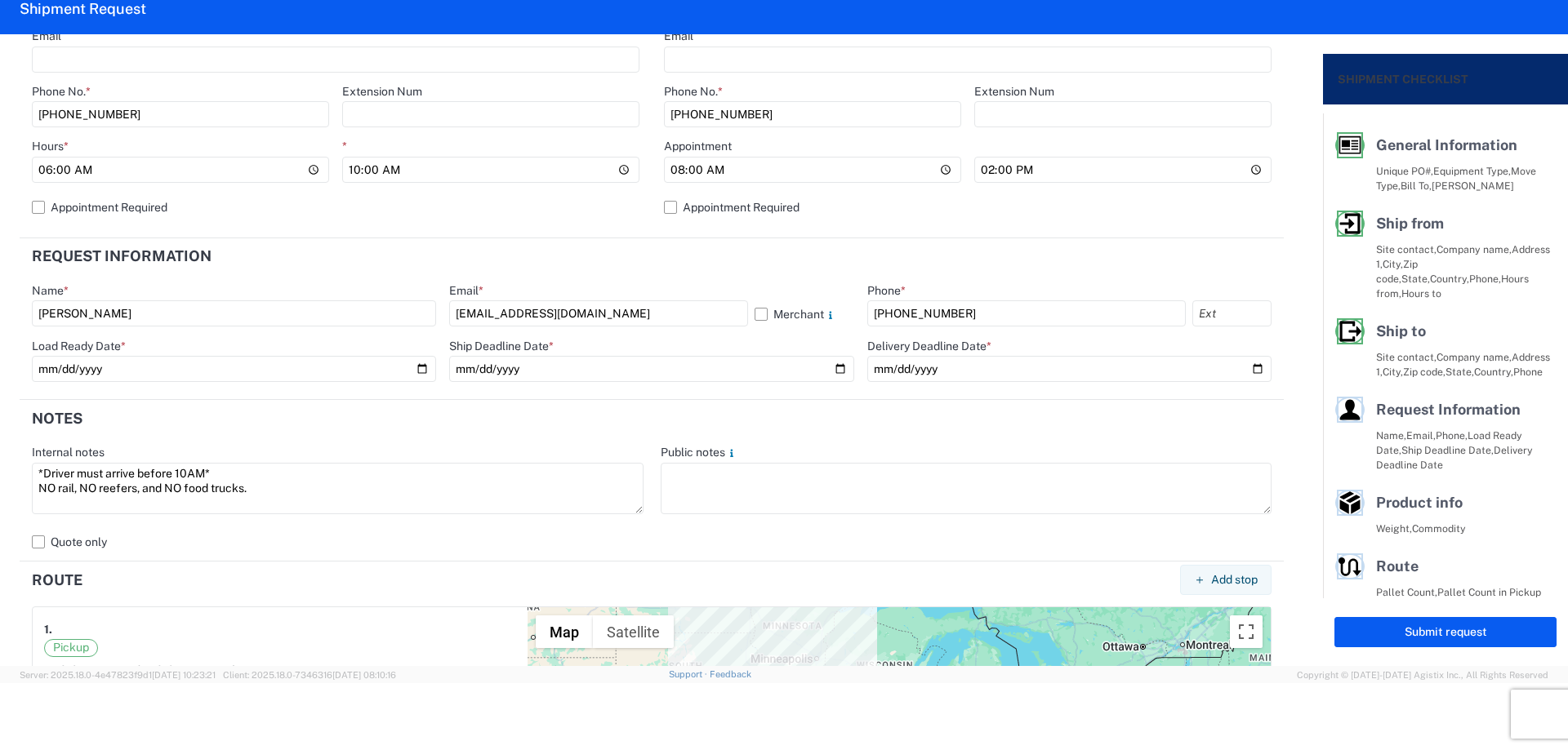
drag, startPoint x: 288, startPoint y: 491, endPoint x: 0, endPoint y: 479, distance: 288.2
click at [0, 479] on form "General Information Template PO# T3106 Equipment Type * Select 53’ Dry Van Flat…" at bounding box center [661, 350] width 1323 height 632
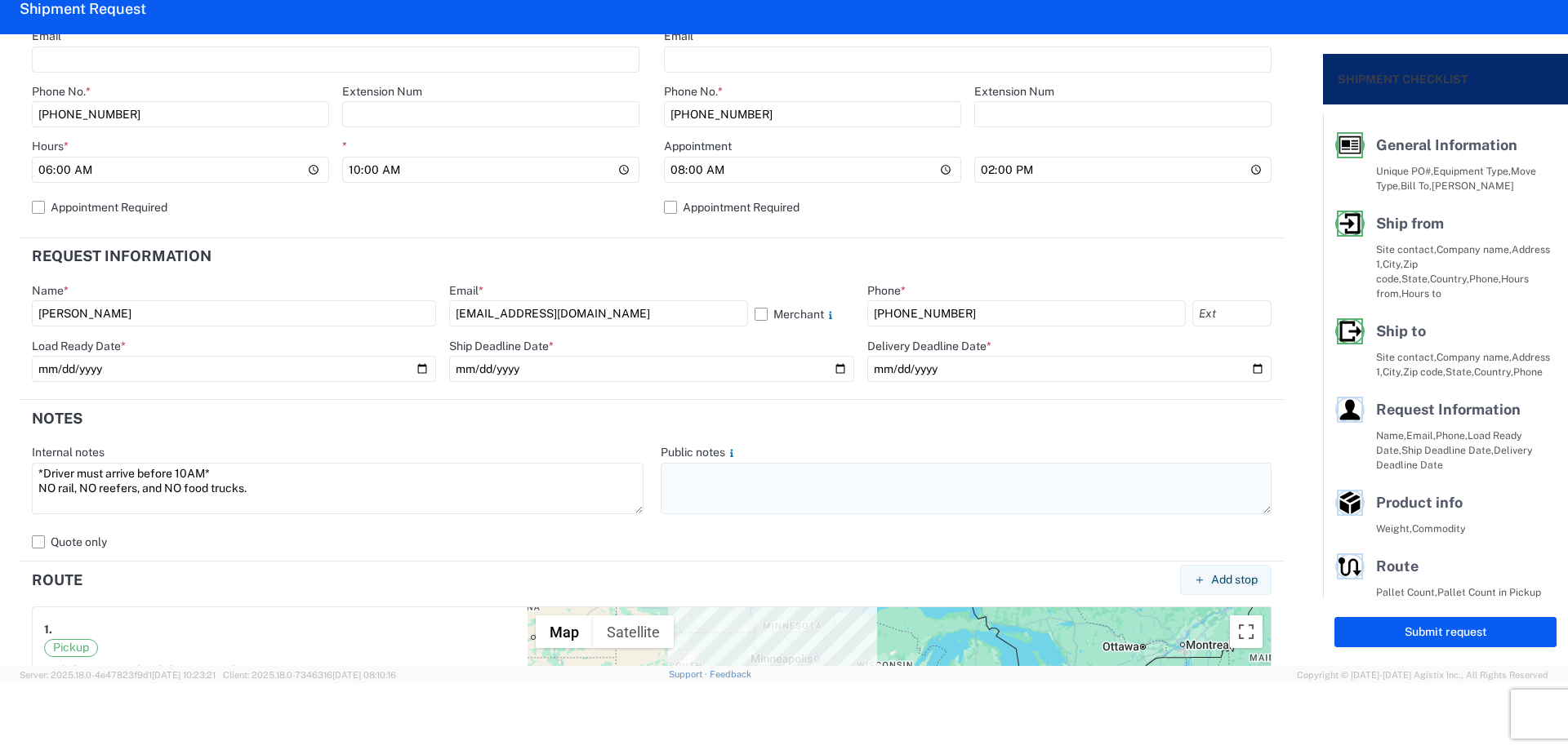
type textarea "*Driver must arrive before 10AM* NO rail, NO reefers, and NO food trucks."
click at [786, 476] on textarea at bounding box center [966, 488] width 612 height 51
paste textarea "*Driver must arrive before 10AM* NO rail, NO reefers, and NO food trucks."
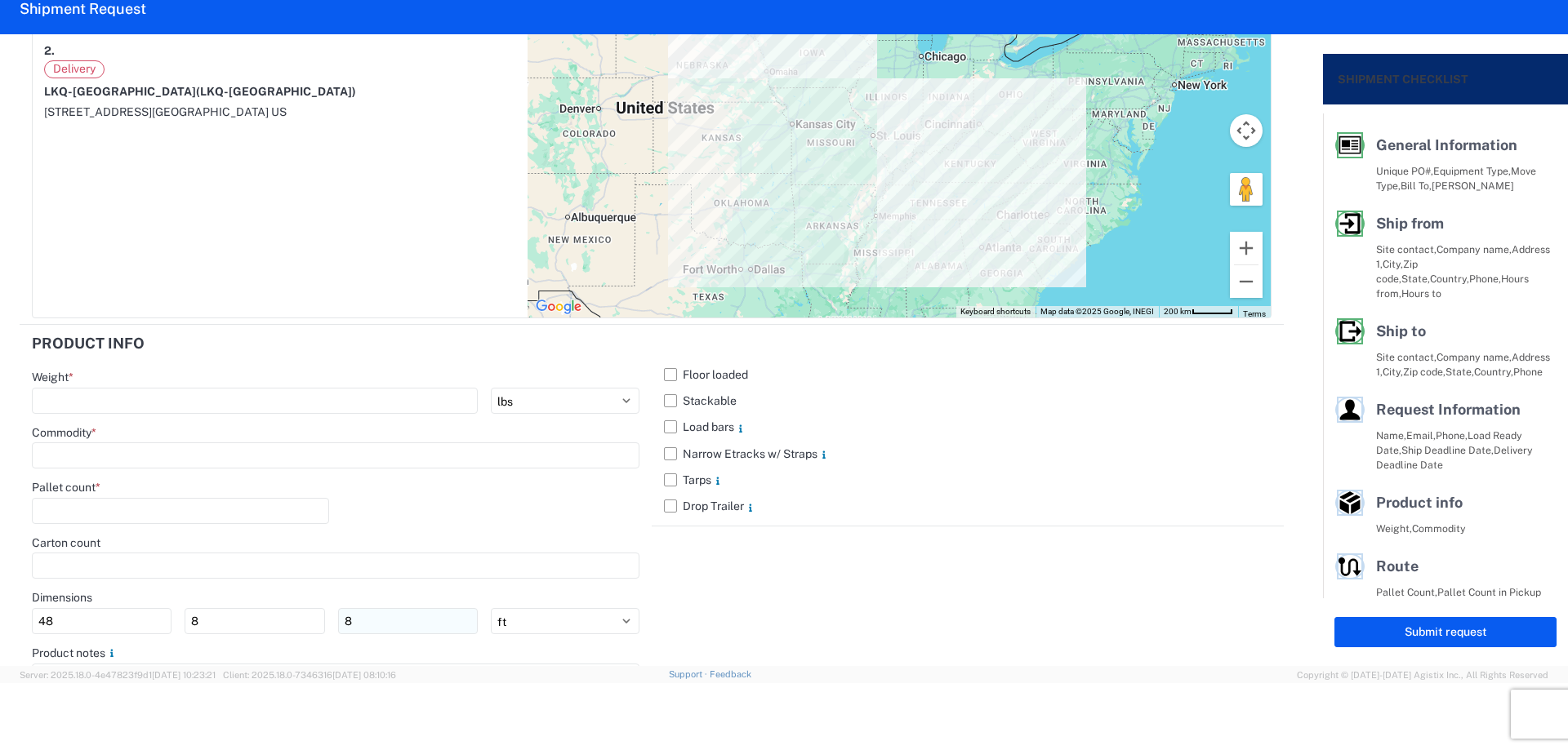
scroll to position [1435, 0]
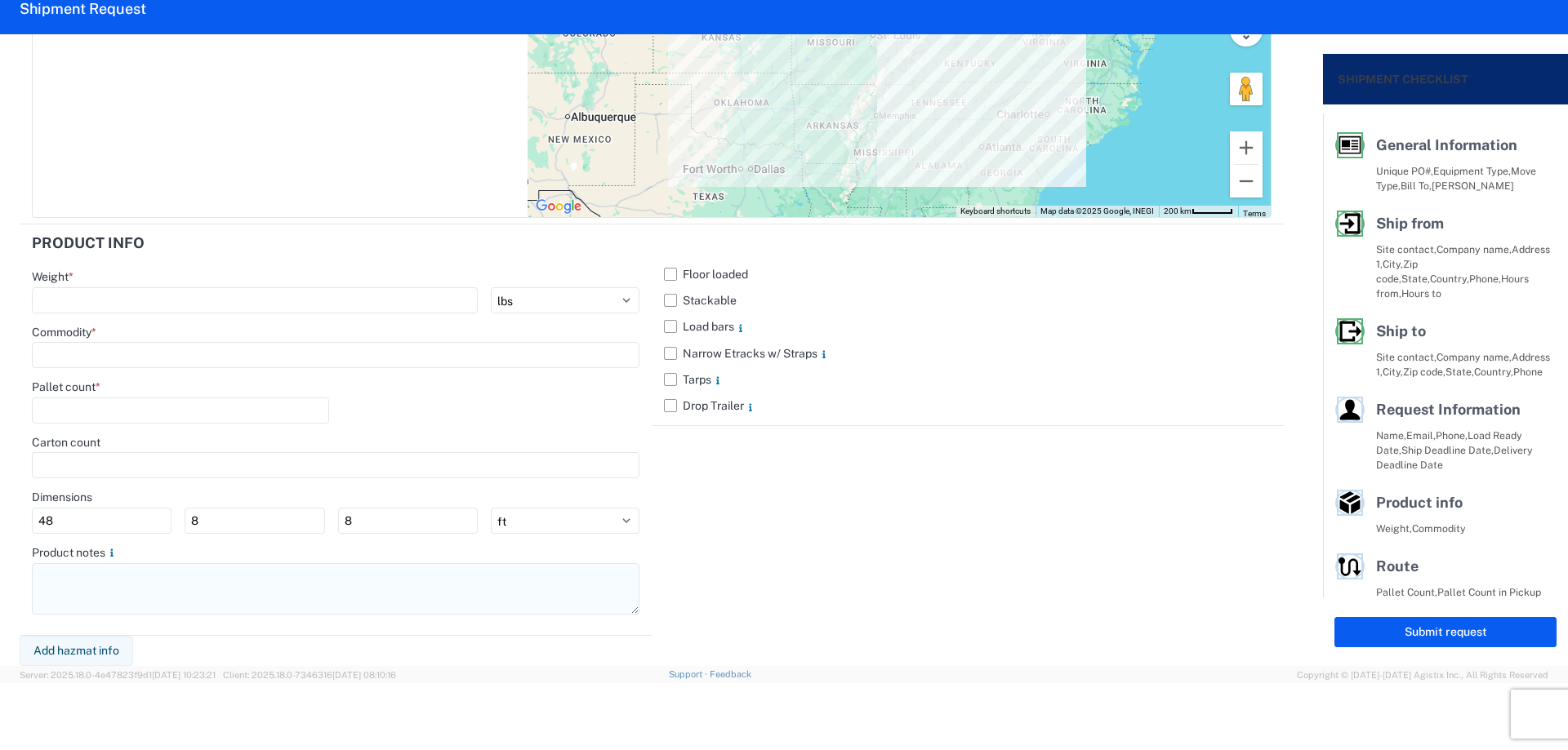
type textarea "*Driver must arrive before 10AM* NO rail, NO reefers, and NO food trucks."
click at [119, 604] on textarea at bounding box center [335, 588] width 607 height 51
paste textarea "*Driver must arrive before 10AM* NO rail, NO reefers, and NO food trucks."
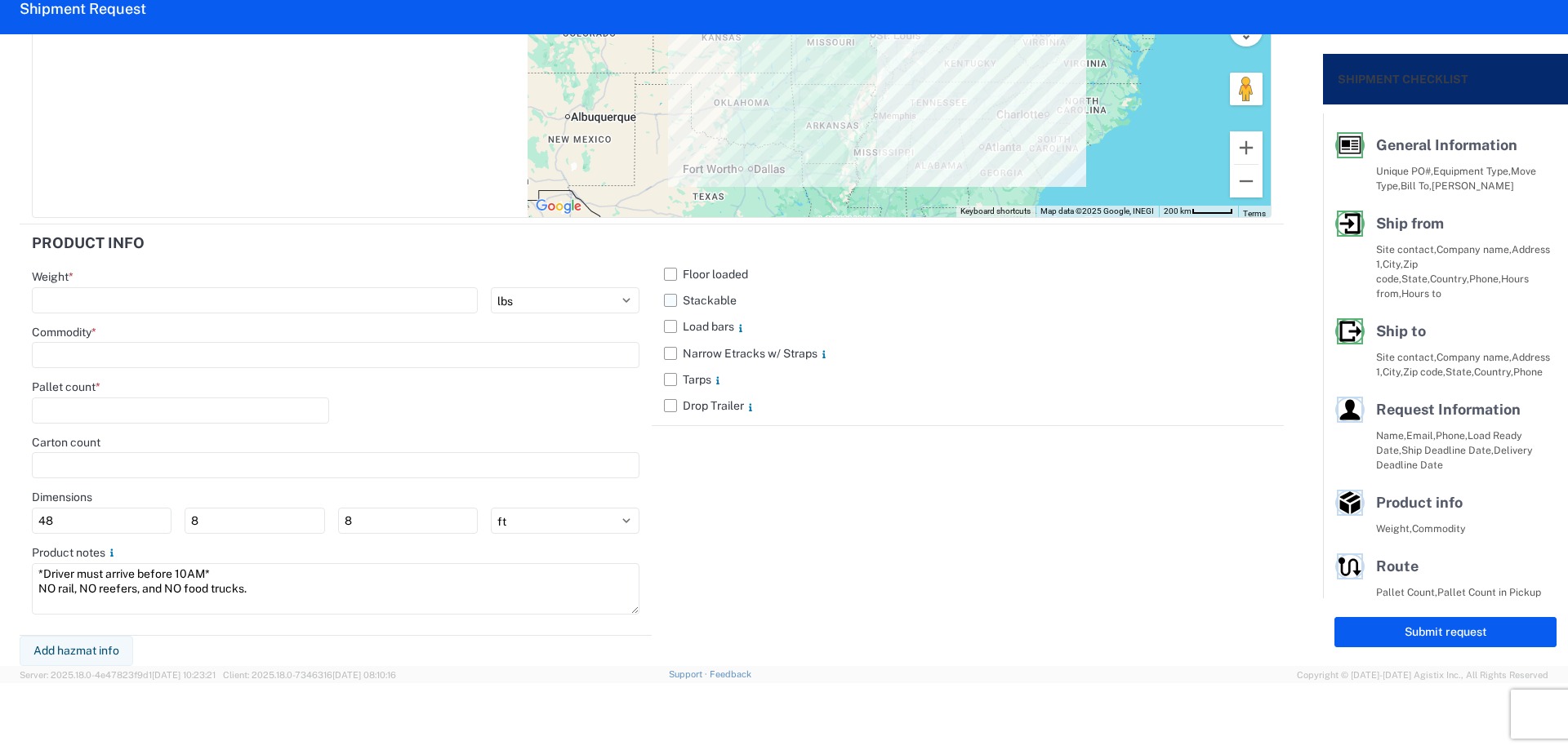
type textarea "*Driver must arrive before 10AM* NO rail, NO reefers, and NO food trucks."
click at [664, 302] on label "Stackable" at bounding box center [967, 301] width 607 height 26
click at [0, 0] on input "Stackable" at bounding box center [0, 0] width 0 height 0
click at [88, 293] on input "number" at bounding box center [254, 301] width 446 height 26
type input "20855"
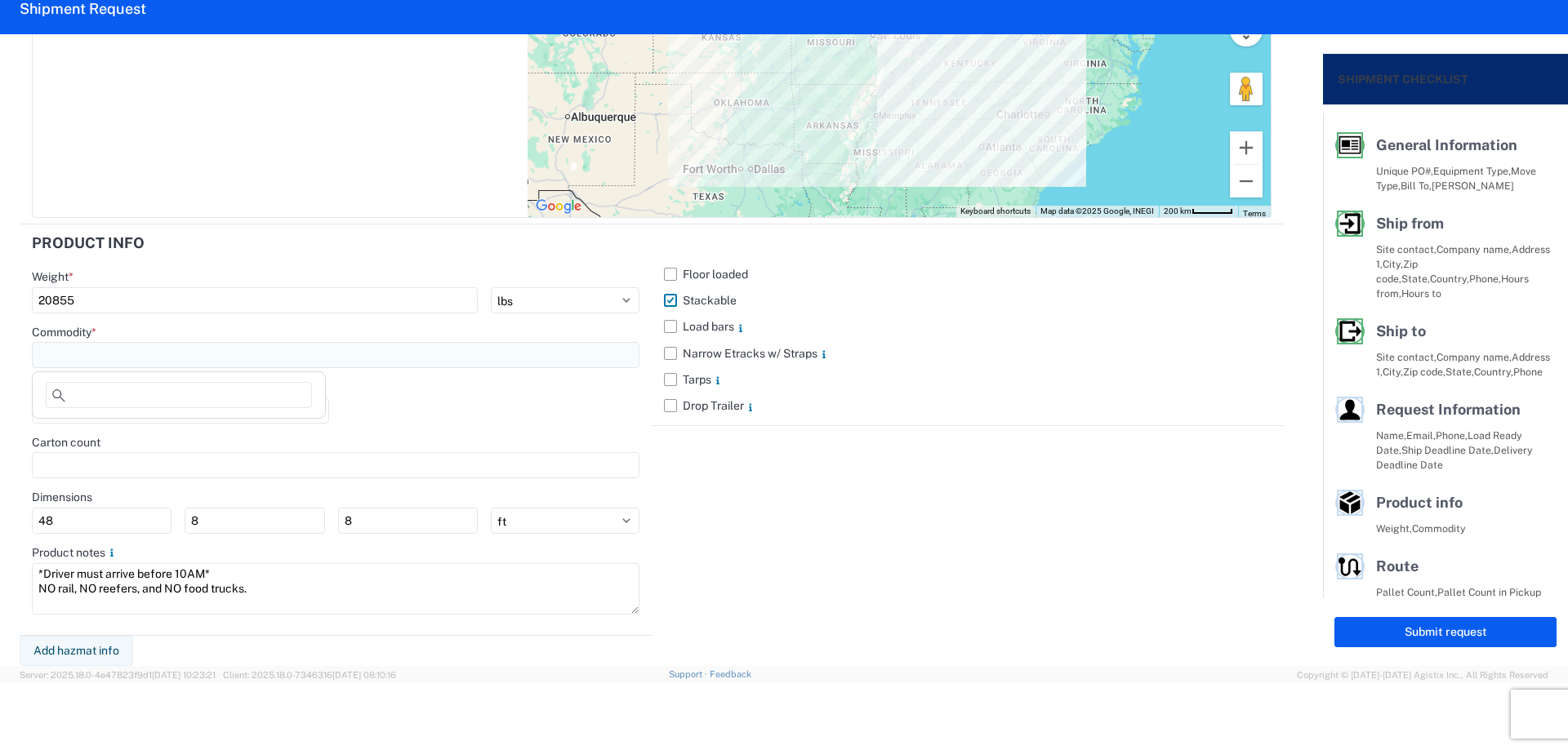
click at [100, 355] on input at bounding box center [335, 355] width 607 height 26
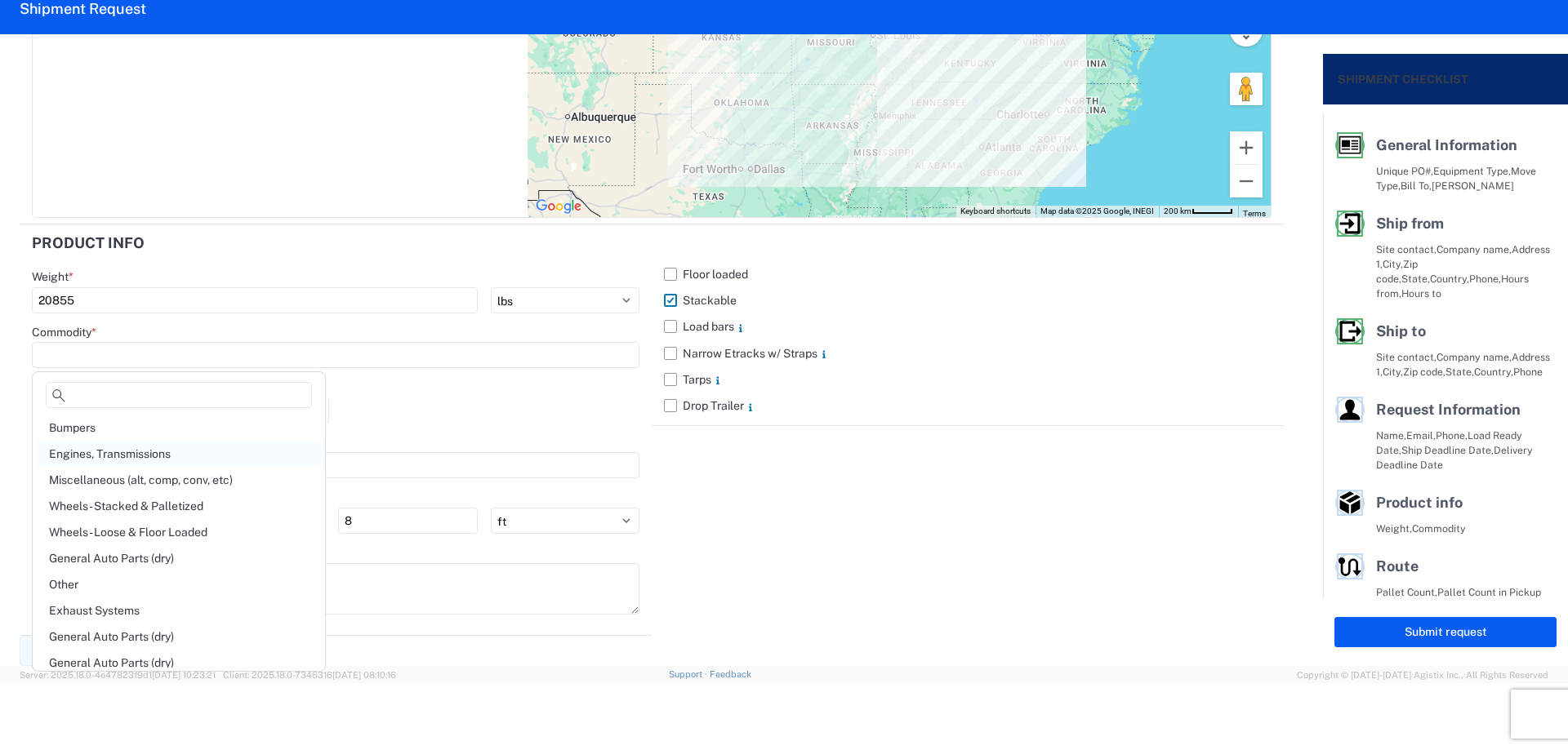
click at [139, 454] on div "Engines, Transmissions" at bounding box center [179, 454] width 286 height 26
type input "Engines, Transmissions"
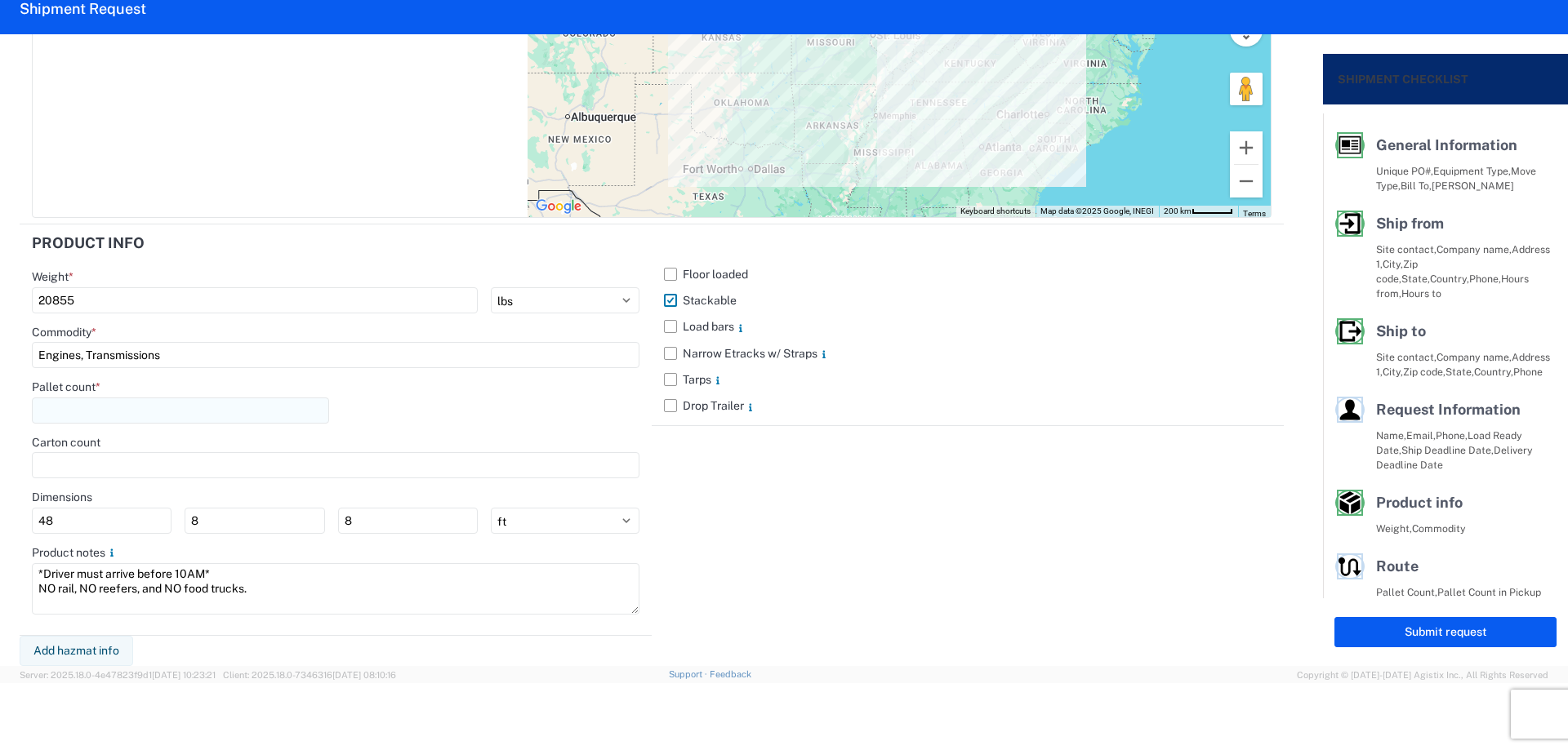
click at [131, 406] on input "number" at bounding box center [180, 410] width 297 height 26
type input "45"
click at [397, 433] on div "Pallet count * 45" at bounding box center [335, 408] width 607 height 56
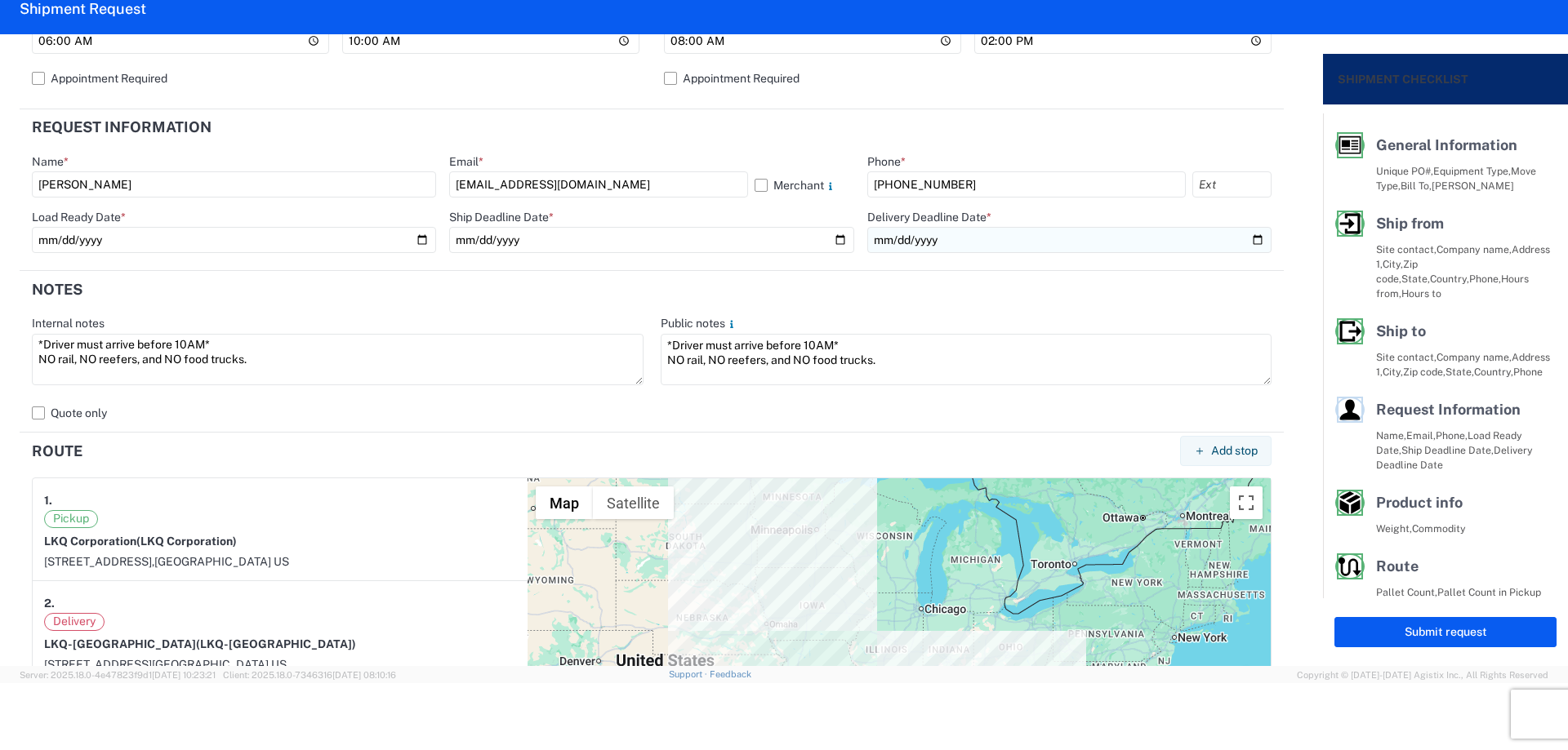
click at [1247, 239] on input "date" at bounding box center [1069, 240] width 404 height 26
type input "[DATE]"
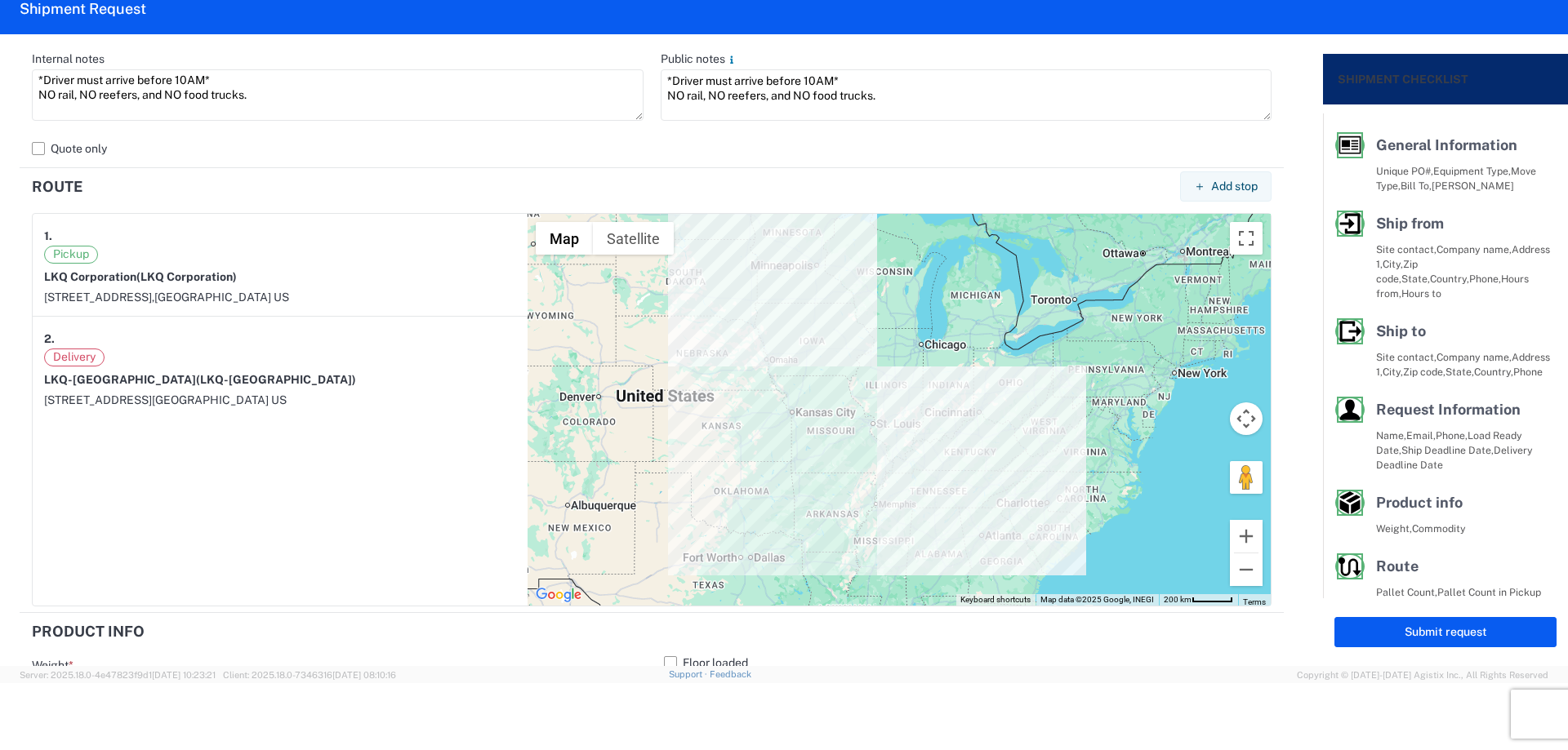
scroll to position [1108, 0]
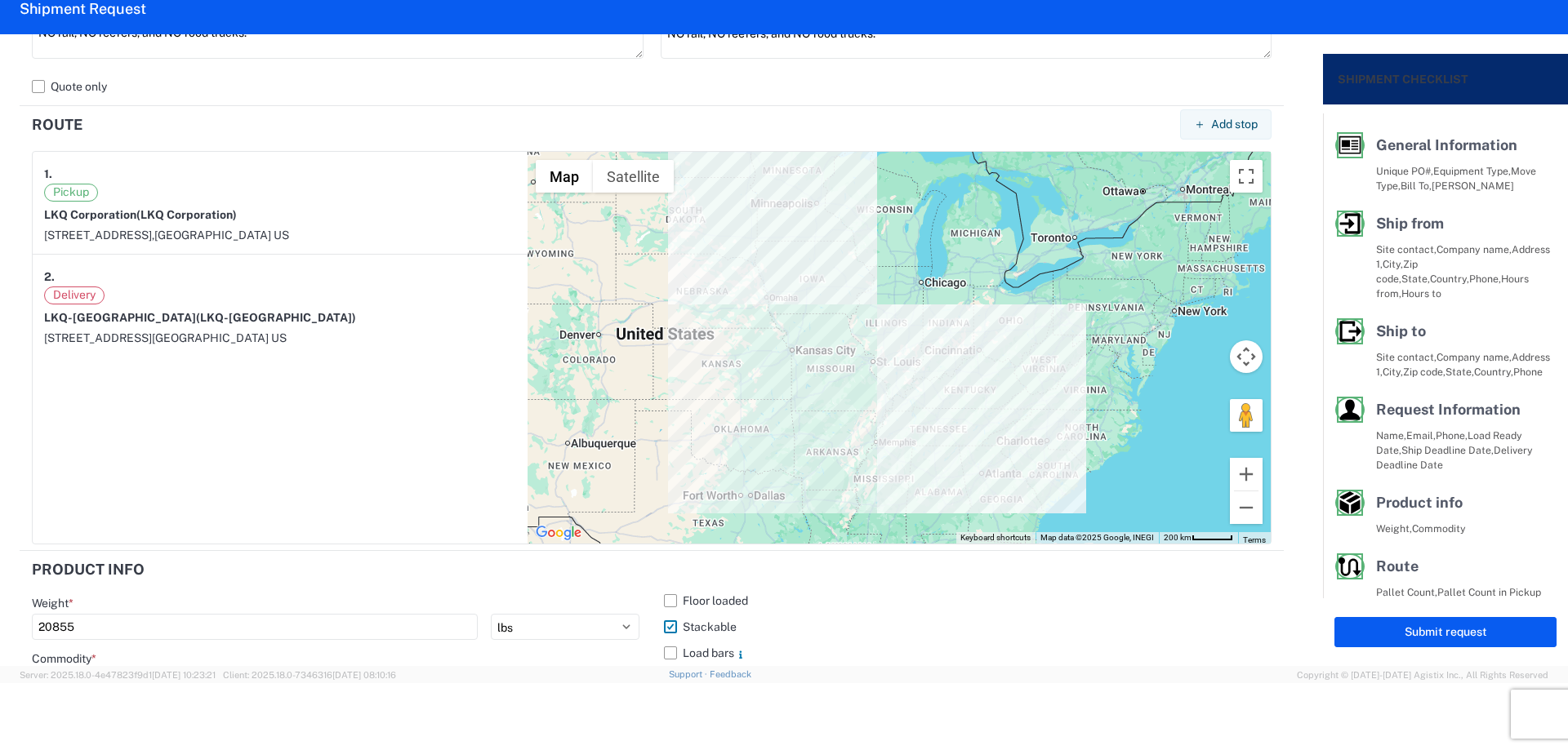
click at [448, 445] on article "1. Pickup LKQ Corporation (LKQ Corporation) [STREET_ADDRESS]. Delivery LKQ-[GEO…" at bounding box center [279, 347] width 494 height 392
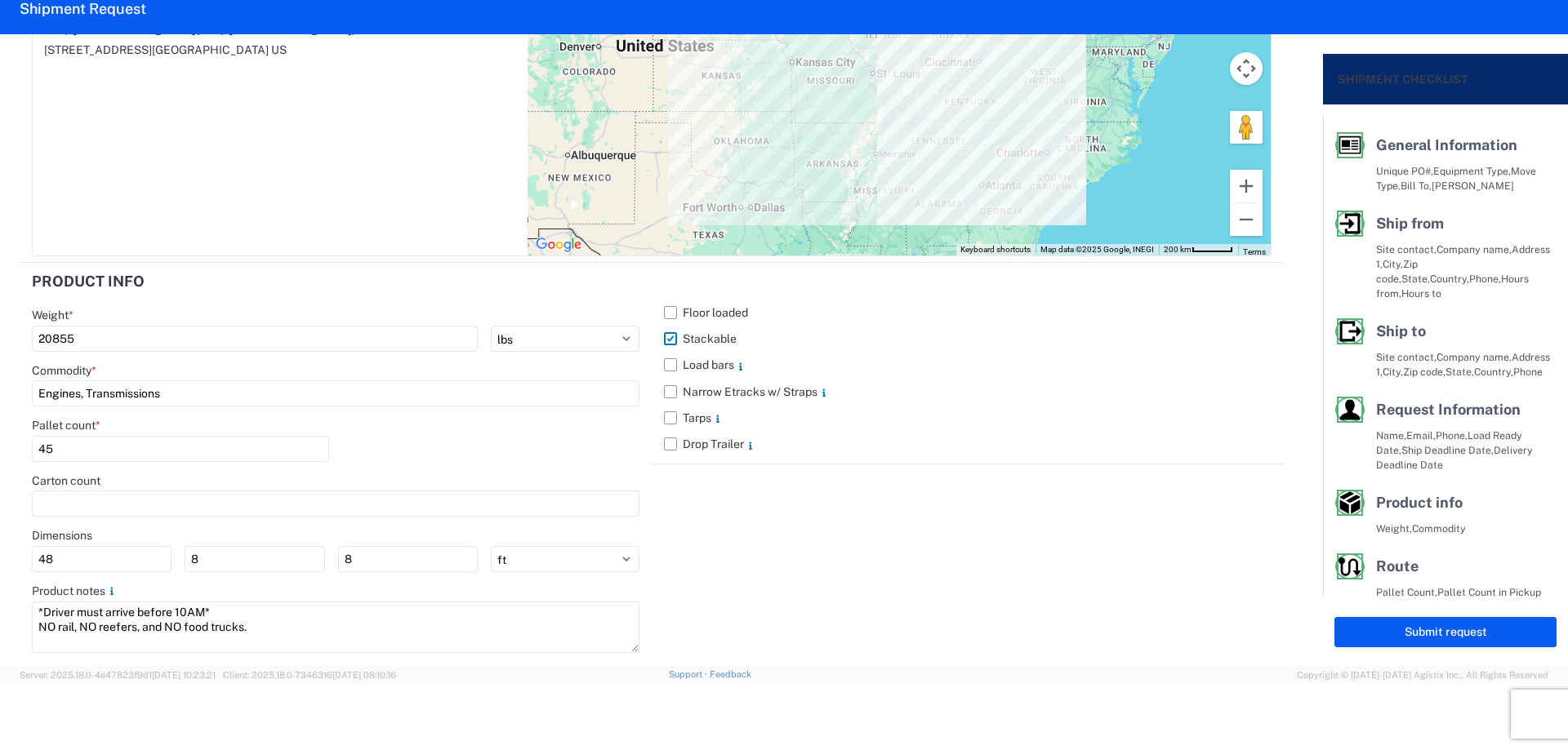
scroll to position [1435, 0]
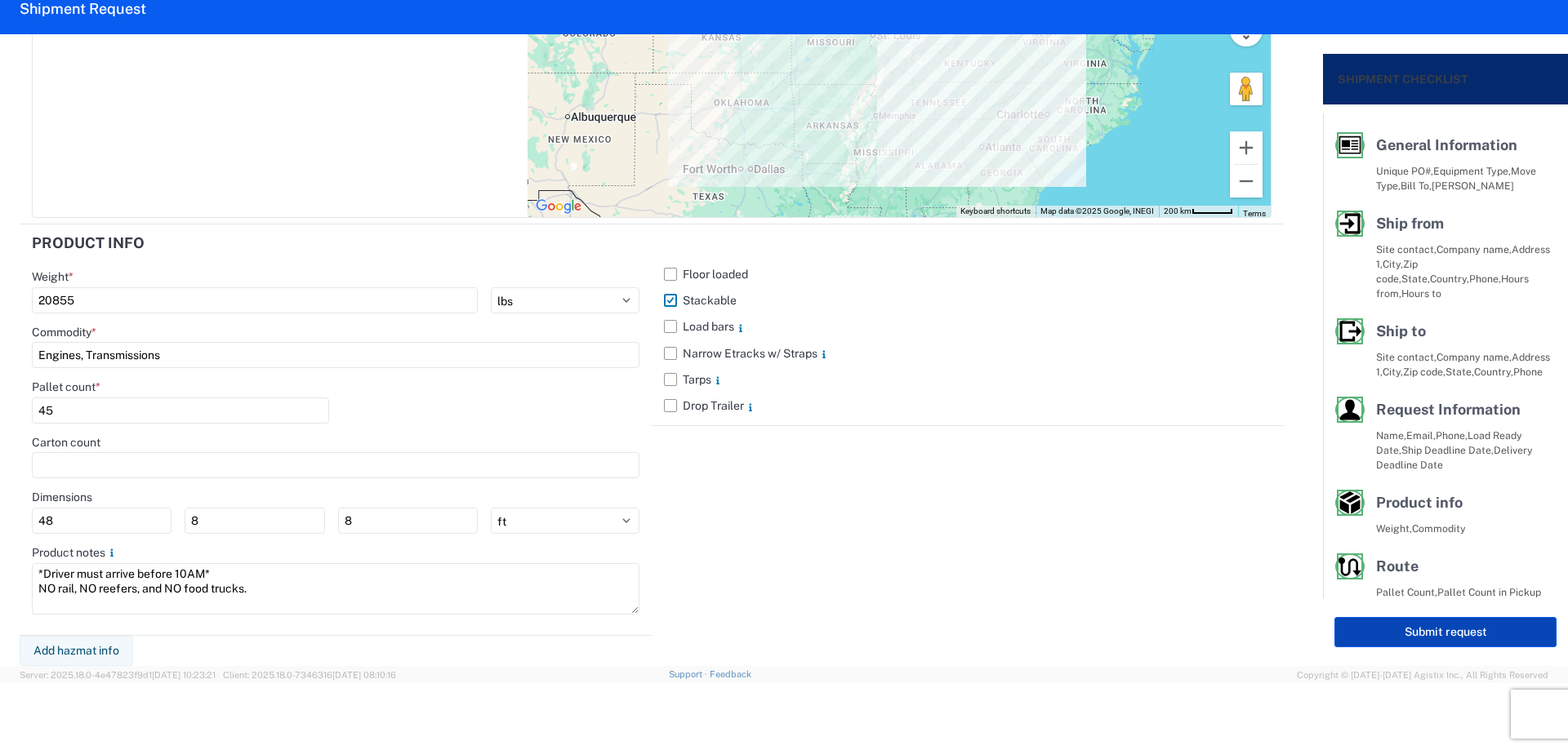
click at [1394, 629] on button "Submit request" at bounding box center [1445, 632] width 223 height 30
select select "US"
